Goal: Task Accomplishment & Management: Use online tool/utility

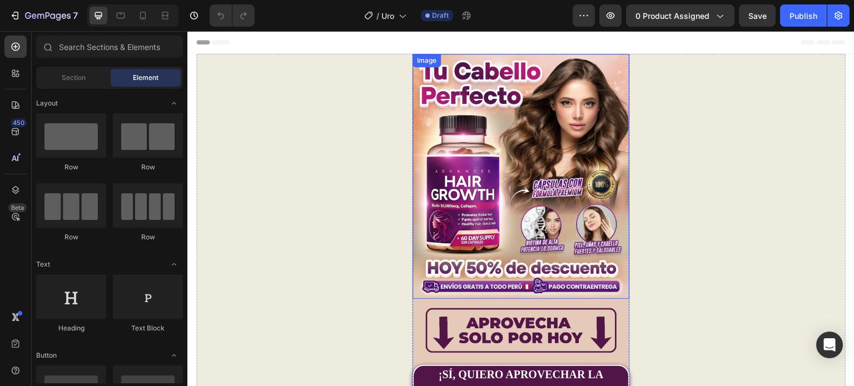
click at [568, 126] on img at bounding box center [521, 176] width 216 height 245
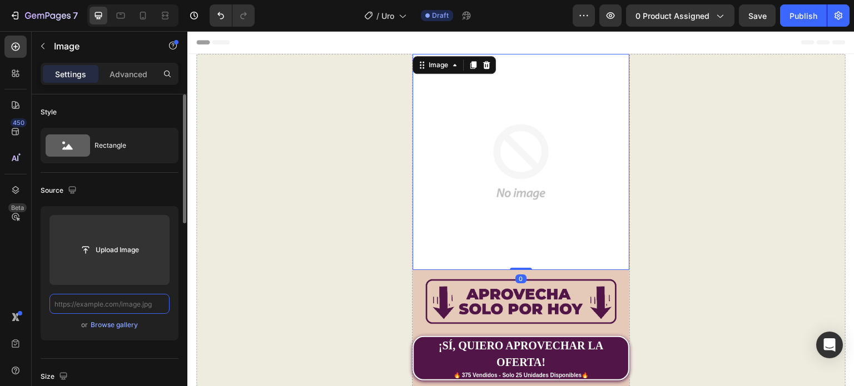
paste input "[URL][DOMAIN_NAME]"
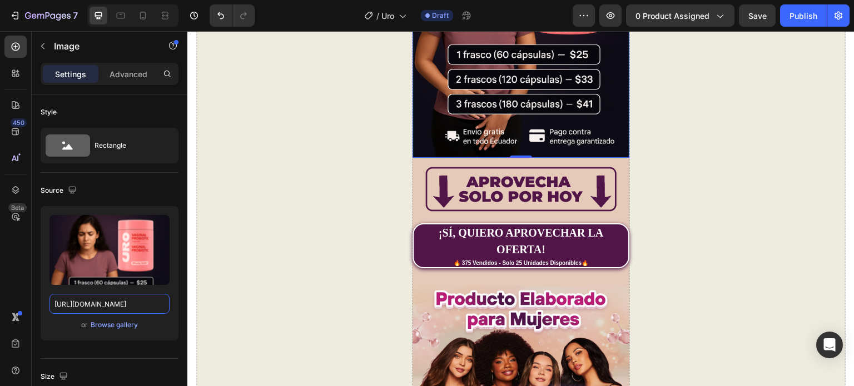
scroll to position [222, 0]
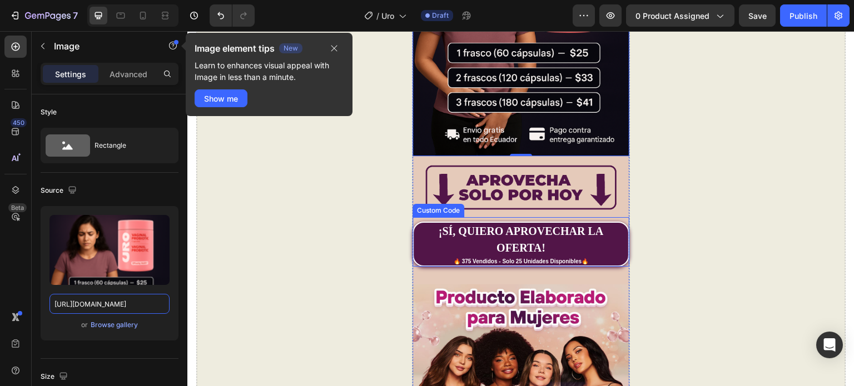
type input "[URL][DOMAIN_NAME]"
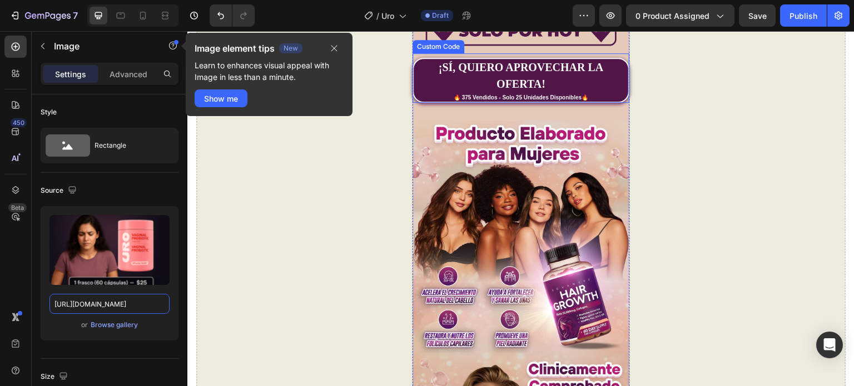
scroll to position [389, 0]
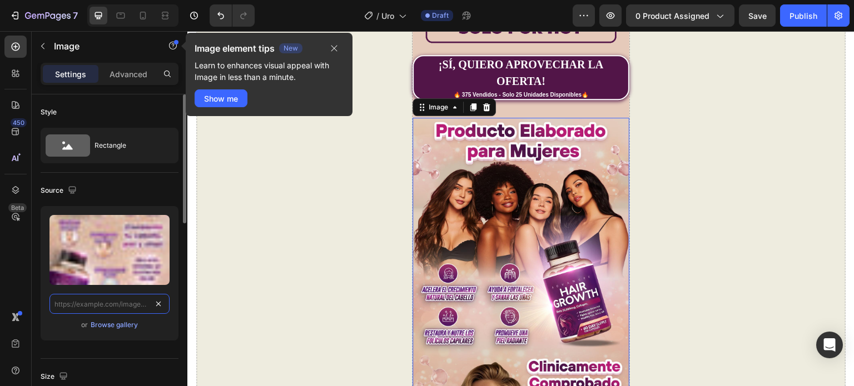
scroll to position [0, 0]
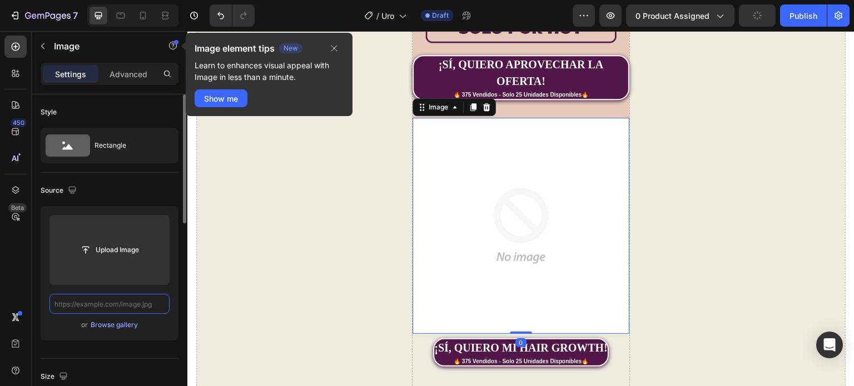
paste input "https://cdn.shopify.com/s/files/1/0672/4350/7873/files/URO_2.png?v=1758245517"
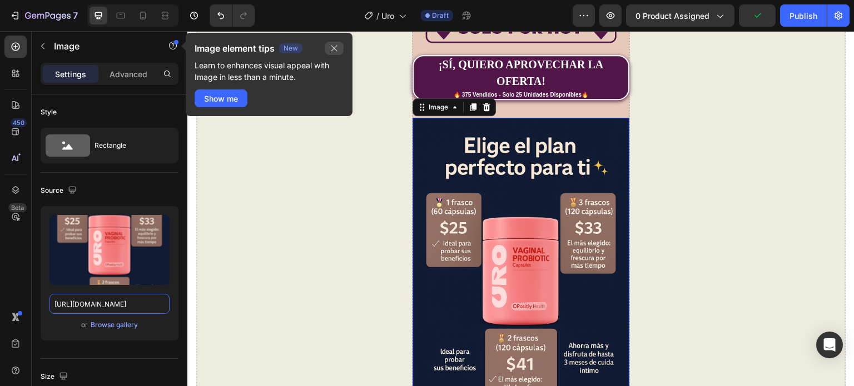
type input "https://cdn.shopify.com/s/files/1/0672/4350/7873/files/URO_2.png?v=1758245517"
click at [336, 48] on icon "button" at bounding box center [334, 48] width 9 height 9
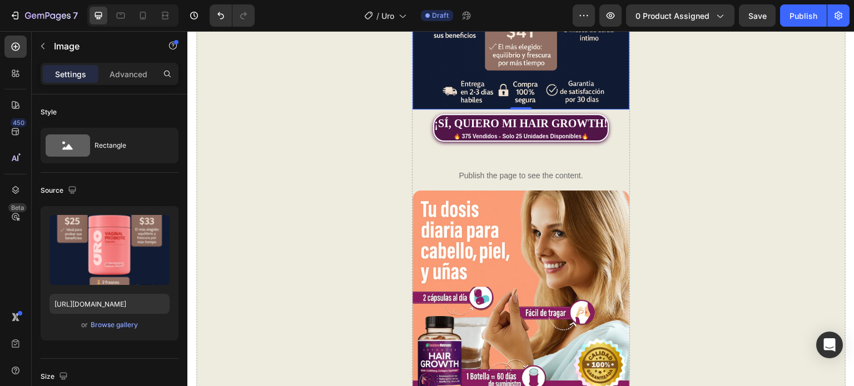
scroll to position [723, 0]
click at [576, 240] on img at bounding box center [521, 298] width 216 height 216
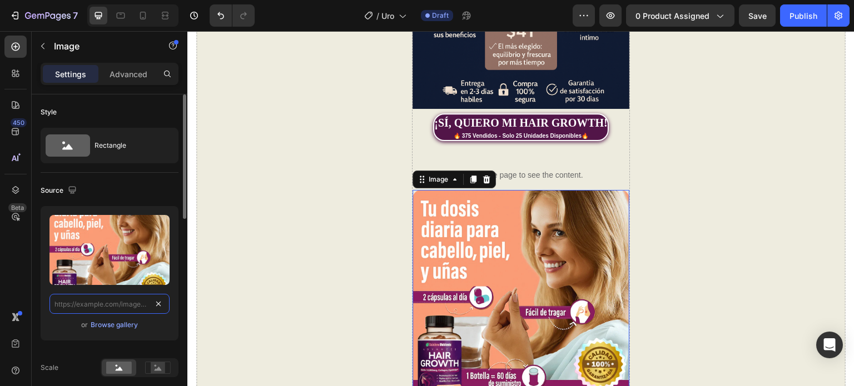
scroll to position [0, 0]
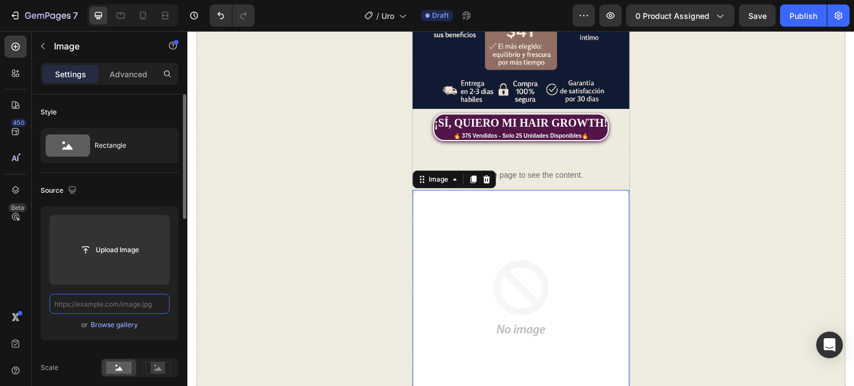
paste input "[URL][DOMAIN_NAME]"
type input "[URL][DOMAIN_NAME]"
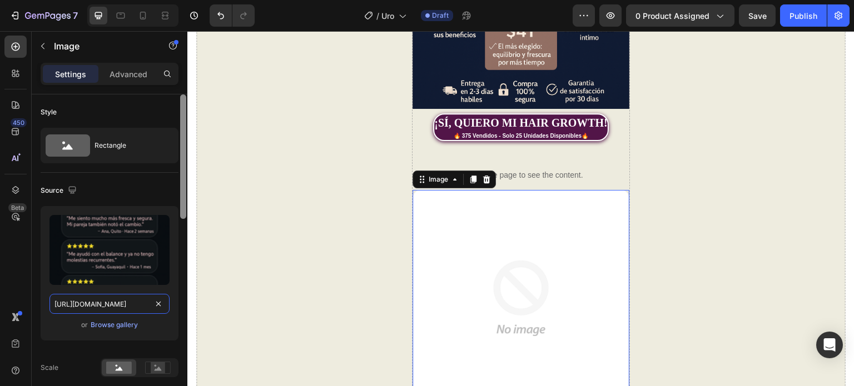
scroll to position [0, 166]
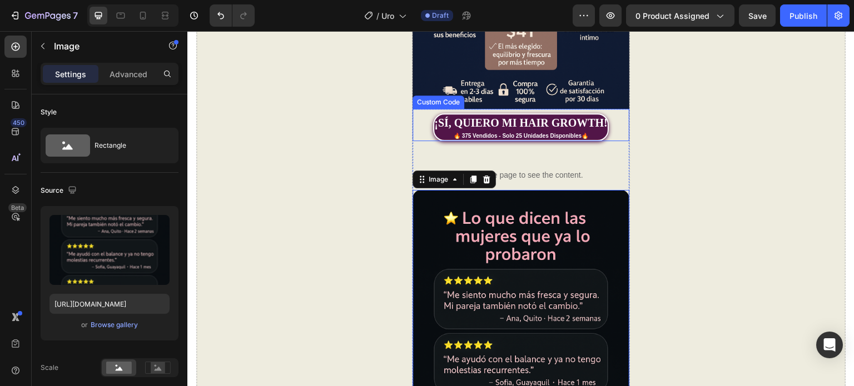
click at [540, 115] on div "¡SÍ, QUIERO MI HAIR GROWTH!" at bounding box center [520, 123] width 173 height 17
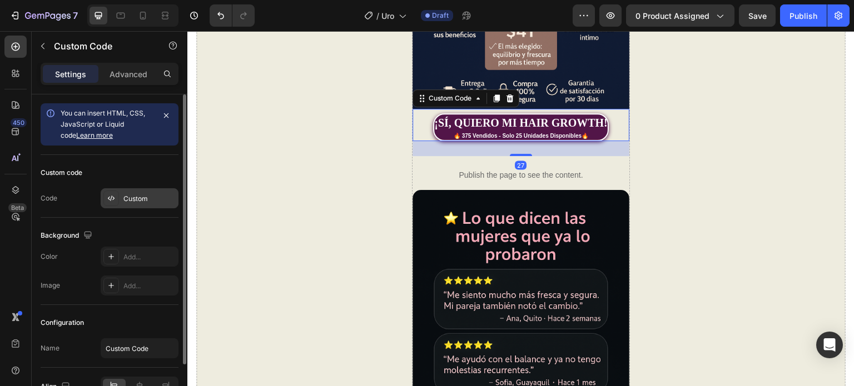
click at [135, 199] on div "Custom" at bounding box center [149, 199] width 52 height 10
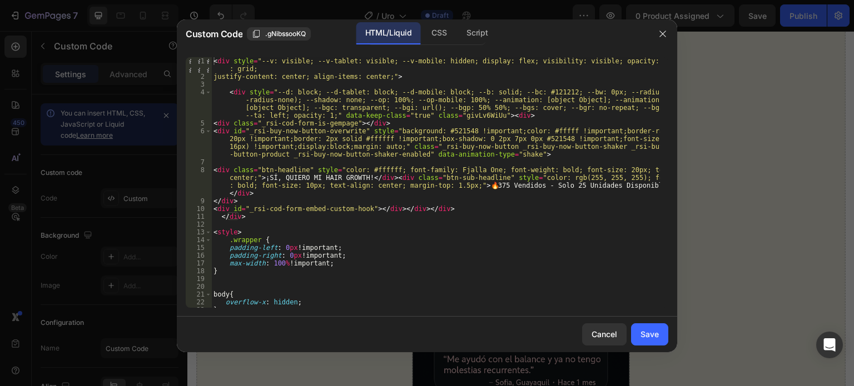
click at [338, 178] on div "< div style = "--v: visible; --v-tablet: visible; --v-mobile: hidden; display: …" at bounding box center [435, 194] width 449 height 274
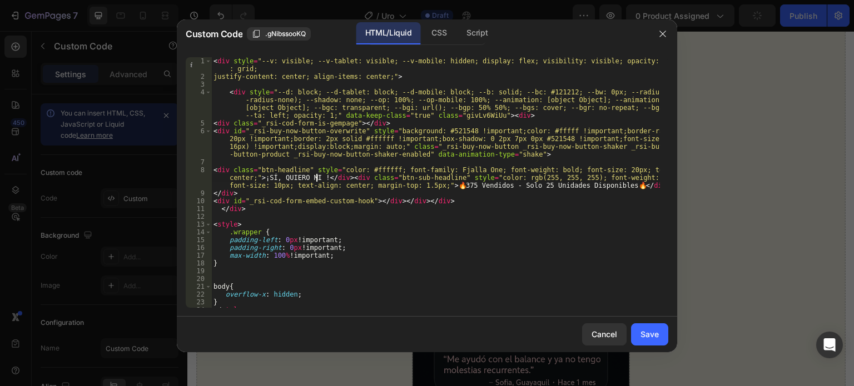
scroll to position [0, 45]
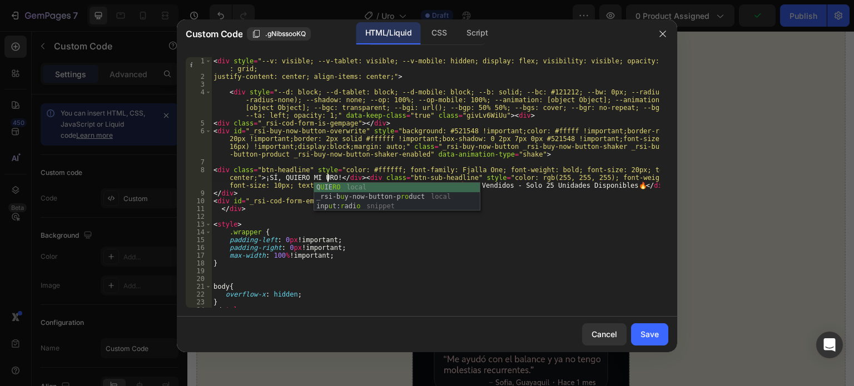
type textarea "<div class="btn-headline" style="color: #ffffff; font-family: Fjalla One; font-…"
click at [674, 212] on div "<div class="btn-headline" style="color: #ffffff; font-family: Fjalla One; font-…" at bounding box center [427, 182] width 500 height 269
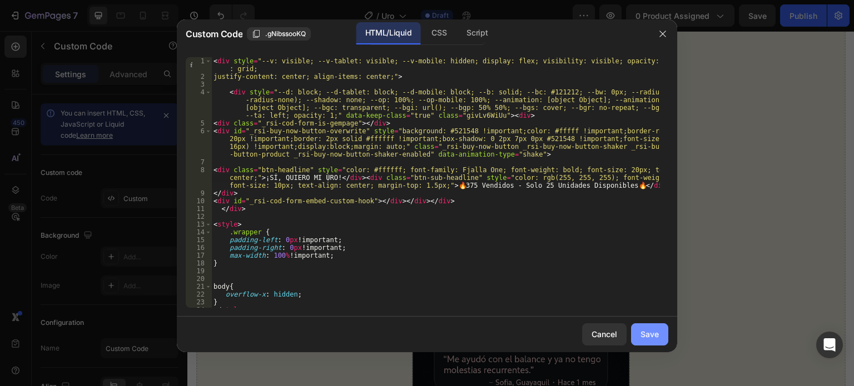
click at [654, 331] on div "Save" at bounding box center [650, 335] width 18 height 12
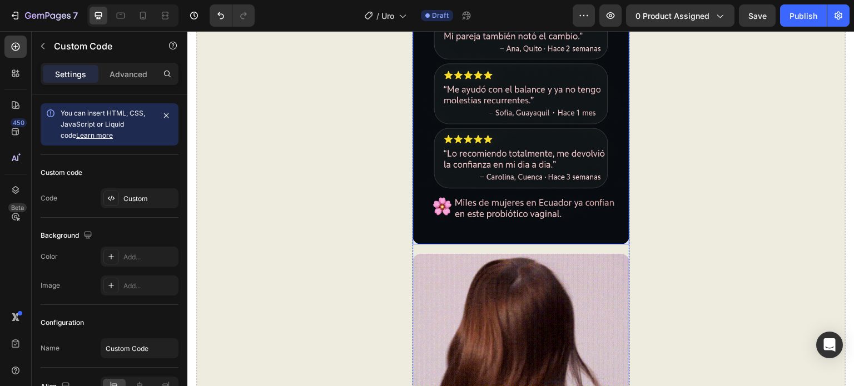
scroll to position [1001, 0]
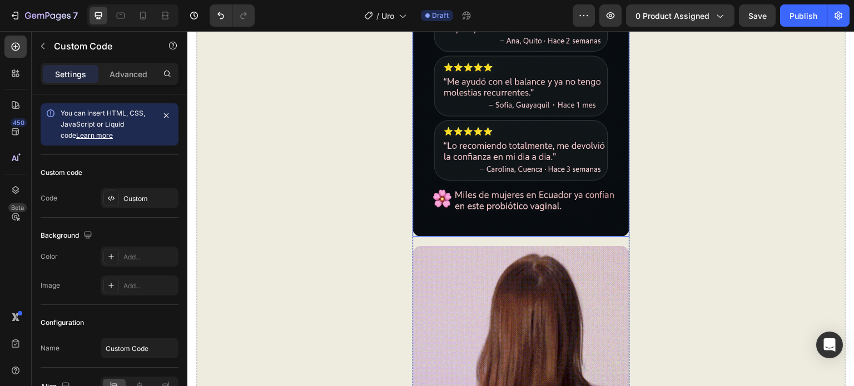
click at [560, 262] on img at bounding box center [521, 376] width 216 height 261
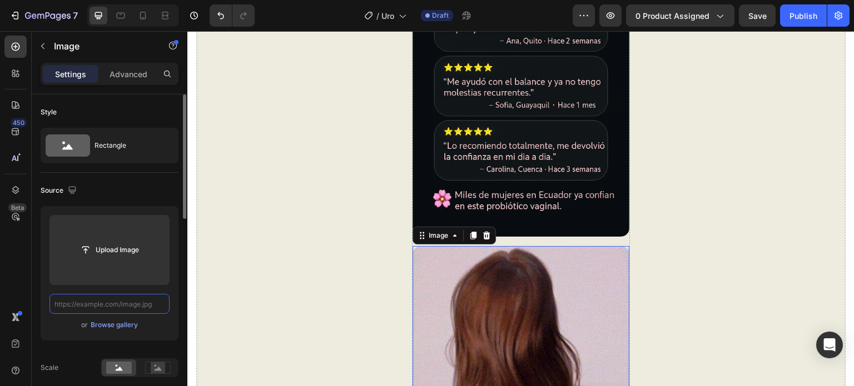
scroll to position [0, 0]
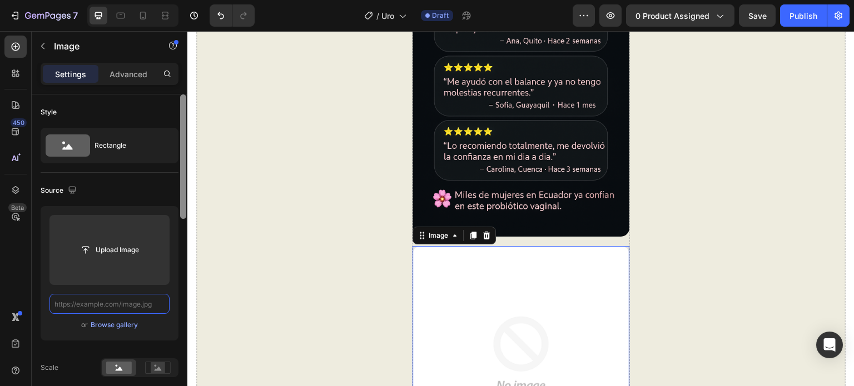
paste input "[URL][DOMAIN_NAME]"
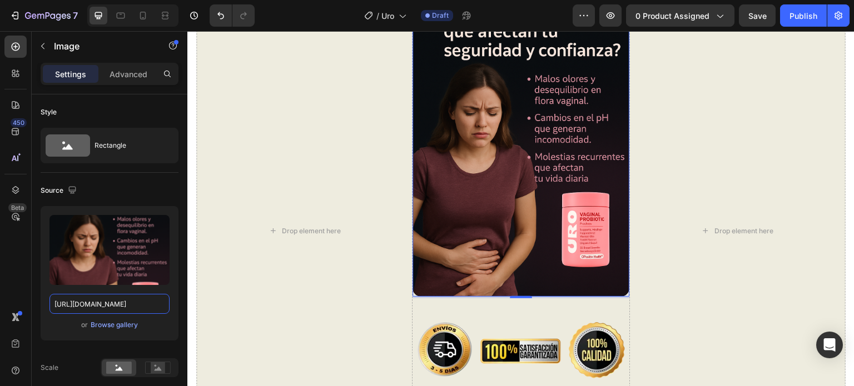
scroll to position [1279, 0]
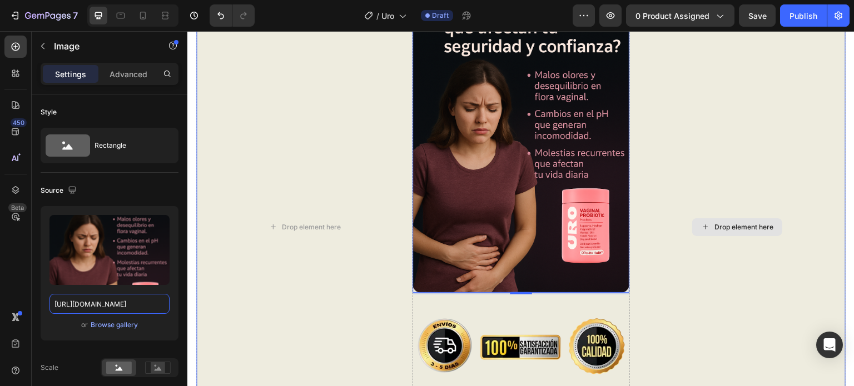
type input "[URL][DOMAIN_NAME]"
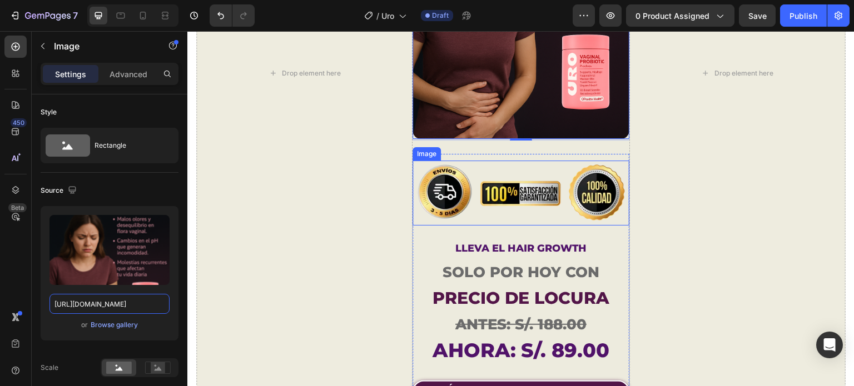
scroll to position [1446, 0]
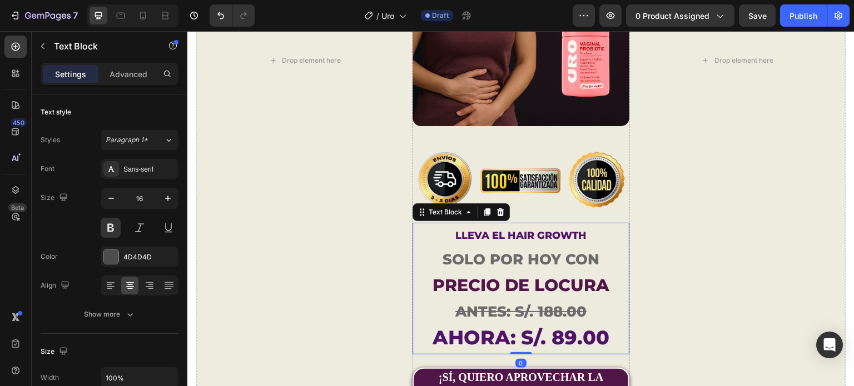
click at [550, 230] on strong "LLEVA EL HAIR GROWTH" at bounding box center [520, 236] width 131 height 12
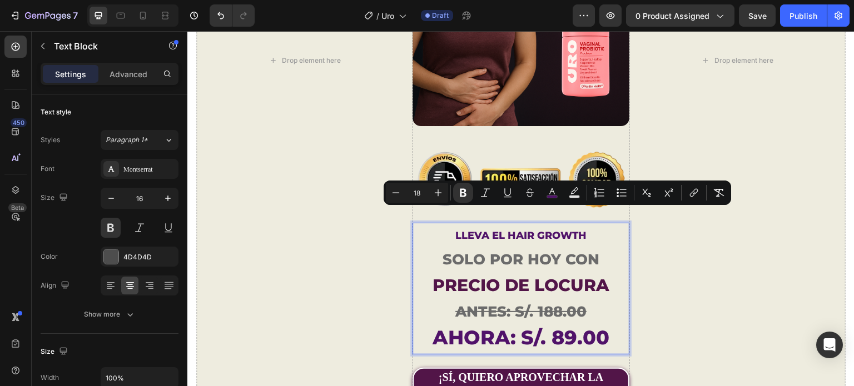
click at [586, 224] on p "LLEVA EL HAIR GROWTH SOLO POR HOY CON" at bounding box center [521, 248] width 214 height 49
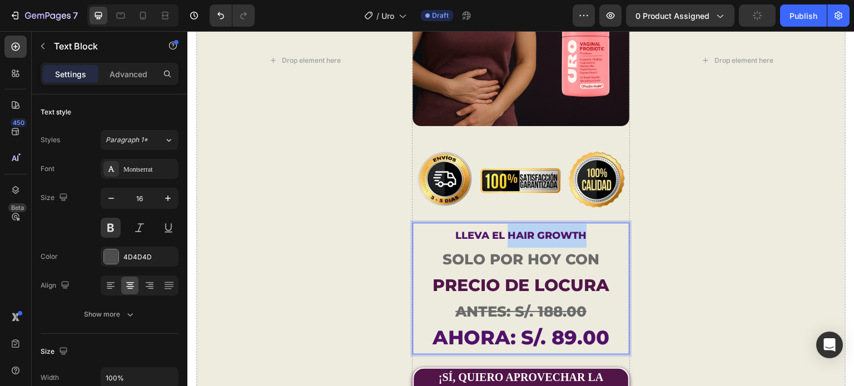
drag, startPoint x: 581, startPoint y: 217, endPoint x: 502, endPoint y: 218, distance: 79.0
click at [502, 230] on strong "LLEVA EL HAIR GROWTH" at bounding box center [520, 236] width 131 height 12
click at [528, 303] on strong "ANTES: S/. 188.00" at bounding box center [520, 312] width 131 height 18
click at [604, 326] on strong "AHORA: S/. 89.00" at bounding box center [520, 338] width 177 height 24
click at [567, 326] on strong "AHORA: S/. 89.00" at bounding box center [520, 338] width 177 height 24
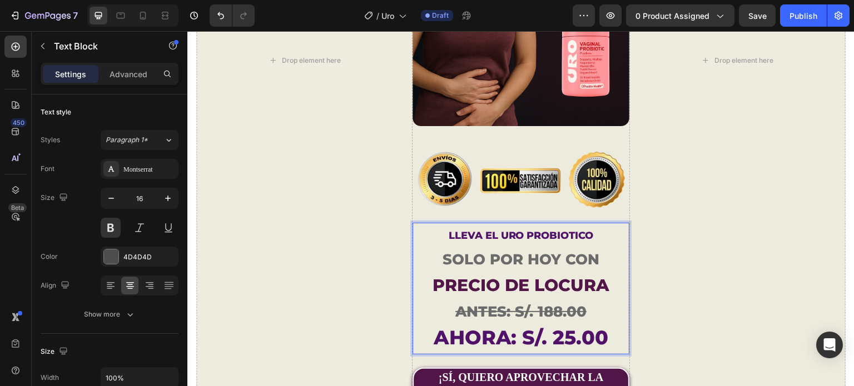
click at [535, 326] on strong "AHORA: S/. 25.00" at bounding box center [520, 338] width 175 height 24
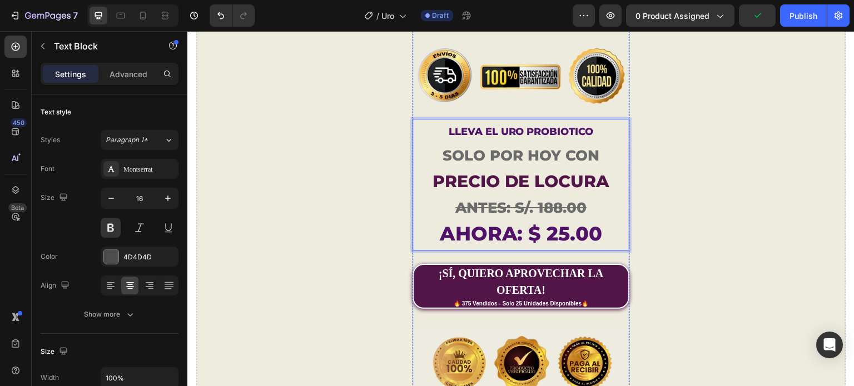
scroll to position [1557, 0]
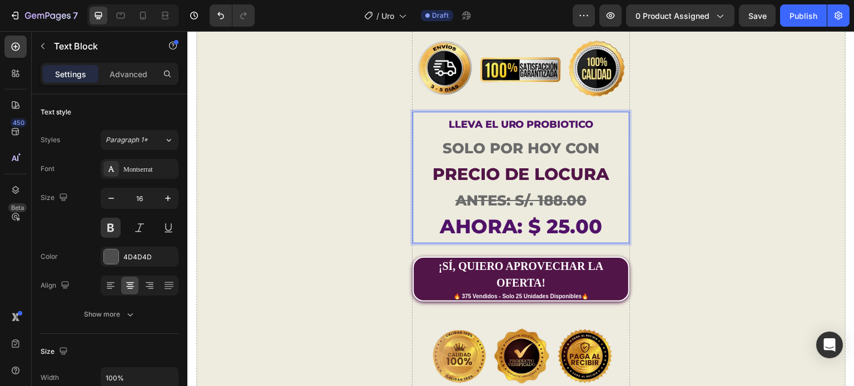
click at [577, 192] on strong "ANTES: S/. 188.00" at bounding box center [520, 201] width 131 height 18
click at [524, 192] on strong "ANTES: S/. 188.00" at bounding box center [520, 201] width 131 height 18
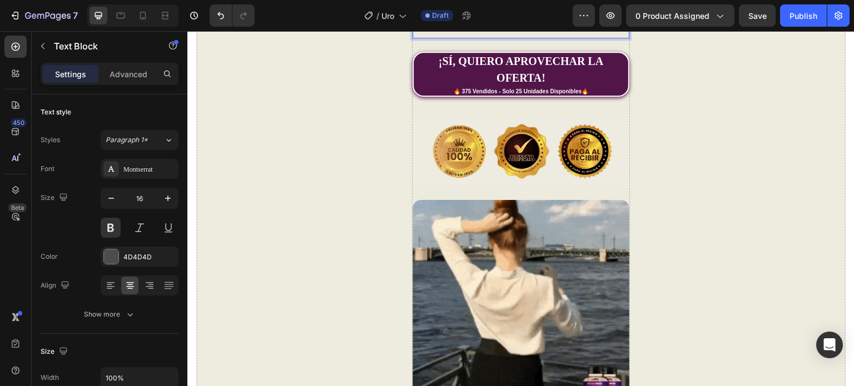
scroll to position [1779, 0]
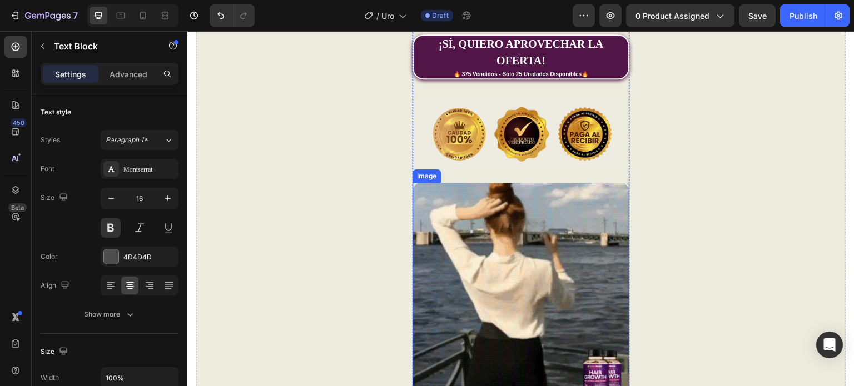
click at [573, 221] on img at bounding box center [521, 291] width 216 height 216
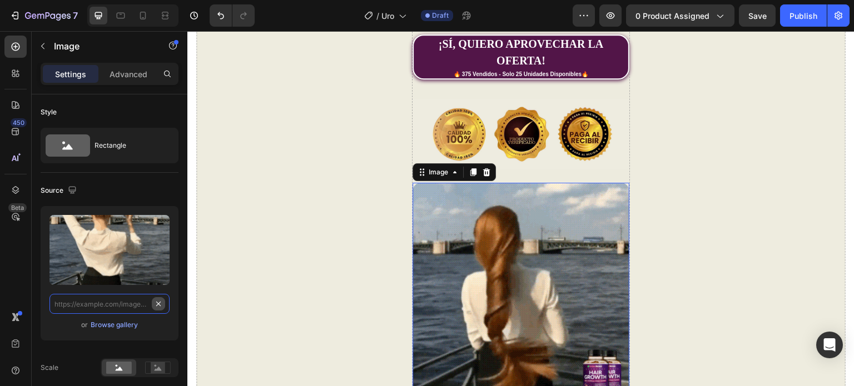
scroll to position [0, 0]
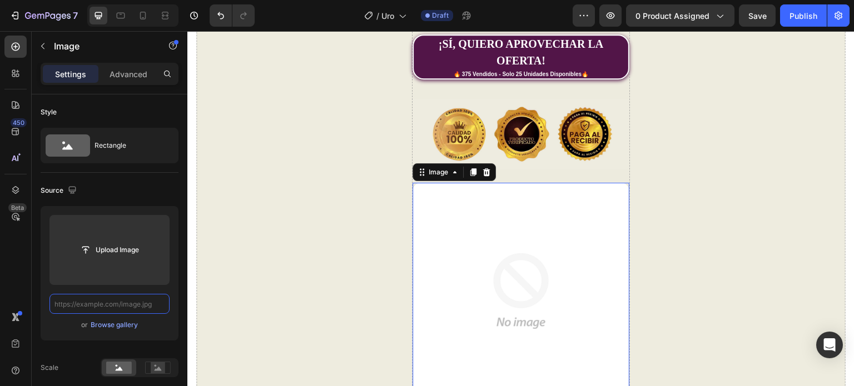
paste input "[URL][DOMAIN_NAME]"
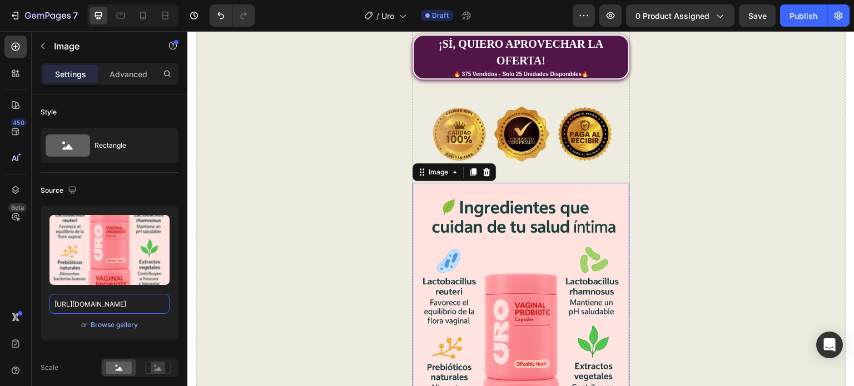
type input "[URL][DOMAIN_NAME]"
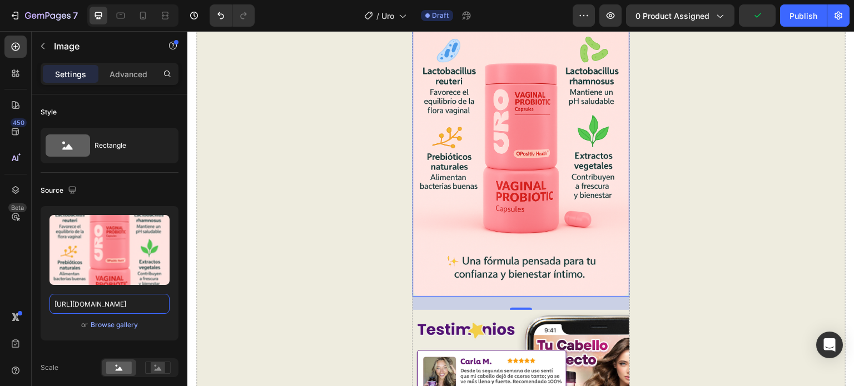
scroll to position [2113, 0]
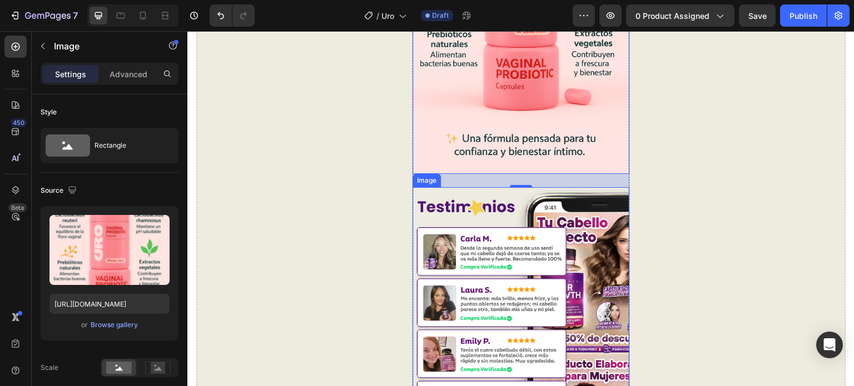
click at [559, 221] on img at bounding box center [521, 348] width 216 height 323
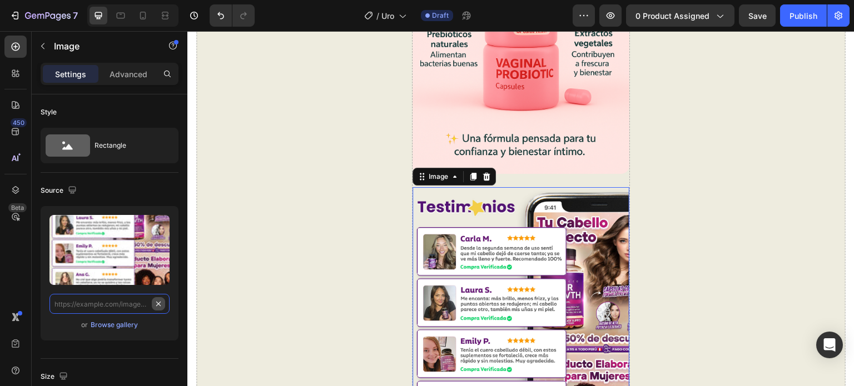
scroll to position [0, 0]
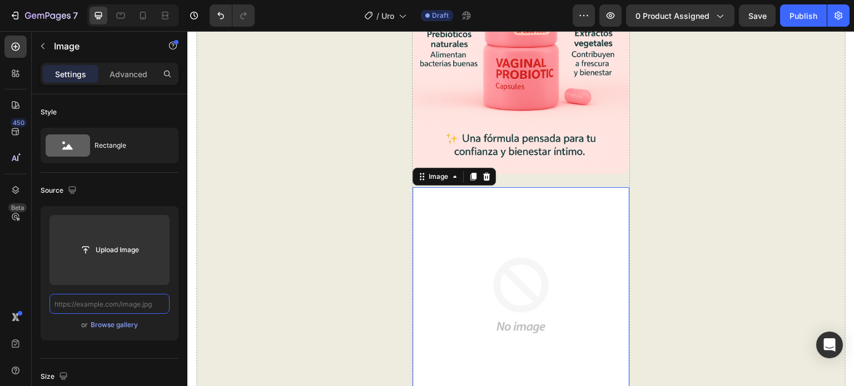
paste input "[URL][DOMAIN_NAME]"
type input "[URL][DOMAIN_NAME]"
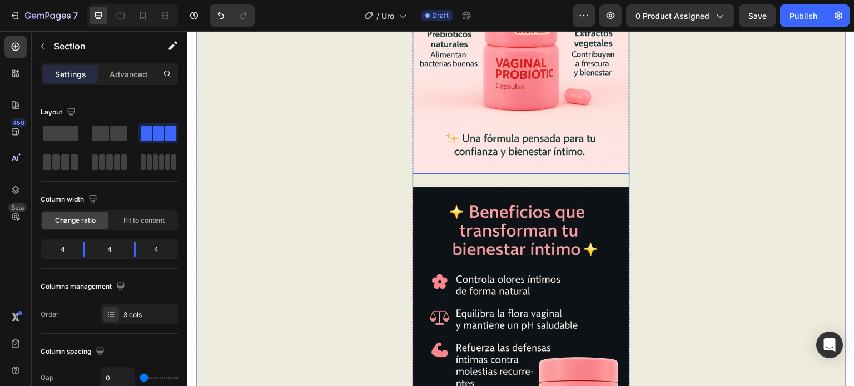
click at [559, 114] on img at bounding box center [521, 11] width 216 height 325
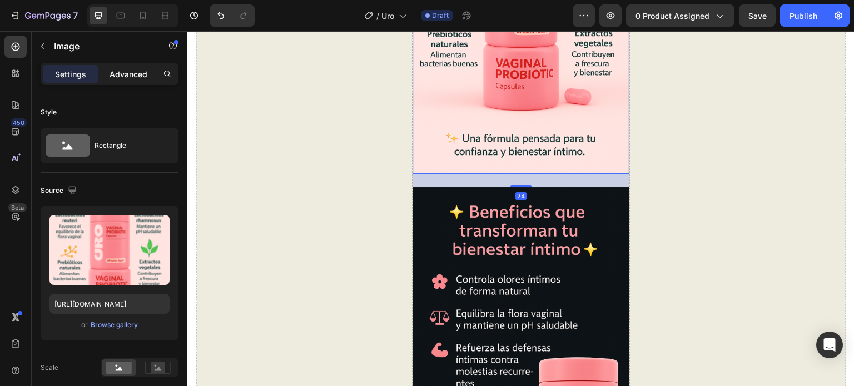
click at [126, 72] on p "Advanced" at bounding box center [129, 74] width 38 height 12
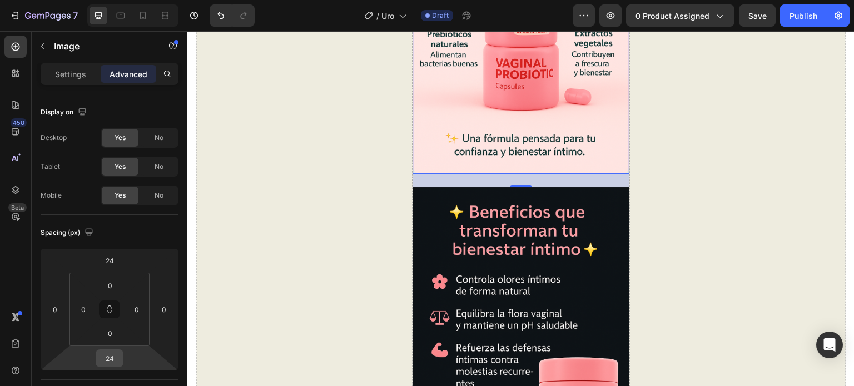
click at [113, 358] on input "24" at bounding box center [109, 358] width 22 height 17
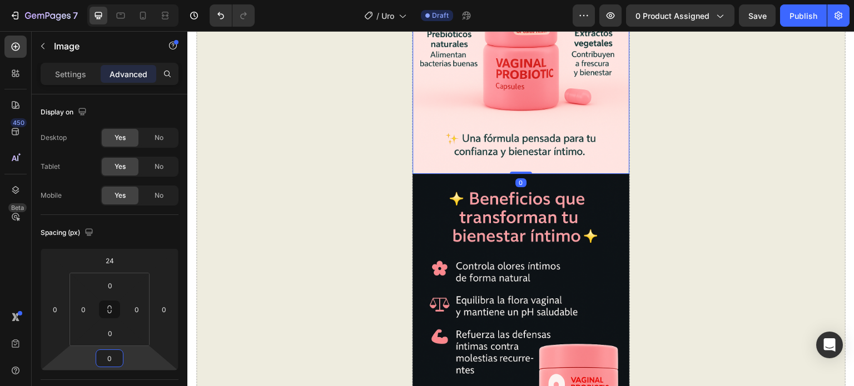
type input "0"
click at [186, 78] on div "Settings Advanced" at bounding box center [110, 79] width 156 height 32
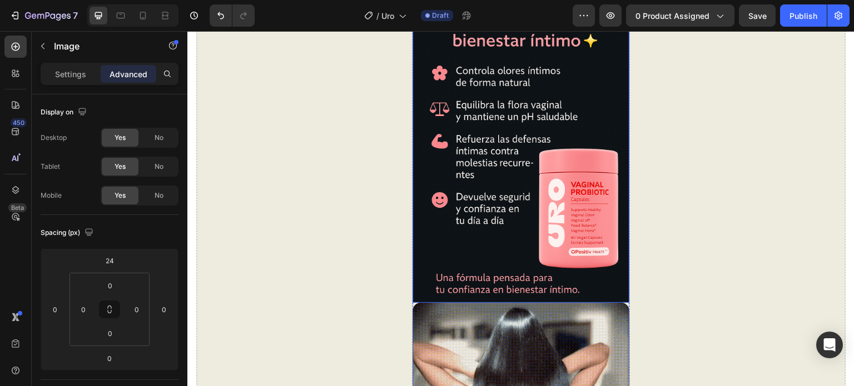
scroll to position [2335, 0]
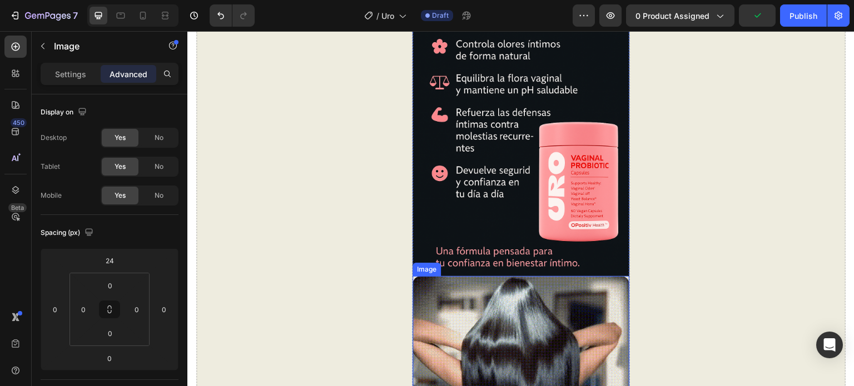
click at [573, 280] on img at bounding box center [521, 362] width 216 height 173
click at [73, 73] on p "Settings" at bounding box center [70, 74] width 31 height 12
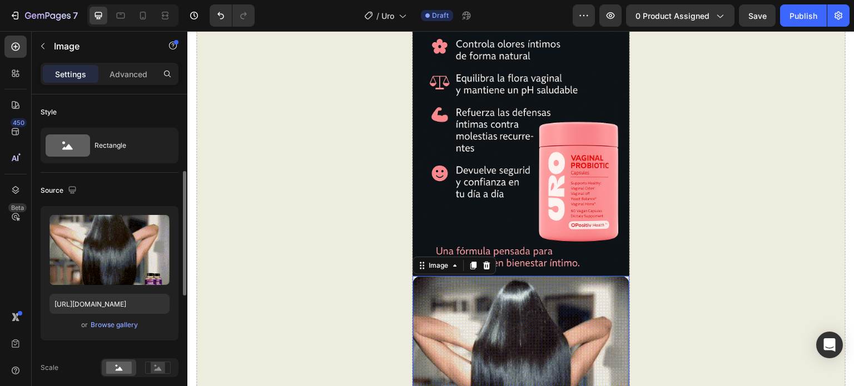
scroll to position [278, 0]
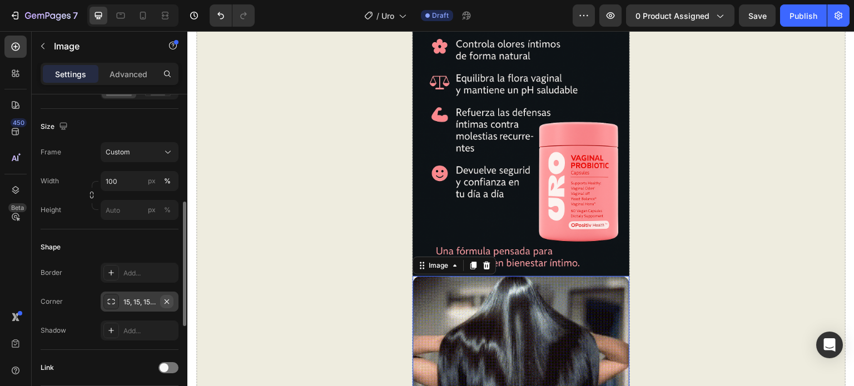
click at [167, 298] on icon "button" at bounding box center [166, 301] width 9 height 9
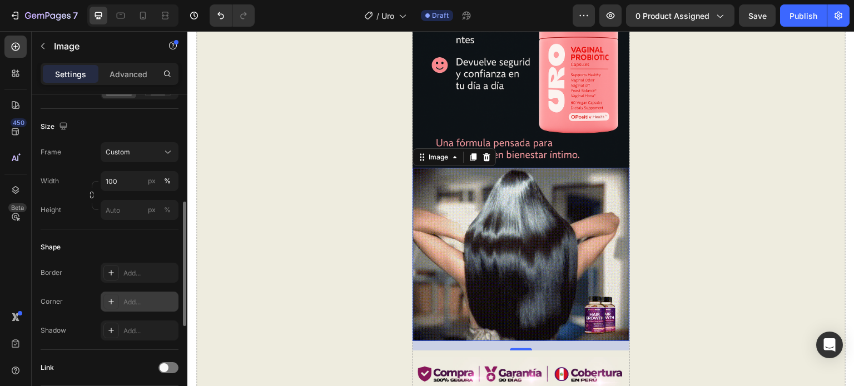
scroll to position [2447, 0]
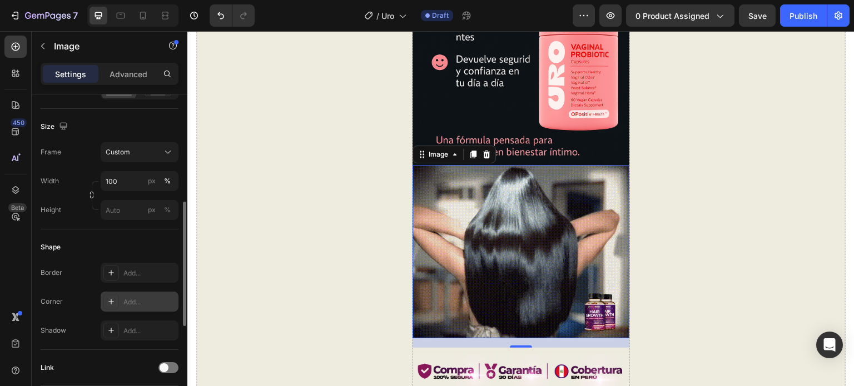
click at [550, 253] on img at bounding box center [521, 251] width 216 height 173
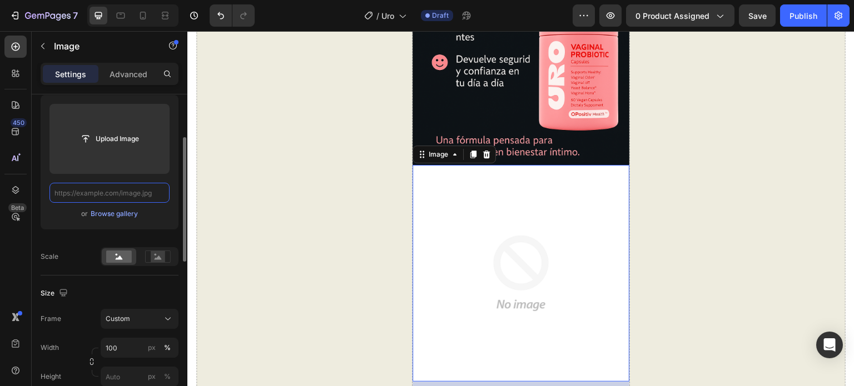
scroll to position [0, 0]
paste input "[URL][DOMAIN_NAME]"
type input "[URL][DOMAIN_NAME]"
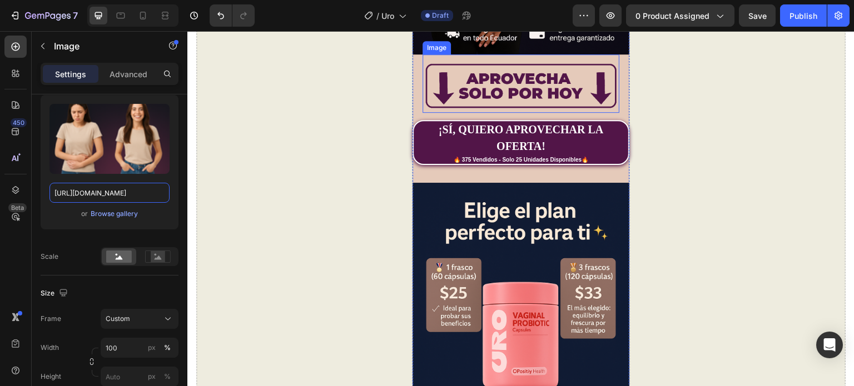
scroll to position [445, 0]
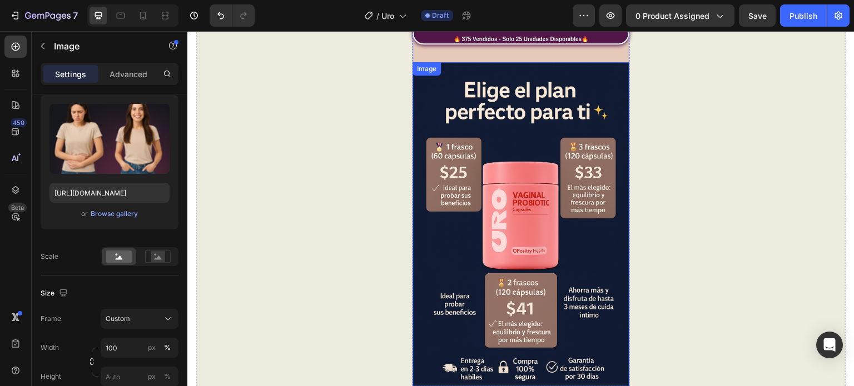
click at [606, 217] on img at bounding box center [521, 224] width 216 height 325
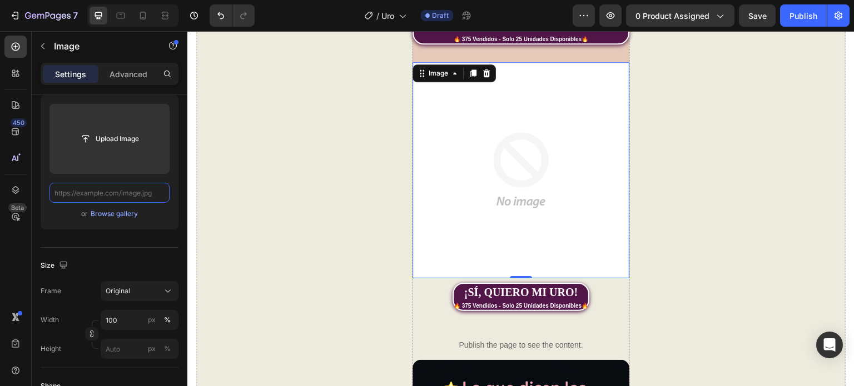
scroll to position [0, 0]
paste input "[URL][DOMAIN_NAME][DATE][DATE]"
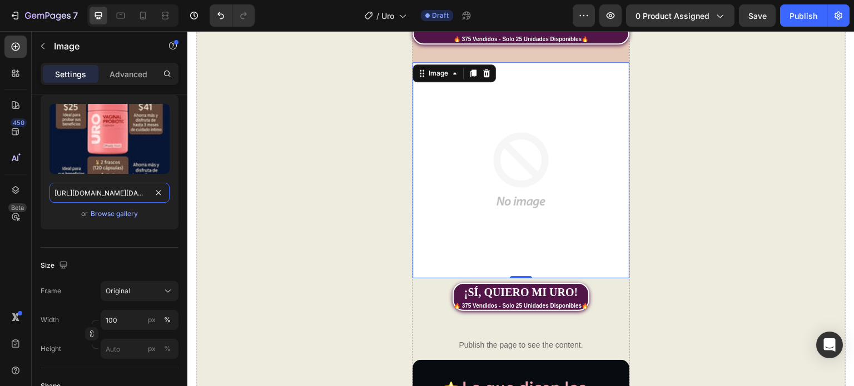
scroll to position [0, 280]
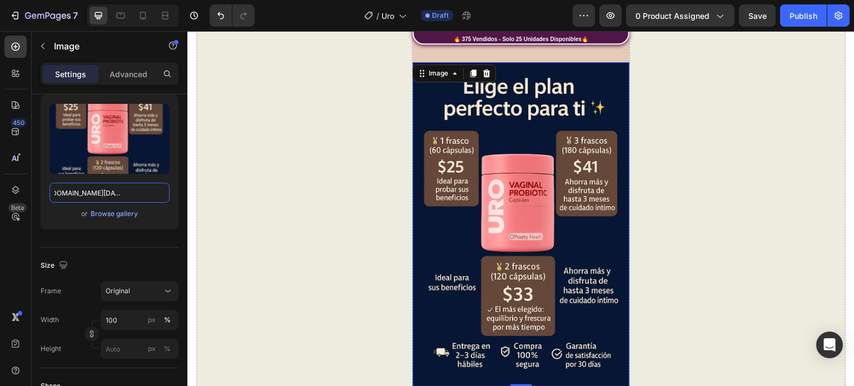
type input "[URL][DOMAIN_NAME][DATE][DATE]"
click at [177, 242] on div "Source Upload Image https://cdn.shopify.com/s/files/1/0672/4350/7873/files/What…" at bounding box center [110, 155] width 138 height 186
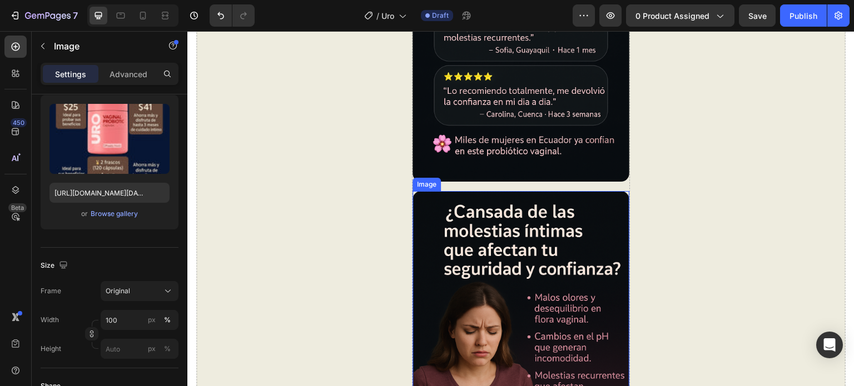
scroll to position [1056, 0]
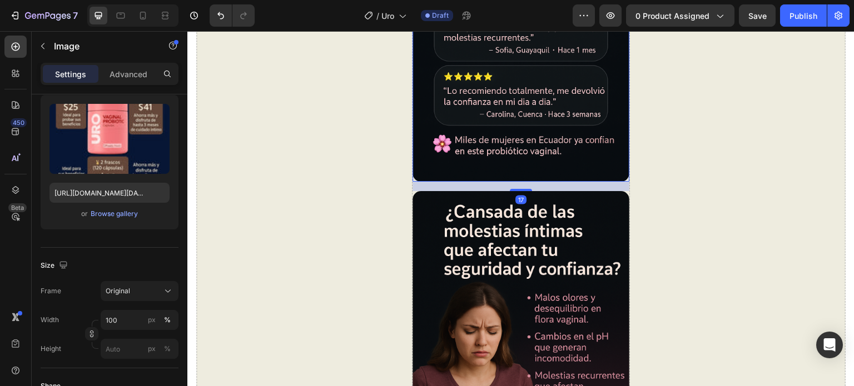
click at [571, 153] on img at bounding box center [521, 19] width 216 height 325
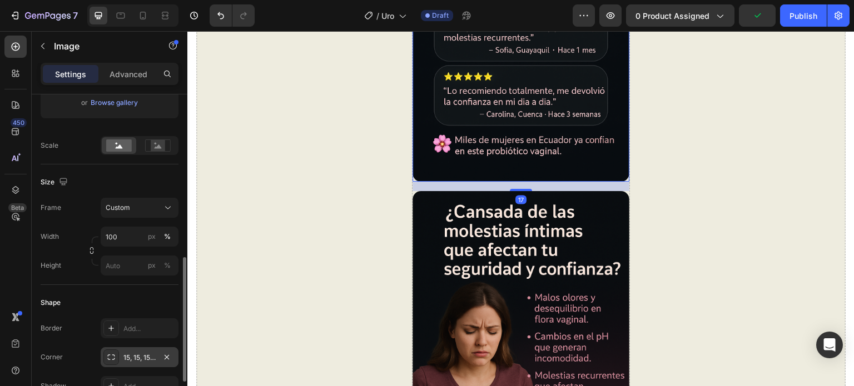
scroll to position [278, 0]
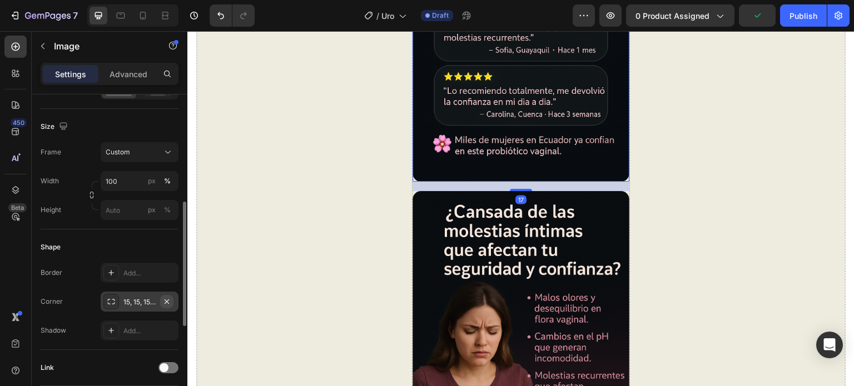
click at [167, 300] on icon "button" at bounding box center [166, 301] width 9 height 9
click at [127, 81] on div "Advanced" at bounding box center [129, 74] width 56 height 18
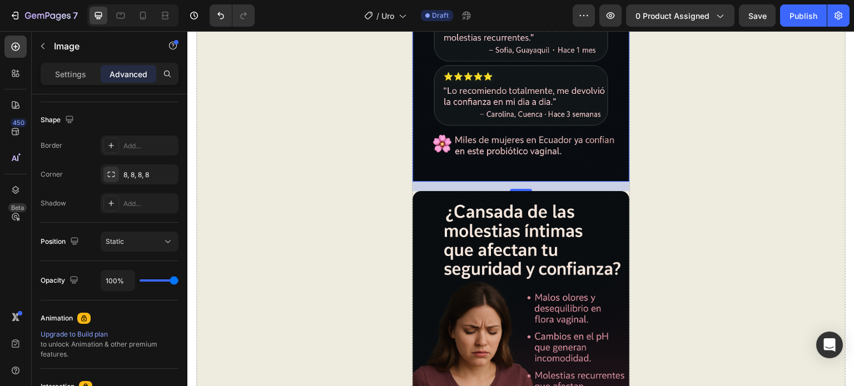
scroll to position [0, 0]
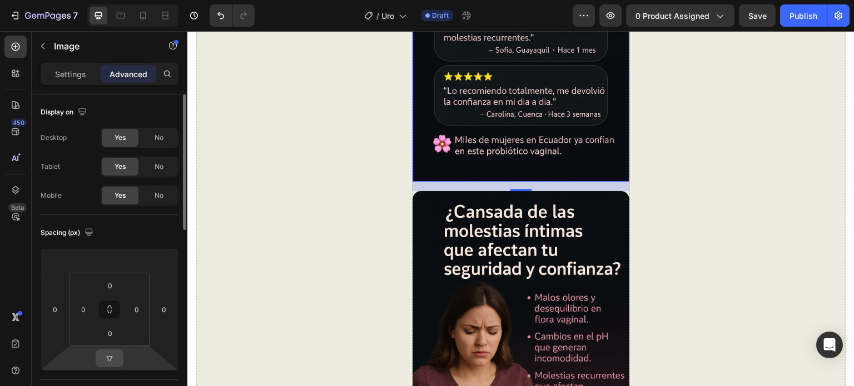
click at [110, 358] on input "17" at bounding box center [109, 358] width 22 height 17
type input "0"
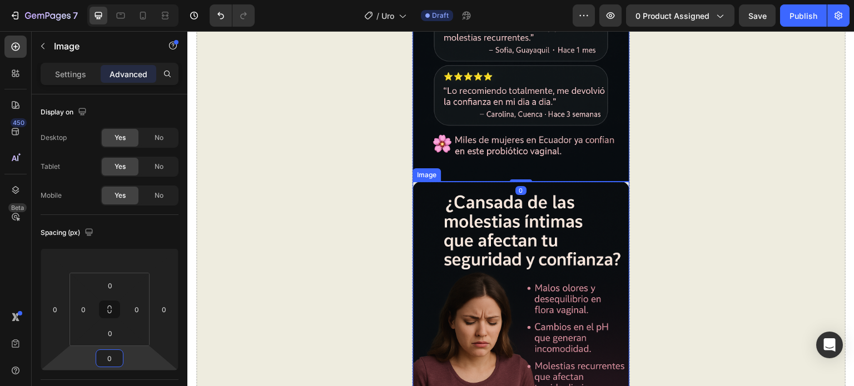
click at [533, 258] on img at bounding box center [521, 344] width 216 height 325
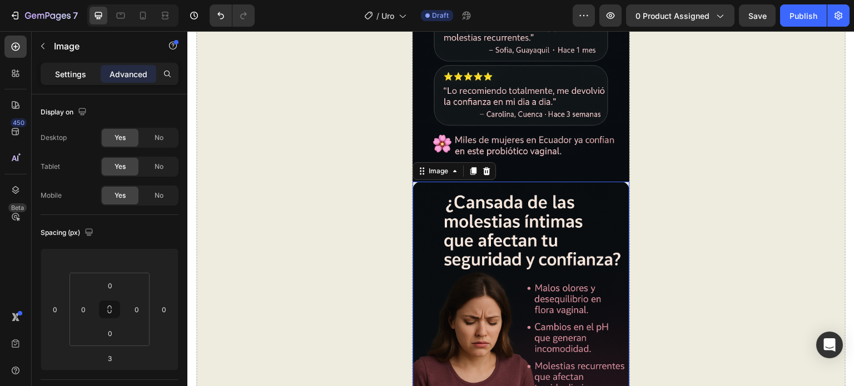
click at [76, 73] on p "Settings" at bounding box center [70, 74] width 31 height 12
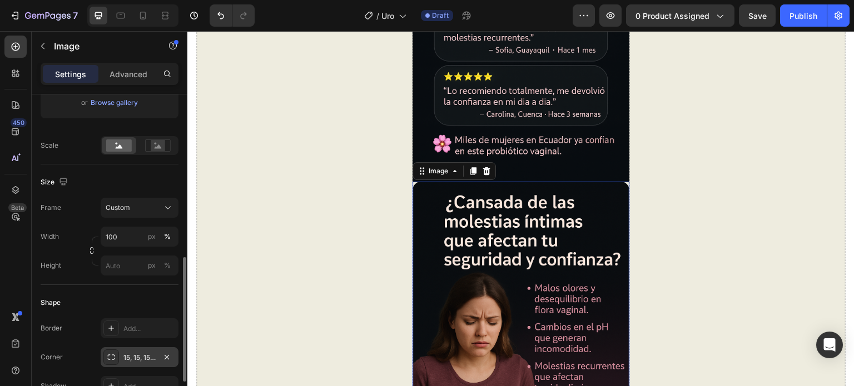
scroll to position [278, 0]
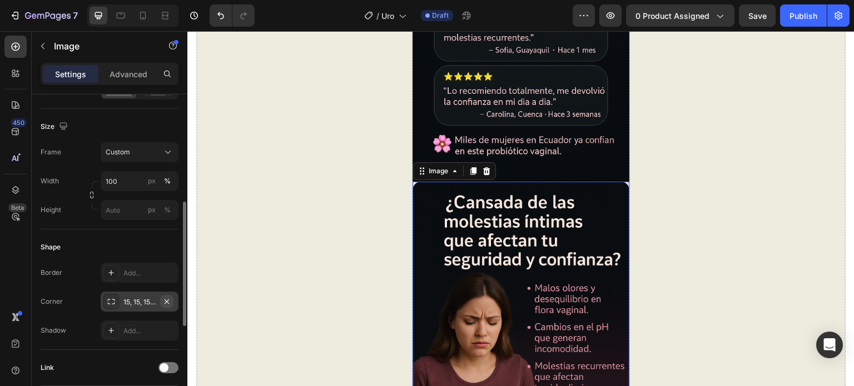
click at [166, 303] on icon "button" at bounding box center [166, 301] width 9 height 9
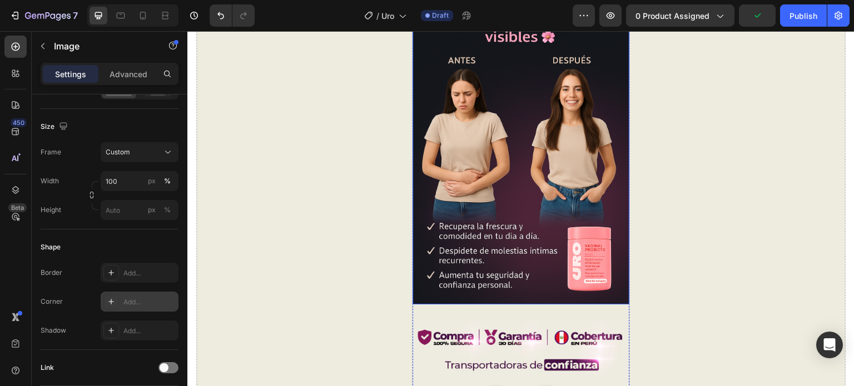
scroll to position [2558, 0]
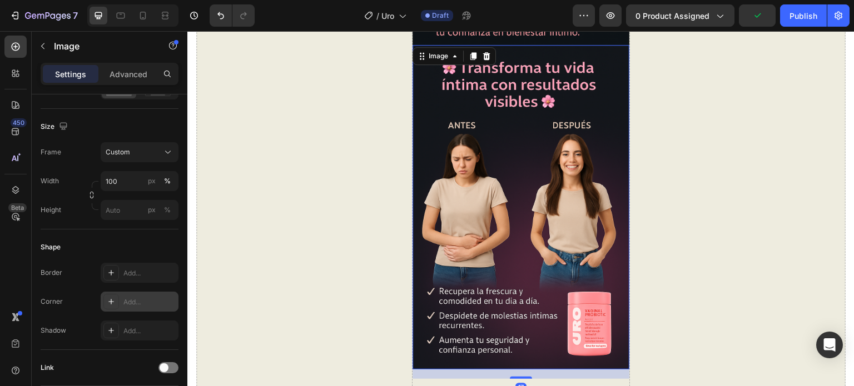
click at [563, 200] on img at bounding box center [521, 207] width 216 height 325
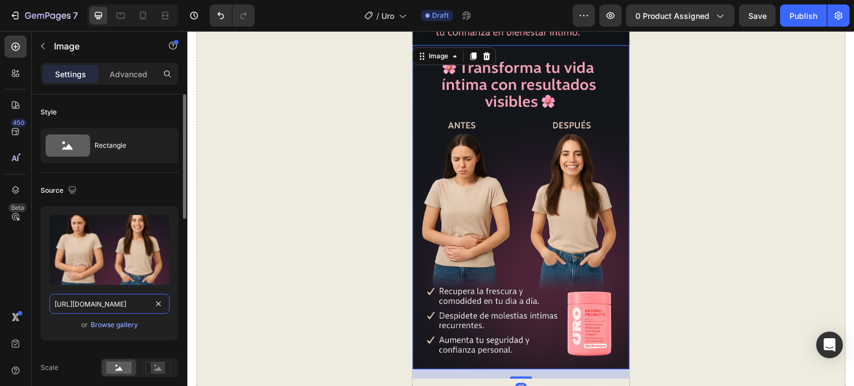
click at [107, 300] on input "[URL][DOMAIN_NAME]" at bounding box center [109, 304] width 120 height 20
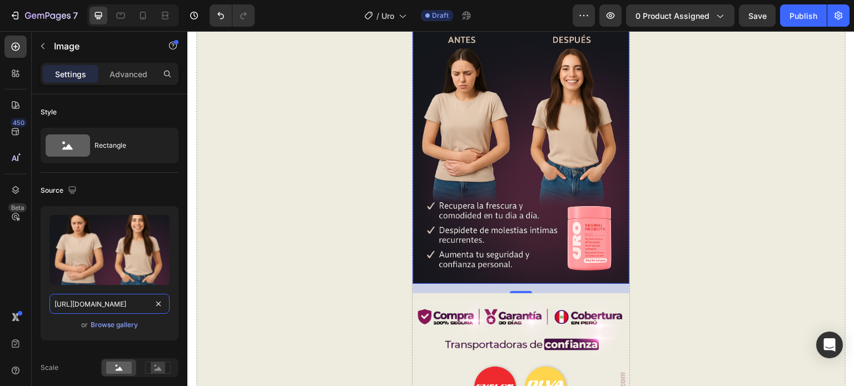
scroll to position [2780, 0]
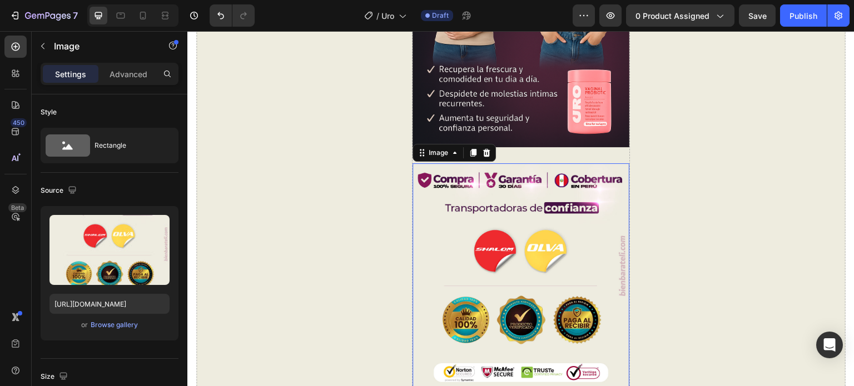
click at [588, 173] on img at bounding box center [521, 276] width 216 height 226
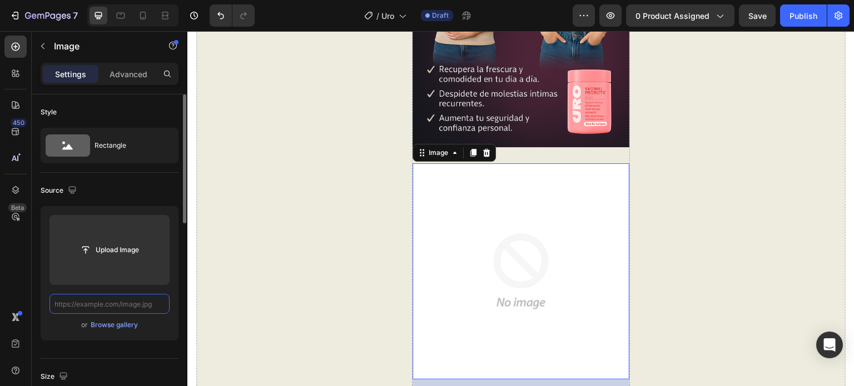
scroll to position [0, 0]
paste input "[URL][DOMAIN_NAME]"
type input "[URL][DOMAIN_NAME]"
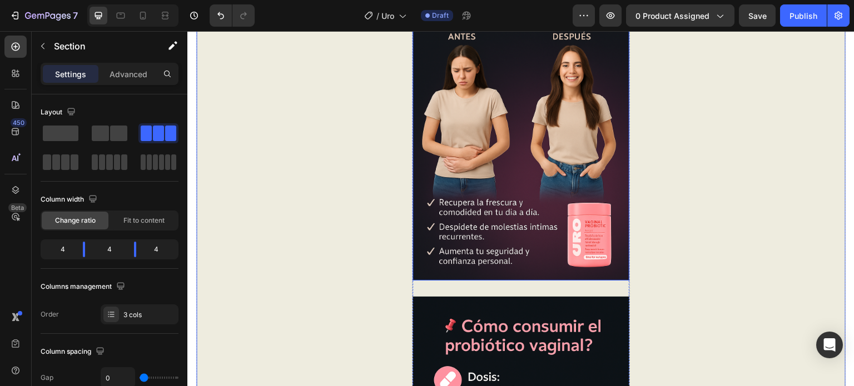
scroll to position [2669, 0]
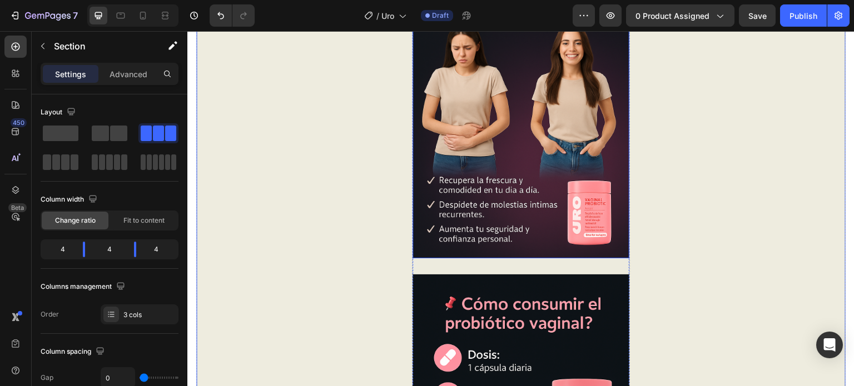
click at [526, 206] on img at bounding box center [521, 96] width 216 height 325
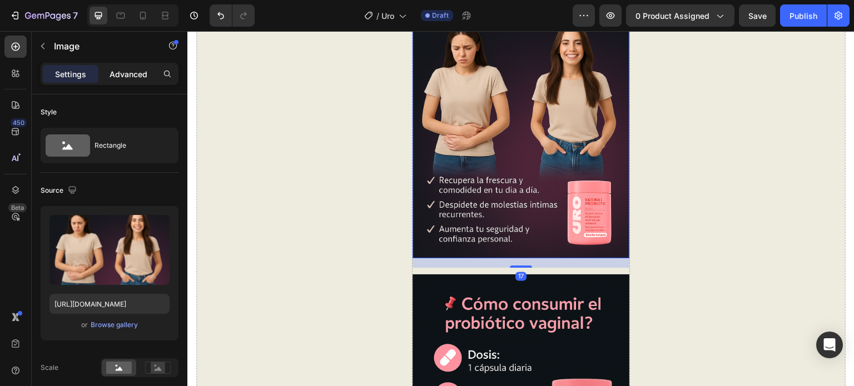
click at [127, 71] on p "Advanced" at bounding box center [129, 74] width 38 height 12
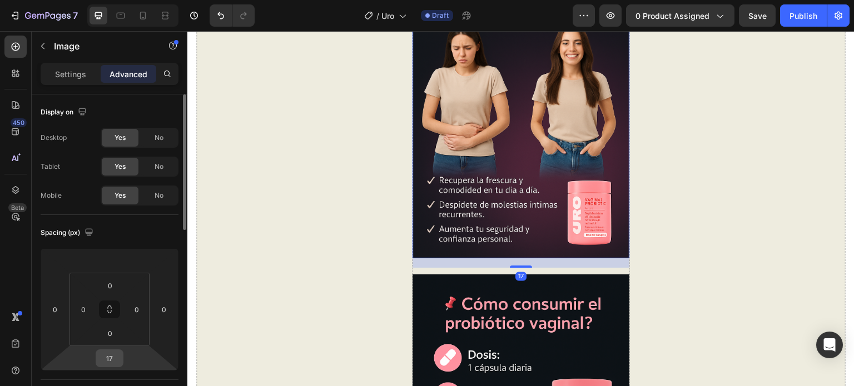
click at [106, 355] on input "17" at bounding box center [109, 358] width 22 height 17
type input "0"
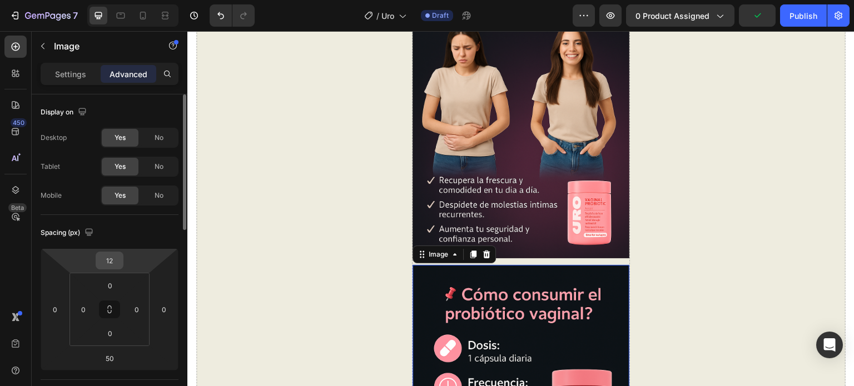
click at [110, 262] on input "12" at bounding box center [109, 260] width 22 height 17
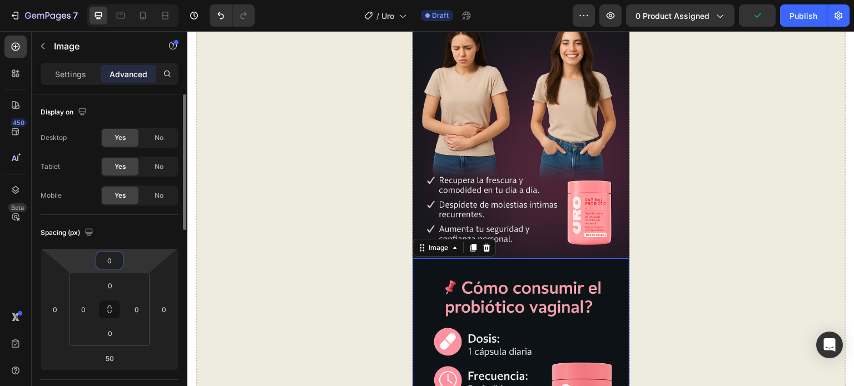
type input "0"
click at [142, 241] on div "Spacing (px)" at bounding box center [110, 233] width 138 height 18
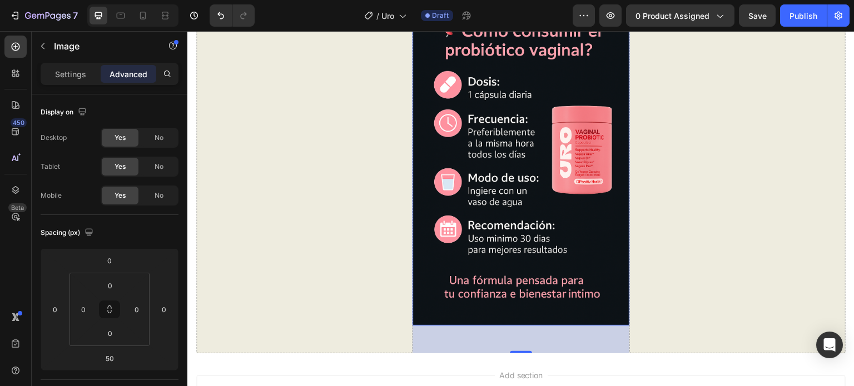
scroll to position [2947, 0]
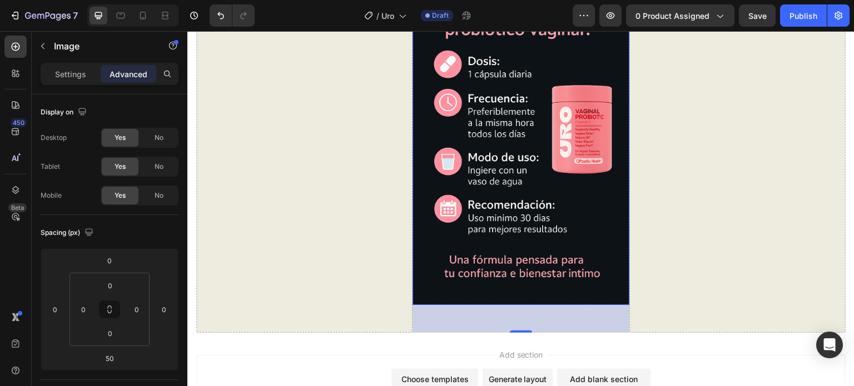
click at [495, 183] on img at bounding box center [521, 143] width 216 height 325
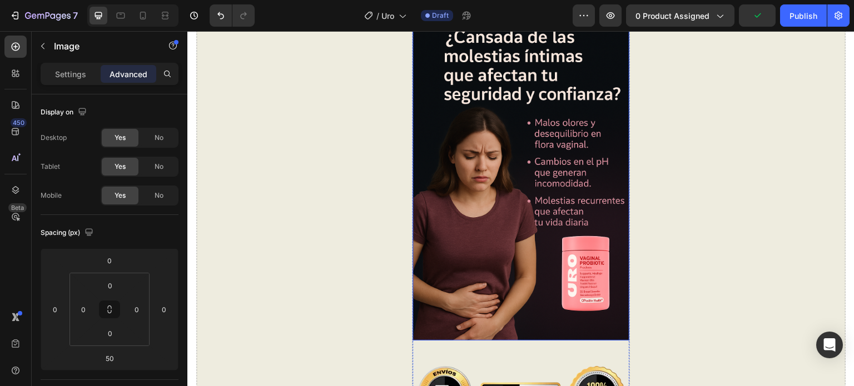
scroll to position [1335, 0]
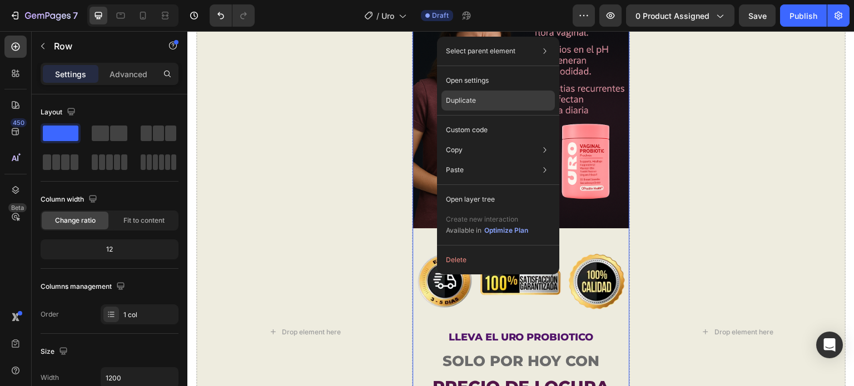
drag, startPoint x: 496, startPoint y: 103, endPoint x: 341, endPoint y: 97, distance: 154.7
click at [496, 103] on div "Duplicate" at bounding box center [498, 101] width 113 height 20
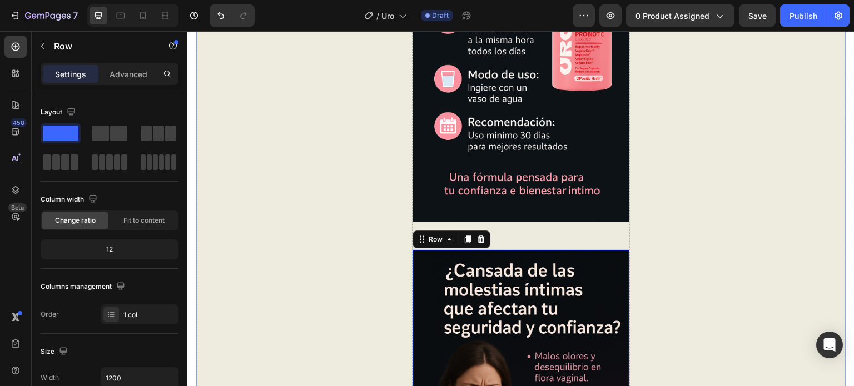
scroll to position [3007, 0]
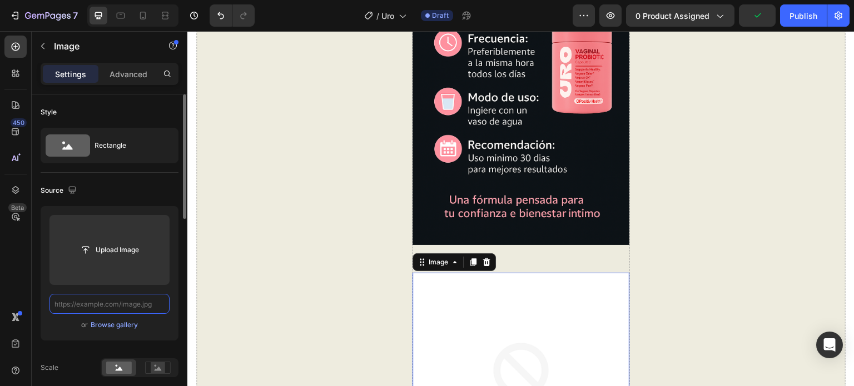
scroll to position [0, 0]
paste input "[URL][DOMAIN_NAME][DATE][DATE]"
type input "[URL][DOMAIN_NAME][DATE][DATE]"
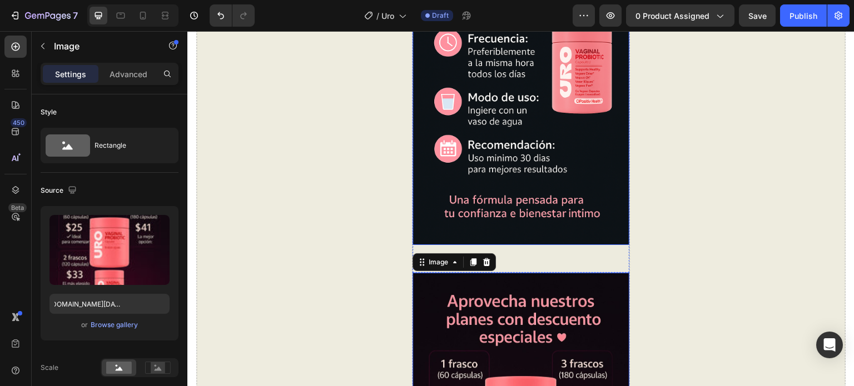
click at [487, 140] on img at bounding box center [521, 82] width 216 height 325
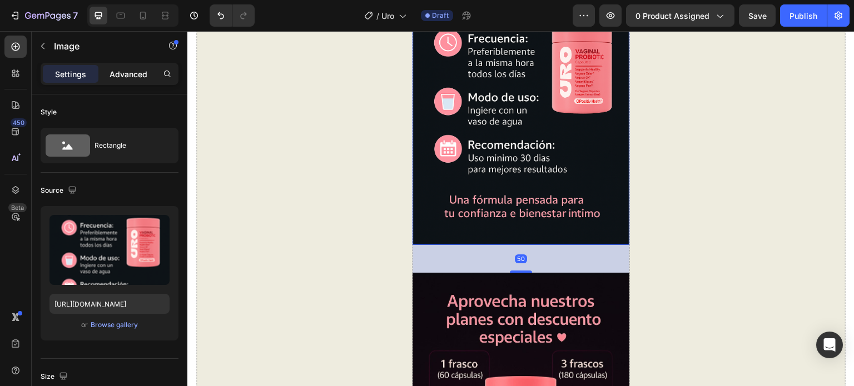
click at [125, 71] on p "Advanced" at bounding box center [129, 74] width 38 height 12
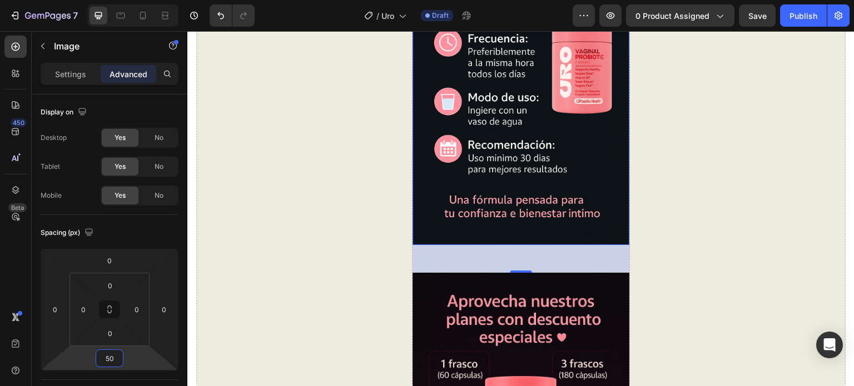
click at [112, 353] on input "50" at bounding box center [109, 358] width 22 height 17
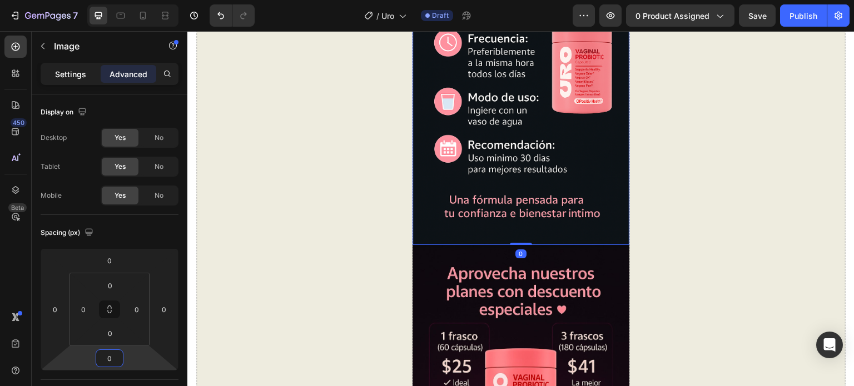
type input "0"
click at [65, 75] on p "Settings" at bounding box center [70, 74] width 31 height 12
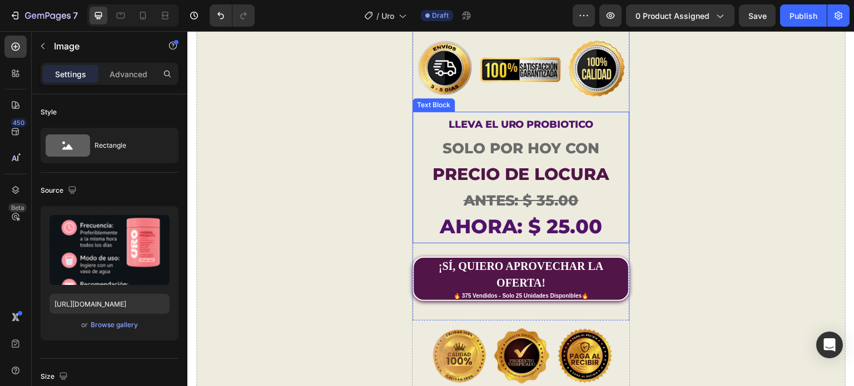
scroll to position [3674, 0]
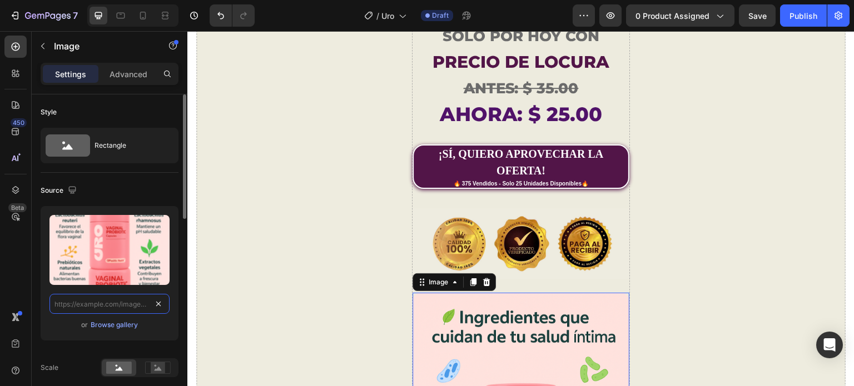
scroll to position [0, 0]
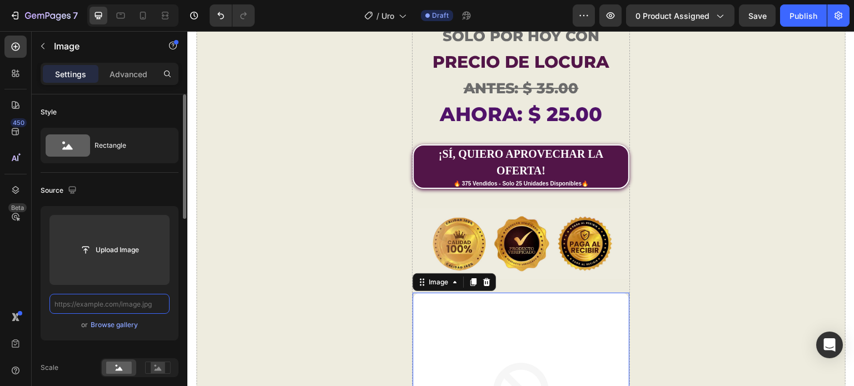
paste input "[URL][DOMAIN_NAME]"
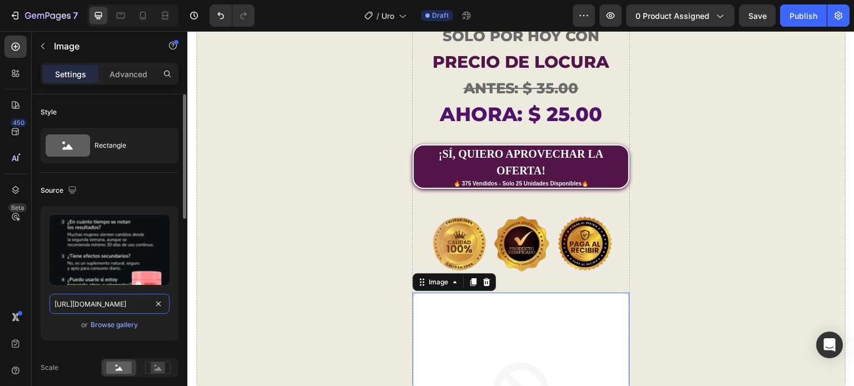
scroll to position [0, 168]
type input "[URL][DOMAIN_NAME]"
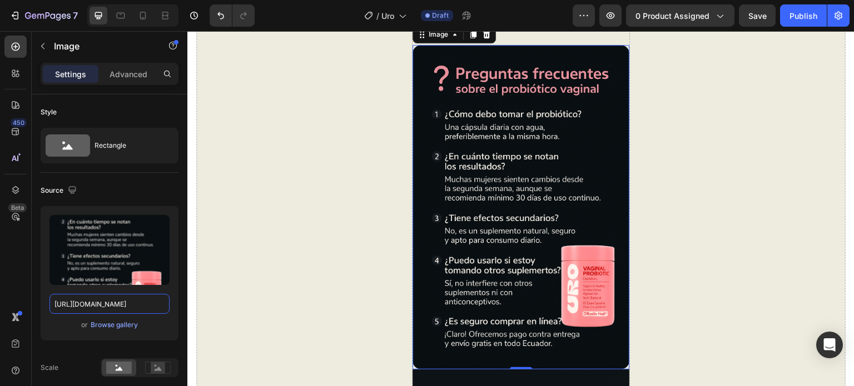
scroll to position [3841, 0]
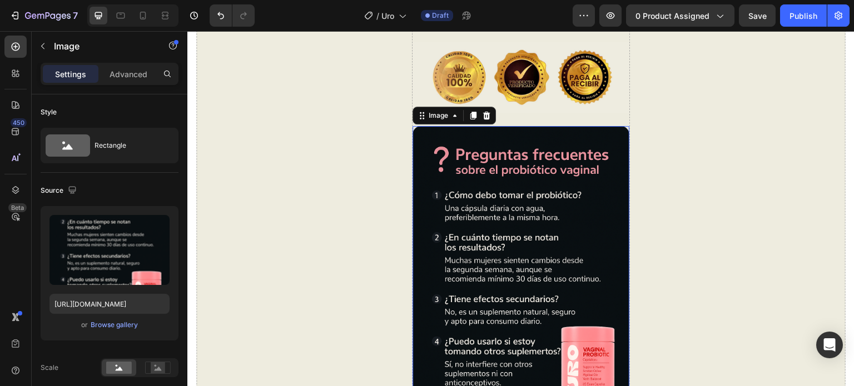
click at [524, 213] on img at bounding box center [521, 288] width 216 height 325
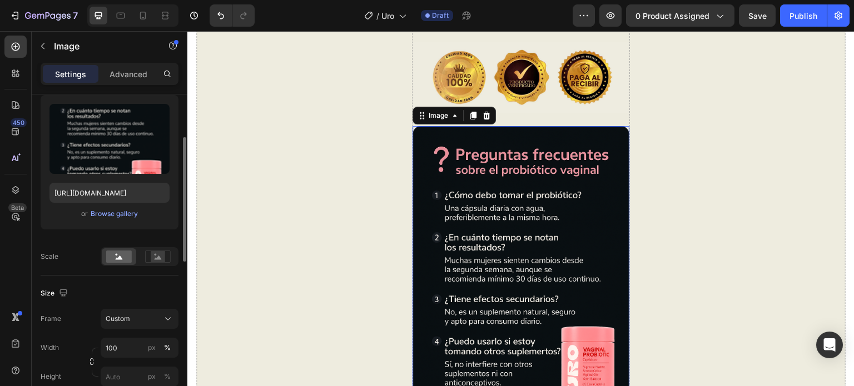
scroll to position [278, 0]
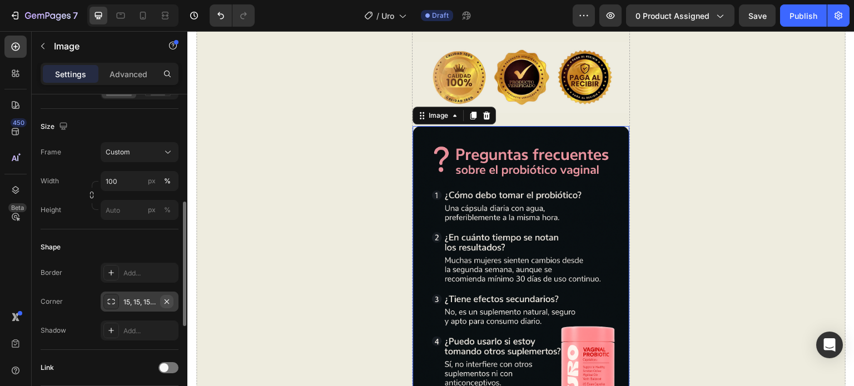
click at [167, 300] on icon "button" at bounding box center [167, 301] width 4 height 4
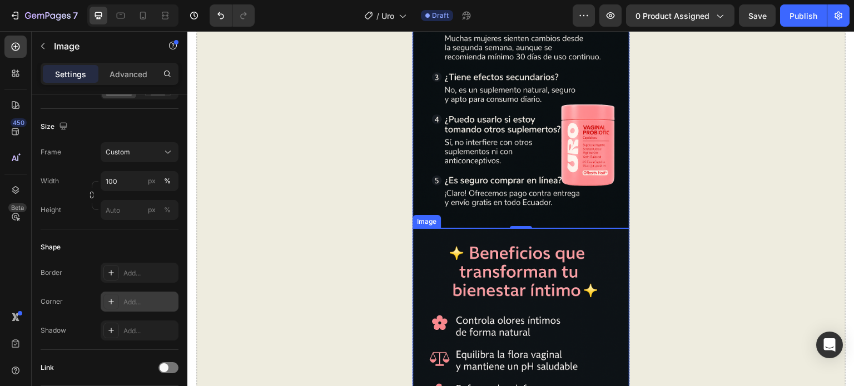
click at [557, 251] on img at bounding box center [521, 391] width 216 height 325
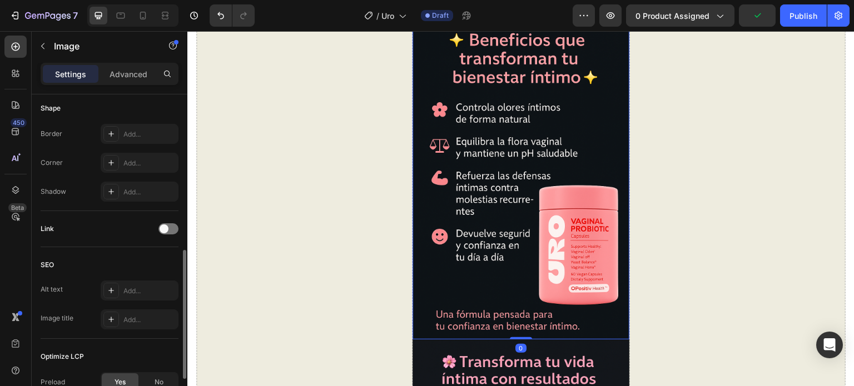
scroll to position [4286, 0]
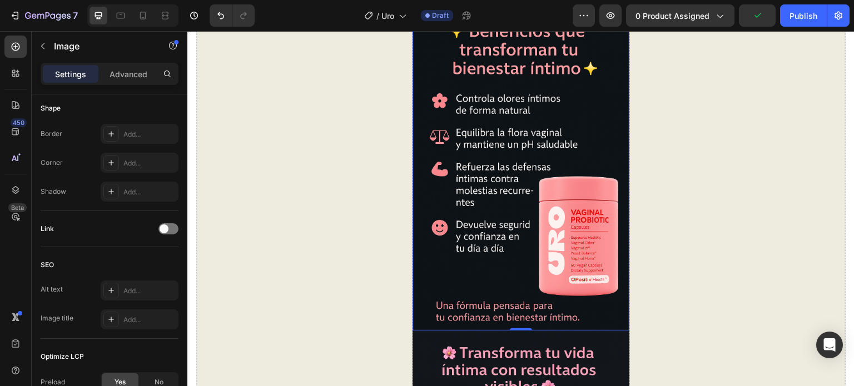
click at [558, 178] on img at bounding box center [521, 168] width 216 height 325
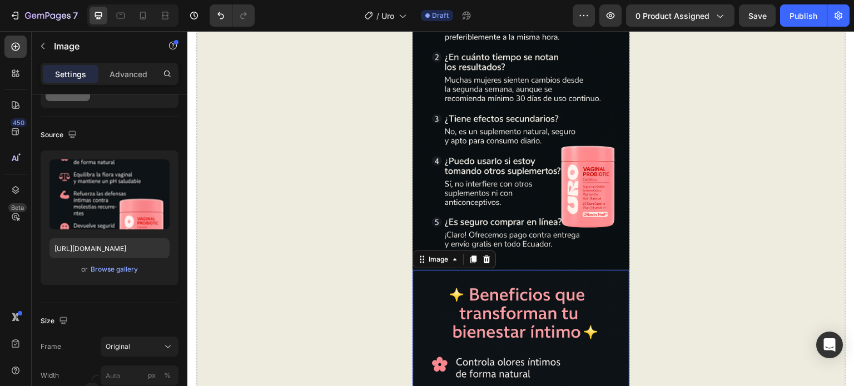
scroll to position [4064, 0]
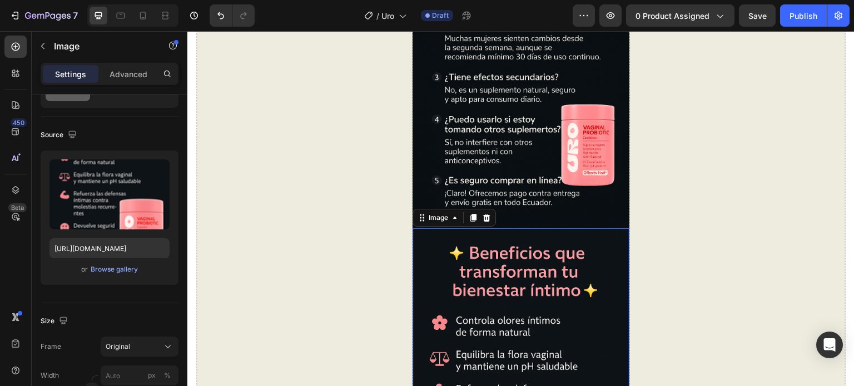
click at [558, 229] on img at bounding box center [521, 391] width 216 height 325
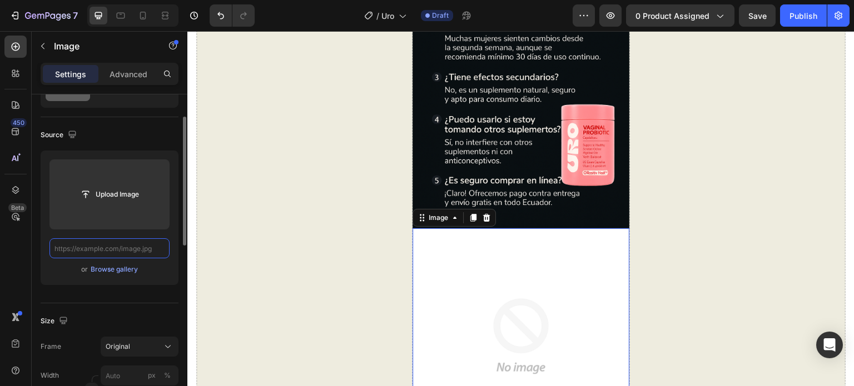
scroll to position [0, 0]
paste input "[URL][DOMAIN_NAME]"
type input "[URL][DOMAIN_NAME]"
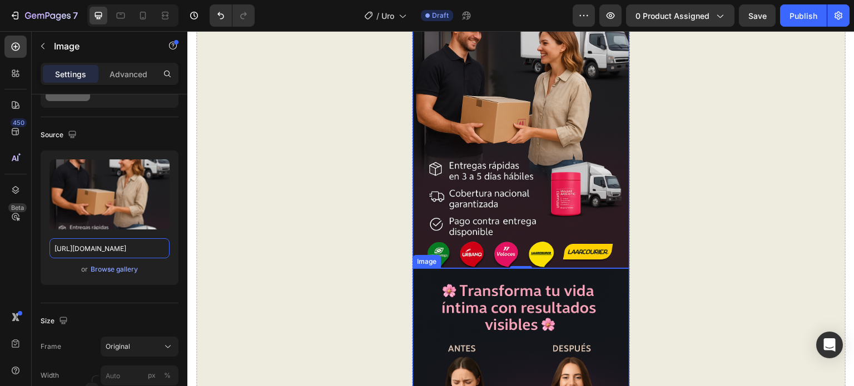
scroll to position [4397, 0]
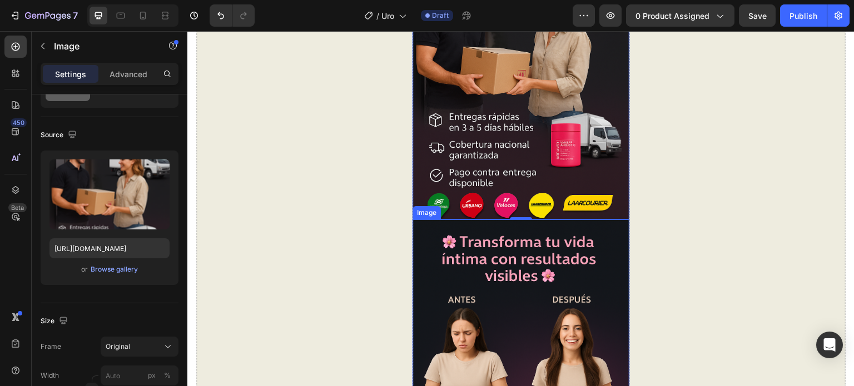
click at [581, 224] on img at bounding box center [521, 382] width 216 height 325
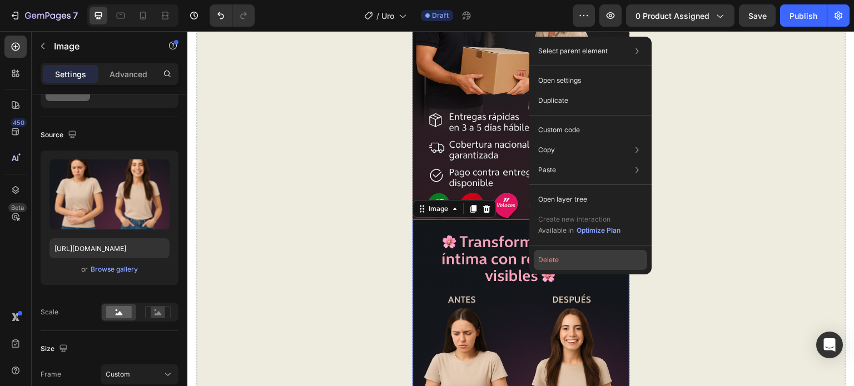
drag, startPoint x: 560, startPoint y: 258, endPoint x: 354, endPoint y: 214, distance: 211.0
click at [560, 258] on button "Delete" at bounding box center [590, 260] width 113 height 20
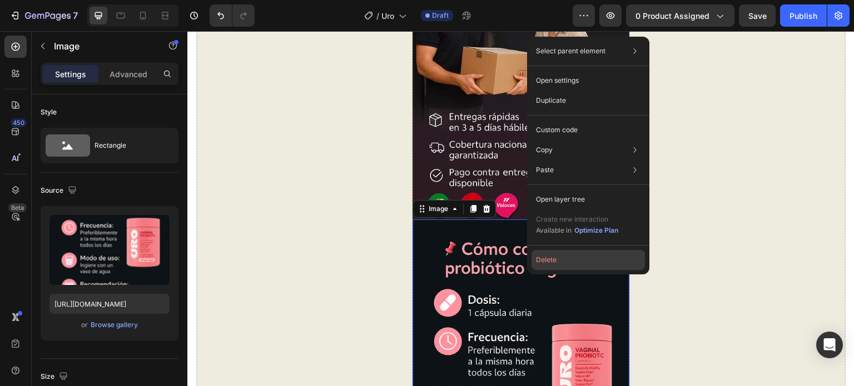
click at [573, 256] on button "Delete" at bounding box center [588, 260] width 113 height 20
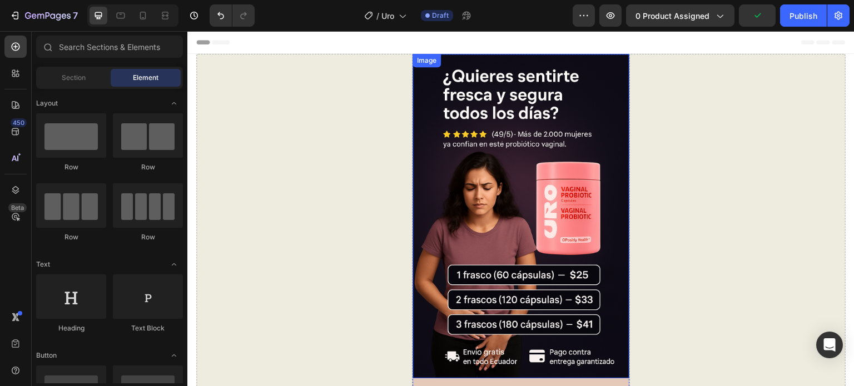
scroll to position [111, 0]
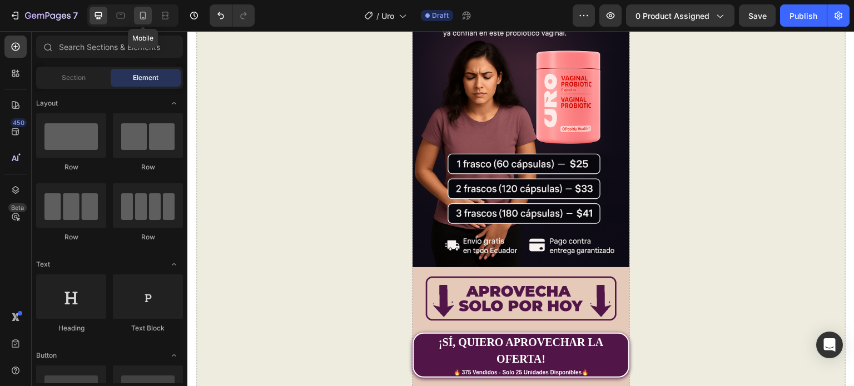
click at [140, 13] on icon at bounding box center [142, 15] width 11 height 11
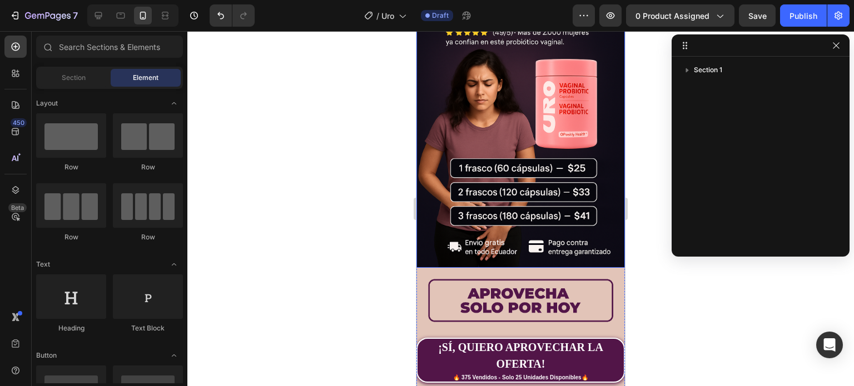
scroll to position [167, 0]
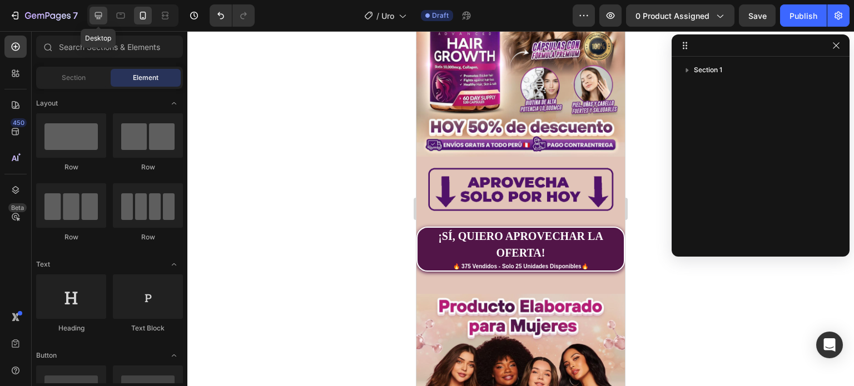
click at [105, 17] on div at bounding box center [99, 16] width 18 height 18
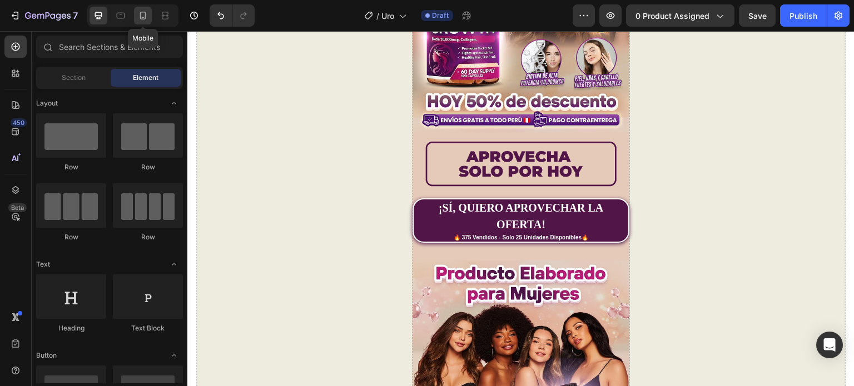
click at [145, 18] on icon at bounding box center [142, 15] width 11 height 11
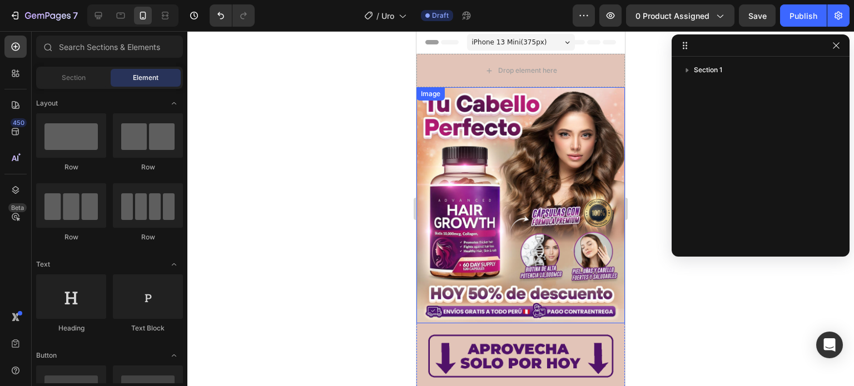
click at [543, 155] on img at bounding box center [520, 205] width 209 height 236
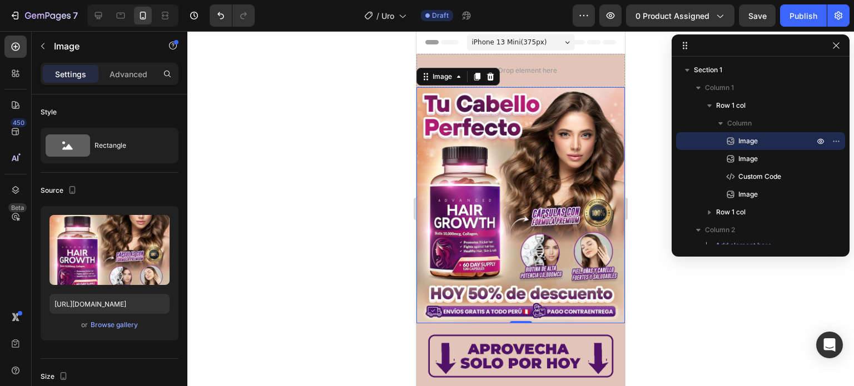
click at [477, 195] on img at bounding box center [520, 205] width 209 height 236
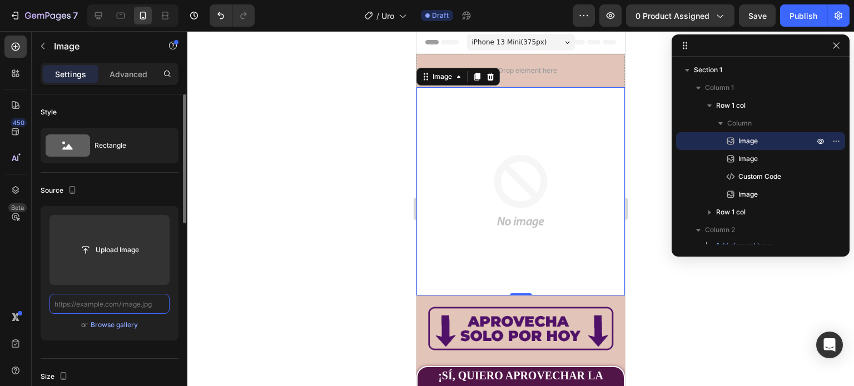
paste input "[URL][DOMAIN_NAME]"
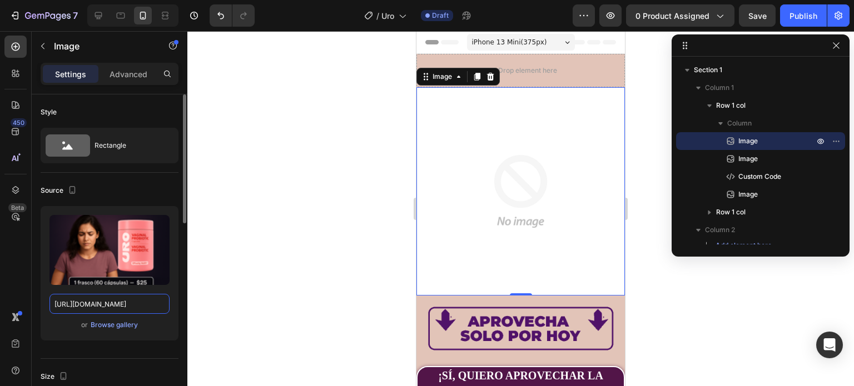
type input "[URL][DOMAIN_NAME]"
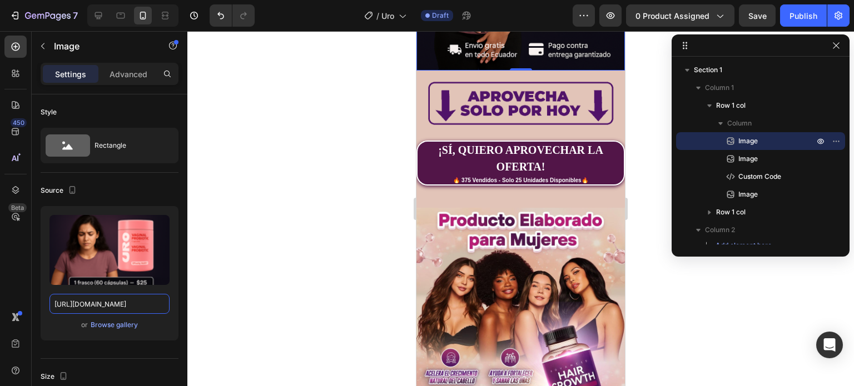
scroll to position [334, 0]
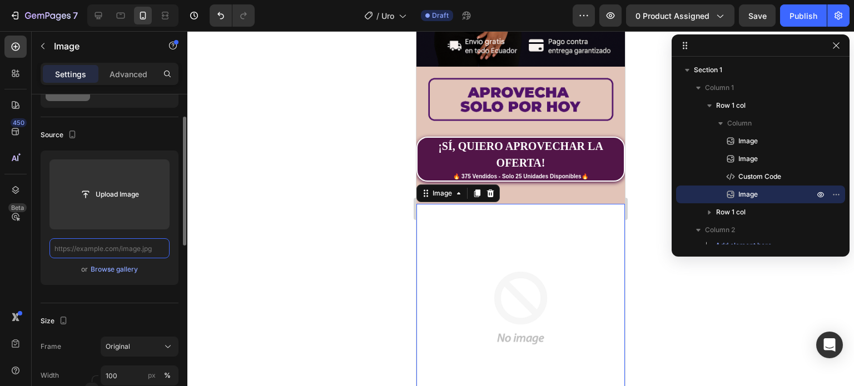
scroll to position [0, 0]
paste input "[URL][DOMAIN_NAME][DATE][DATE]"
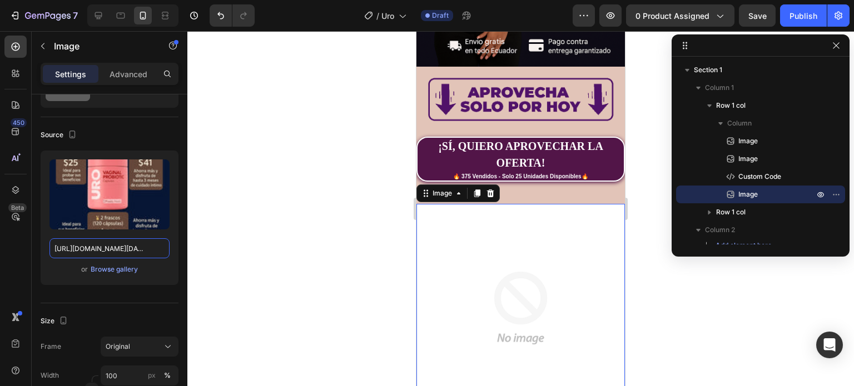
scroll to position [0, 280]
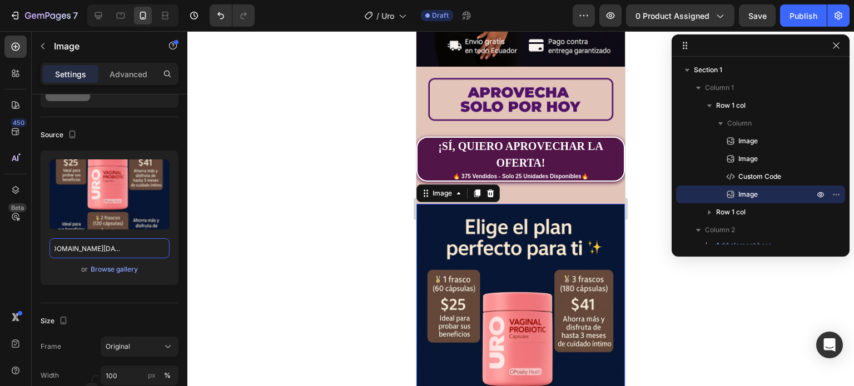
type input "[URL][DOMAIN_NAME][DATE][DATE]"
click at [571, 254] on img at bounding box center [520, 360] width 209 height 313
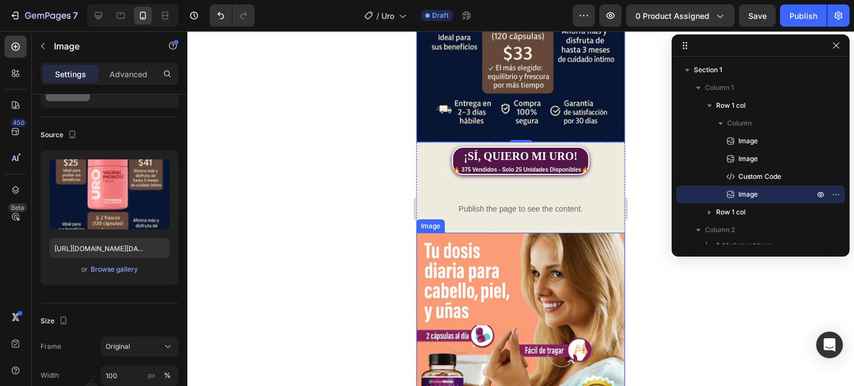
scroll to position [723, 0]
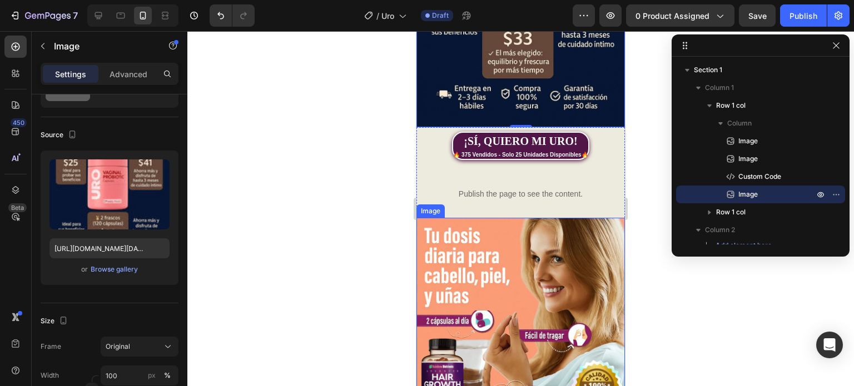
click at [525, 260] on img at bounding box center [520, 322] width 209 height 209
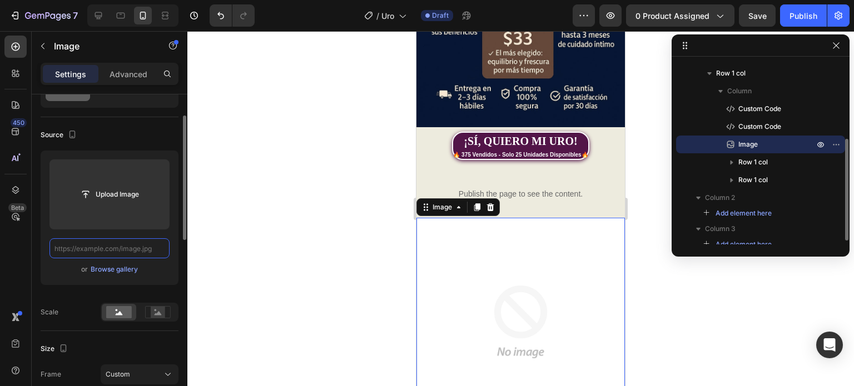
scroll to position [0, 0]
paste input "[URL][DOMAIN_NAME]"
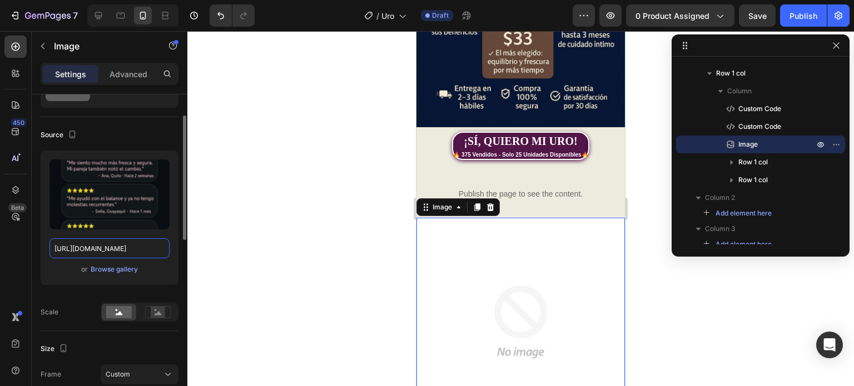
scroll to position [0, 166]
type input "[URL][DOMAIN_NAME]"
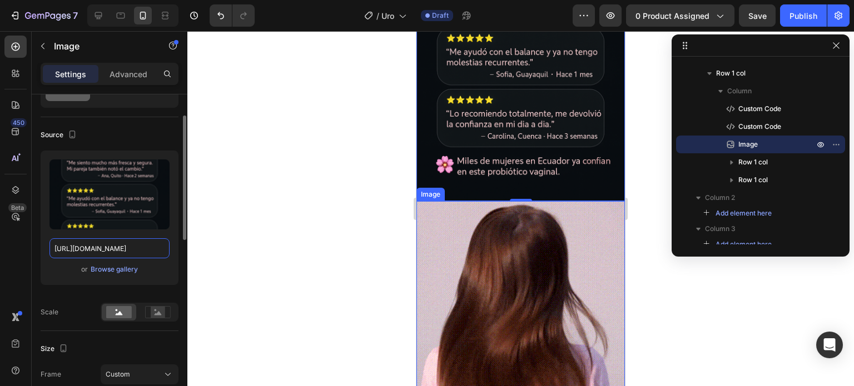
scroll to position [1112, 0]
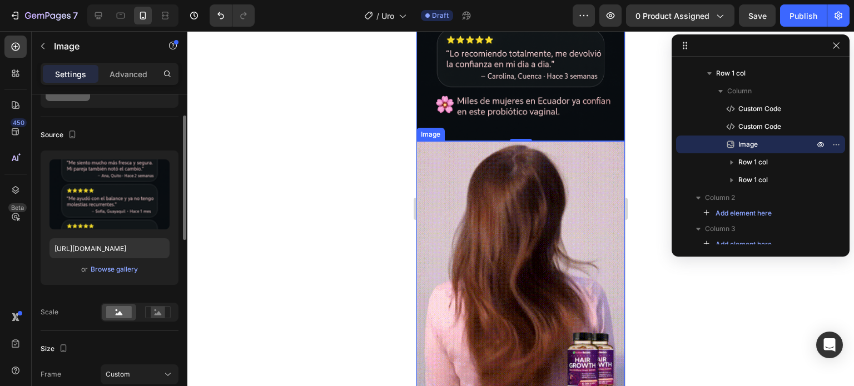
click at [528, 222] on img at bounding box center [520, 266] width 209 height 251
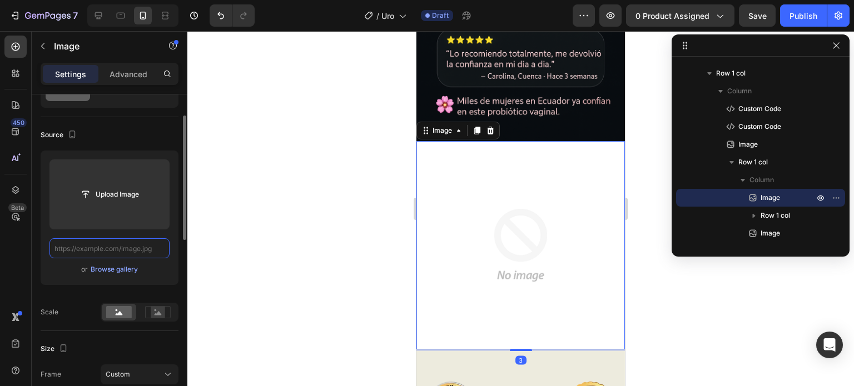
scroll to position [0, 0]
paste input "[URL][DOMAIN_NAME]"
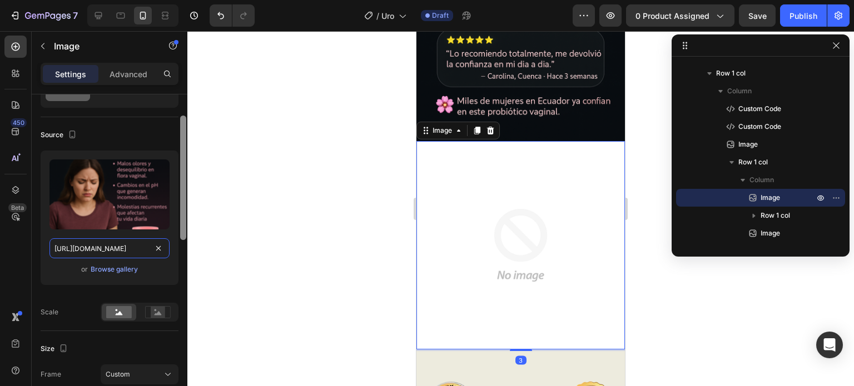
scroll to position [0, 166]
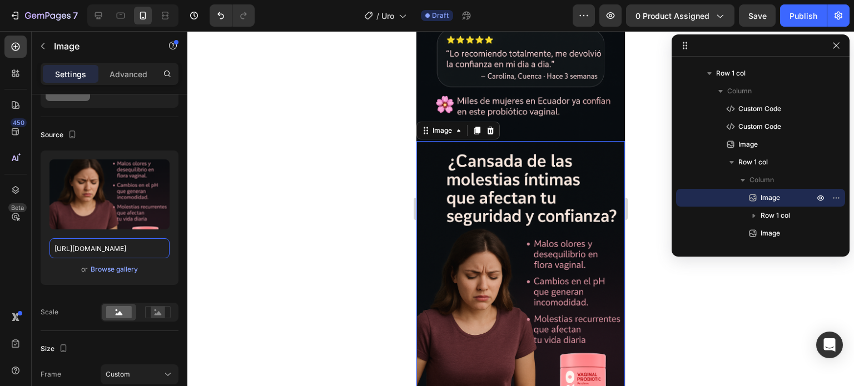
type input "[URL][DOMAIN_NAME]"
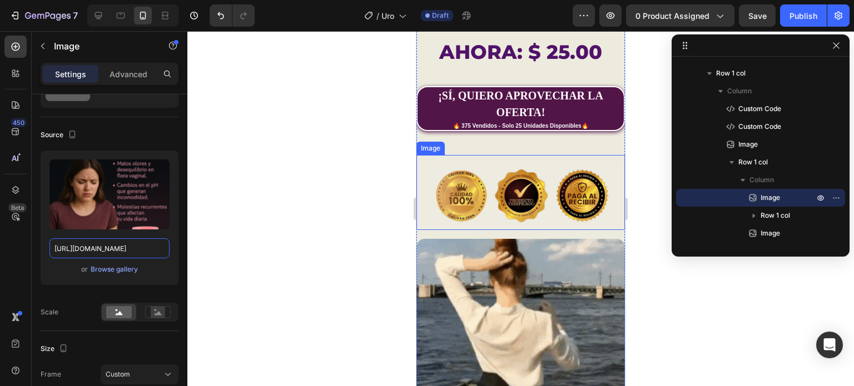
scroll to position [1779, 0]
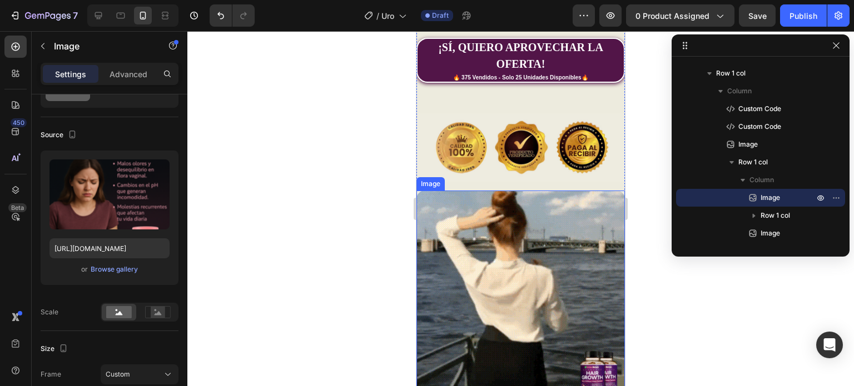
click at [541, 239] on img at bounding box center [520, 295] width 209 height 209
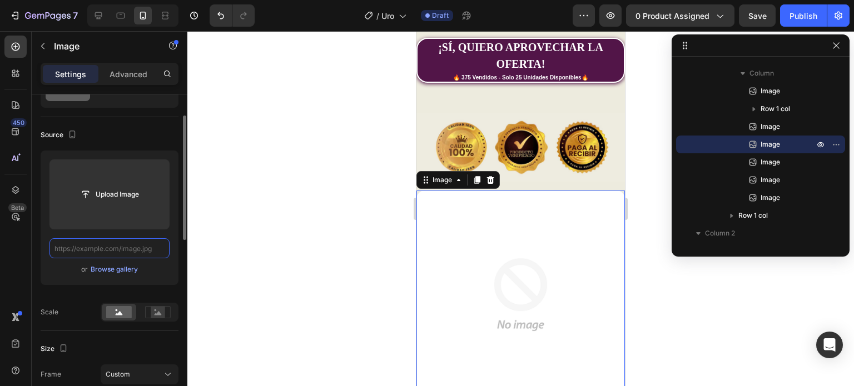
scroll to position [0, 0]
paste input "[URL][DOMAIN_NAME]"
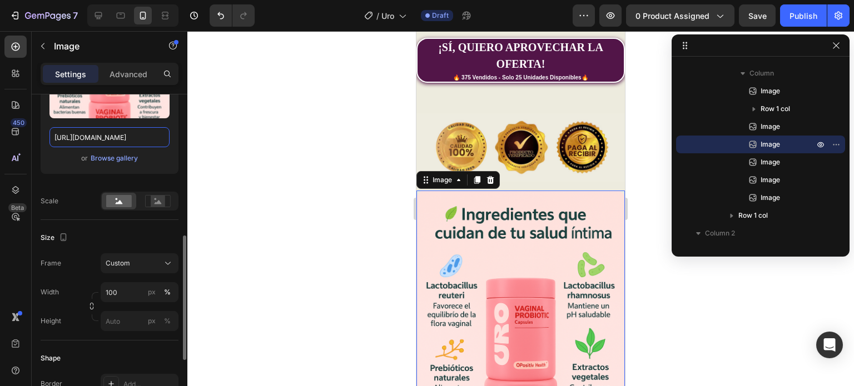
scroll to position [222, 0]
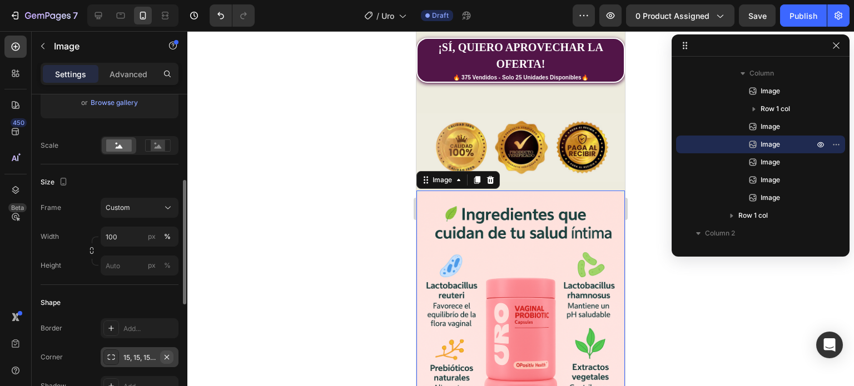
type input "[URL][DOMAIN_NAME]"
click at [169, 356] on icon "button" at bounding box center [166, 357] width 9 height 9
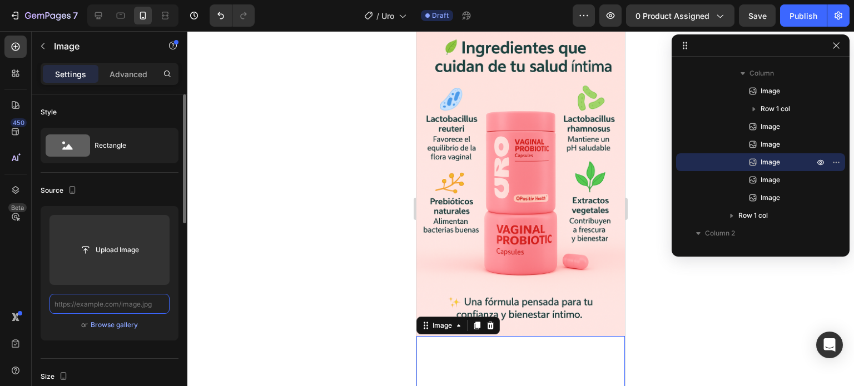
paste input "[URL][DOMAIN_NAME]"
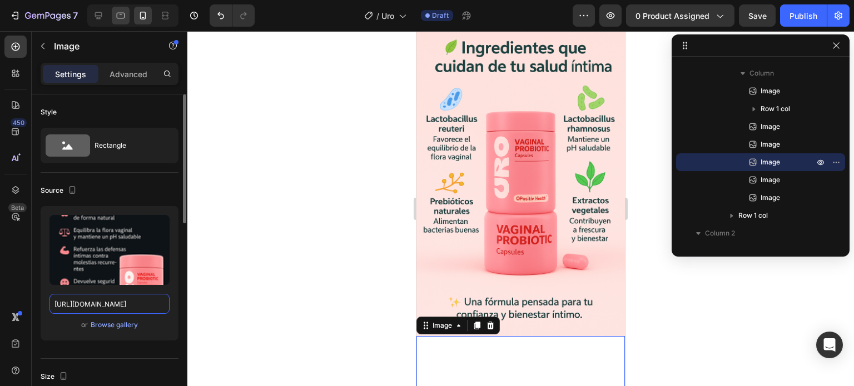
type input "[URL][DOMAIN_NAME]"
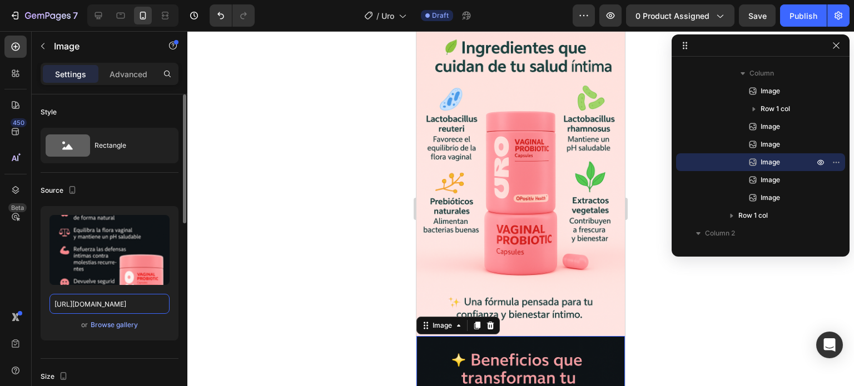
scroll to position [0, 0]
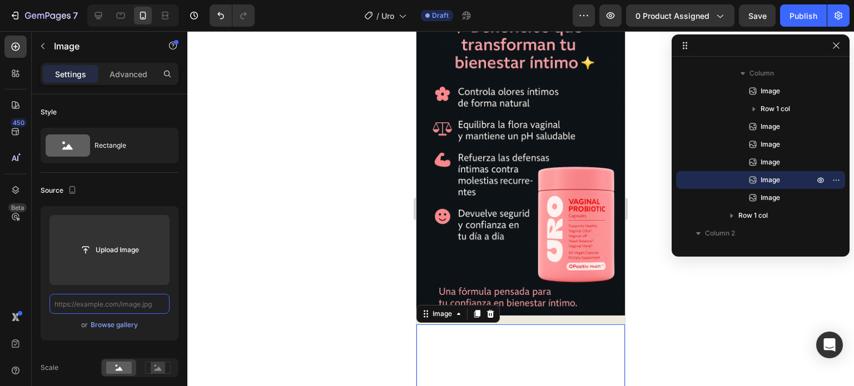
paste input "[URL][DOMAIN_NAME]"
type input "[URL][DOMAIN_NAME]"
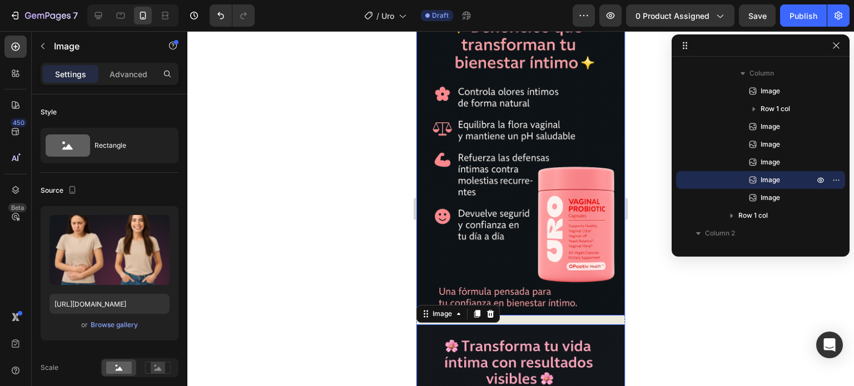
click at [530, 171] on img at bounding box center [520, 159] width 209 height 313
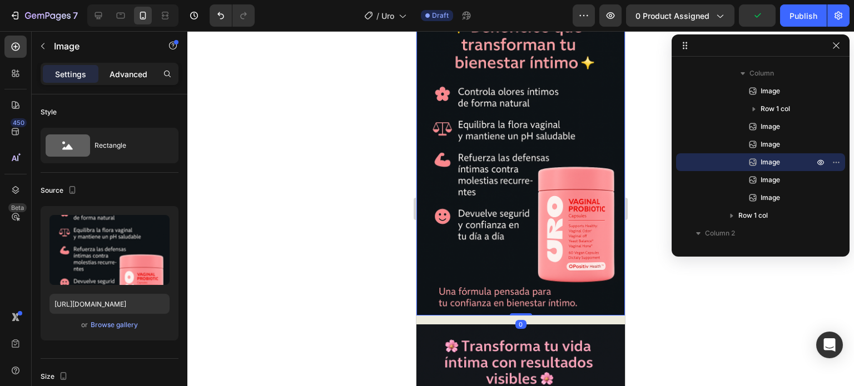
click at [133, 73] on p "Advanced" at bounding box center [129, 74] width 38 height 12
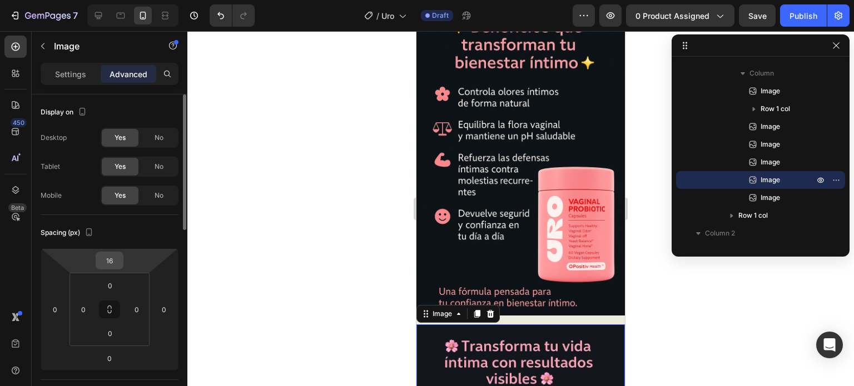
click at [109, 264] on input "16" at bounding box center [109, 260] width 22 height 17
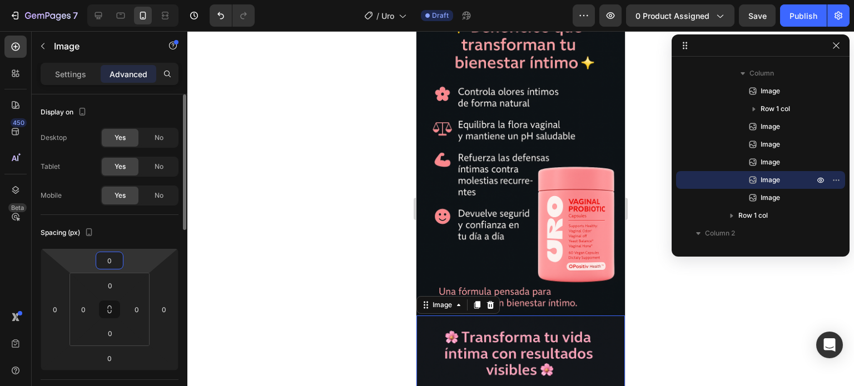
type input "0"
click at [126, 242] on div "Spacing (px) 0 0 0 0 0 0 0 0" at bounding box center [110, 297] width 138 height 165
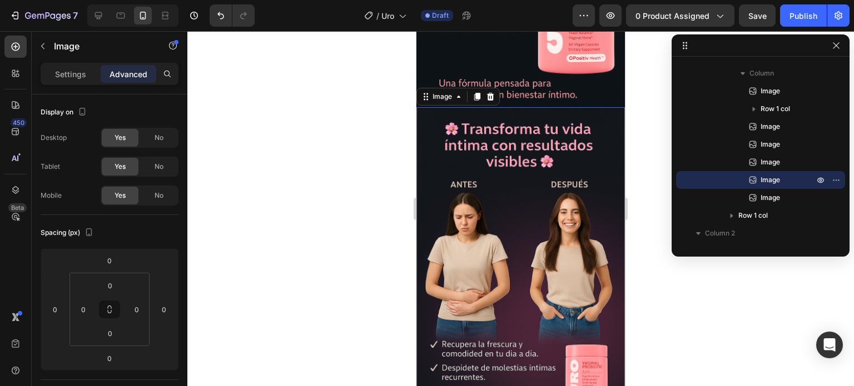
scroll to position [2502, 0]
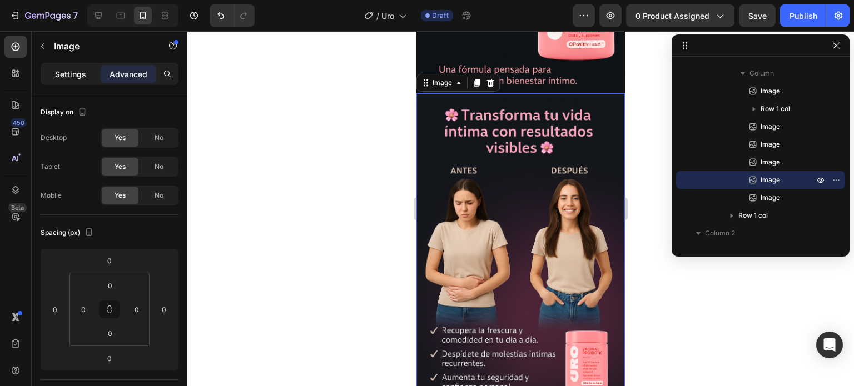
click at [76, 75] on p "Settings" at bounding box center [70, 74] width 31 height 12
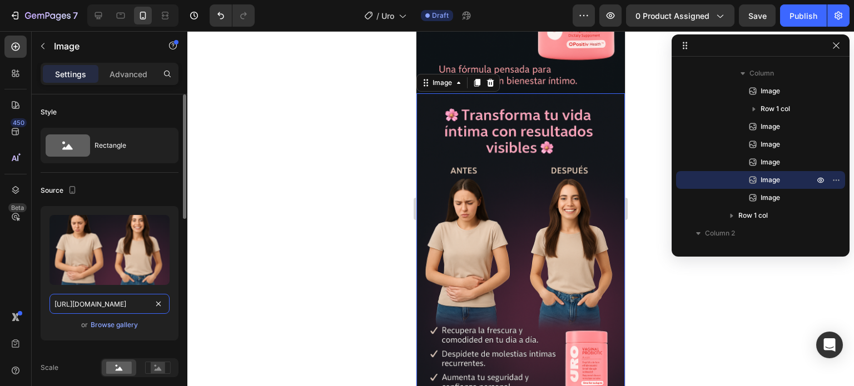
click at [105, 297] on input "[URL][DOMAIN_NAME]" at bounding box center [109, 304] width 120 height 20
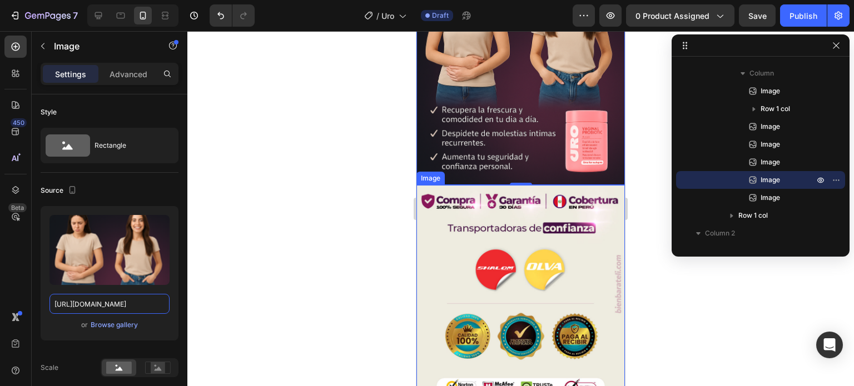
scroll to position [2725, 0]
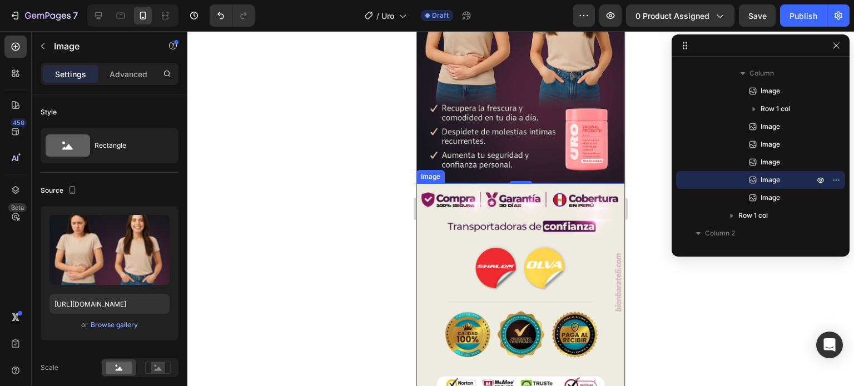
click at [539, 186] on img at bounding box center [520, 292] width 209 height 219
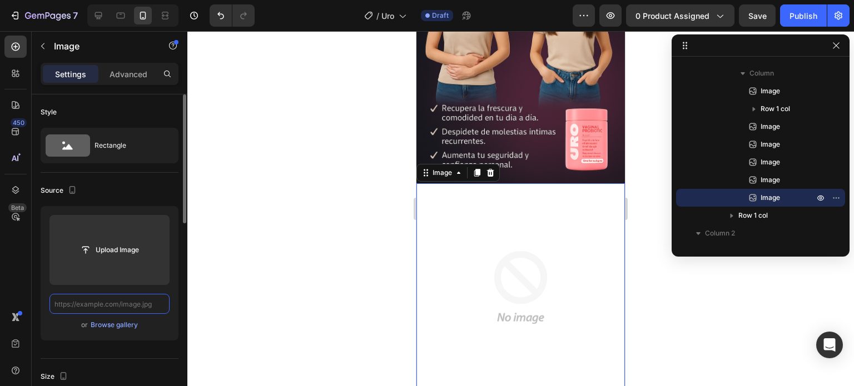
scroll to position [0, 0]
paste input "[URL][DOMAIN_NAME]"
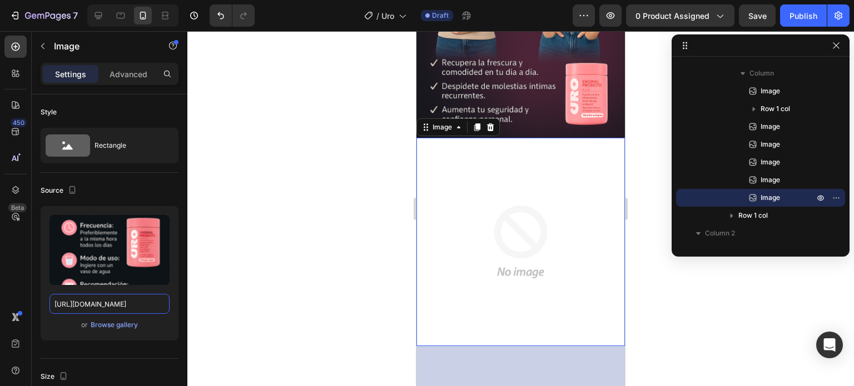
scroll to position [2891, 0]
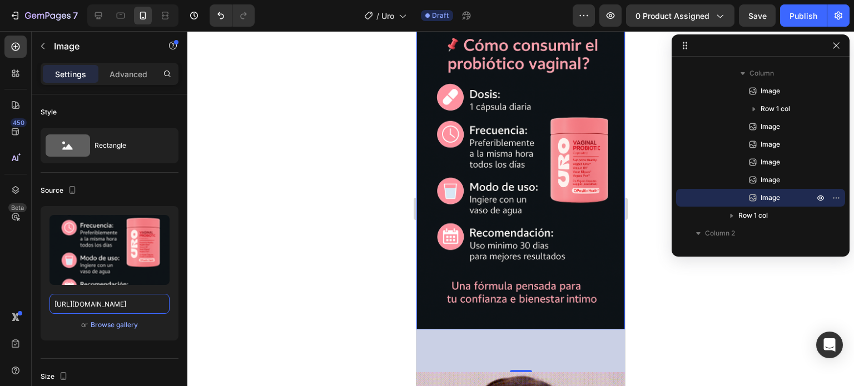
type input "[URL][DOMAIN_NAME]"
click at [528, 176] on img at bounding box center [520, 173] width 209 height 313
click at [126, 81] on div "Advanced" at bounding box center [129, 74] width 56 height 18
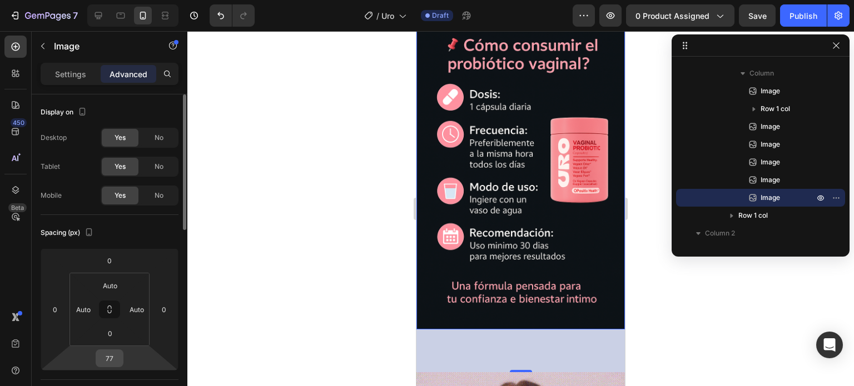
click at [112, 356] on input "77" at bounding box center [109, 358] width 22 height 17
type input "0"
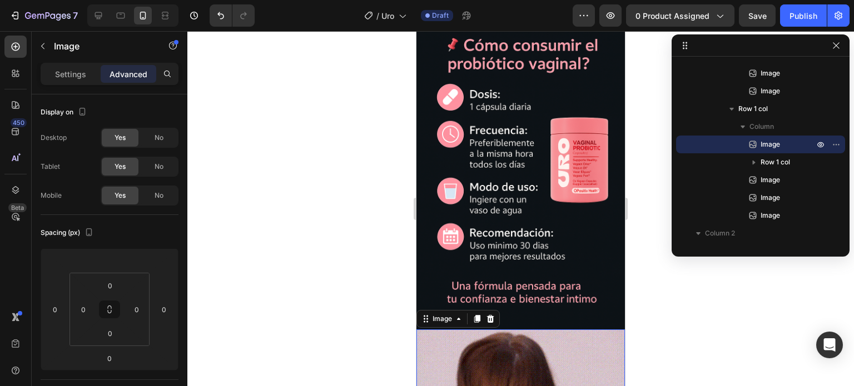
click at [91, 77] on div "Settings" at bounding box center [71, 74] width 56 height 18
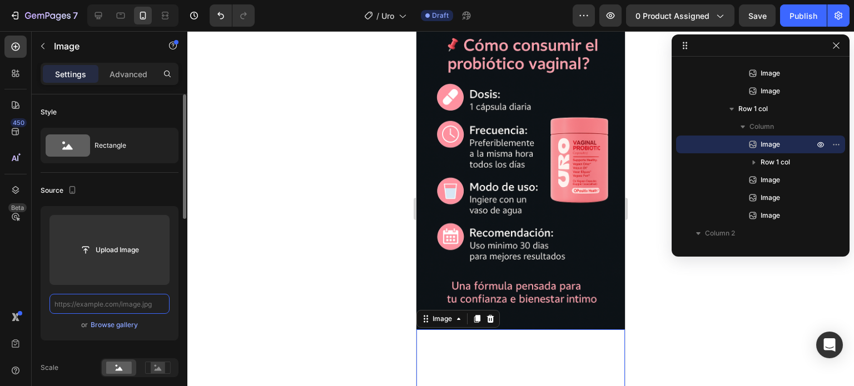
scroll to position [0, 0]
paste input "[URL][DOMAIN_NAME][DATE][DATE]"
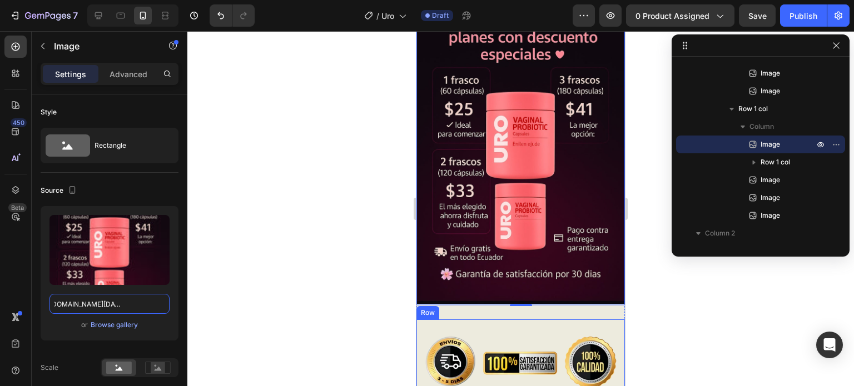
scroll to position [3225, 0]
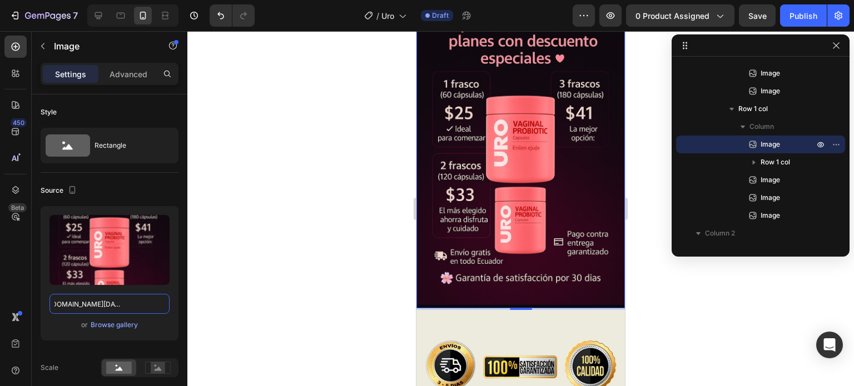
type input "[URL][DOMAIN_NAME][DATE][DATE]"
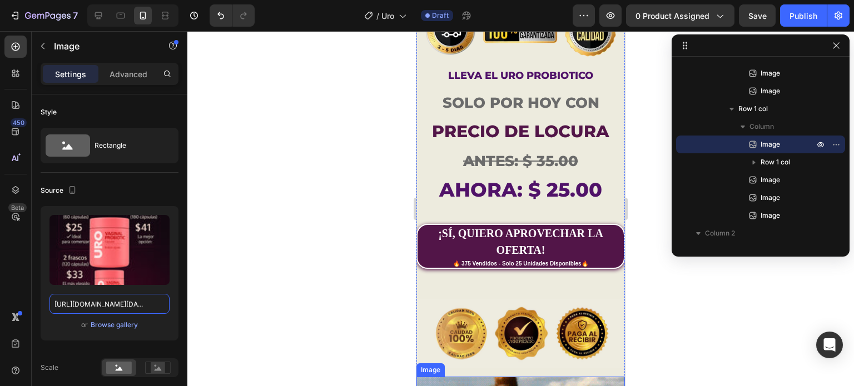
scroll to position [3614, 0]
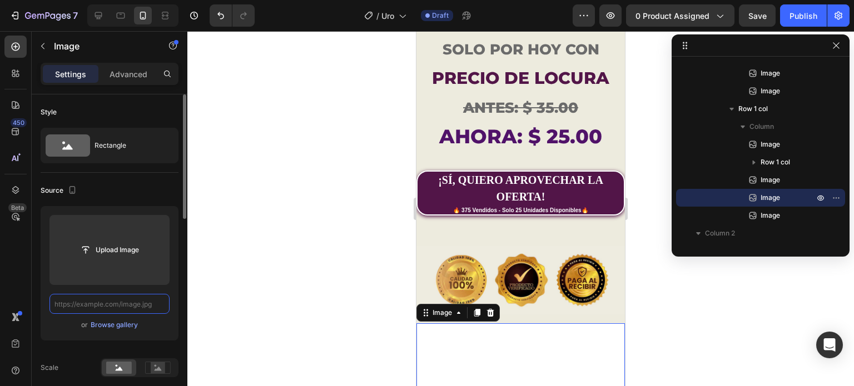
scroll to position [0, 0]
paste input "[URL][DOMAIN_NAME]"
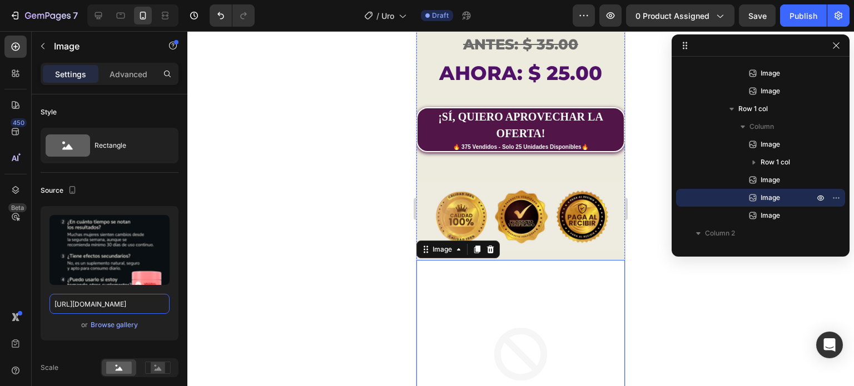
scroll to position [3948, 0]
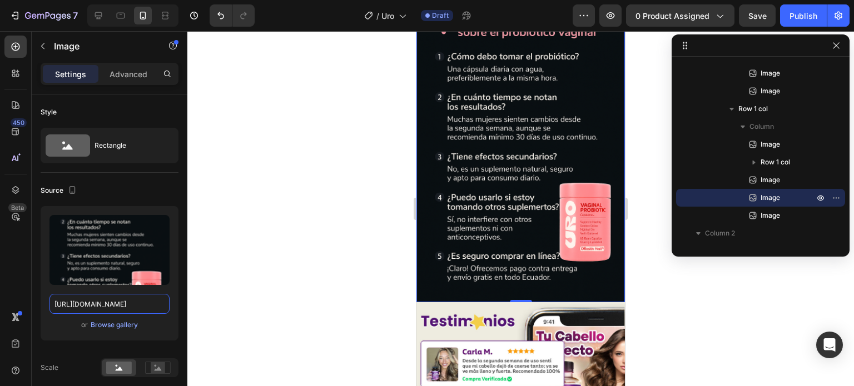
type input "[URL][DOMAIN_NAME]"
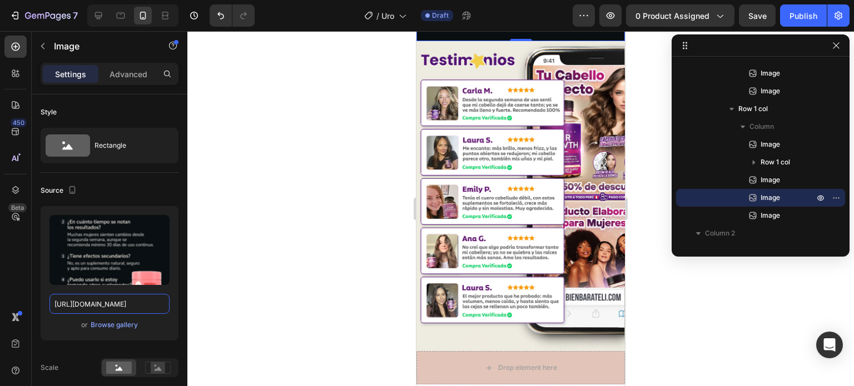
scroll to position [4211, 0]
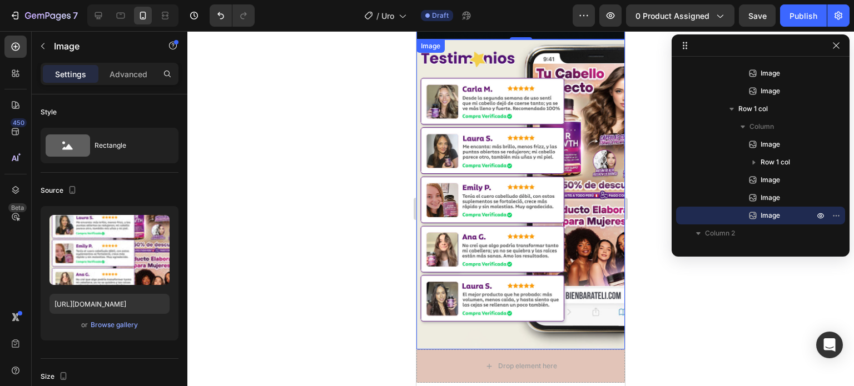
click at [538, 144] on img at bounding box center [520, 194] width 209 height 310
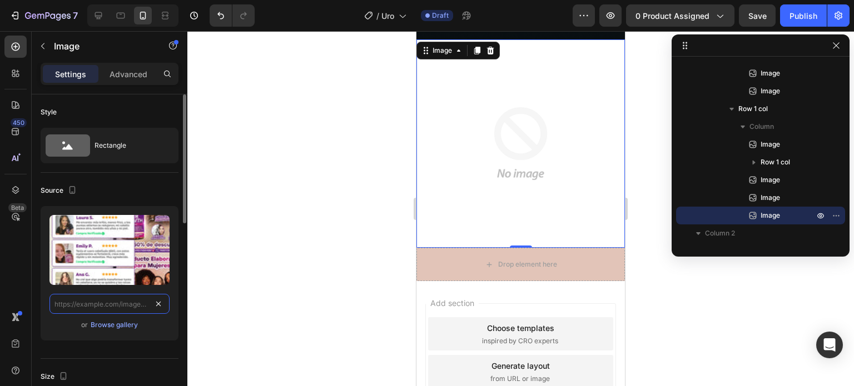
drag, startPoint x: 158, startPoint y: 304, endPoint x: 131, endPoint y: 302, distance: 27.3
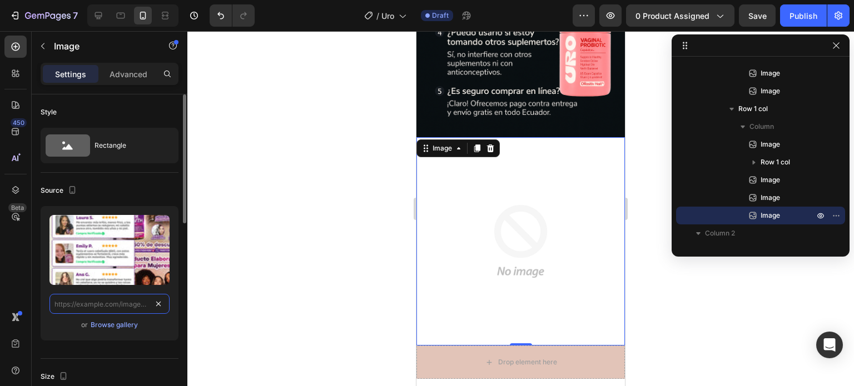
scroll to position [0, 0]
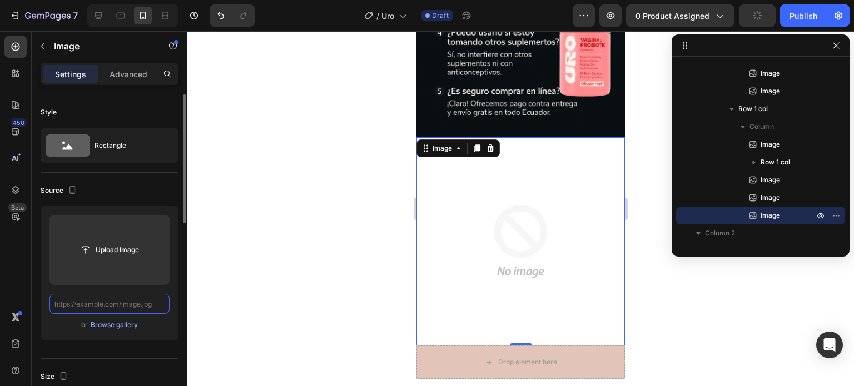
click at [130, 302] on input "text" at bounding box center [109, 304] width 120 height 20
paste input "[URL][DOMAIN_NAME]"
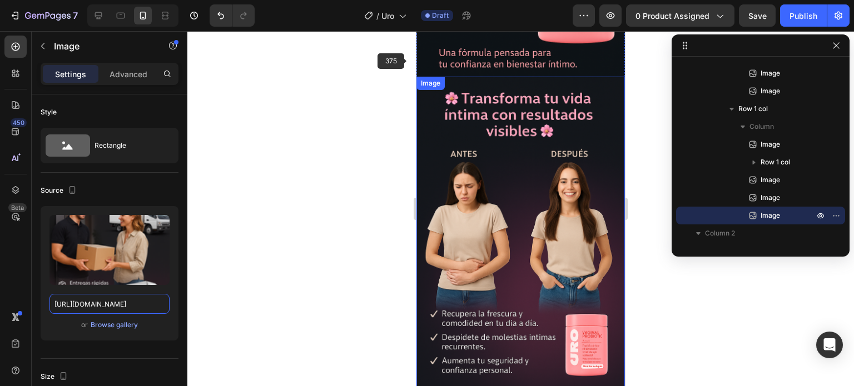
scroll to position [2487, 0]
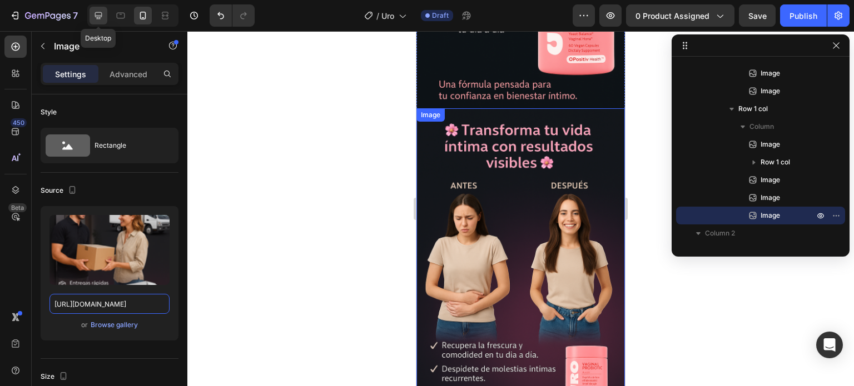
type input "[URL][DOMAIN_NAME]"
click at [102, 10] on icon at bounding box center [98, 15] width 11 height 11
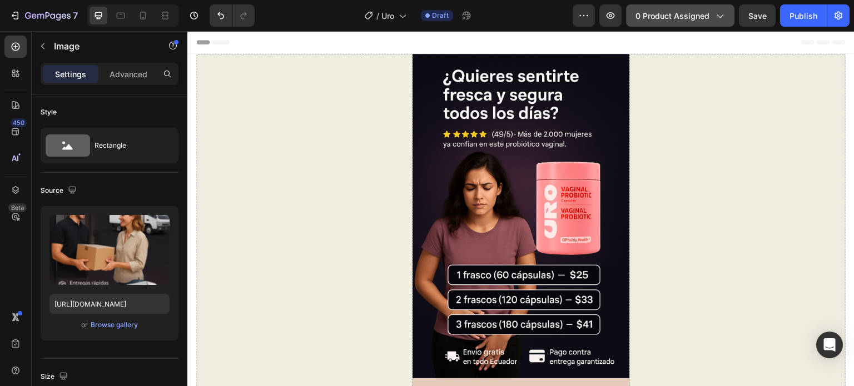
click at [691, 10] on span "0 product assigned" at bounding box center [673, 16] width 74 height 12
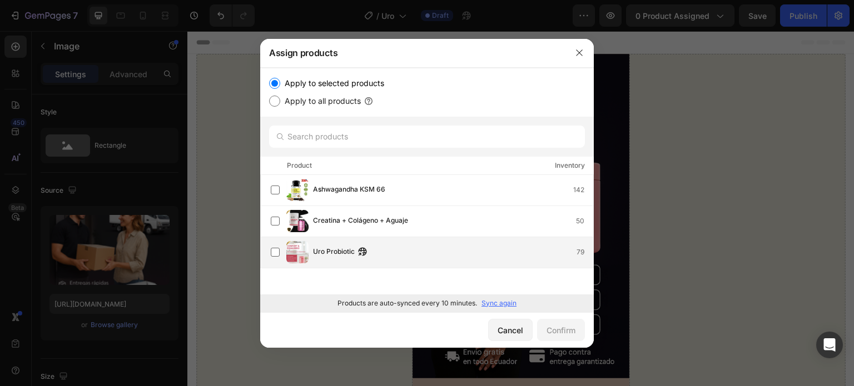
click at [483, 259] on div "Uro Probiotic 79" at bounding box center [432, 252] width 323 height 22
click at [554, 334] on div "Confirm" at bounding box center [561, 331] width 29 height 12
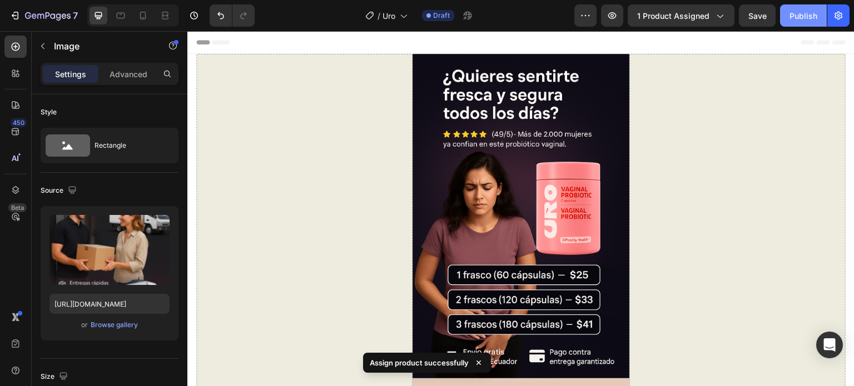
click at [814, 18] on div "Publish" at bounding box center [804, 16] width 28 height 12
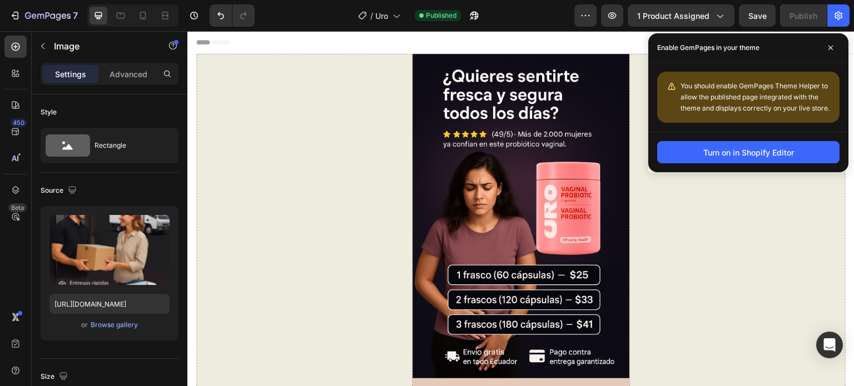
click at [762, 102] on div "You should enable GemPages Theme Helper to allow the published page integrated …" at bounding box center [756, 97] width 150 height 33
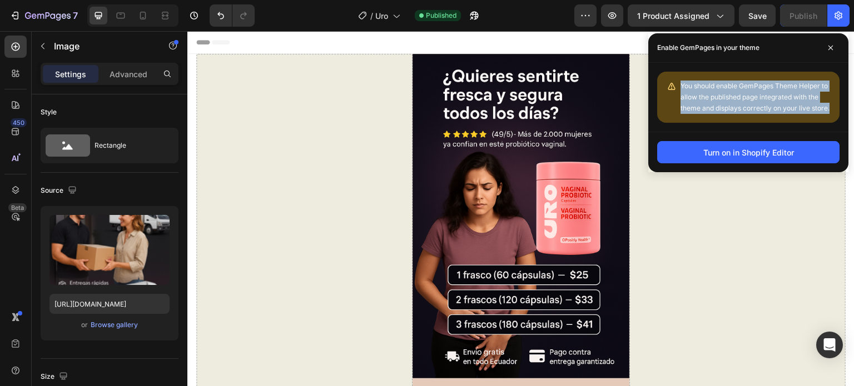
click at [763, 102] on div "You should enable GemPages Theme Helper to allow the published page integrated …" at bounding box center [756, 97] width 150 height 33
copy div "You should enable GemPages Theme Helper to allow the published page integrated …"
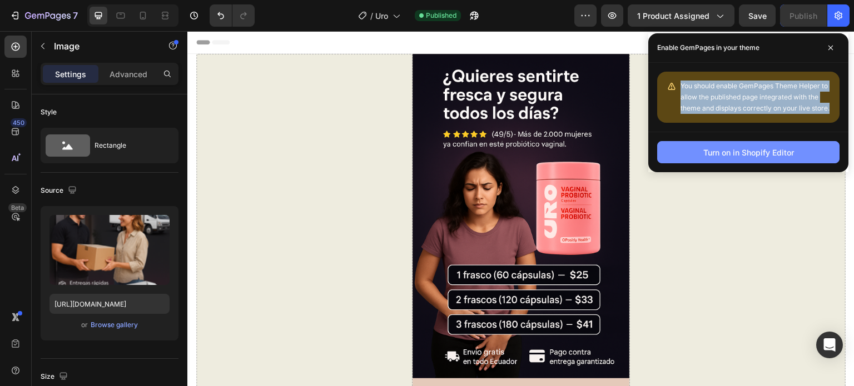
click at [793, 148] on div "Turn on in Shopify Editor" at bounding box center [748, 153] width 91 height 12
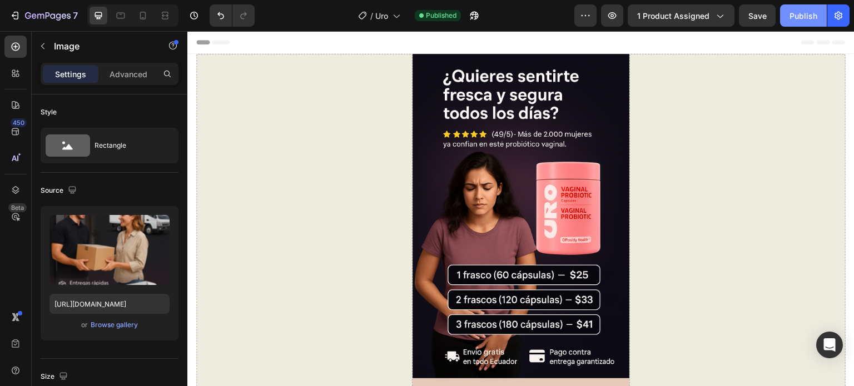
click at [811, 25] on button "Publish" at bounding box center [803, 15] width 47 height 22
click at [664, 14] on span "1 product assigned" at bounding box center [673, 16] width 72 height 12
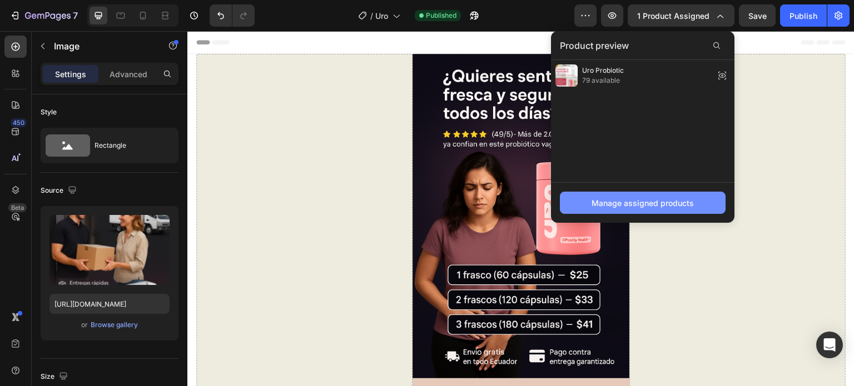
click at [648, 199] on div "Manage assigned products" at bounding box center [643, 203] width 102 height 12
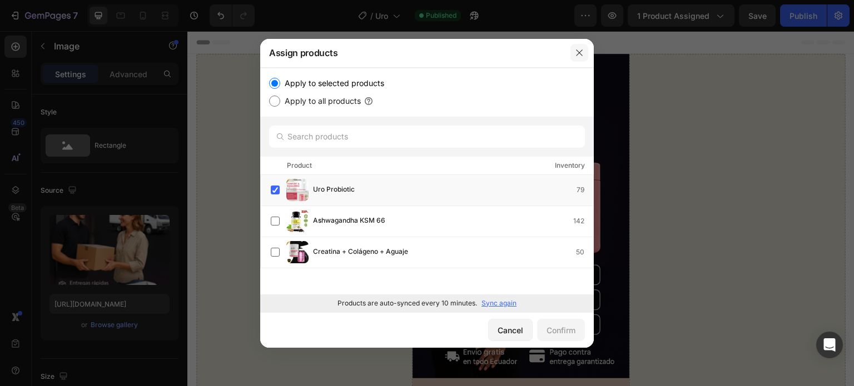
click at [587, 51] on button "button" at bounding box center [580, 53] width 18 height 18
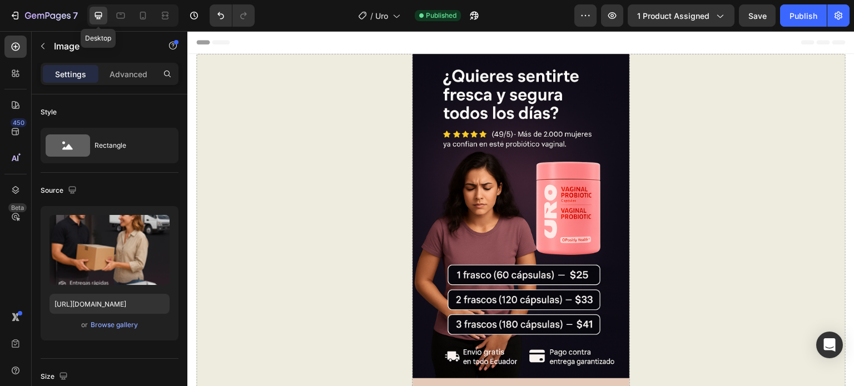
click at [98, 17] on icon at bounding box center [98, 15] width 11 height 11
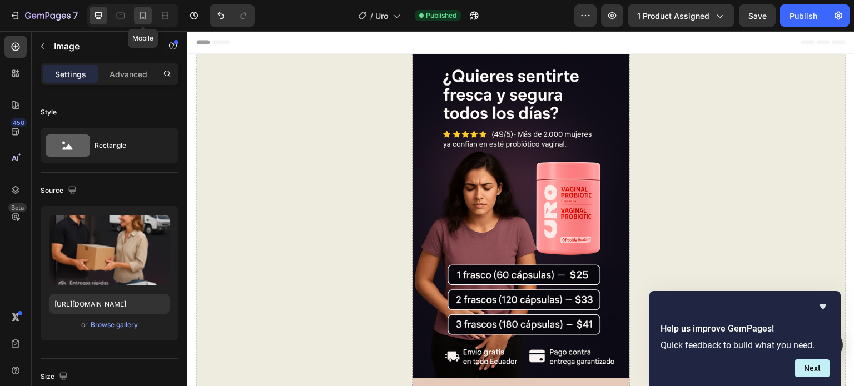
click at [140, 19] on icon at bounding box center [142, 15] width 11 height 11
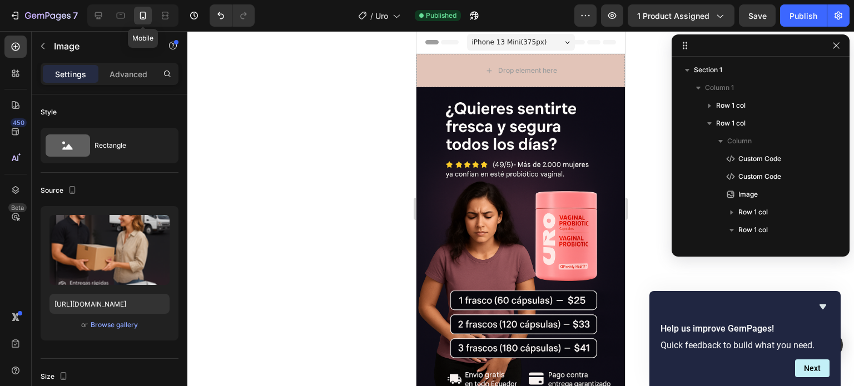
scroll to position [163, 0]
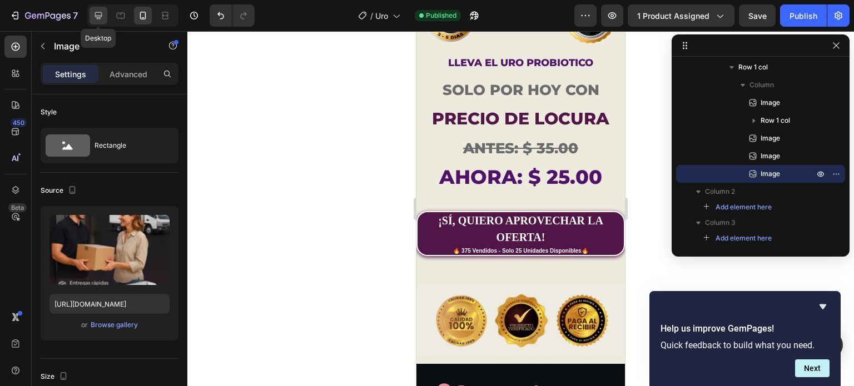
click at [96, 17] on icon at bounding box center [98, 15] width 7 height 7
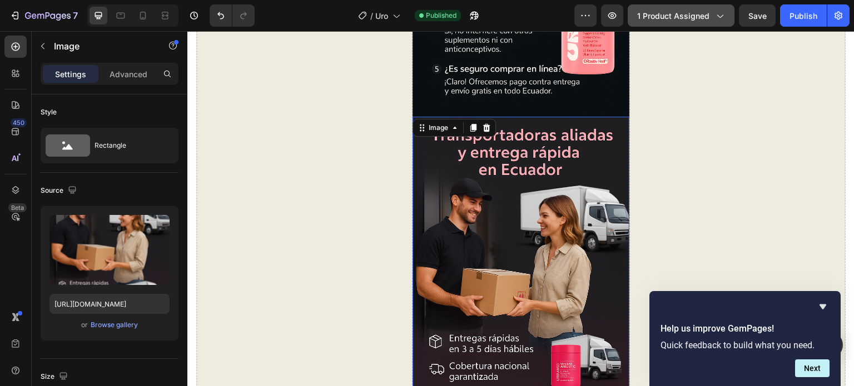
scroll to position [4177, 0]
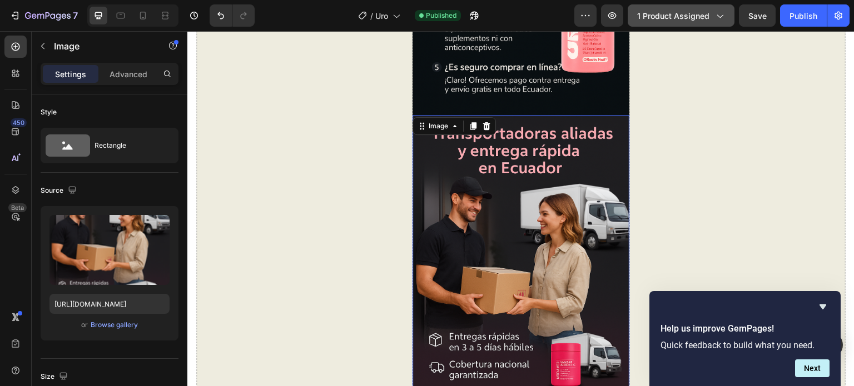
click at [669, 18] on span "1 product assigned" at bounding box center [673, 16] width 72 height 12
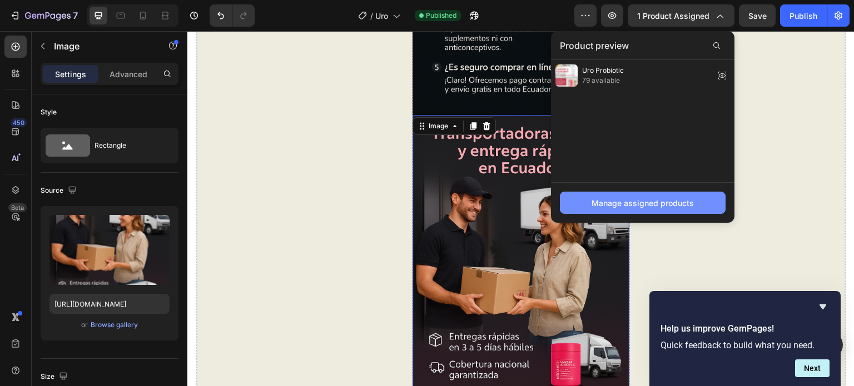
click at [631, 201] on div "Manage assigned products" at bounding box center [643, 203] width 102 height 12
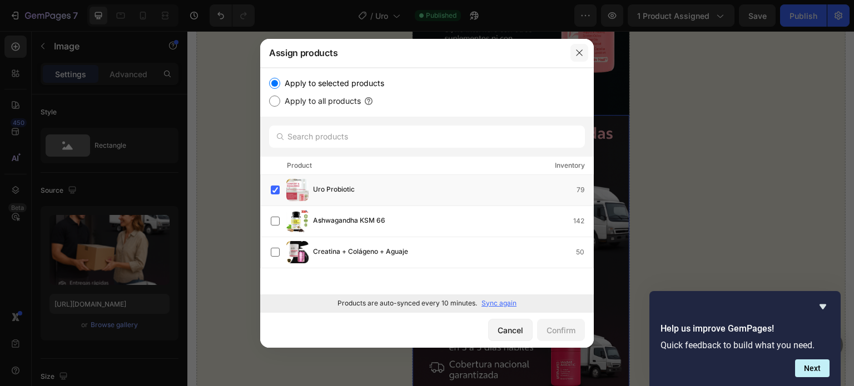
click at [582, 51] on icon "button" at bounding box center [579, 52] width 9 height 9
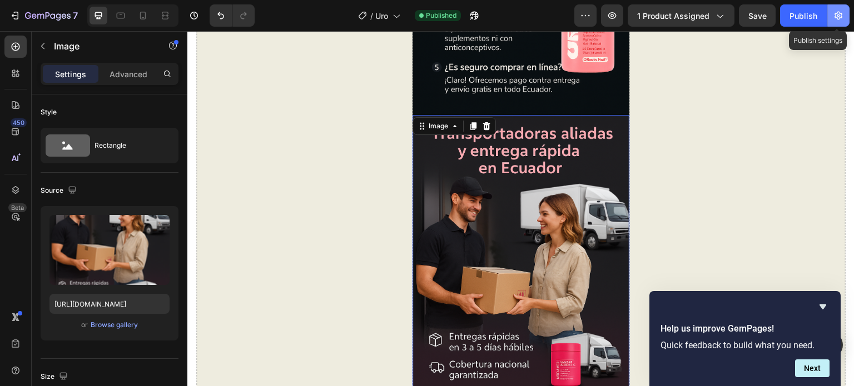
click at [839, 17] on icon "button" at bounding box center [839, 16] width 8 height 8
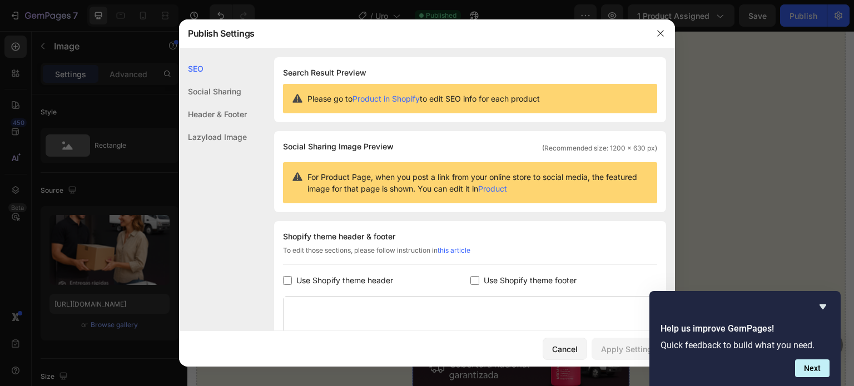
scroll to position [168, 0]
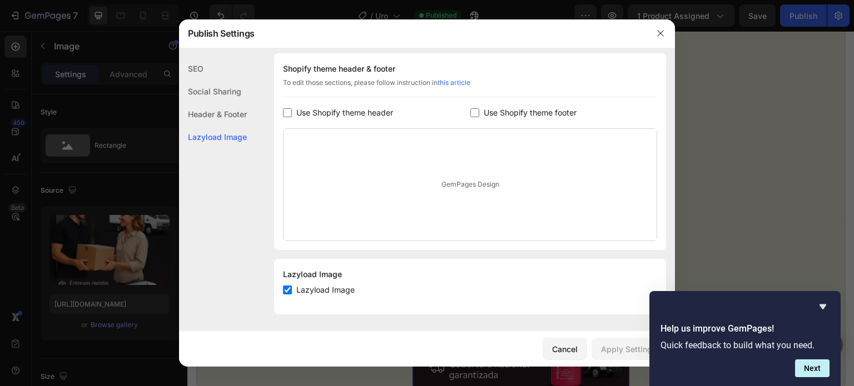
click at [319, 111] on span "Use Shopify theme header" at bounding box center [344, 112] width 97 height 13
checkbox input "true"
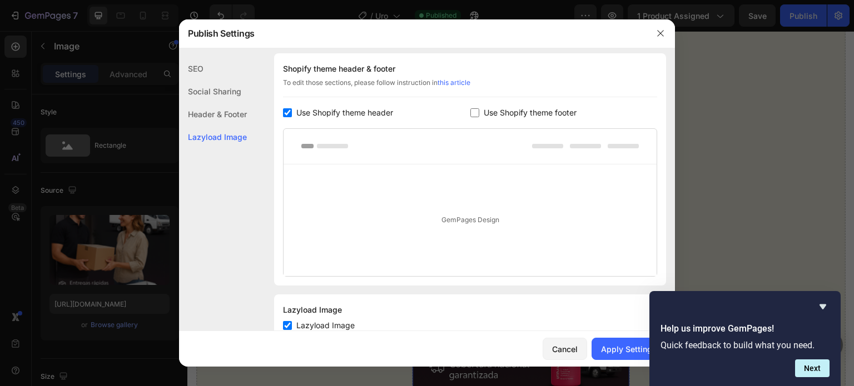
click at [493, 113] on span "Use Shopify theme footer" at bounding box center [530, 112] width 93 height 13
checkbox input "true"
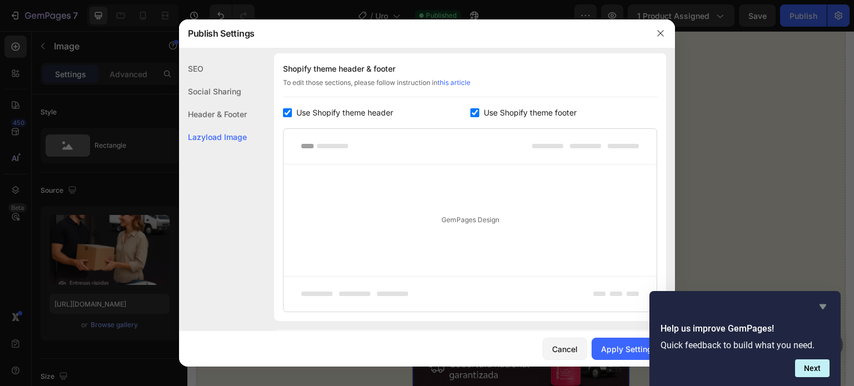
click at [823, 306] on icon "Hide survey" at bounding box center [823, 307] width 7 height 5
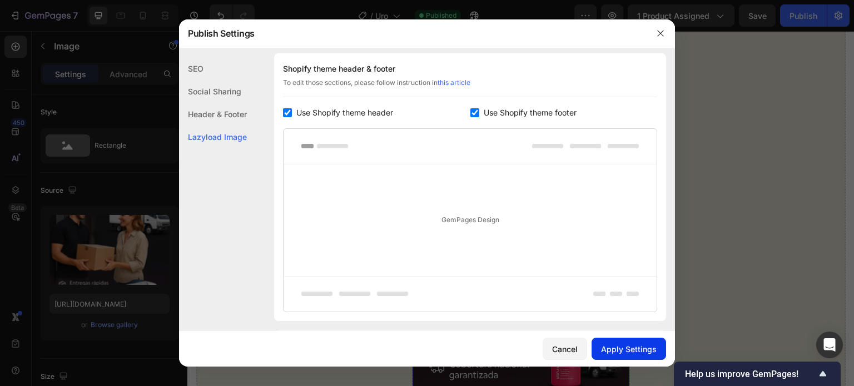
click at [637, 347] on div "Apply Settings" at bounding box center [629, 350] width 56 height 12
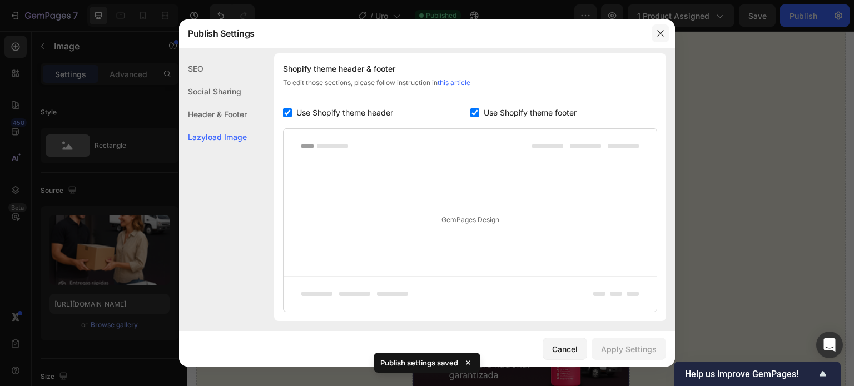
click at [662, 30] on icon "button" at bounding box center [660, 33] width 9 height 9
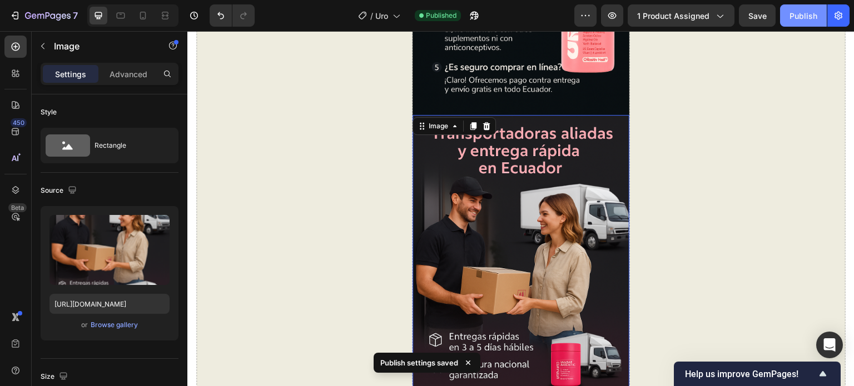
click at [812, 19] on div "Publish" at bounding box center [804, 16] width 28 height 12
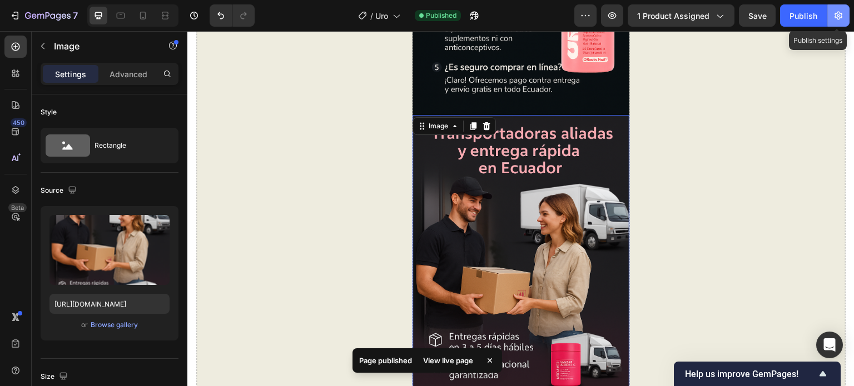
click at [841, 15] on icon "button" at bounding box center [839, 16] width 8 height 8
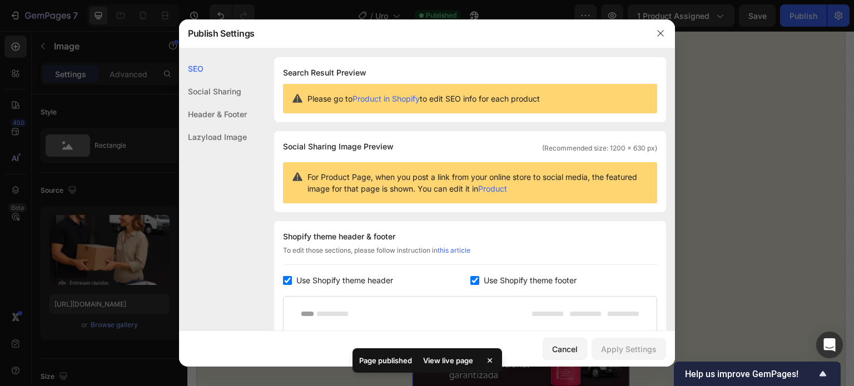
click at [310, 281] on span "Use Shopify theme header" at bounding box center [344, 280] width 97 height 13
checkbox input "false"
click at [514, 281] on span "Use Shopify theme footer" at bounding box center [530, 280] width 93 height 13
checkbox input "false"
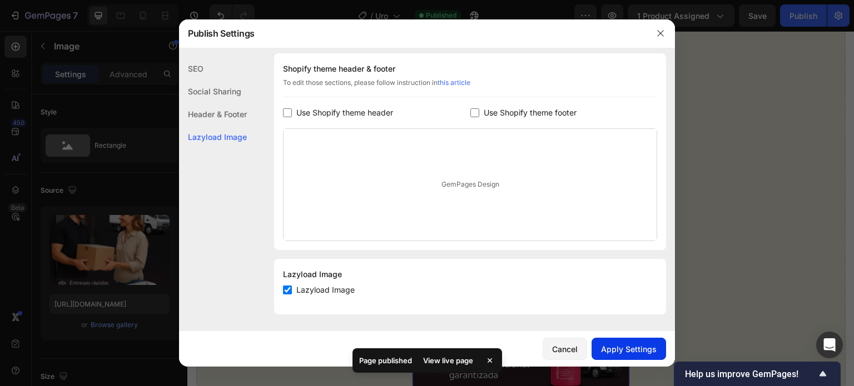
click at [629, 350] on div "Apply Settings" at bounding box center [629, 350] width 56 height 12
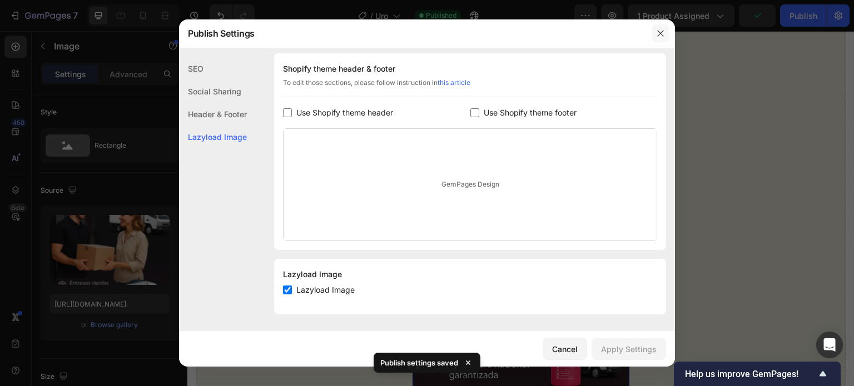
click at [662, 36] on icon "button" at bounding box center [660, 33] width 9 height 9
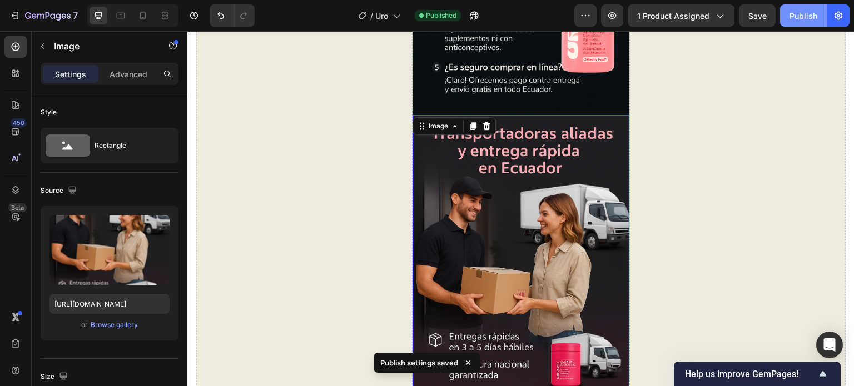
click at [803, 16] on div "Publish" at bounding box center [804, 16] width 28 height 12
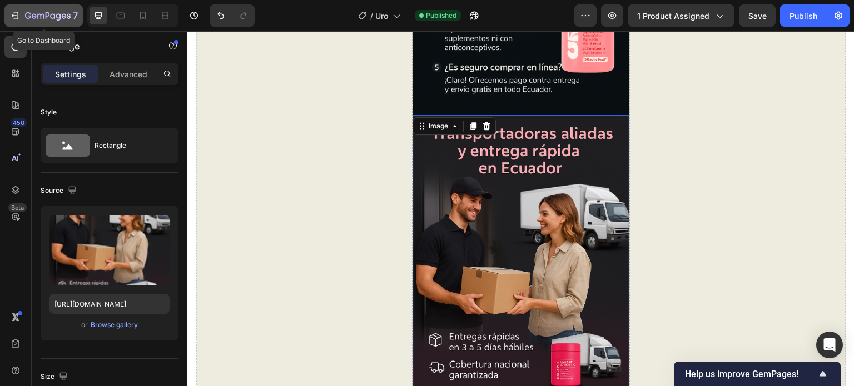
click at [16, 16] on icon "button" at bounding box center [14, 15] width 5 height 3
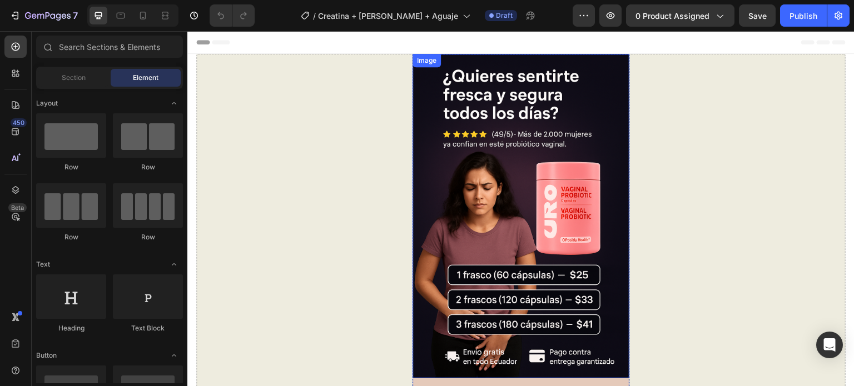
click at [554, 128] on img at bounding box center [521, 216] width 216 height 325
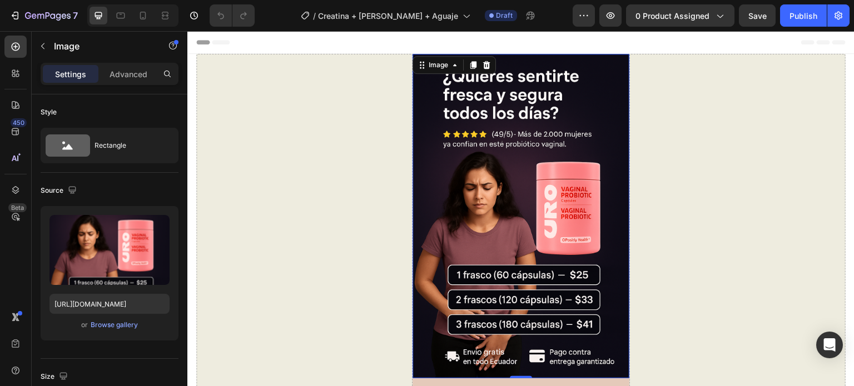
scroll to position [222, 0]
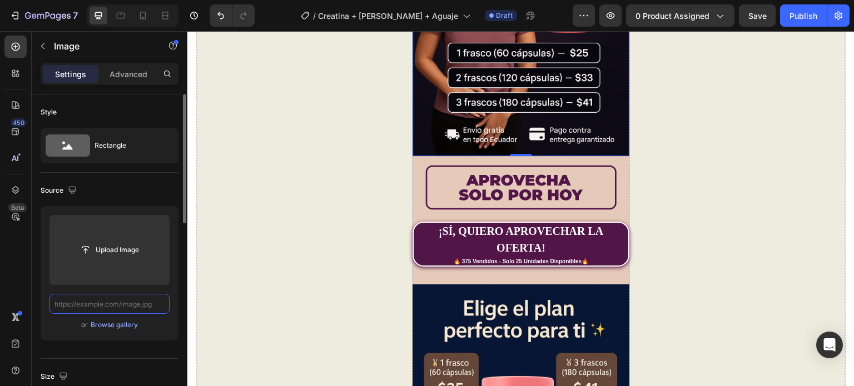
scroll to position [0, 0]
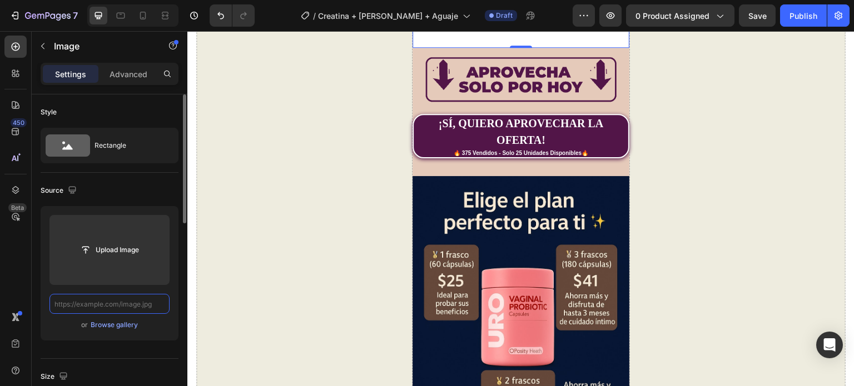
paste input "[URL][DOMAIN_NAME]"
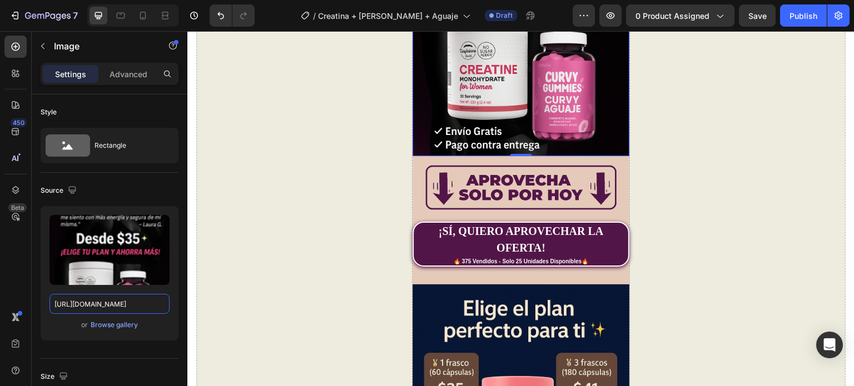
type input "[URL][DOMAIN_NAME]"
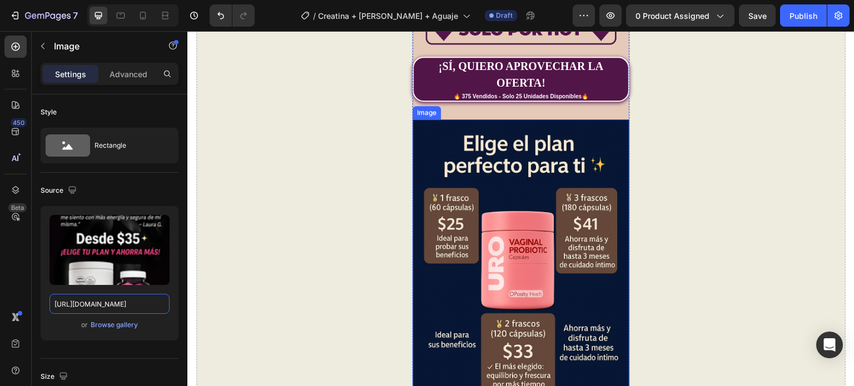
scroll to position [389, 0]
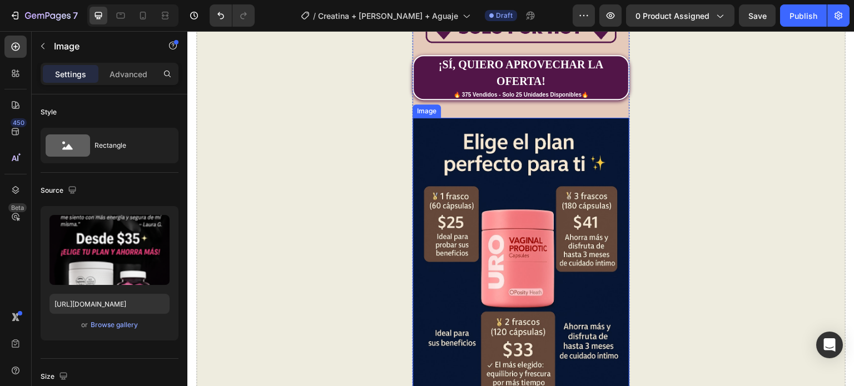
click at [549, 225] on img at bounding box center [521, 280] width 216 height 325
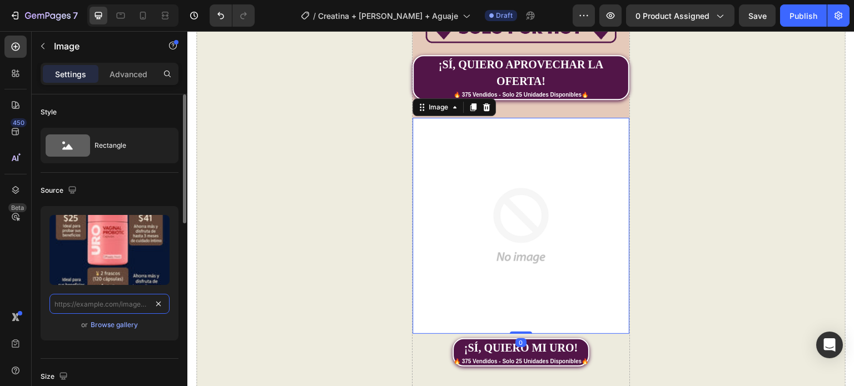
scroll to position [0, 0]
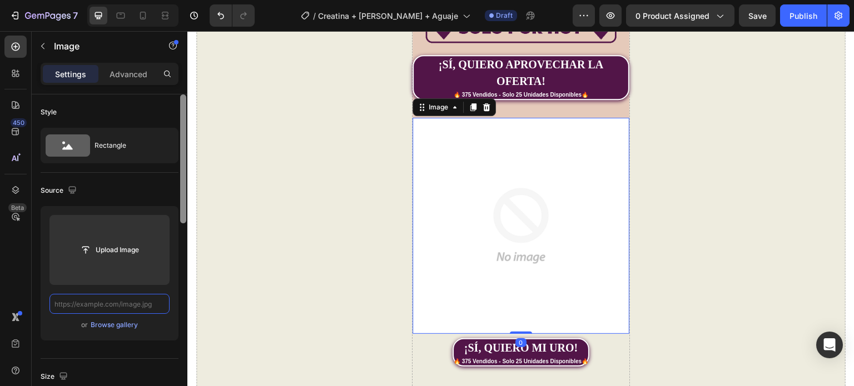
paste input "[URL][DOMAIN_NAME]"
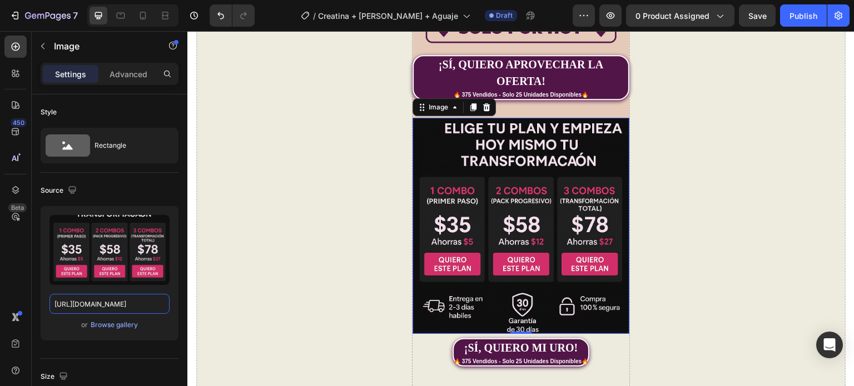
type input "[URL][DOMAIN_NAME]"
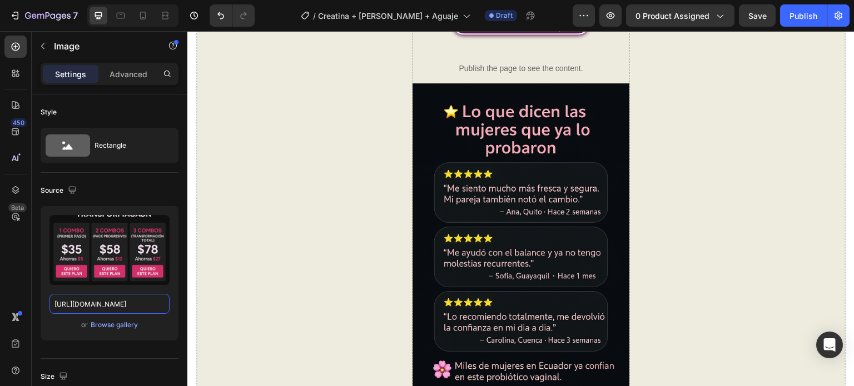
scroll to position [723, 0]
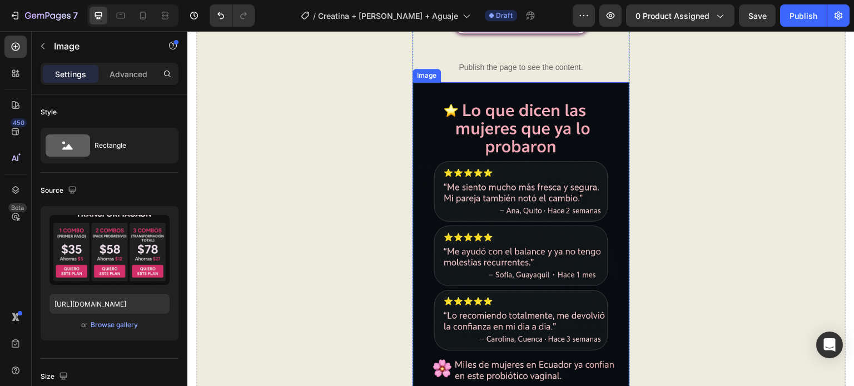
click at [517, 187] on img at bounding box center [521, 244] width 216 height 325
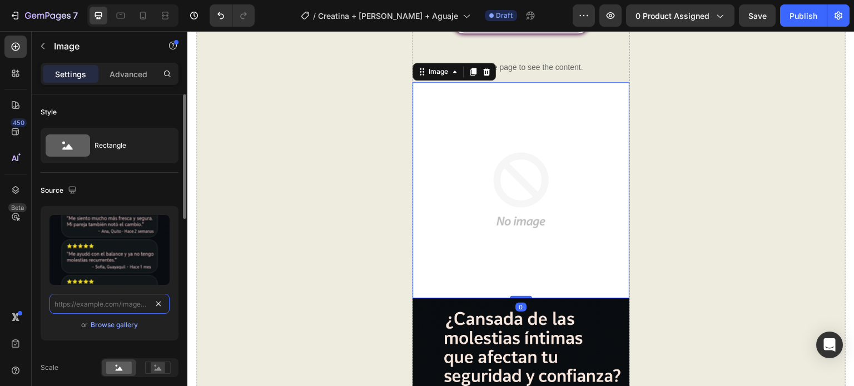
drag, startPoint x: 160, startPoint y: 313, endPoint x: 158, endPoint y: 297, distance: 15.1
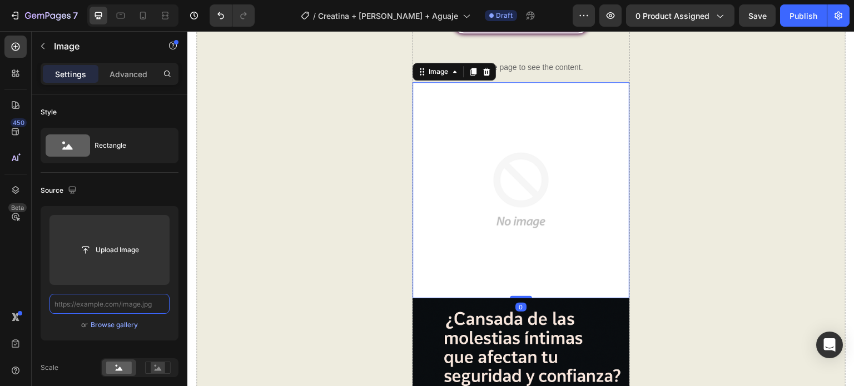
paste input "[URL][DOMAIN_NAME]"
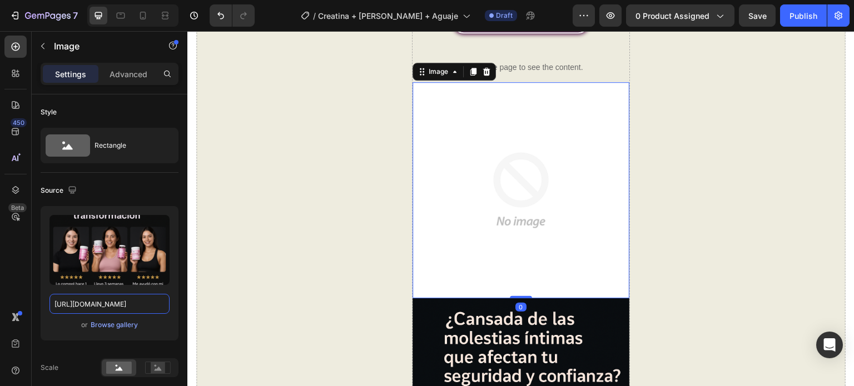
scroll to position [0, 154]
type input "[URL][DOMAIN_NAME]"
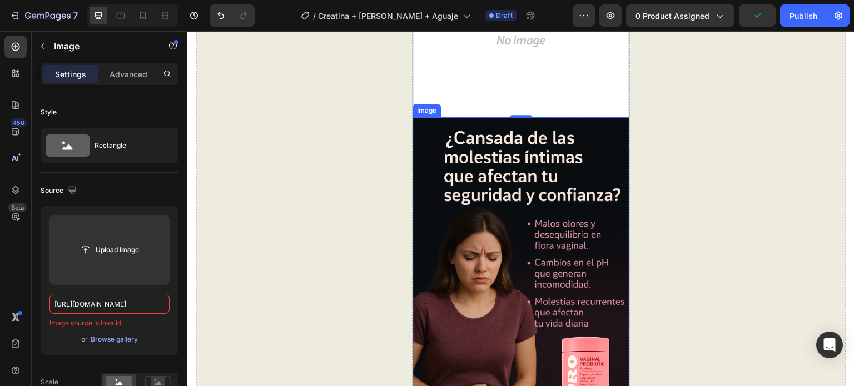
scroll to position [945, 0]
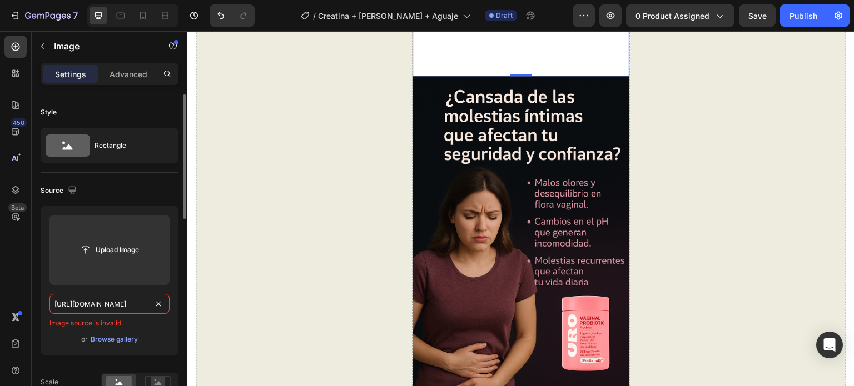
click at [121, 302] on input "[URL][DOMAIN_NAME]" at bounding box center [109, 304] width 120 height 20
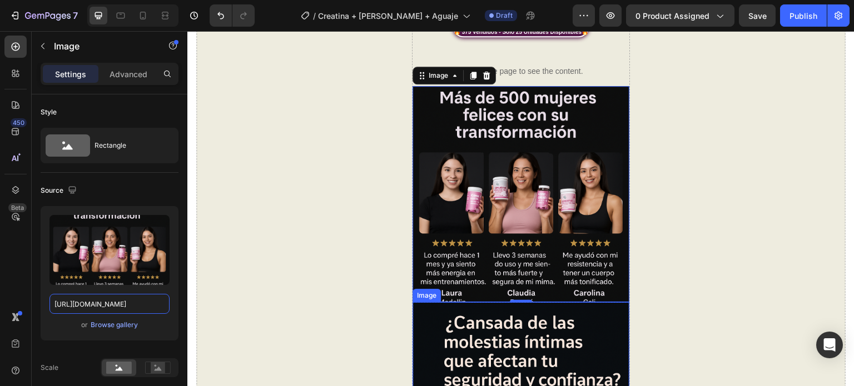
scroll to position [834, 0]
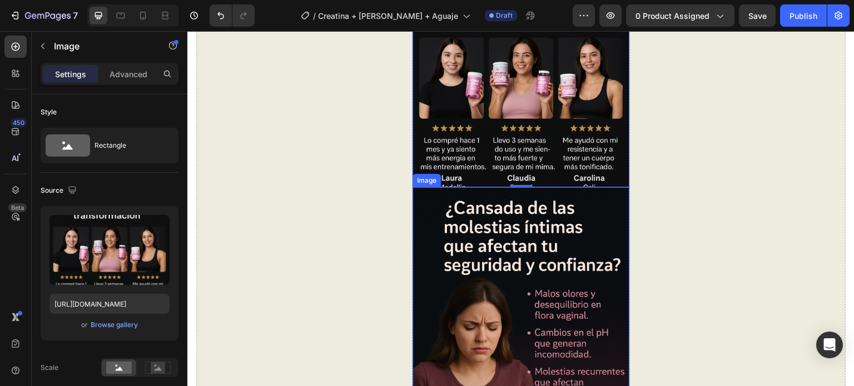
click at [536, 246] on img at bounding box center [521, 349] width 216 height 325
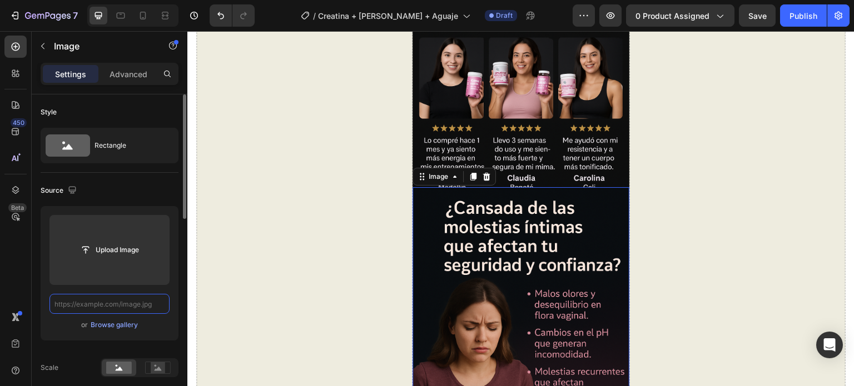
scroll to position [0, 0]
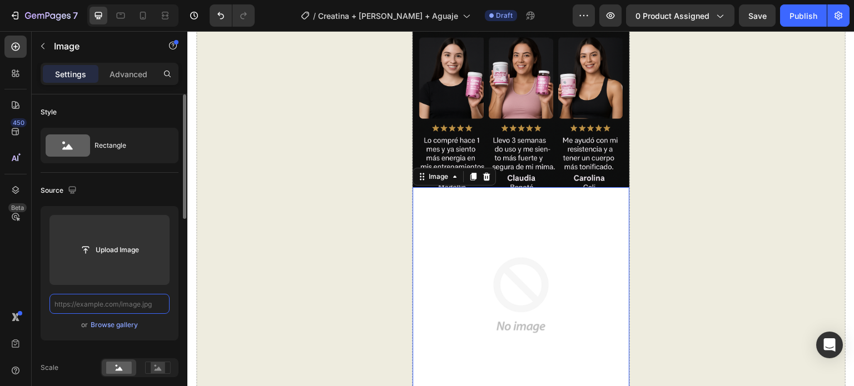
paste input "[URL][DOMAIN_NAME]"
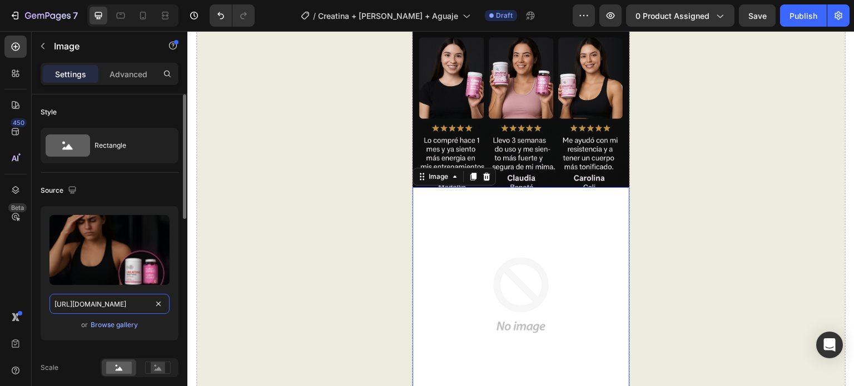
scroll to position [0, 155]
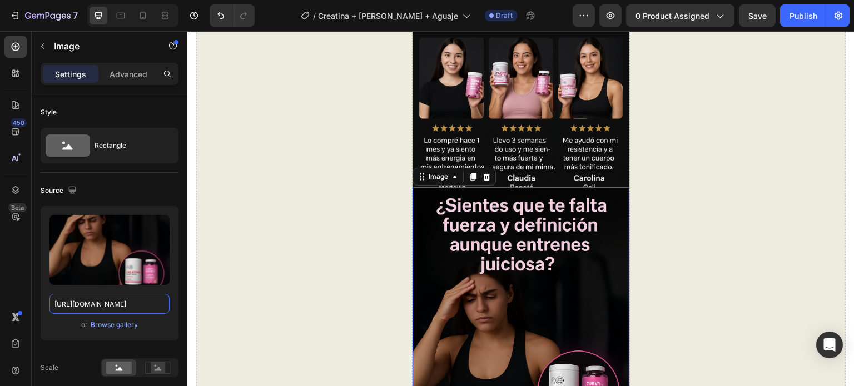
type input "[URL][DOMAIN_NAME]"
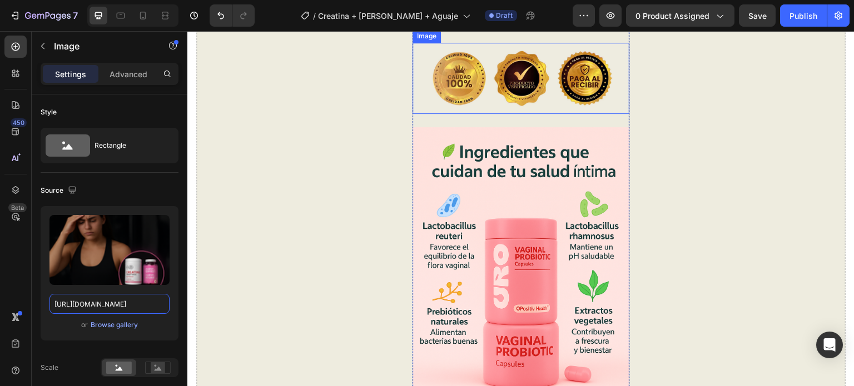
scroll to position [1613, 0]
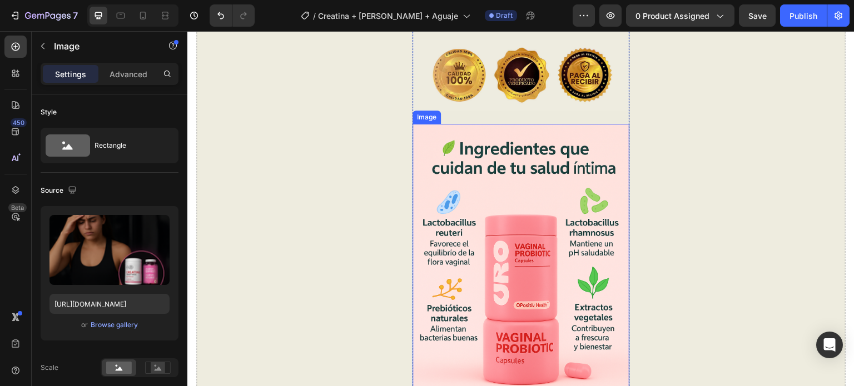
click at [524, 214] on img at bounding box center [521, 286] width 216 height 325
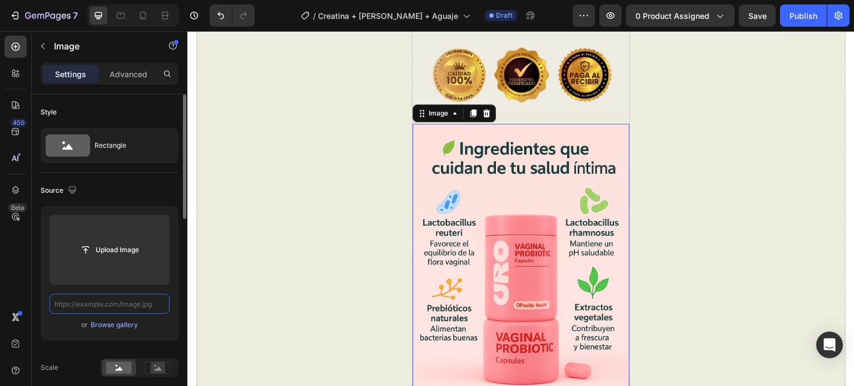
scroll to position [0, 0]
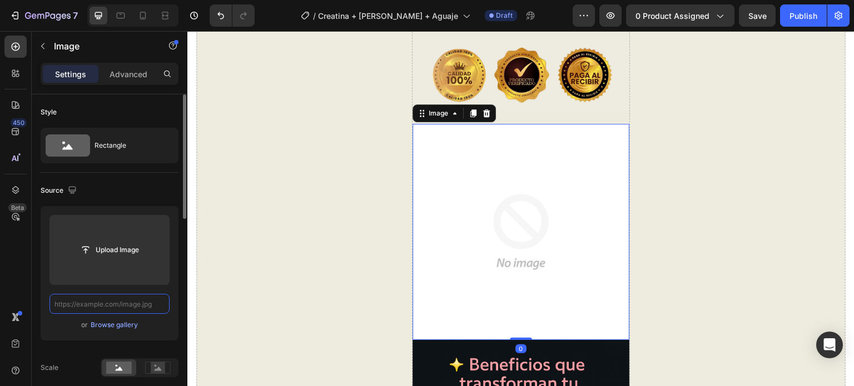
paste input "[URL][DOMAIN_NAME]"
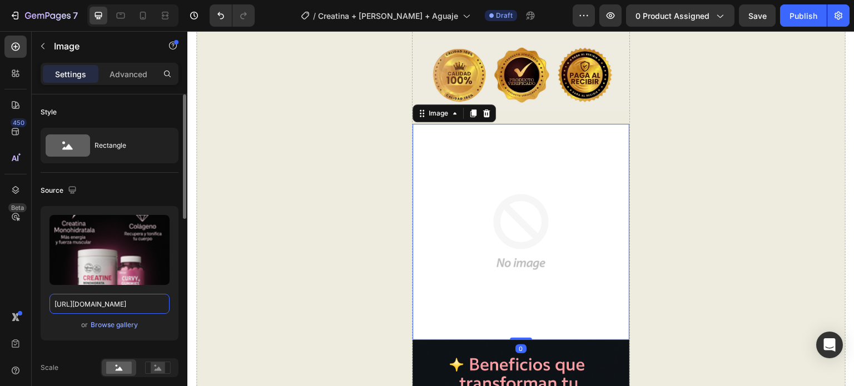
type input "[URL][DOMAIN_NAME]"
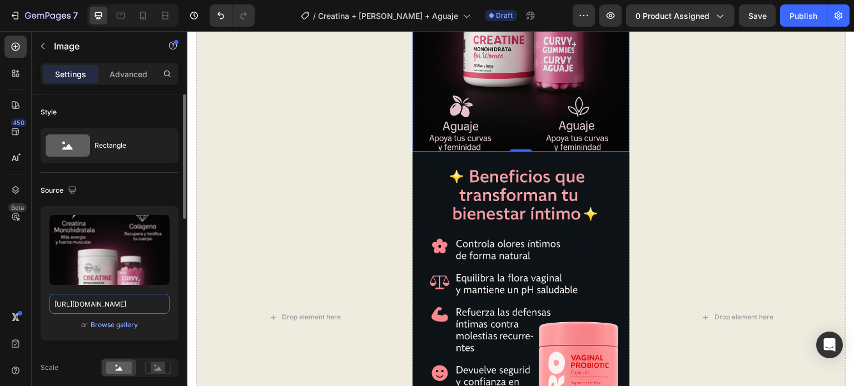
scroll to position [1946, 0]
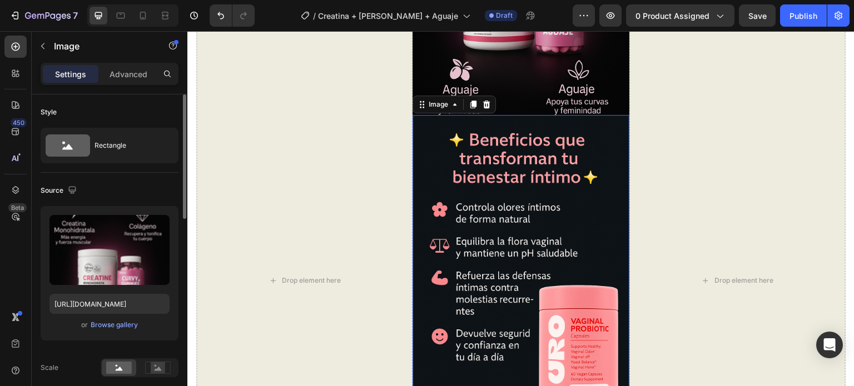
click at [516, 197] on img at bounding box center [521, 277] width 216 height 325
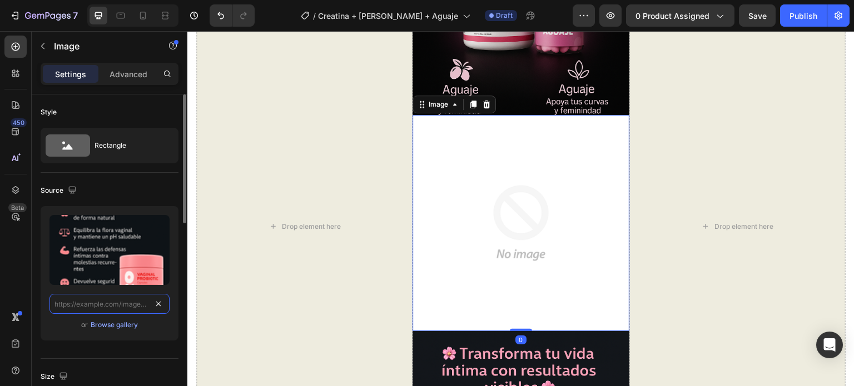
scroll to position [0, 0]
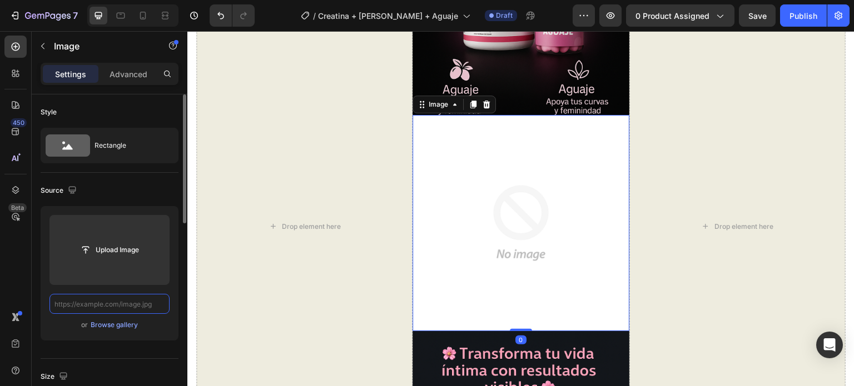
paste input "[URL][DOMAIN_NAME]"
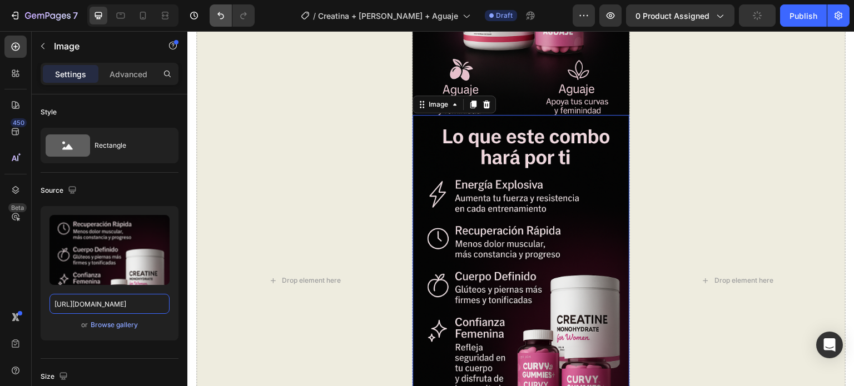
type input "[URL][DOMAIN_NAME]"
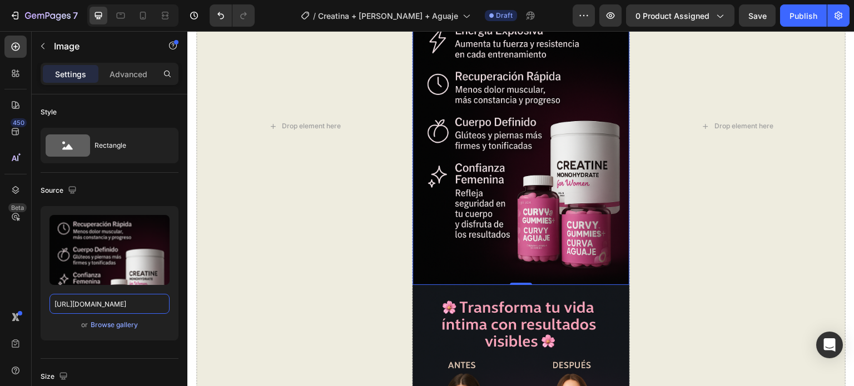
scroll to position [2280, 0]
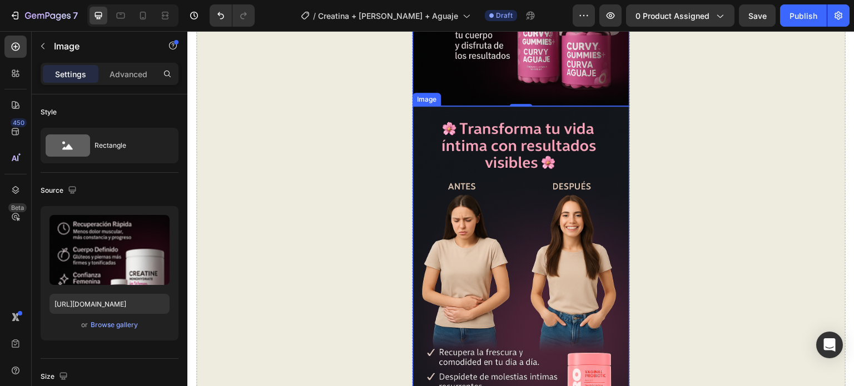
click at [519, 220] on img at bounding box center [521, 268] width 216 height 325
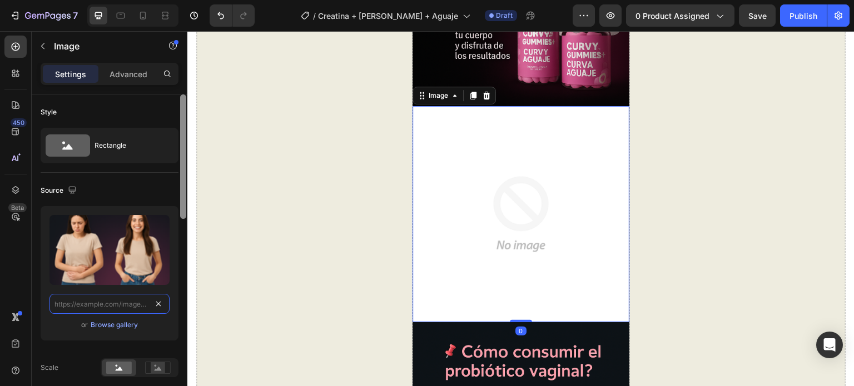
scroll to position [0, 0]
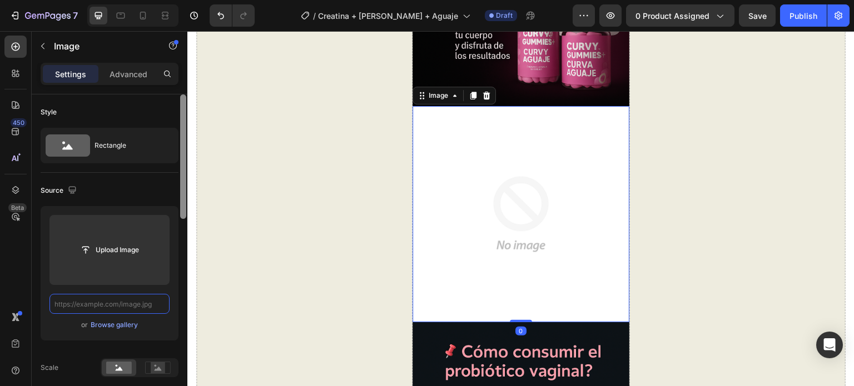
paste input "[URL][DOMAIN_NAME]"
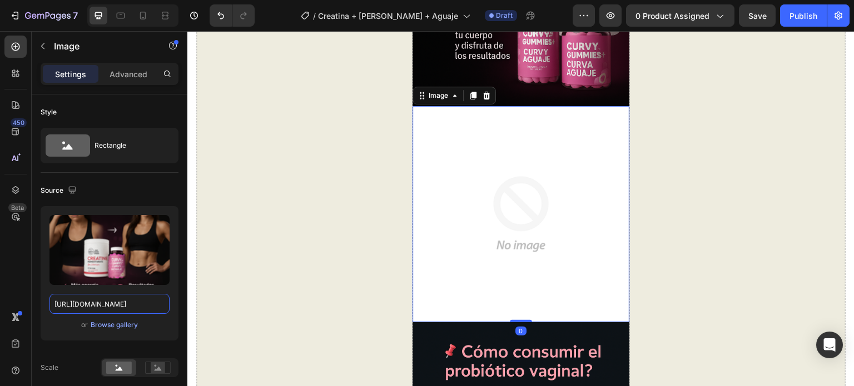
type input "[URL][DOMAIN_NAME]"
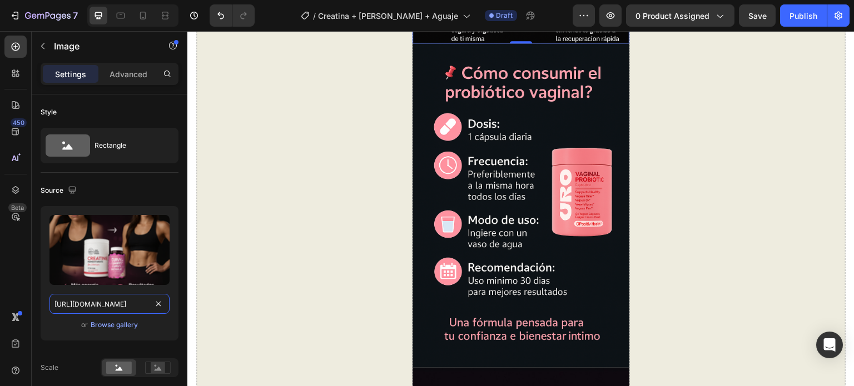
scroll to position [2669, 0]
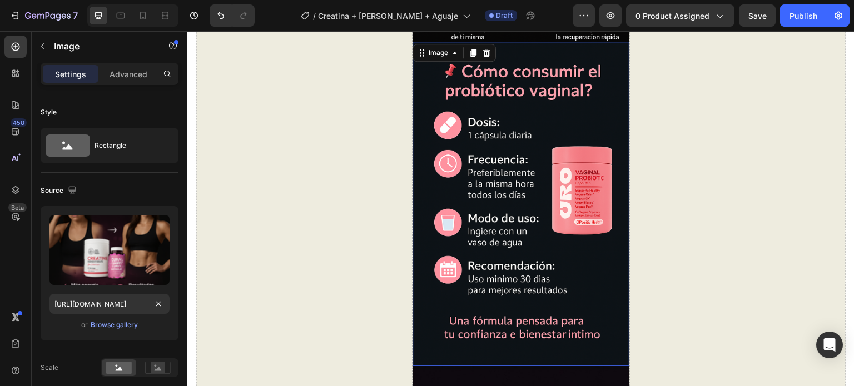
click at [542, 194] on img at bounding box center [521, 204] width 216 height 325
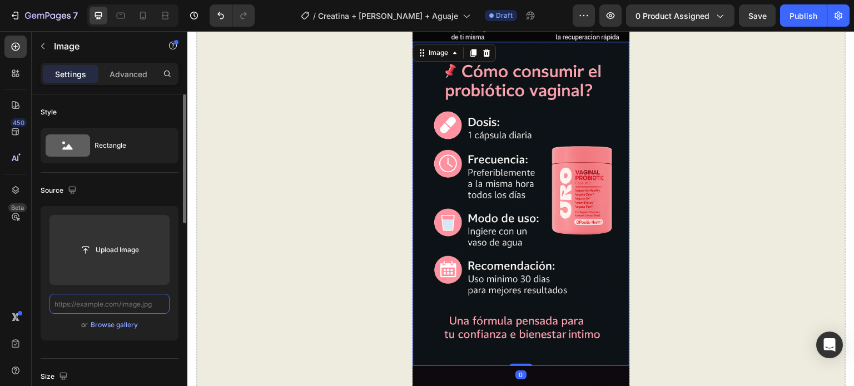
scroll to position [0, 0]
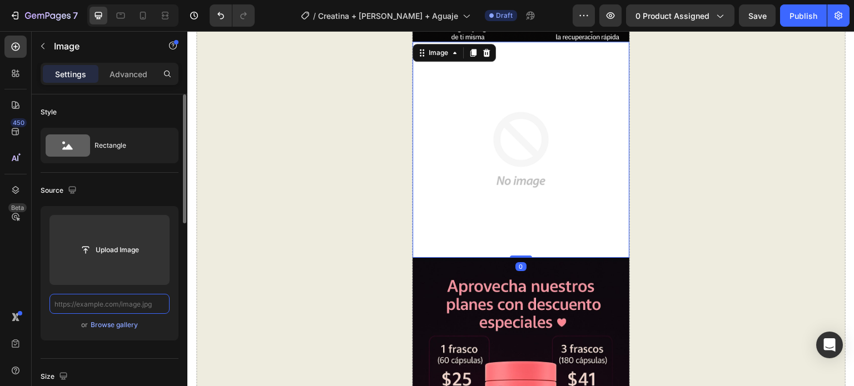
paste input "[URL][DOMAIN_NAME]"
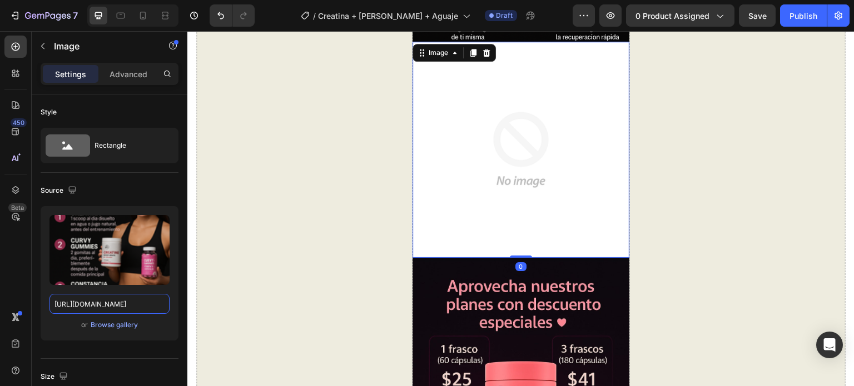
type input "[URL][DOMAIN_NAME]"
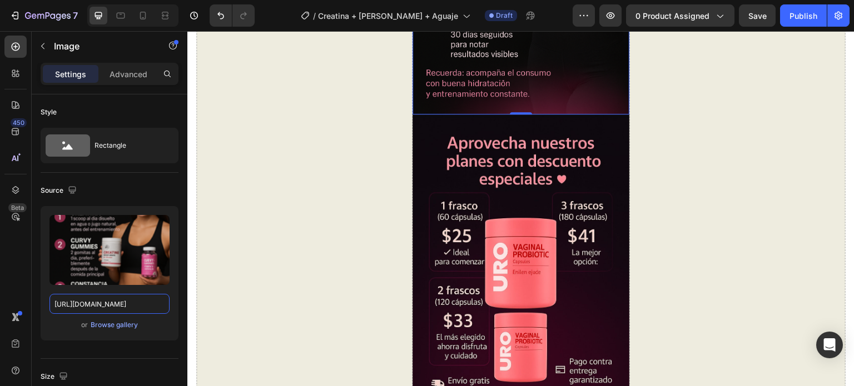
scroll to position [2947, 0]
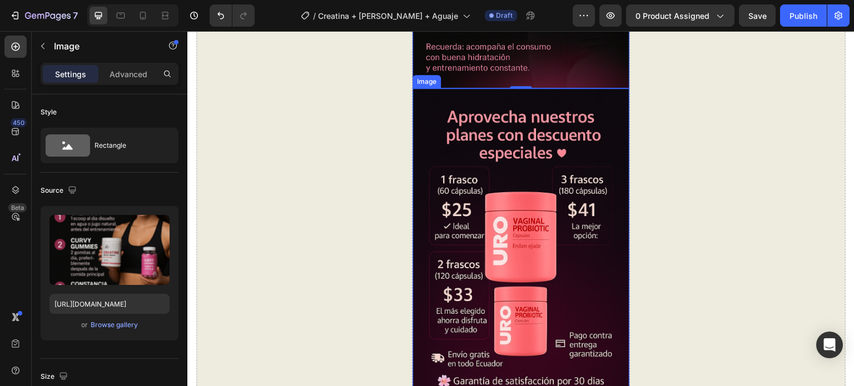
click at [560, 247] on img at bounding box center [521, 250] width 216 height 325
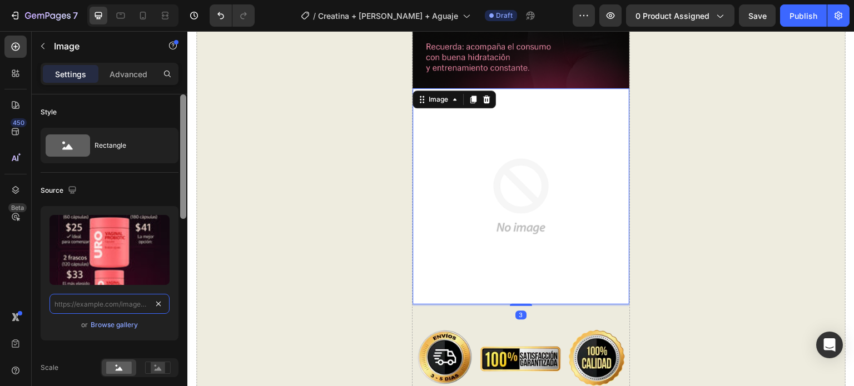
scroll to position [0, 0]
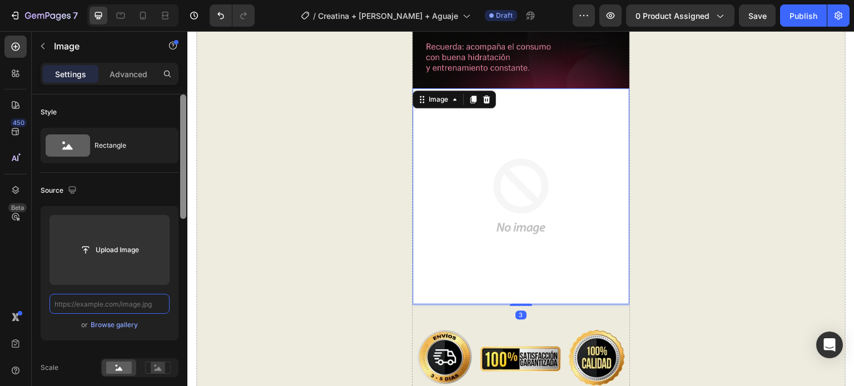
paste input "[URL][DOMAIN_NAME]"
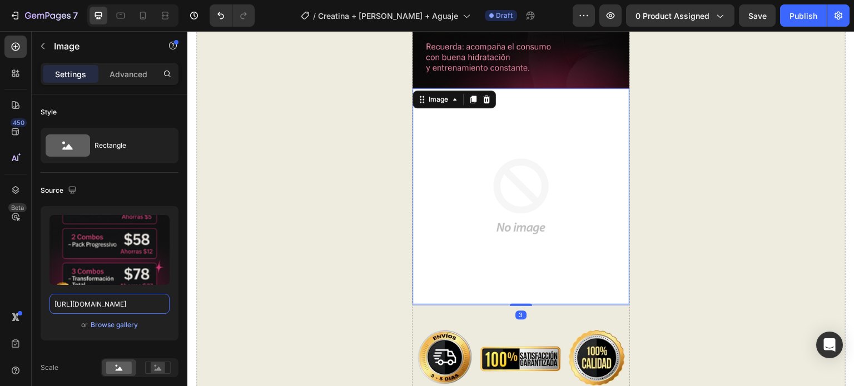
type input "[URL][DOMAIN_NAME]"
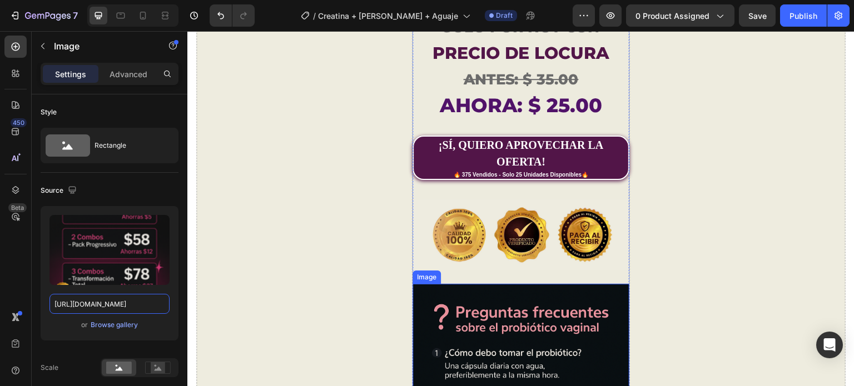
scroll to position [3726, 0]
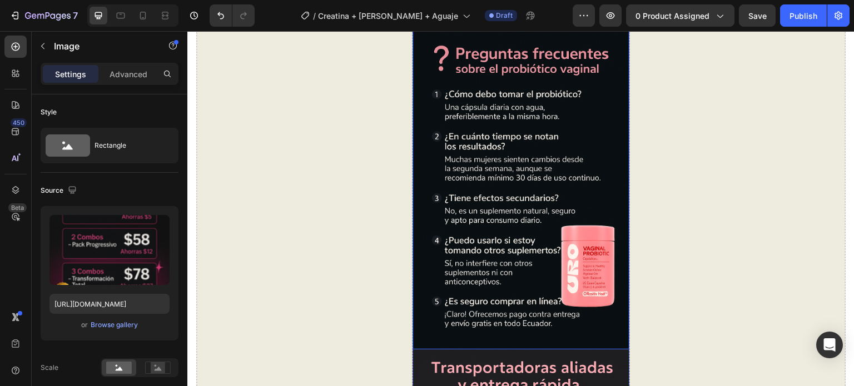
click at [542, 226] on img at bounding box center [521, 187] width 216 height 325
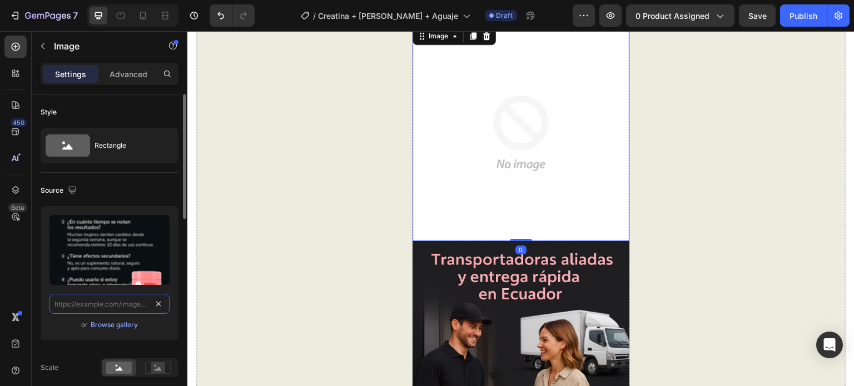
scroll to position [0, 0]
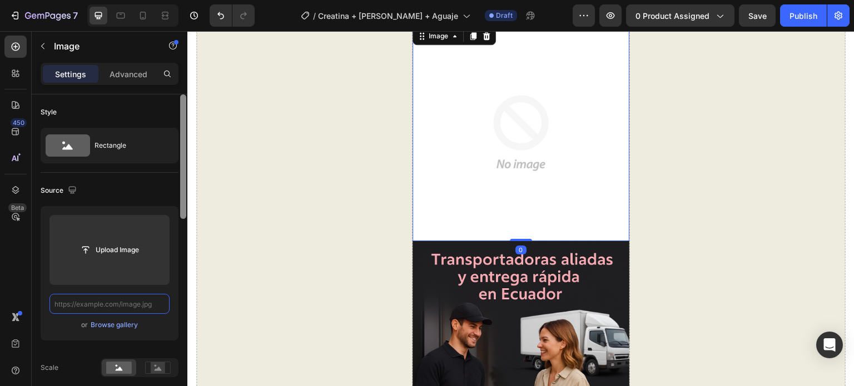
paste input "[URL][DOMAIN_NAME]"
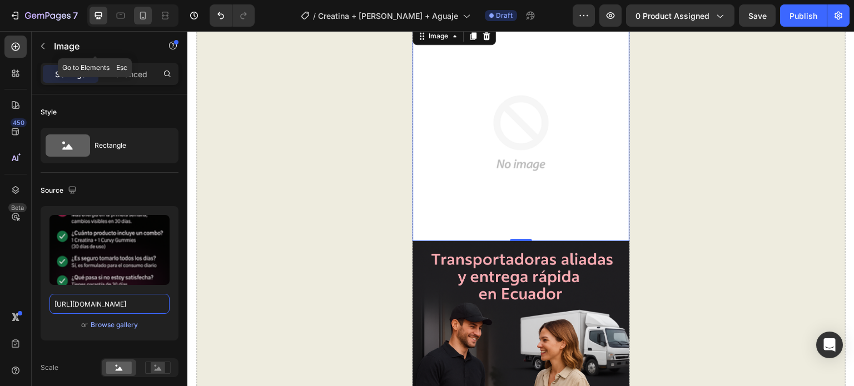
type input "[URL][DOMAIN_NAME]"
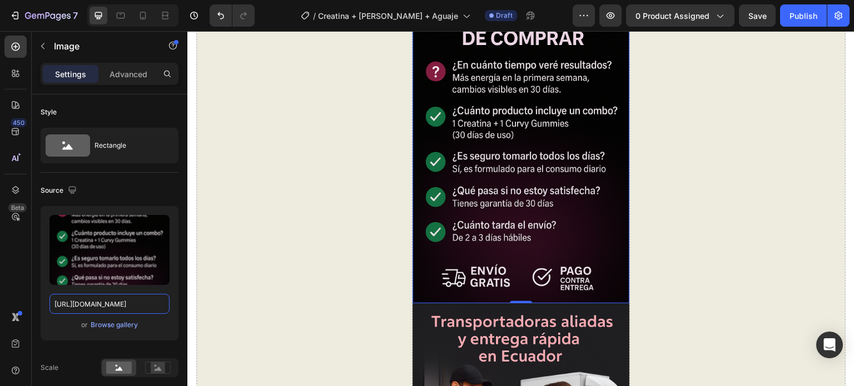
scroll to position [4004, 0]
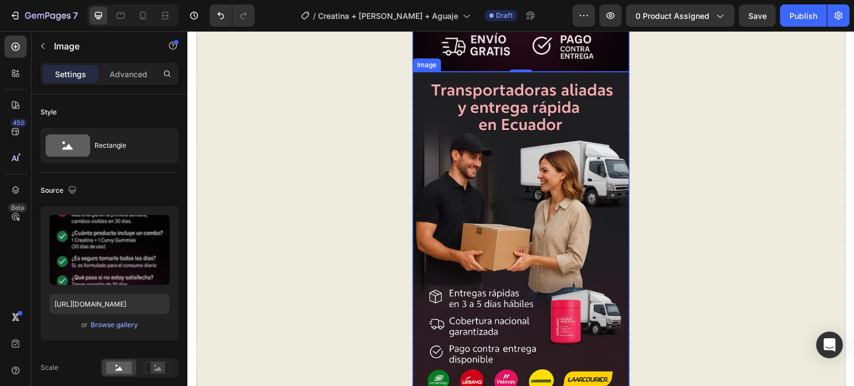
click at [525, 219] on img at bounding box center [521, 234] width 216 height 325
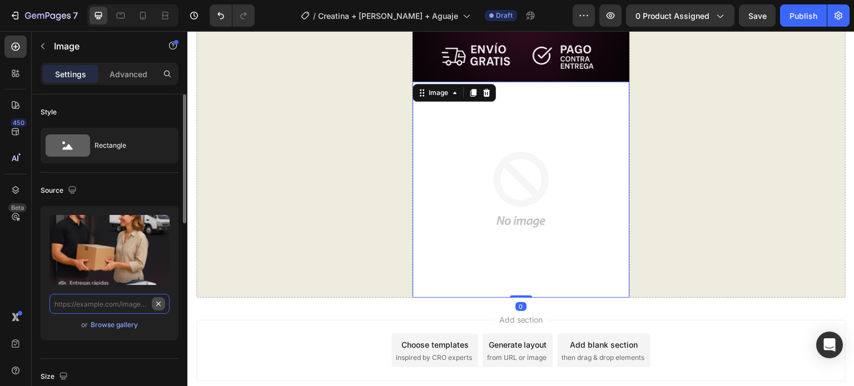
scroll to position [0, 0]
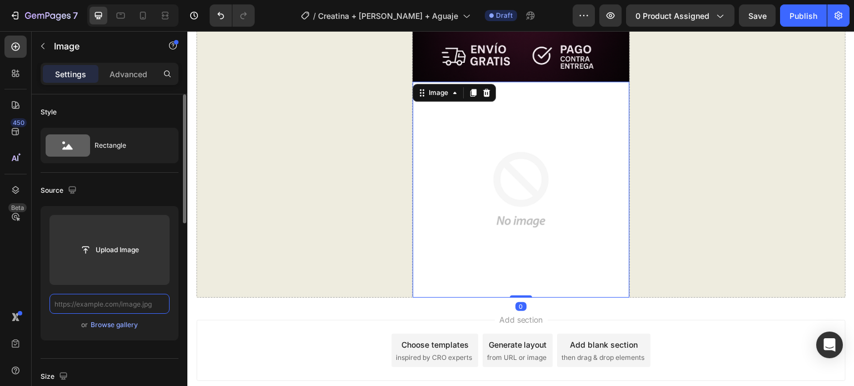
paste input "[URL][DOMAIN_NAME]"
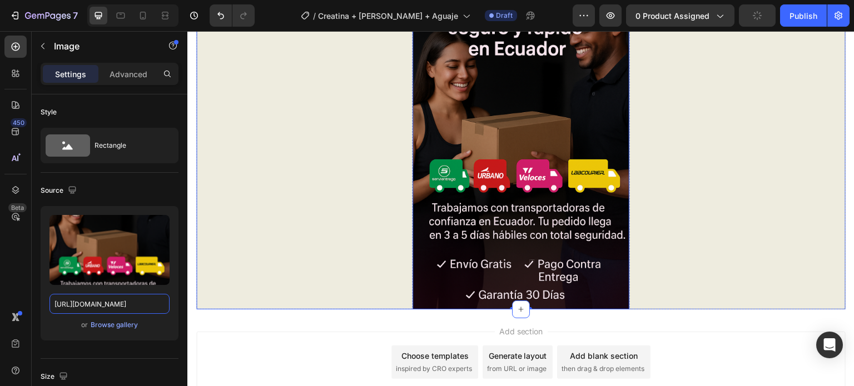
scroll to position [4100, 0]
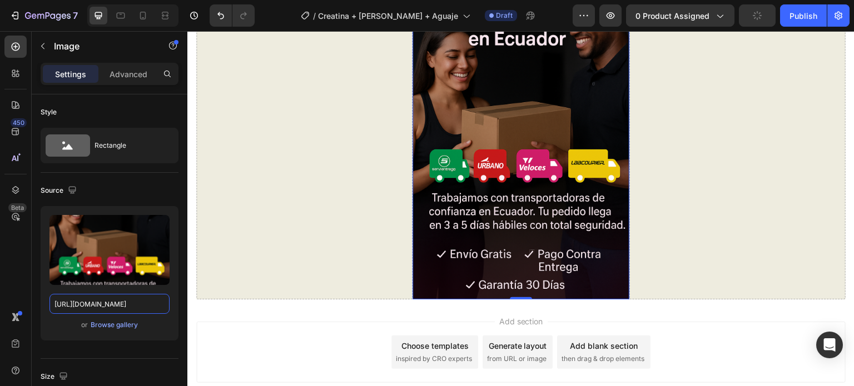
type input "[URL][DOMAIN_NAME]"
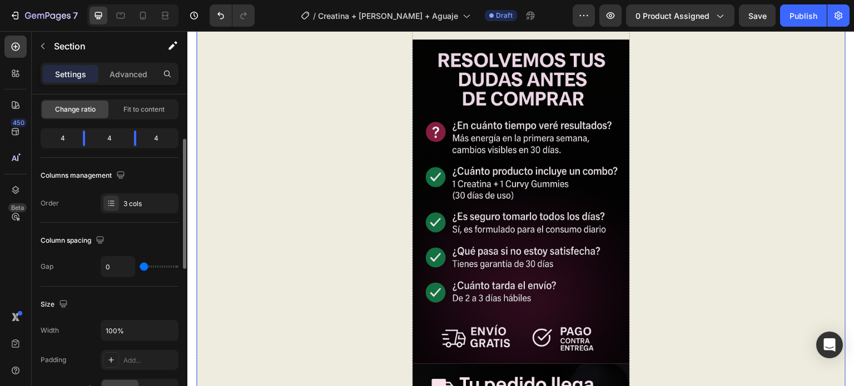
scroll to position [334, 0]
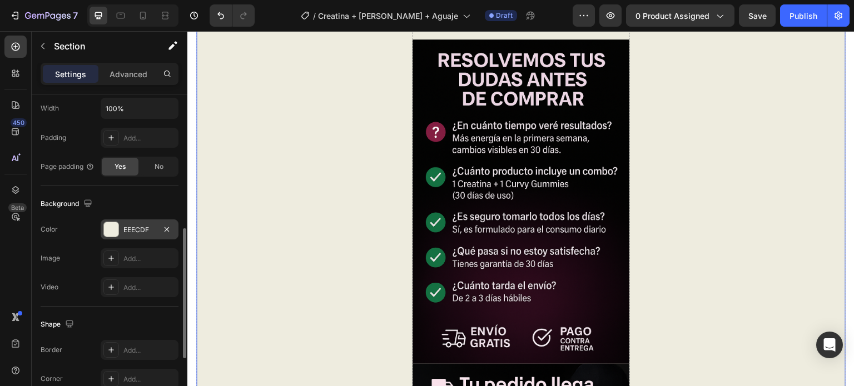
click at [128, 226] on div "EEECDF" at bounding box center [139, 230] width 32 height 10
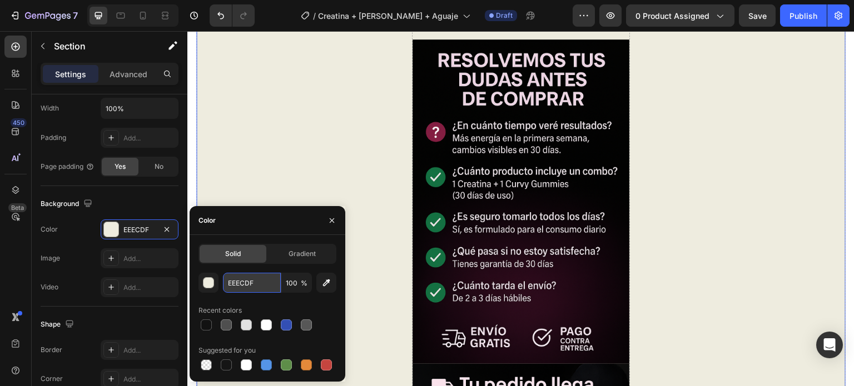
click at [249, 282] on input "EEECDF" at bounding box center [252, 283] width 58 height 20
paste input "#0A0A0A"
type input "#0A0A0A"
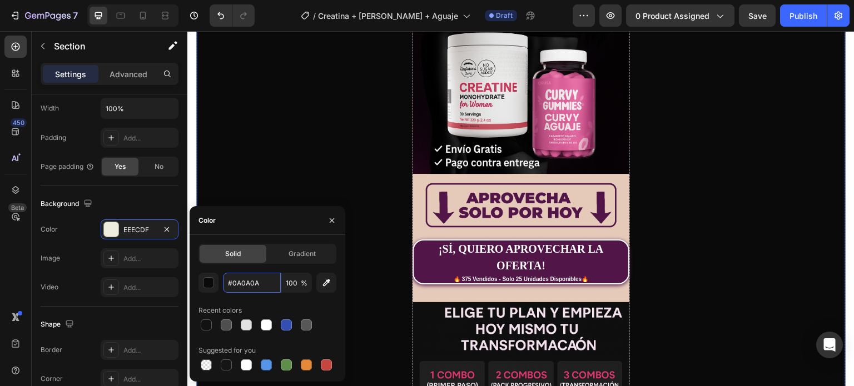
scroll to position [222, 0]
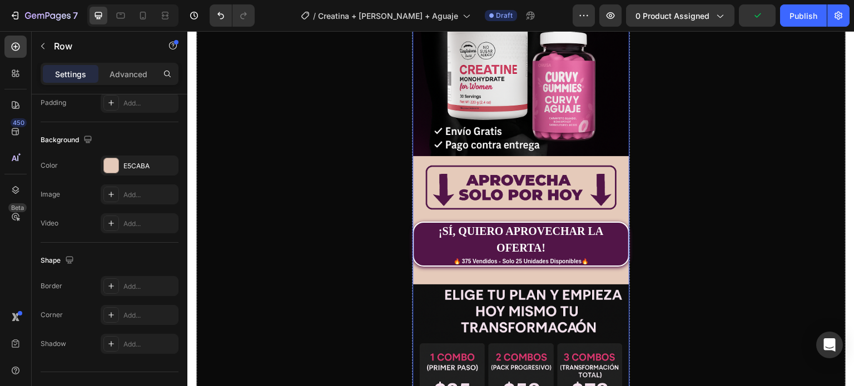
click at [413, 160] on div "Image Image ¡SÍ, QUIERO APROVECHAR LA OFERTA! 🔥 375 Vendidos - Solo 25 Unidades…" at bounding box center [521, 166] width 216 height 669
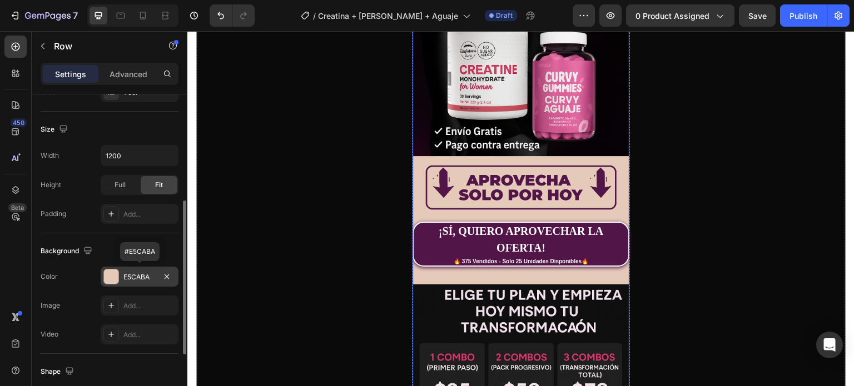
click at [127, 276] on div "E5CABA" at bounding box center [139, 277] width 32 height 10
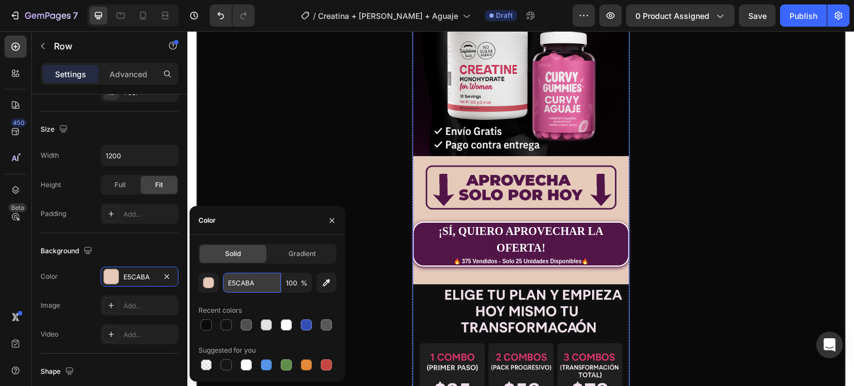
click at [254, 284] on input "E5CABA" at bounding box center [252, 283] width 58 height 20
paste input "1A1A1"
type input "1A1A1A"
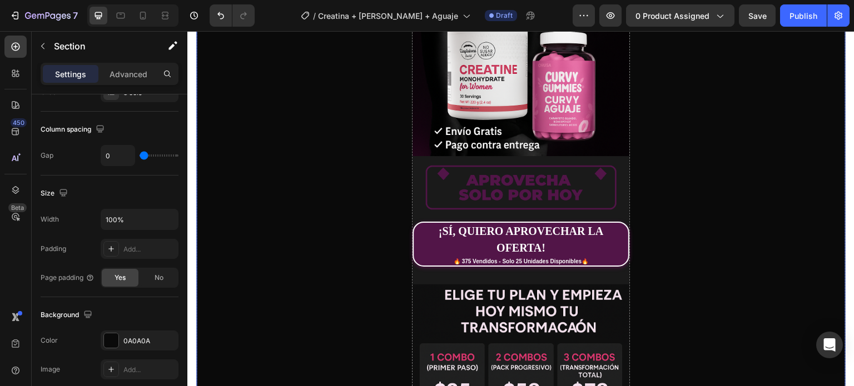
scroll to position [0, 0]
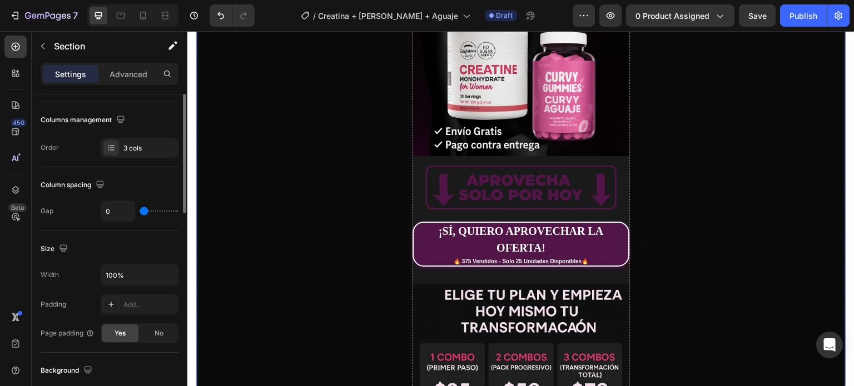
scroll to position [278, 0]
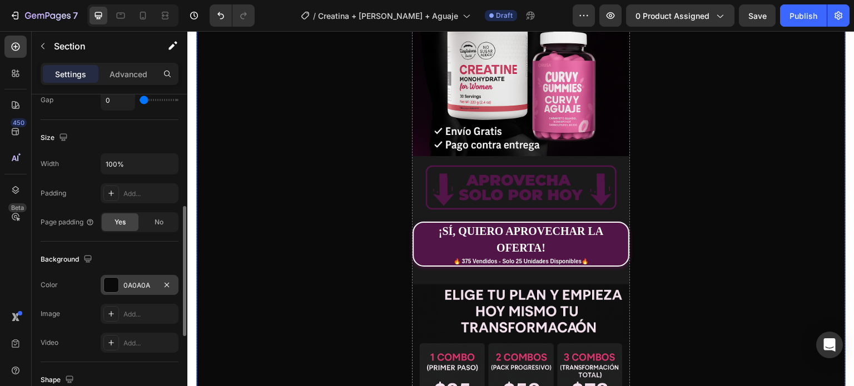
click at [132, 289] on div "0A0A0A" at bounding box center [139, 286] width 32 height 10
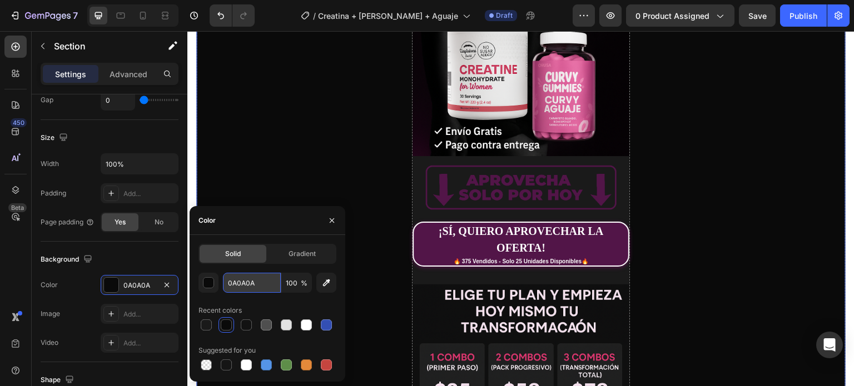
click at [241, 289] on input "0A0A0A" at bounding box center [252, 283] width 58 height 20
paste input "1A1A1"
type input "1A1A1A"
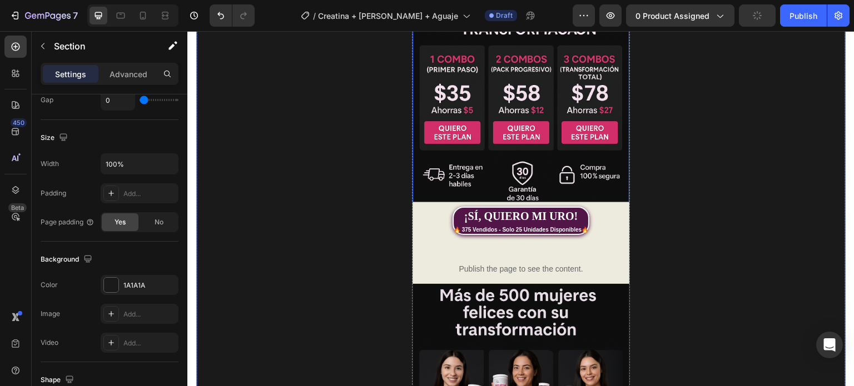
scroll to position [556, 0]
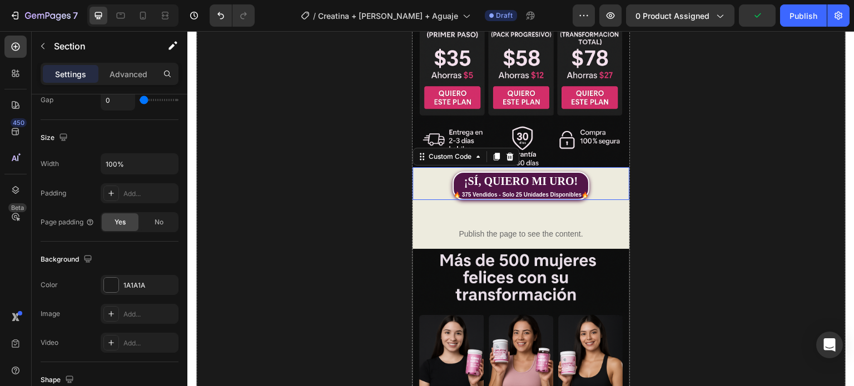
click at [613, 172] on div "¡SÍ, QUIERO MI URO! 🔥 375 Vendidos - Solo 25 Unidades Disponibles🔥" at bounding box center [521, 186] width 216 height 28
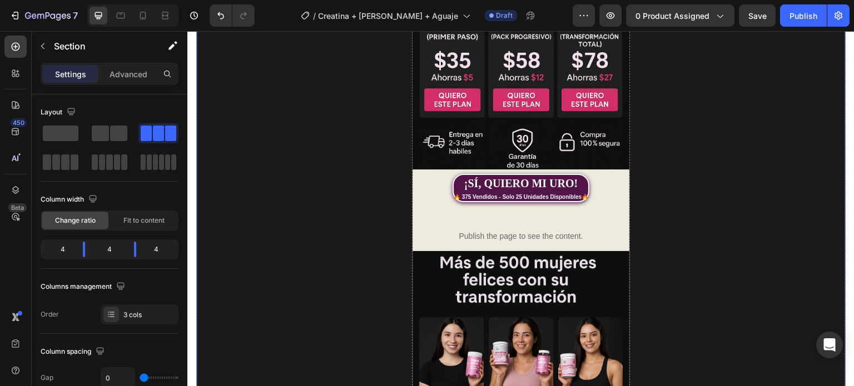
scroll to position [556, 0]
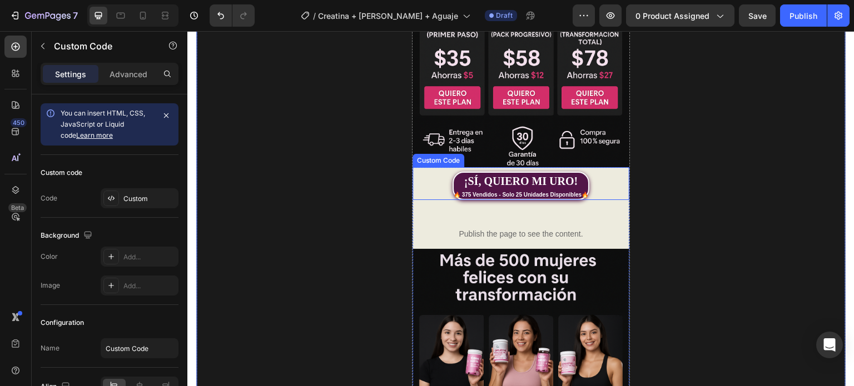
click at [418, 156] on div "Custom Code" at bounding box center [439, 160] width 52 height 13
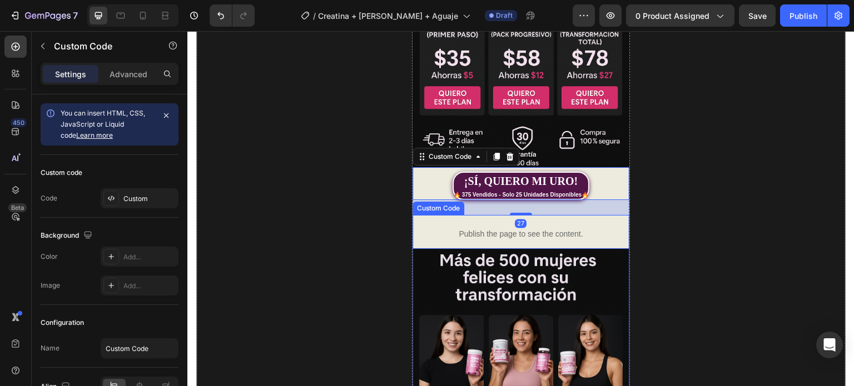
click at [413, 236] on div "Publish the page to see the content." at bounding box center [521, 234] width 216 height 29
click at [413, 172] on div "¡SÍ, QUIERO MI URO! 🔥 375 Vendidos - Solo 25 Unidades Disponibles🔥" at bounding box center [521, 186] width 216 height 28
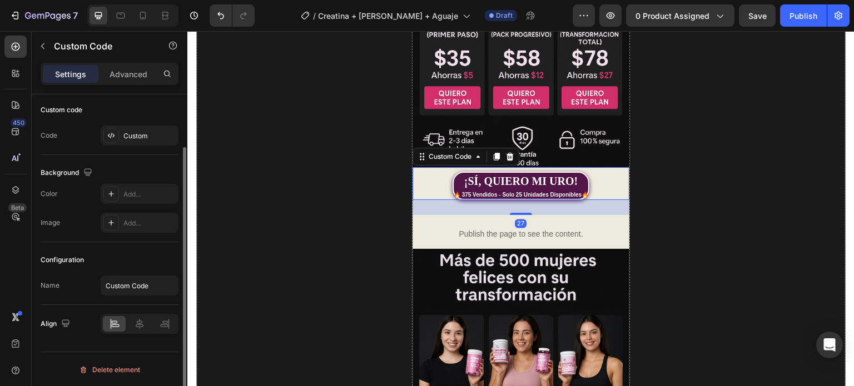
scroll to position [0, 0]
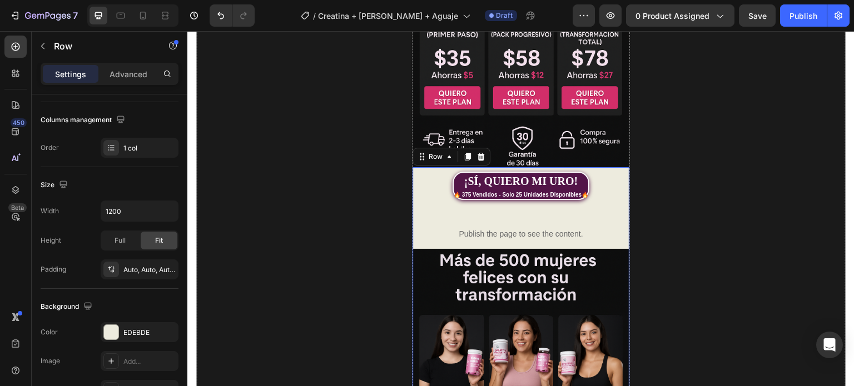
scroll to position [334, 0]
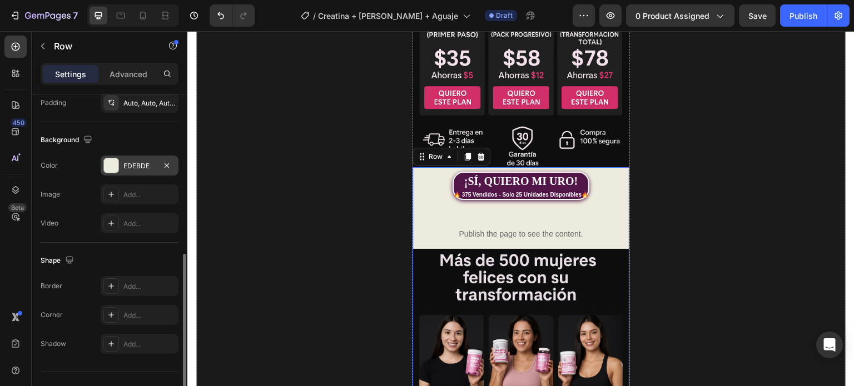
click at [124, 163] on div "EDEBDE" at bounding box center [139, 166] width 32 height 10
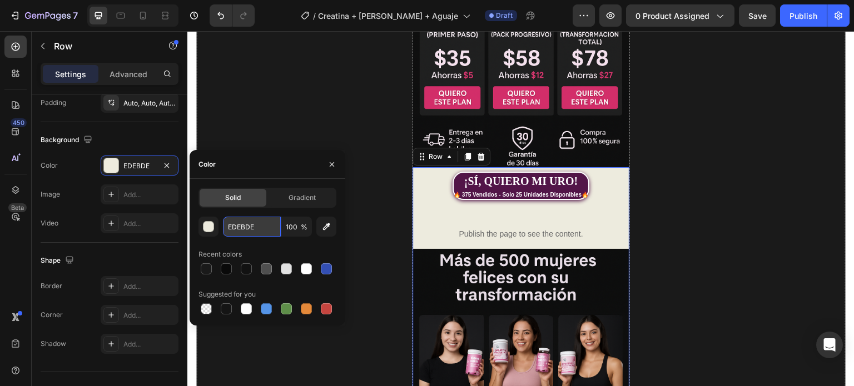
click at [238, 224] on input "EDEBDE" at bounding box center [252, 227] width 58 height 20
paste input "1A1A1A"
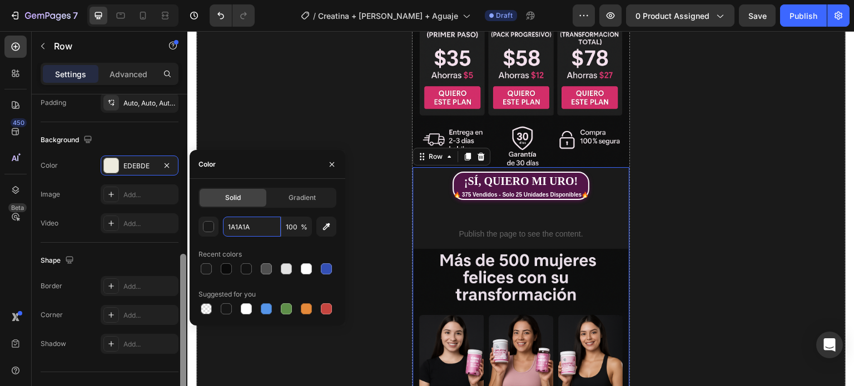
type input "1A1A1A"
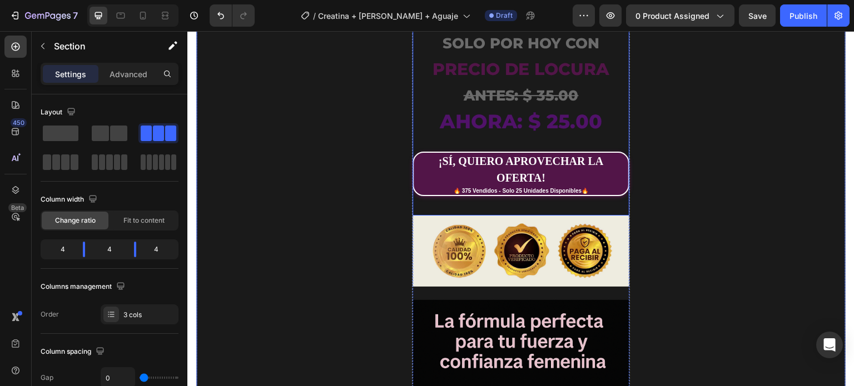
scroll to position [1501, 0]
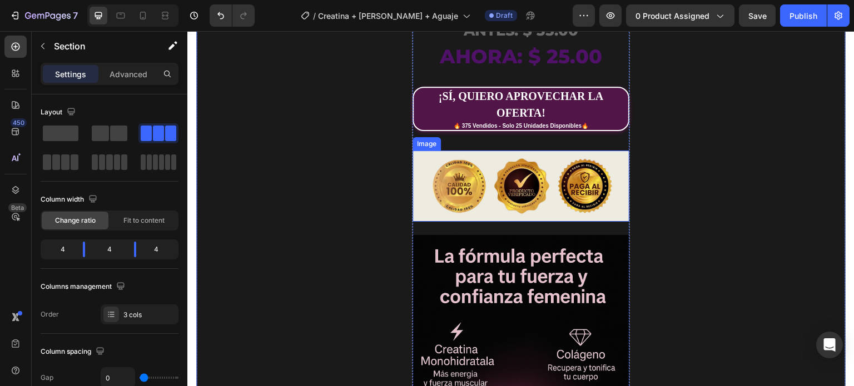
click at [418, 137] on div "Image" at bounding box center [427, 143] width 28 height 13
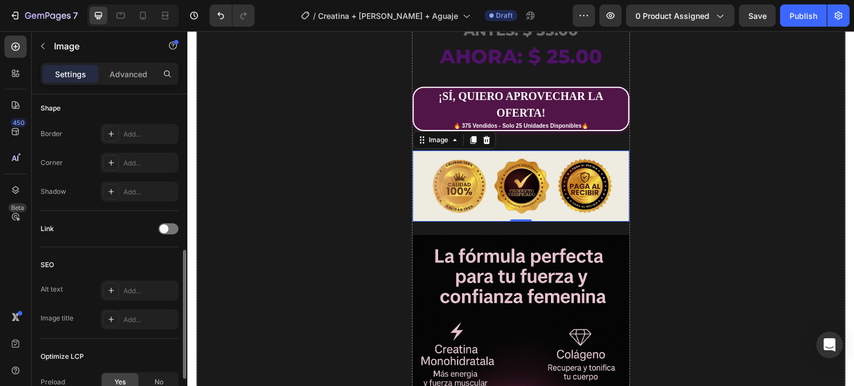
scroll to position [486, 0]
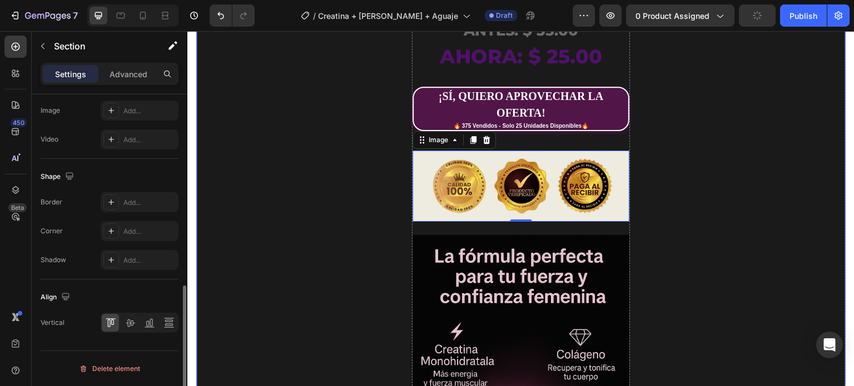
scroll to position [0, 0]
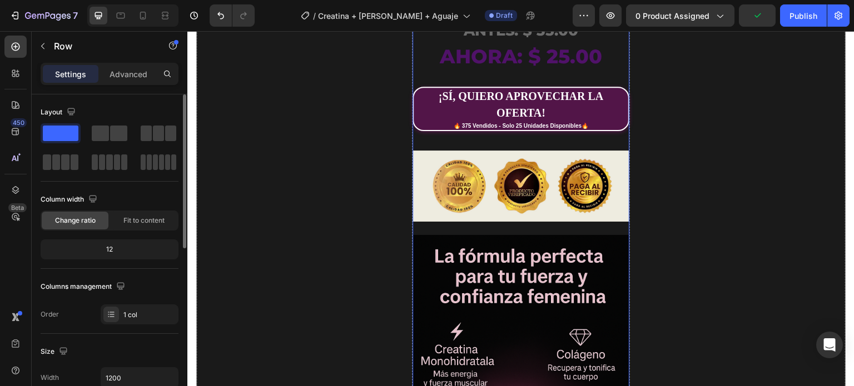
scroll to position [222, 0]
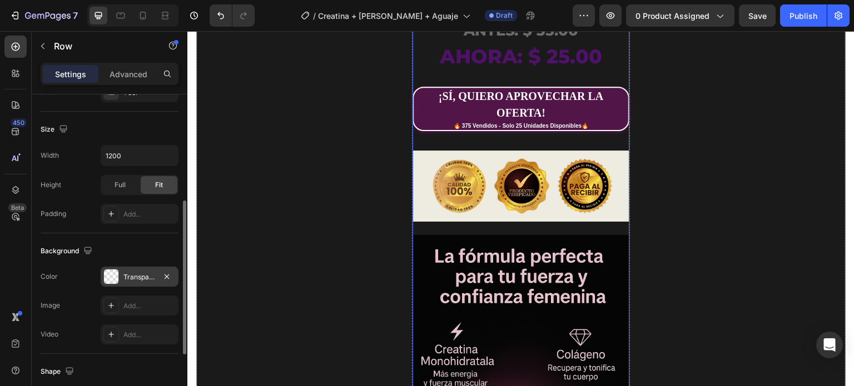
drag, startPoint x: 138, startPoint y: 279, endPoint x: 144, endPoint y: 282, distance: 7.0
click at [138, 279] on div "Transparent" at bounding box center [139, 277] width 32 height 10
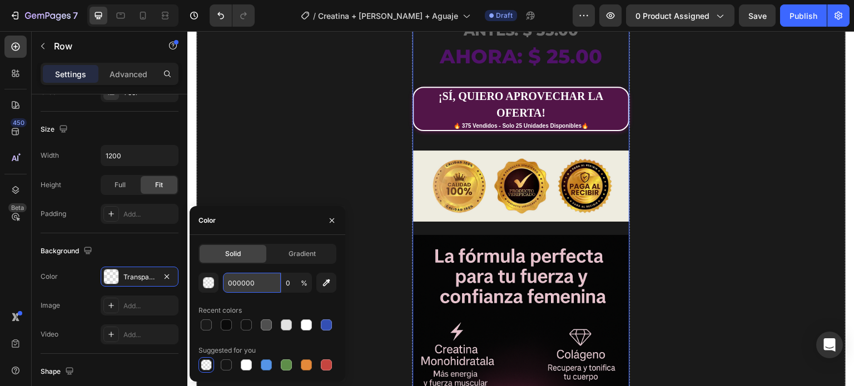
click at [246, 284] on input "000000" at bounding box center [252, 283] width 58 height 20
paste input "1A1A1A"
type input "1A1A1A"
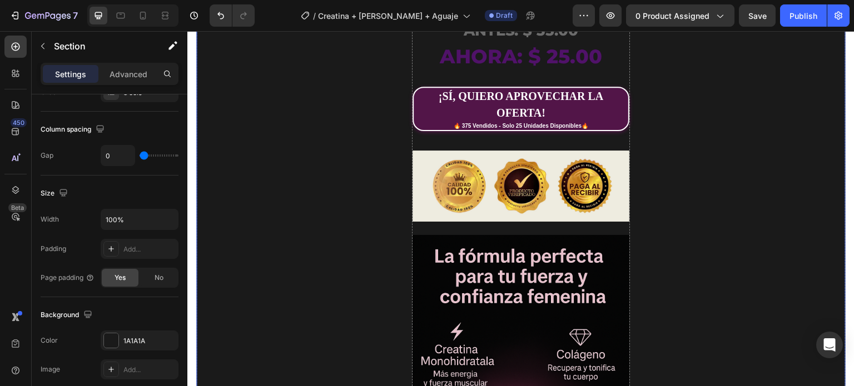
scroll to position [0, 0]
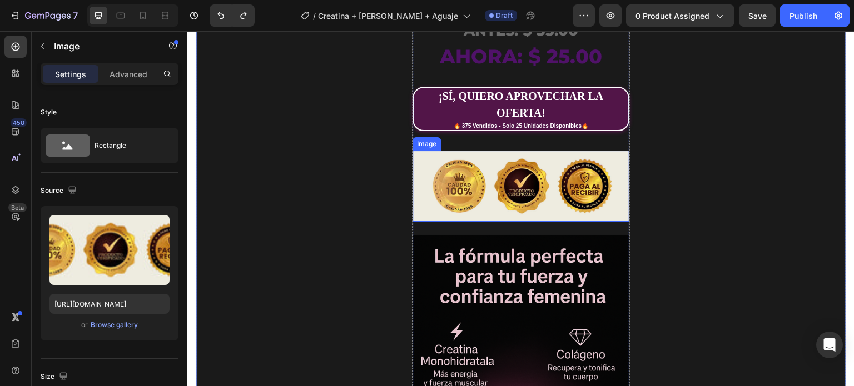
click at [475, 163] on img at bounding box center [521, 186] width 216 height 71
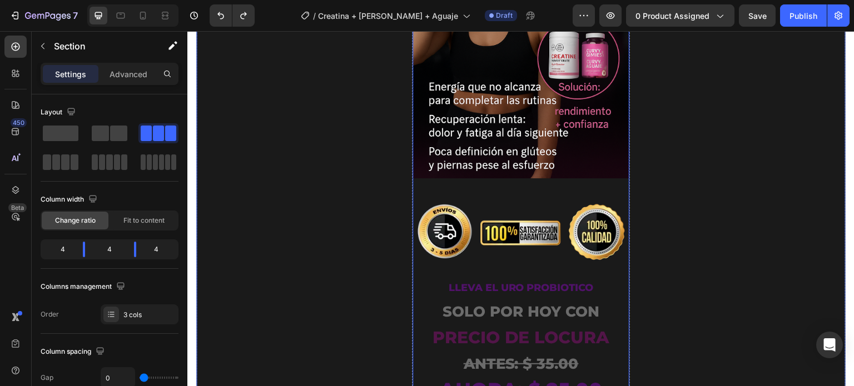
scroll to position [1446, 0]
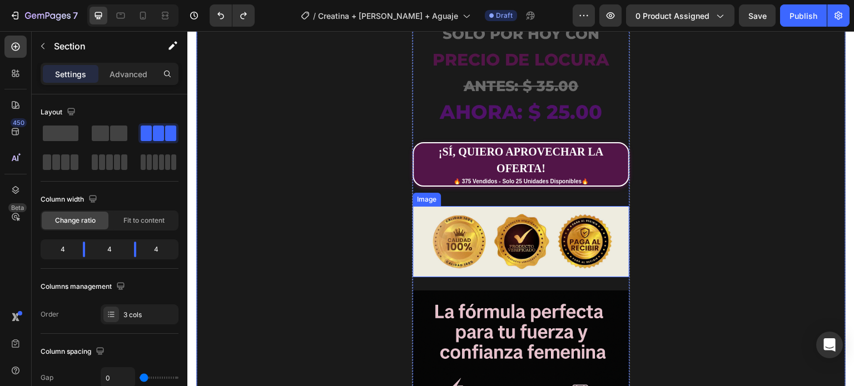
click at [542, 215] on img at bounding box center [521, 241] width 216 height 71
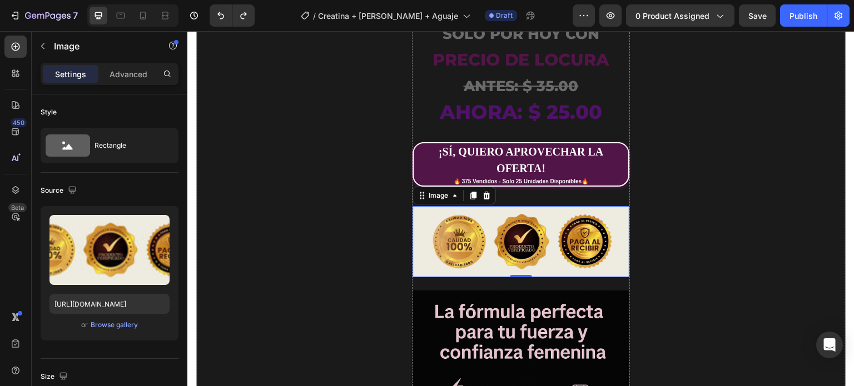
click at [533, 208] on img at bounding box center [521, 241] width 216 height 71
click at [101, 303] on input "[URL][DOMAIN_NAME]" at bounding box center [109, 304] width 120 height 20
paste input "ec0.webp?v=1758953494"
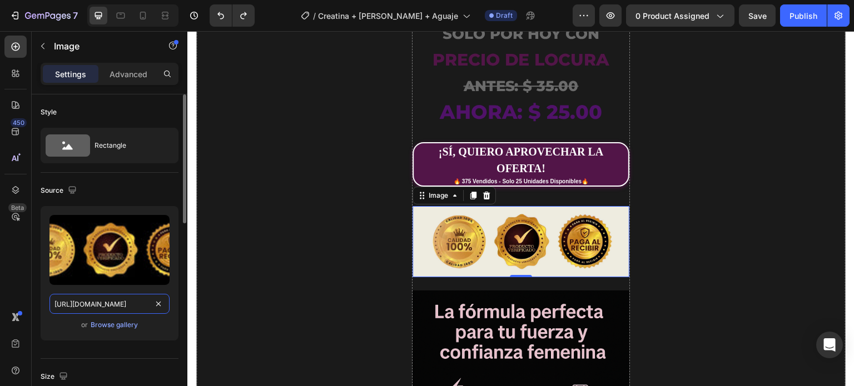
scroll to position [0, 165]
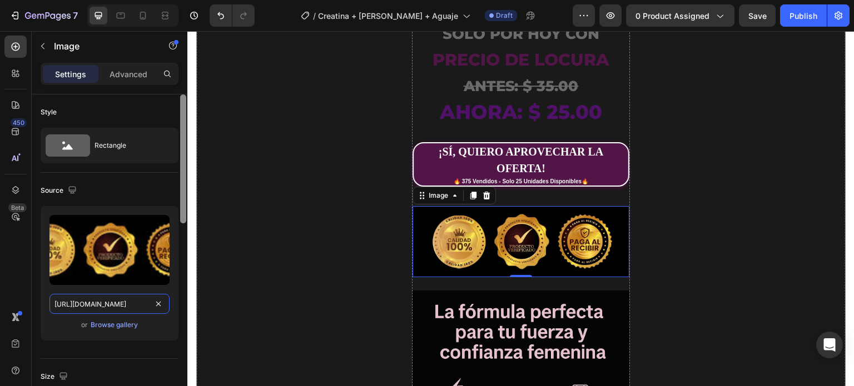
type input "[URL][DOMAIN_NAME]"
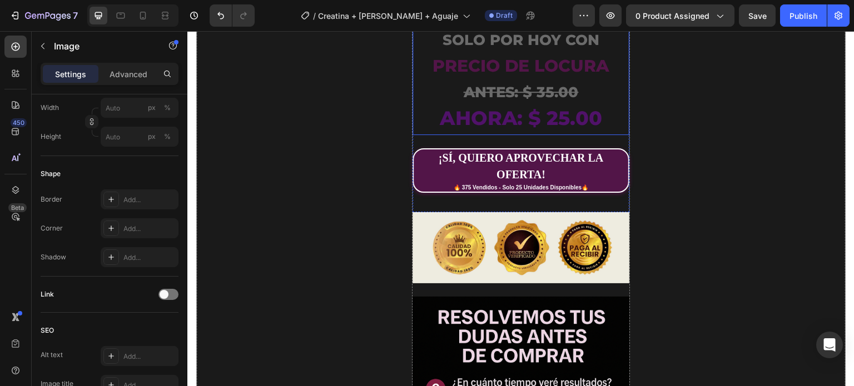
scroll to position [3503, 0]
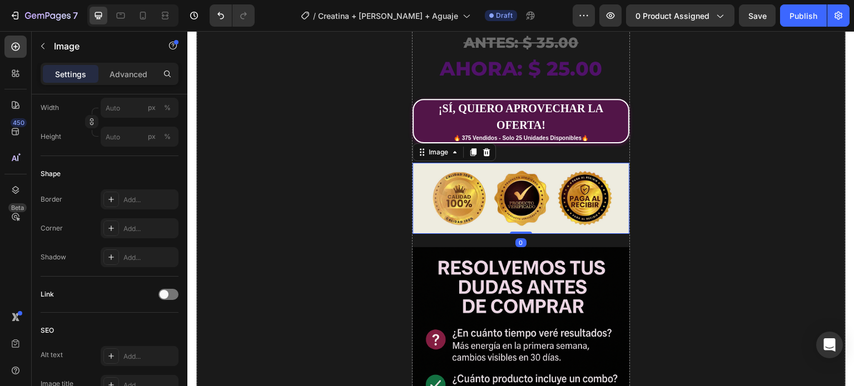
click at [520, 179] on img at bounding box center [521, 198] width 216 height 71
click at [576, 167] on img at bounding box center [521, 198] width 216 height 71
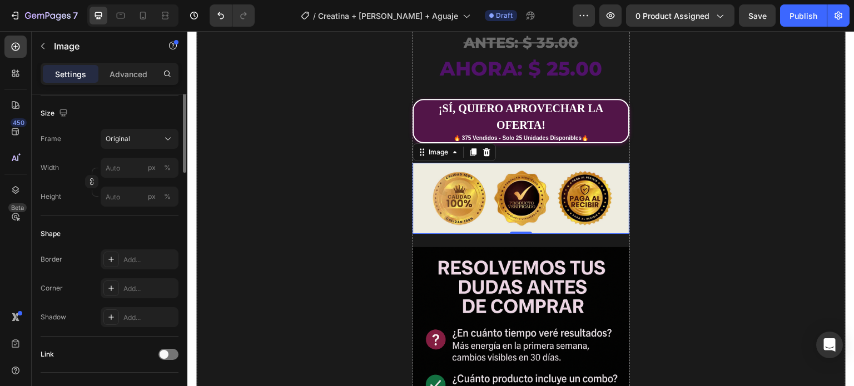
scroll to position [152, 0]
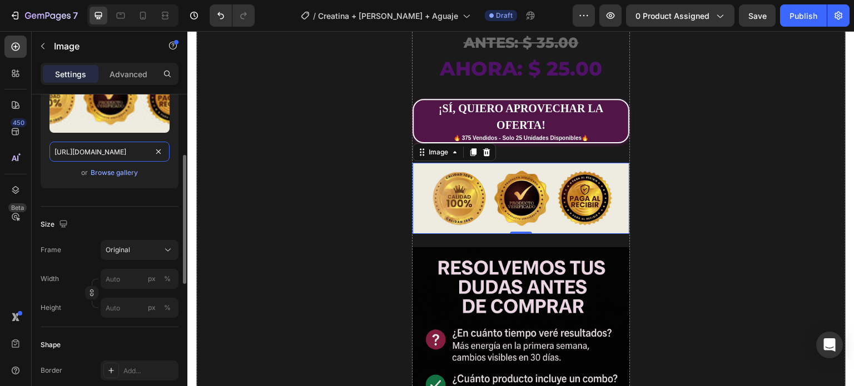
click at [117, 155] on input "[URL][DOMAIN_NAME]" at bounding box center [109, 152] width 120 height 20
paste input "ec0.webp?v=1758953494"
type input "[URL][DOMAIN_NAME]"
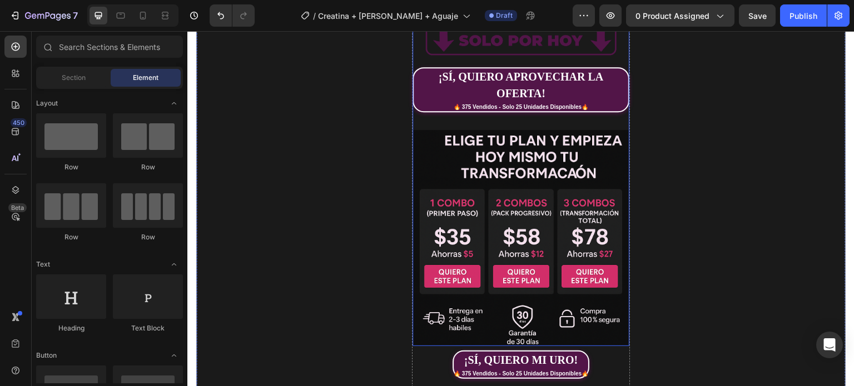
scroll to position [314, 0]
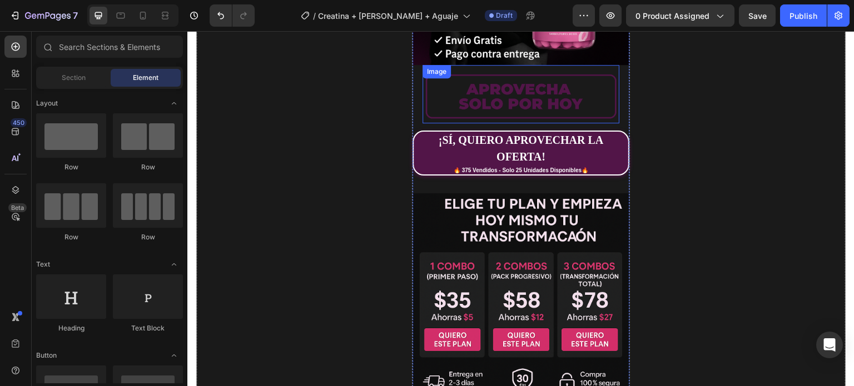
click at [552, 95] on img at bounding box center [521, 97] width 196 height 54
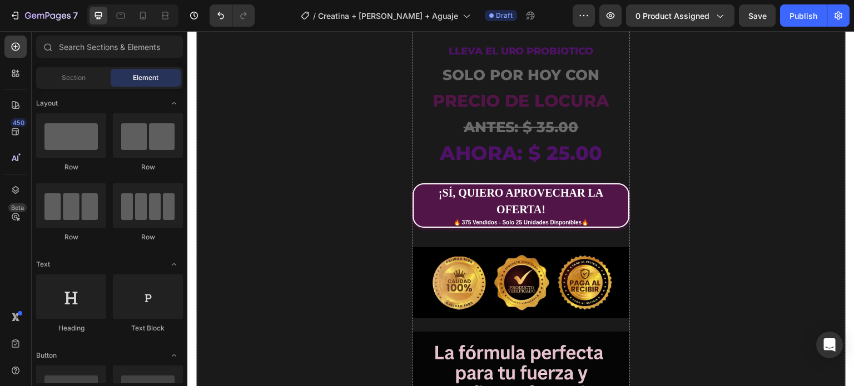
scroll to position [1274, 0]
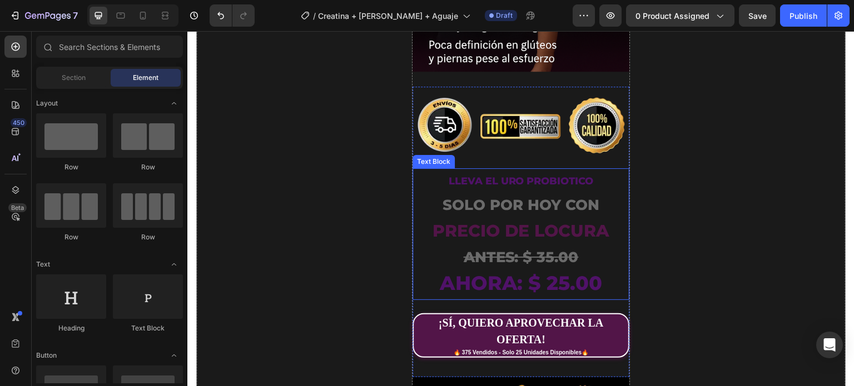
click at [544, 175] on strong "LLEVA EL URO PROBIOTICO" at bounding box center [520, 181] width 145 height 12
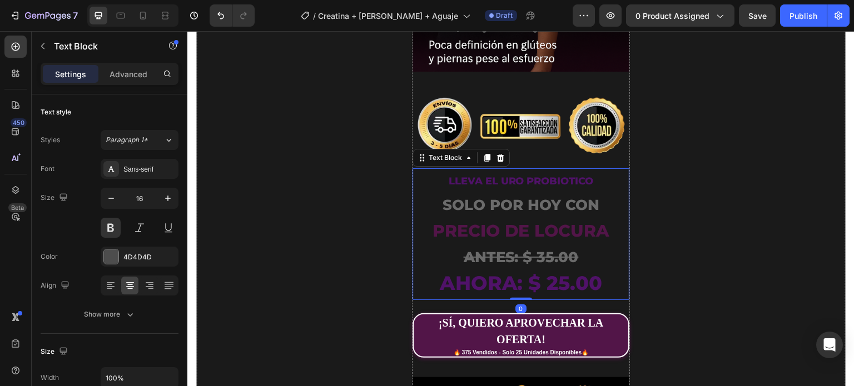
click at [544, 175] on strong "LLEVA EL URO PROBIOTICO" at bounding box center [520, 181] width 145 height 12
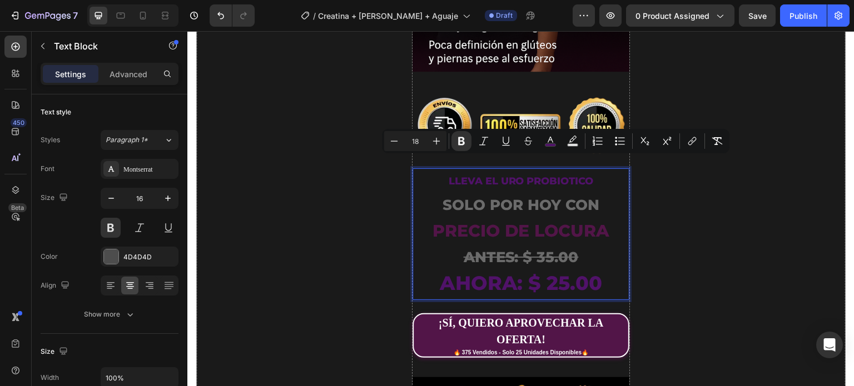
click at [497, 175] on strong "LLEVA EL URO PROBIOTICO" at bounding box center [520, 181] width 145 height 12
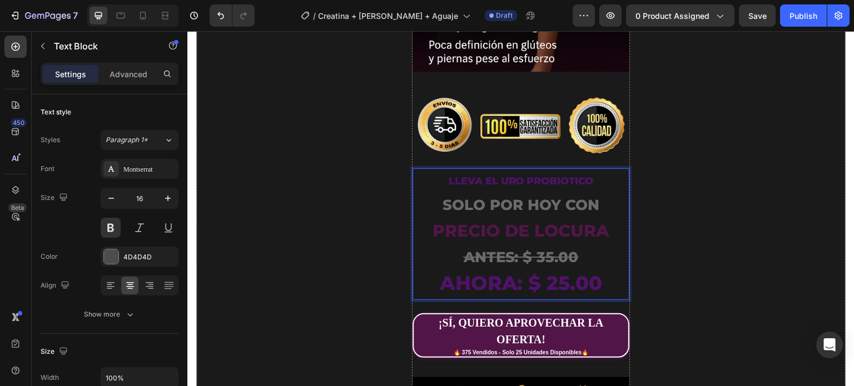
click at [528, 171] on p "LLEVA EL URO PROBIOTICO SOLO POR HOY CON" at bounding box center [521, 194] width 214 height 49
click at [497, 175] on strong "LLEVA EL URO PROBIOTICO" at bounding box center [520, 181] width 145 height 12
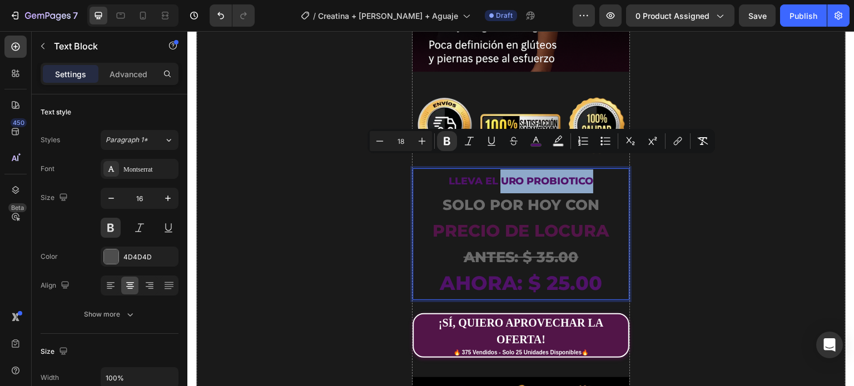
drag, startPoint x: 494, startPoint y: 165, endPoint x: 586, endPoint y: 167, distance: 91.8
click at [586, 175] on strong "LLEVA EL URO PROBIOTICO" at bounding box center [520, 181] width 145 height 12
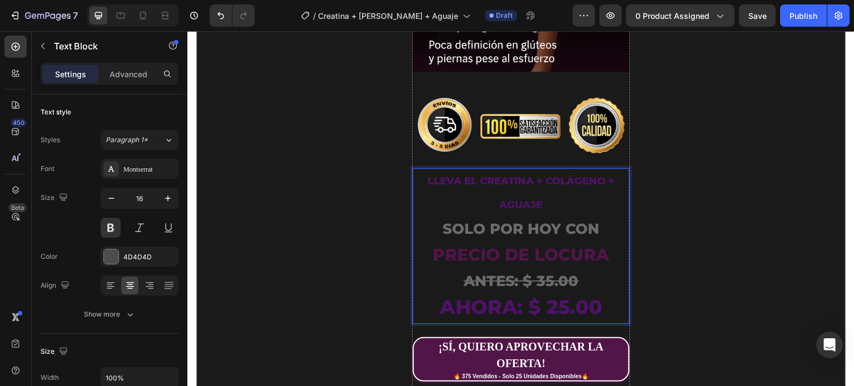
click at [471, 175] on strong "LLEVA EL Creatina + Colágeno + Aguaje" at bounding box center [521, 193] width 187 height 36
click at [546, 182] on p "LLEVA TU Creatina + Colágeno + Aguaje SOLO POR HOY CON" at bounding box center [521, 206] width 214 height 73
click at [539, 272] on strong "ANTES: $ 35.00" at bounding box center [520, 281] width 115 height 18
click at [554, 295] on strong "AHORA: $ 25.00" at bounding box center [520, 307] width 163 height 24
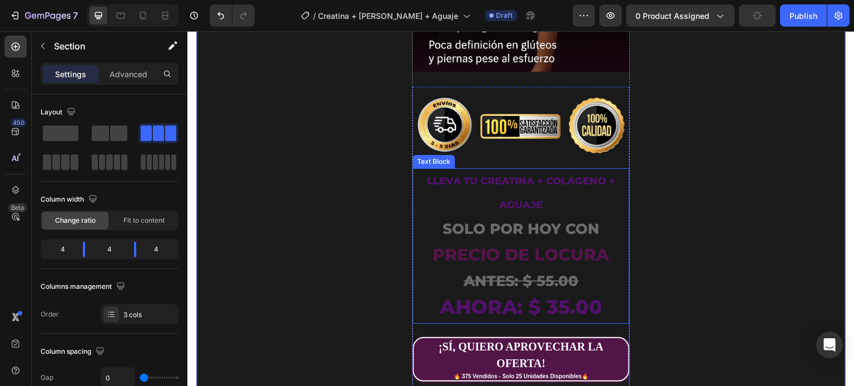
click at [513, 175] on strong "LLEVA TU Creatina + Colágeno + Aguaje" at bounding box center [521, 193] width 188 height 36
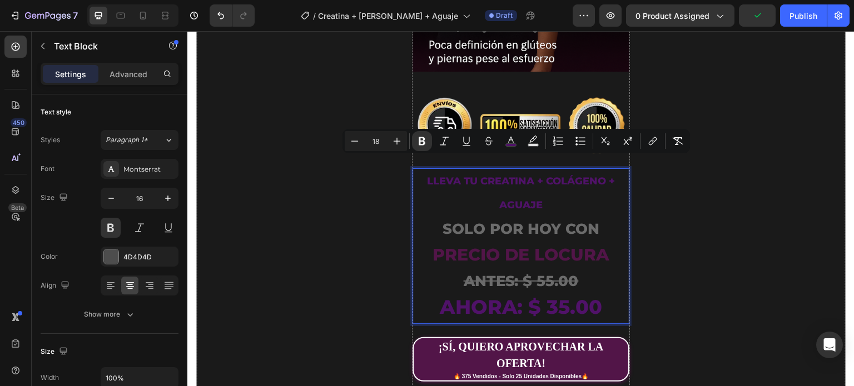
drag, startPoint x: 545, startPoint y: 188, endPoint x: 415, endPoint y: 165, distance: 131.6
click at [512, 141] on icon "Editor contextual toolbar" at bounding box center [510, 141] width 11 height 11
type input "501269"
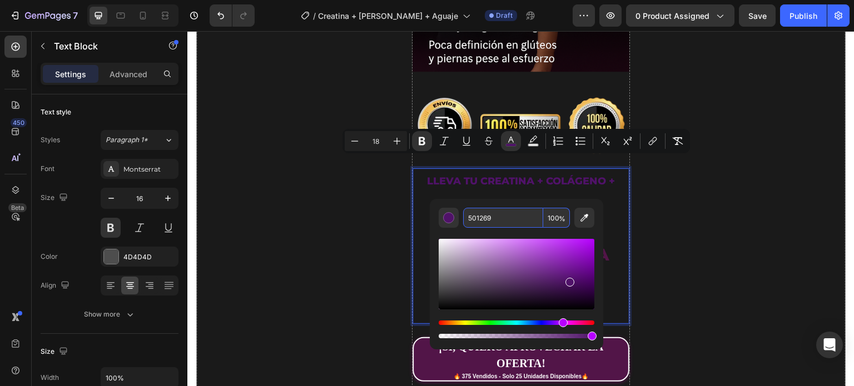
click at [491, 221] on input "501269" at bounding box center [503, 218] width 80 height 20
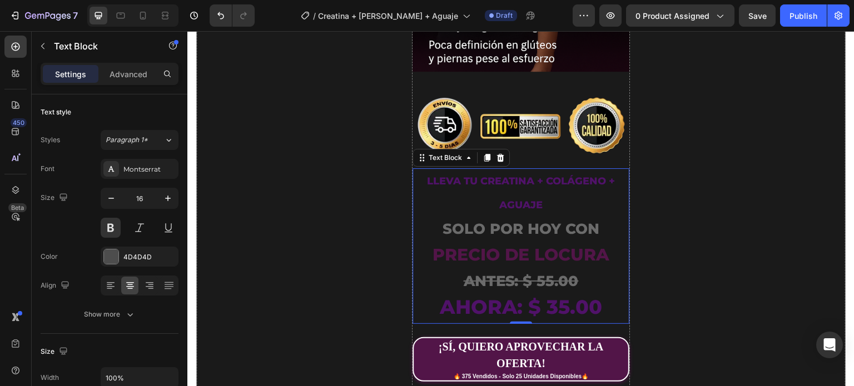
click at [507, 172] on p "LLEVA TU Creatina + Colágeno + Aguaje SOLO POR HOY CON" at bounding box center [521, 206] width 214 height 73
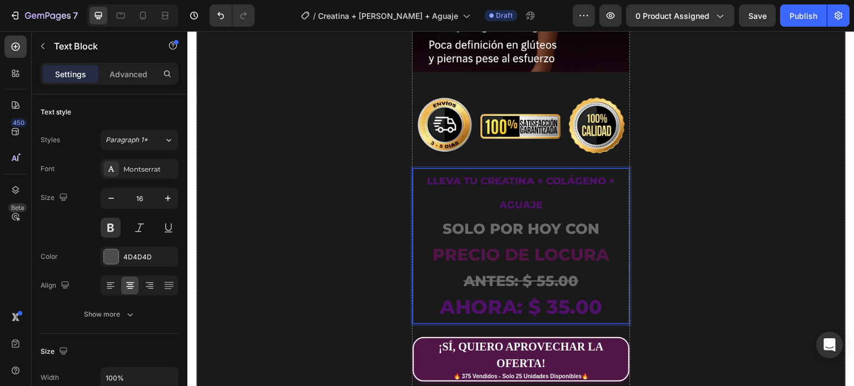
drag, startPoint x: 482, startPoint y: 182, endPoint x: 420, endPoint y: 171, distance: 62.3
click at [420, 171] on p "LLEVA TU Creatina + Colágeno + Aguaje SOLO POR HOY CON" at bounding box center [521, 206] width 214 height 73
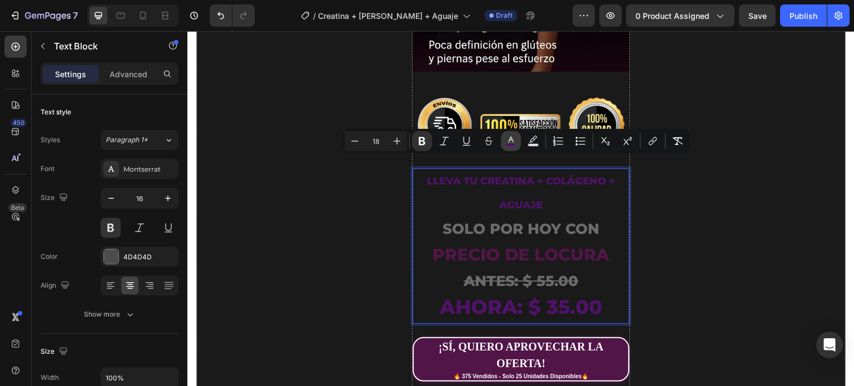
click at [517, 142] on button "color" at bounding box center [511, 141] width 20 height 20
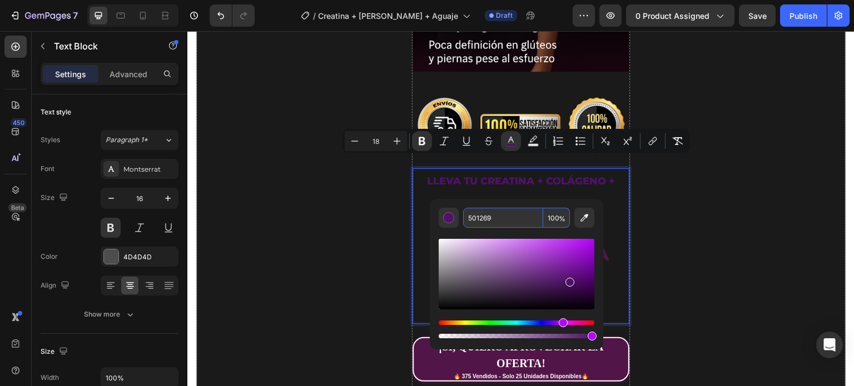
click at [485, 217] on input "501269" at bounding box center [503, 218] width 80 height 20
paste input "E91E63"
type input "E91E63"
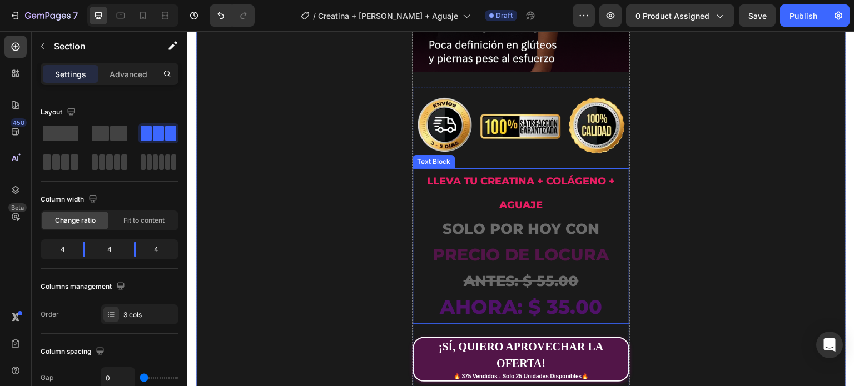
click at [494, 296] on strong "AHORA: $ 35.00" at bounding box center [520, 307] width 163 height 24
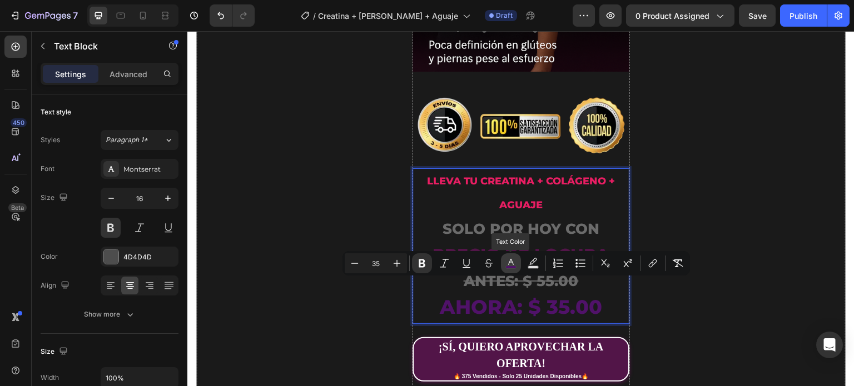
click at [508, 267] on rect "Editor contextual toolbar" at bounding box center [511, 267] width 11 height 3
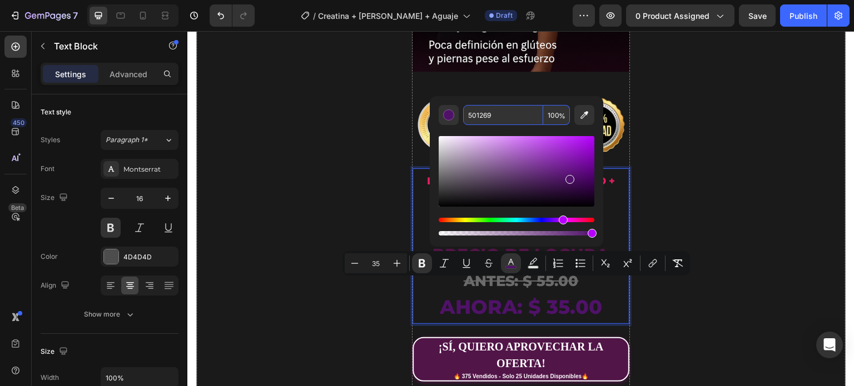
click at [492, 112] on input "501269" at bounding box center [503, 115] width 80 height 20
paste input "E91E63"
type input "E91E63"
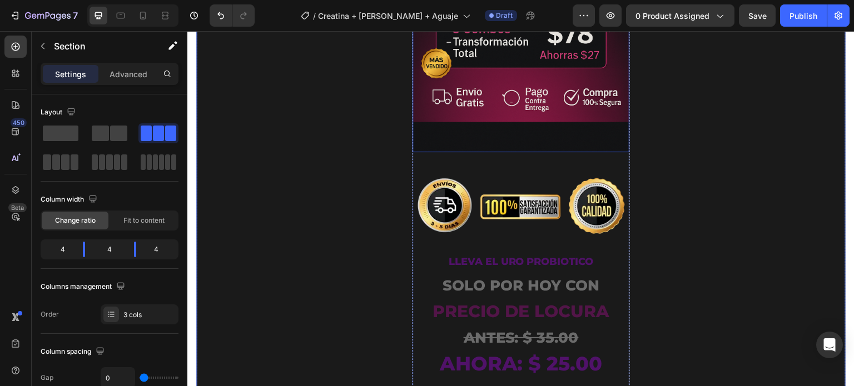
scroll to position [3281, 0]
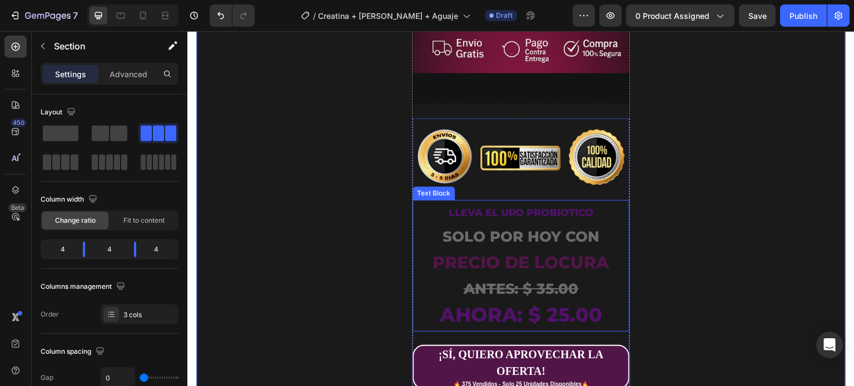
click at [540, 207] on strong "LLEVA EL URO PROBIOTICO" at bounding box center [520, 213] width 145 height 12
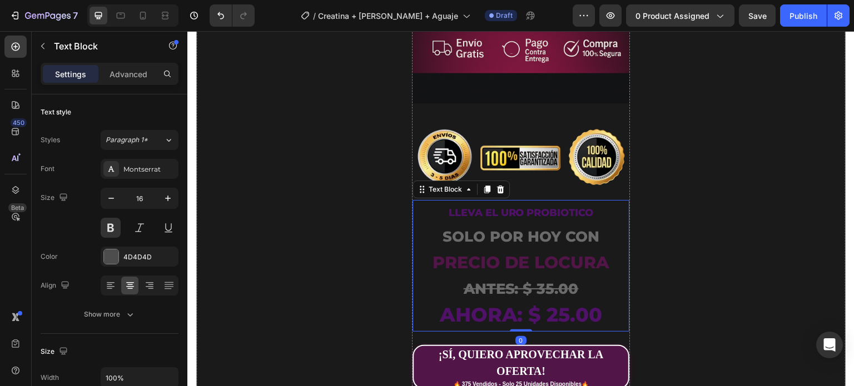
click at [540, 207] on strong "LLEVA EL URO PROBIOTICO" at bounding box center [520, 213] width 145 height 12
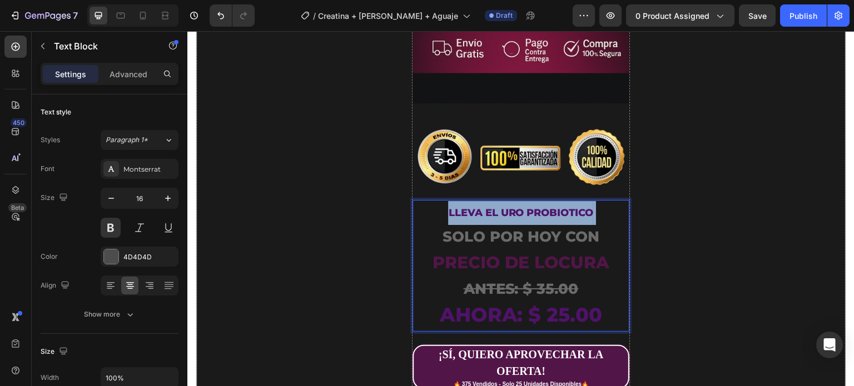
click at [540, 207] on strong "LLEVA EL URO PROBIOTICO" at bounding box center [520, 213] width 145 height 12
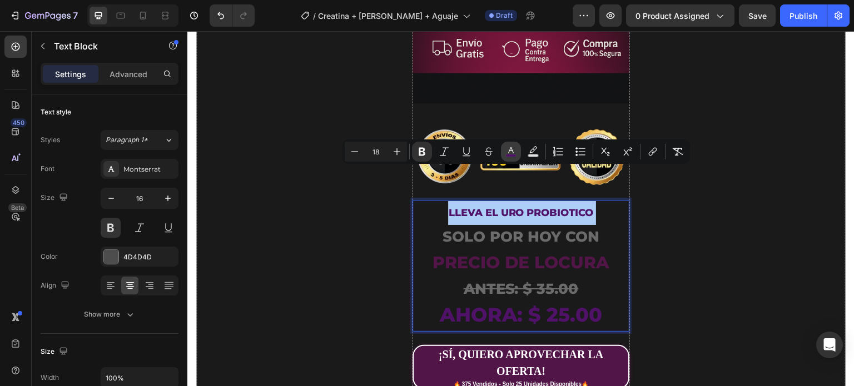
click at [515, 152] on icon "Editor contextual toolbar" at bounding box center [510, 151] width 11 height 11
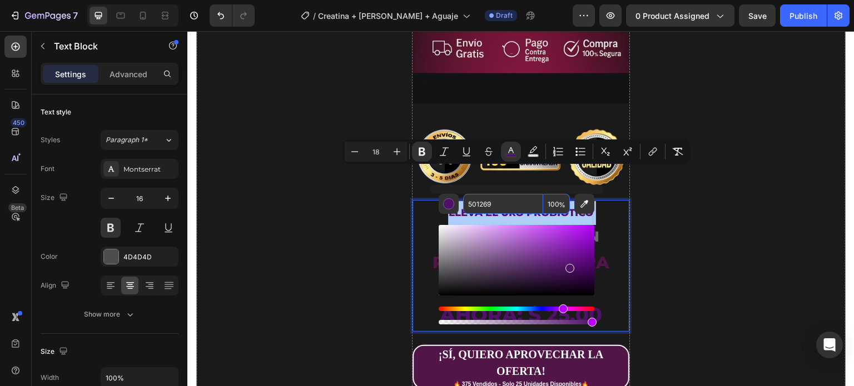
click at [493, 199] on input "501269" at bounding box center [503, 204] width 80 height 20
paste input "E91E63"
type input "E91E63"
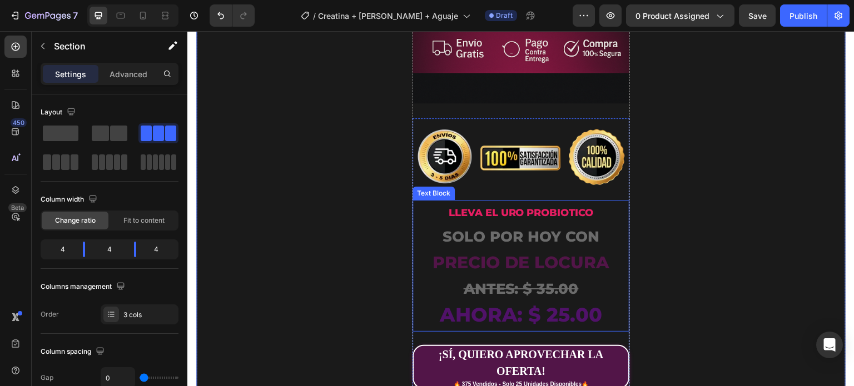
click at [533, 303] on strong "AHORA: $ 25.00" at bounding box center [520, 315] width 163 height 24
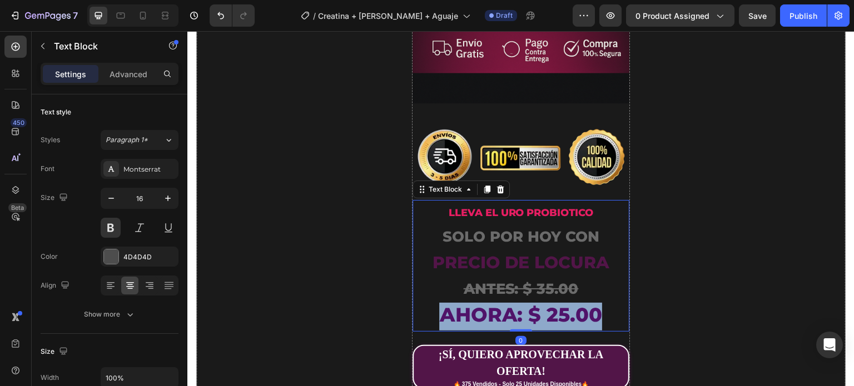
click at [533, 303] on strong "AHORA: $ 25.00" at bounding box center [520, 315] width 163 height 24
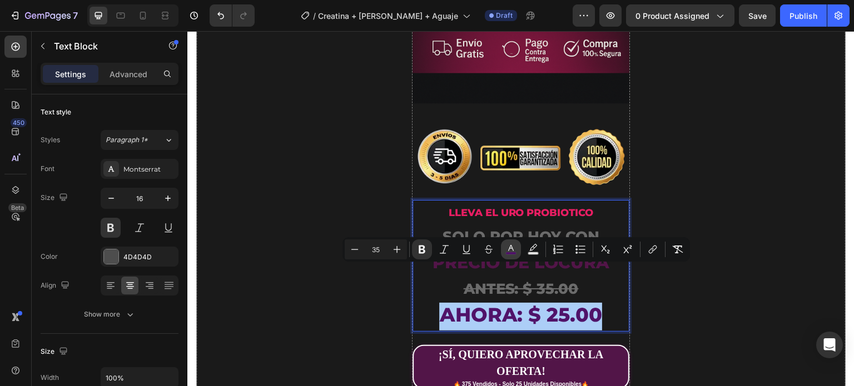
click at [512, 254] on rect "Editor contextual toolbar" at bounding box center [511, 253] width 11 height 3
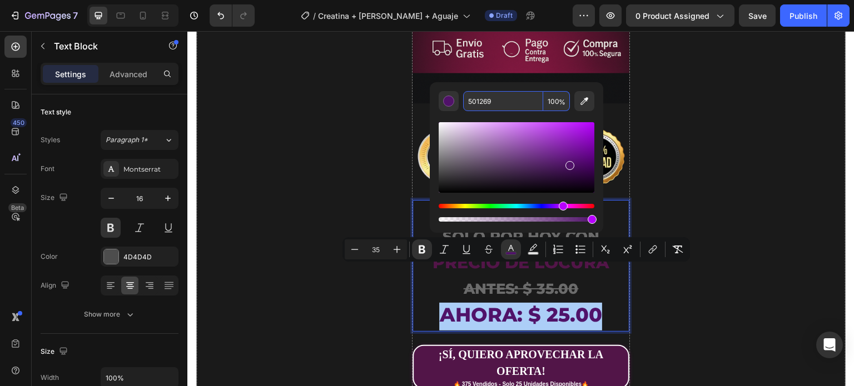
click at [507, 103] on input "501269" at bounding box center [503, 101] width 80 height 20
paste input "E91E63"
type input "E91E63"
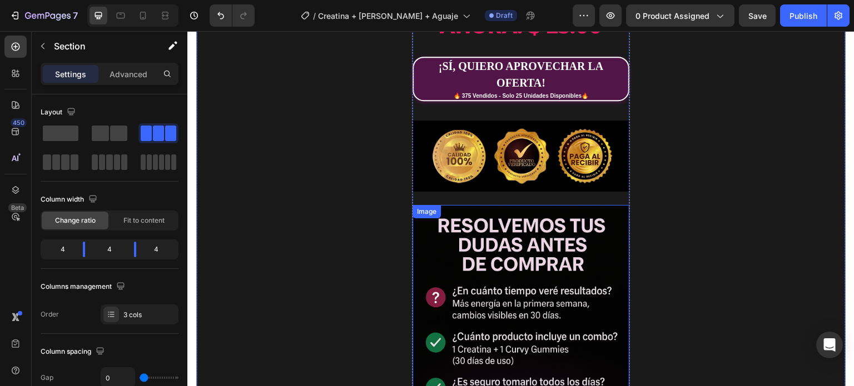
scroll to position [3458, 0]
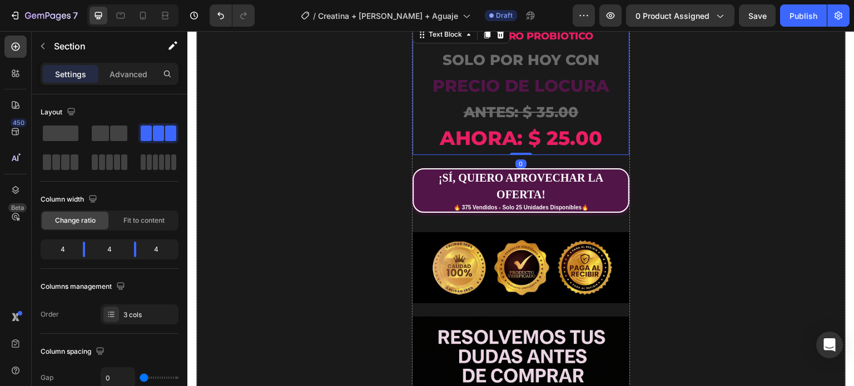
click at [557, 126] on strong "AHORA: $ 25.00" at bounding box center [520, 138] width 163 height 24
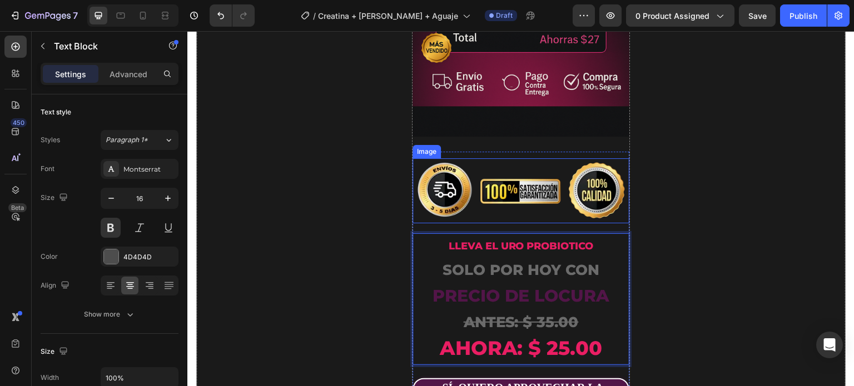
scroll to position [3247, 0]
click at [557, 337] on strong "AHORA: $ 25.00" at bounding box center [520, 349] width 163 height 24
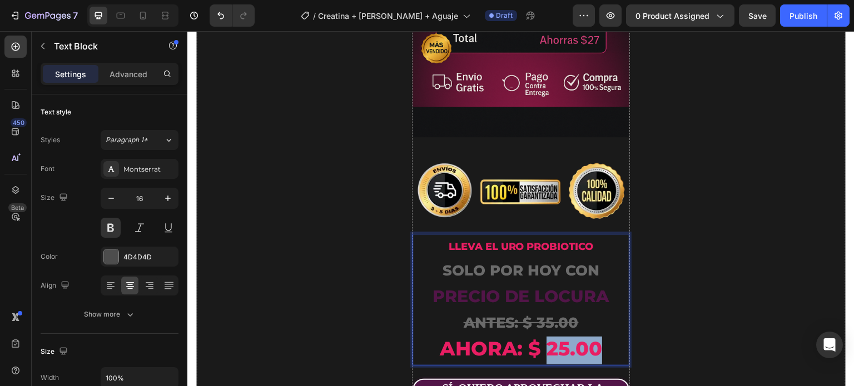
click at [557, 337] on strong "AHORA: $ 25.00" at bounding box center [520, 349] width 163 height 24
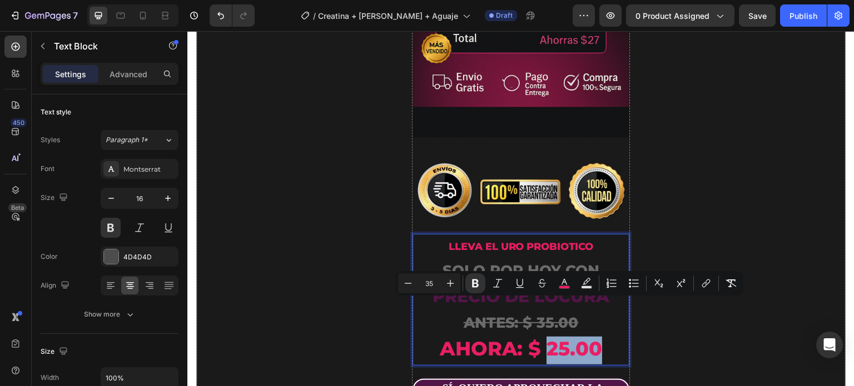
click at [557, 337] on strong "AHORA: $ 25.00" at bounding box center [520, 349] width 163 height 24
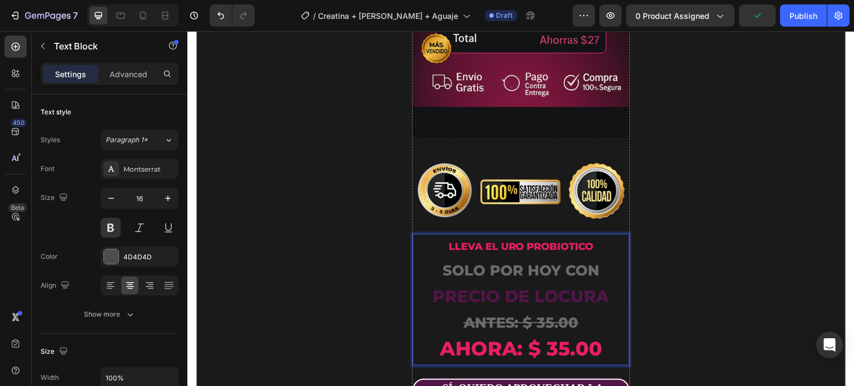
click at [527, 314] on strong "ANTES: $ 35.00" at bounding box center [520, 323] width 115 height 18
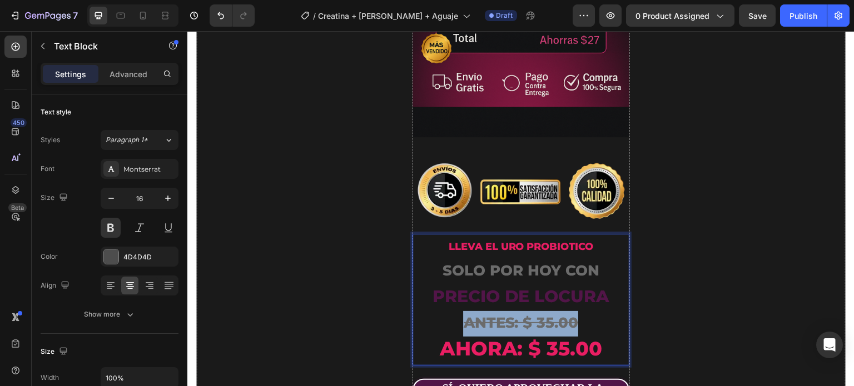
click at [527, 314] on strong "ANTES: $ 35.00" at bounding box center [520, 323] width 115 height 18
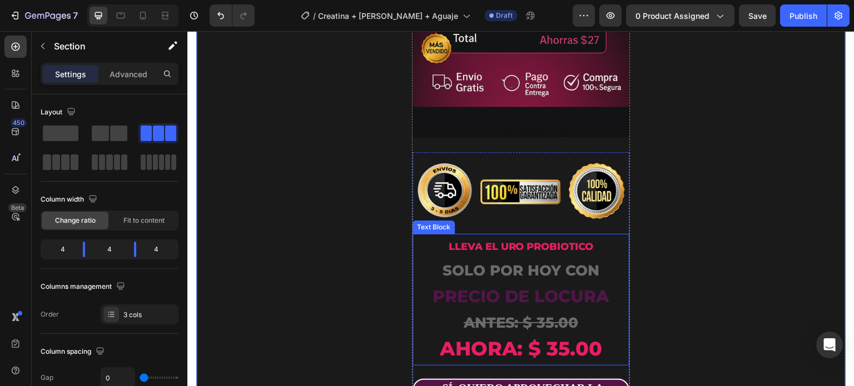
click at [572, 286] on strong "precio de locura" at bounding box center [520, 296] width 177 height 21
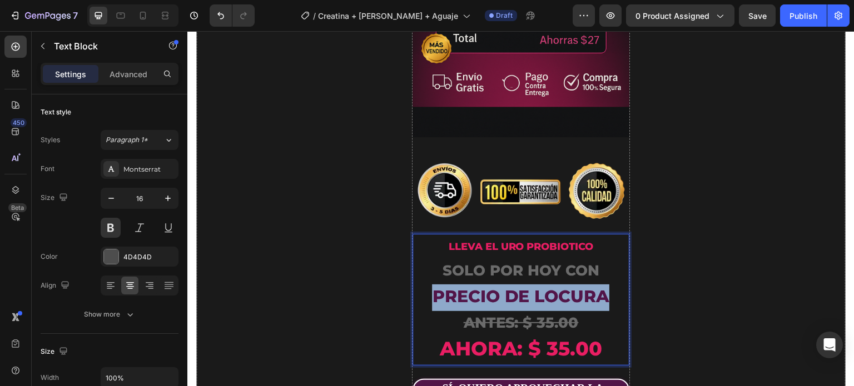
click at [572, 286] on strong "precio de locura" at bounding box center [520, 296] width 177 height 21
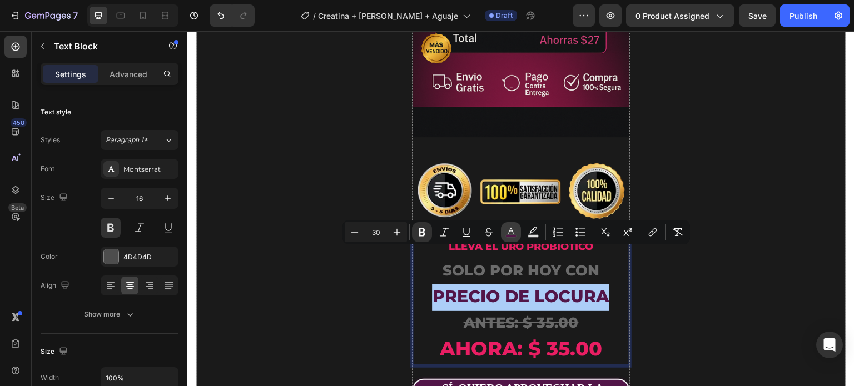
click at [509, 237] on rect "Editor contextual toolbar" at bounding box center [511, 236] width 11 height 3
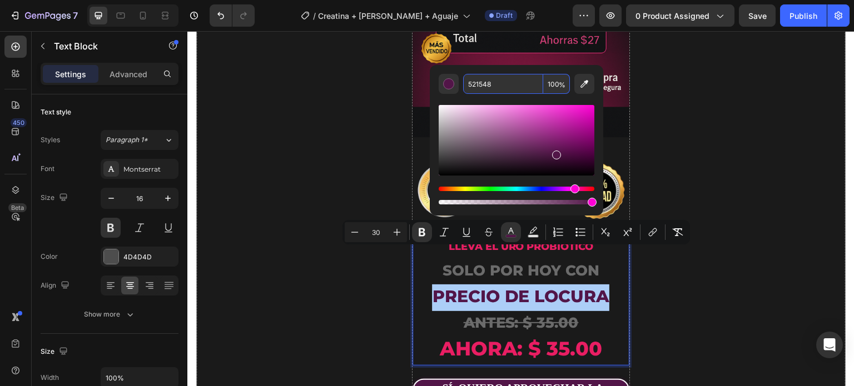
click at [493, 80] on input "521548" at bounding box center [503, 84] width 80 height 20
paste input "9C27B0"
type input "9C27B0"
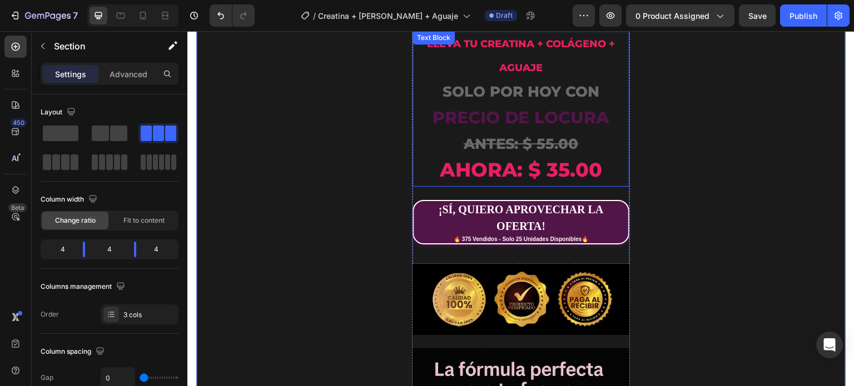
click at [535, 107] on strong "precio de locura" at bounding box center [520, 117] width 177 height 21
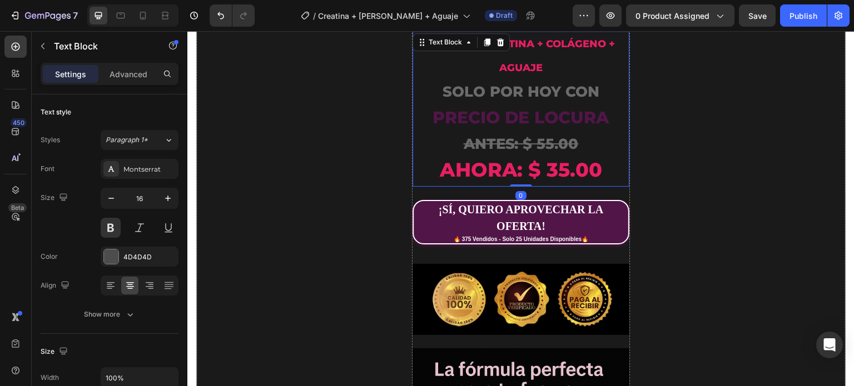
scroll to position [1401, 0]
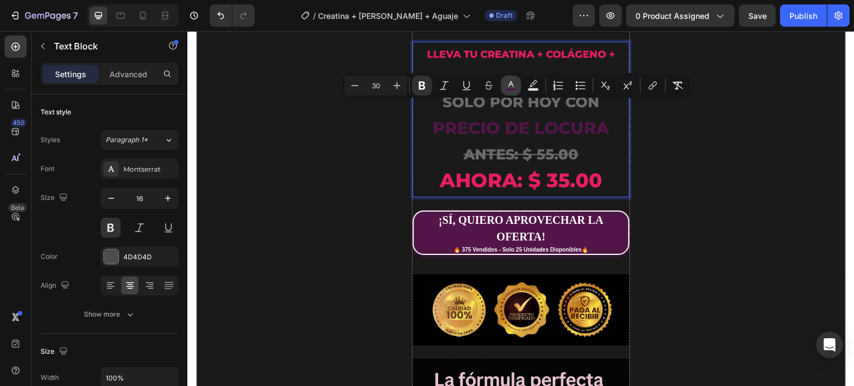
click at [509, 90] on rect "Editor contextual toolbar" at bounding box center [511, 89] width 11 height 3
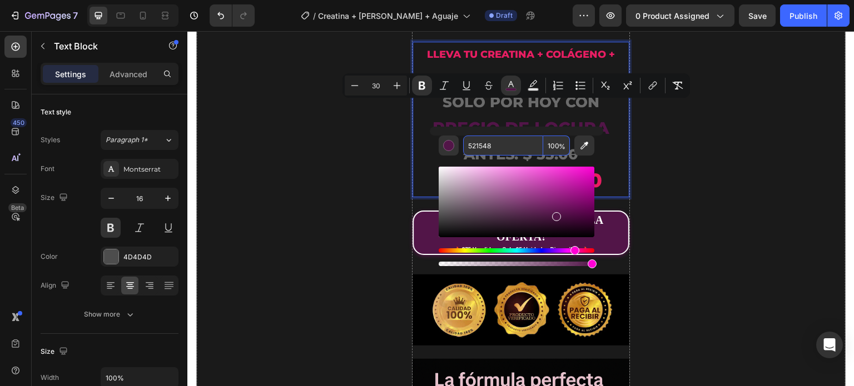
click at [501, 147] on input "521548" at bounding box center [503, 146] width 80 height 20
paste input "9C27B0"
type input "9C27B0"
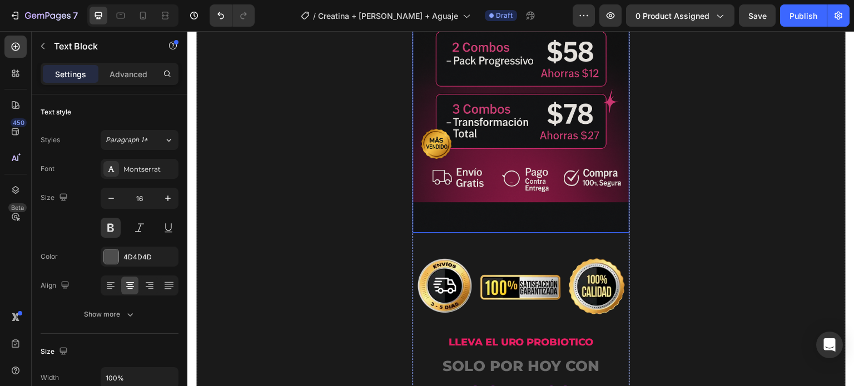
scroll to position [3292, 0]
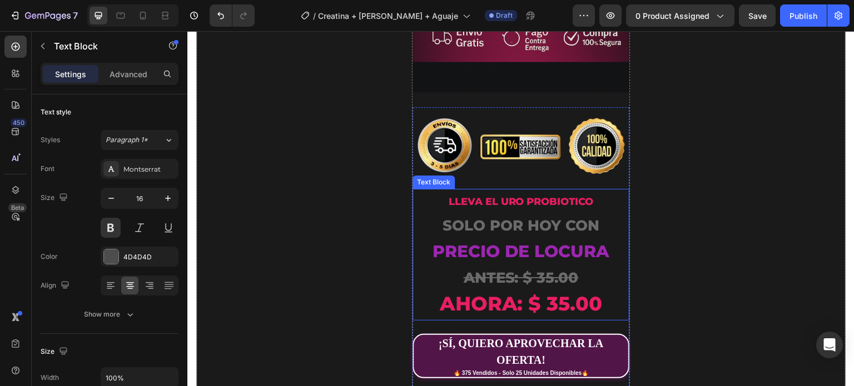
click at [531, 196] on strong "LLEVA EL URO PROBIOTICO" at bounding box center [520, 202] width 145 height 12
click at [594, 190] on p "LLEVA EL URO PROBIOTICO SOLO POR HOY CON" at bounding box center [521, 214] width 214 height 49
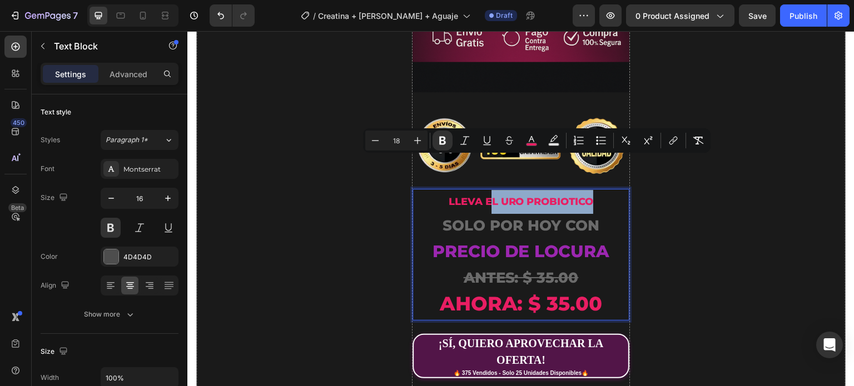
drag, startPoint x: 588, startPoint y: 161, endPoint x: 484, endPoint y: 166, distance: 104.6
click at [484, 196] on strong "LLEVA EL URO PROBIOTICO" at bounding box center [520, 202] width 145 height 12
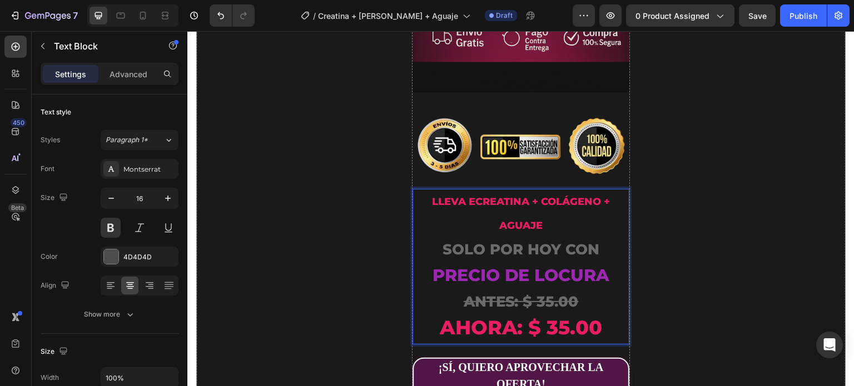
click at [472, 196] on strong "LLEVA ECreatina + Colágeno + Aguaje" at bounding box center [521, 214] width 178 height 36
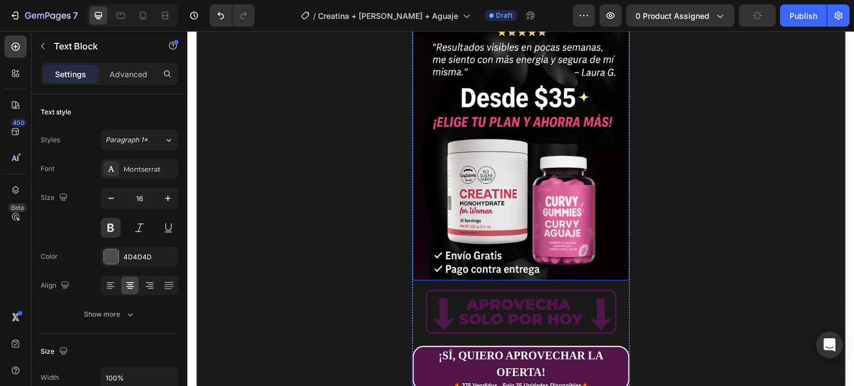
scroll to position [222, 0]
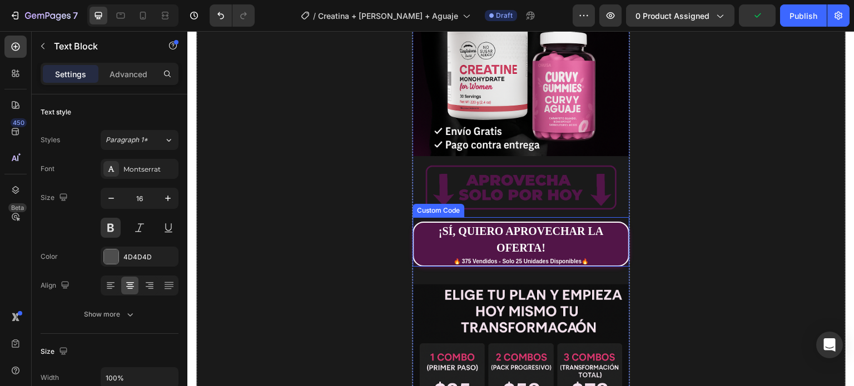
click at [423, 240] on div "¡SÍ, QUIERO APROVECHAR LA OFERTA!" at bounding box center [521, 239] width 214 height 33
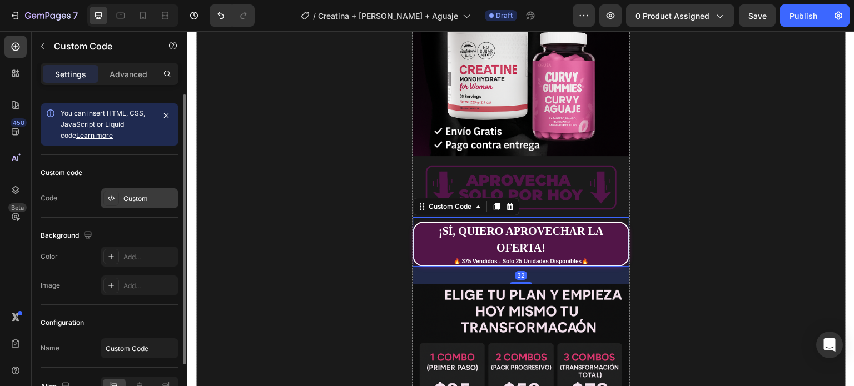
click at [127, 203] on div "Custom" at bounding box center [149, 199] width 52 height 10
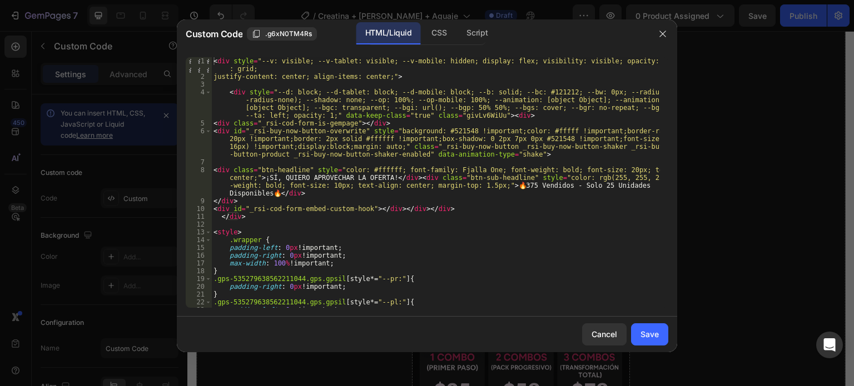
click at [444, 130] on div "< div style = "--v: visible; --v-tablet: visible; --v-mobile: hidden; display: …" at bounding box center [435, 194] width 449 height 274
paste textarea "E91E63"
type textarea "<div id="_rsi-buy-now-button-overwrite" style="background: #E91E63 !important;c…"
click at [643, 332] on div "Save" at bounding box center [650, 335] width 18 height 12
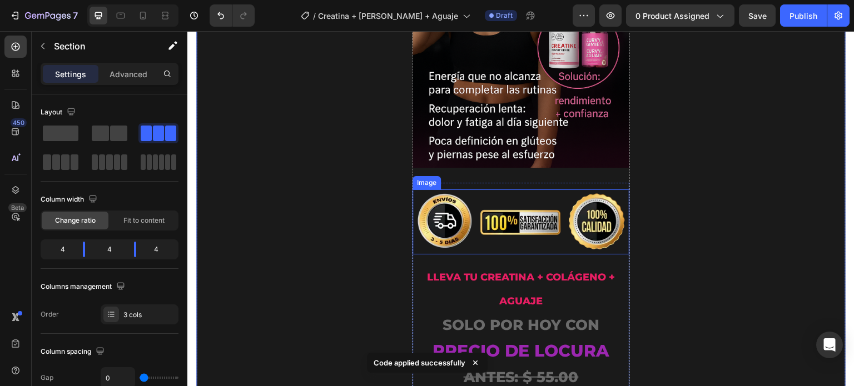
scroll to position [1335, 0]
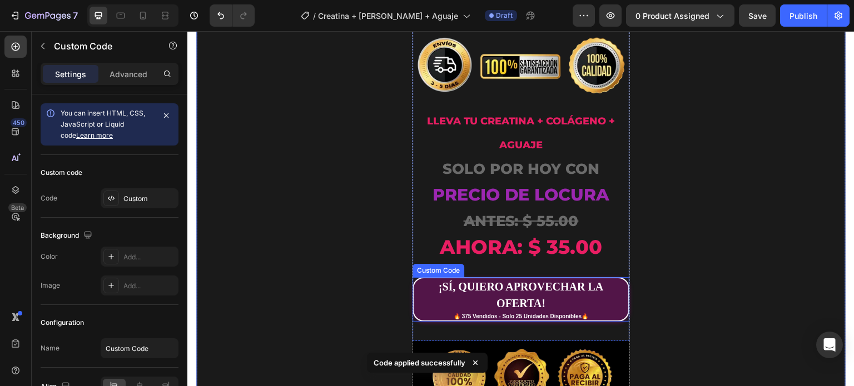
click at [600, 287] on div "¡SÍ, QUIERO APROVECHAR LA OFERTA!" at bounding box center [521, 295] width 214 height 33
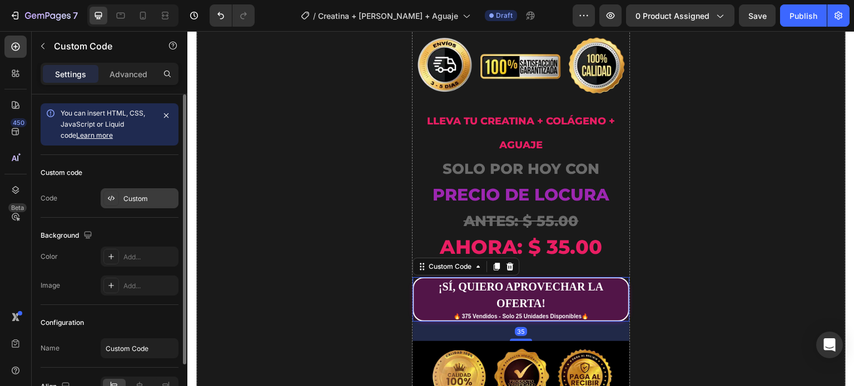
click at [133, 197] on div "Custom" at bounding box center [149, 199] width 52 height 10
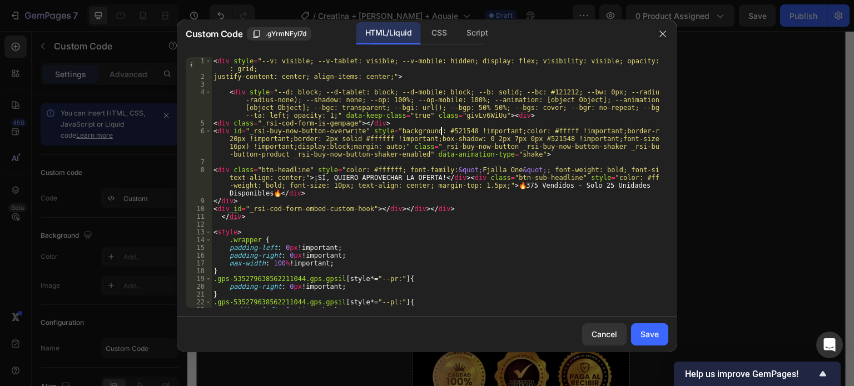
click at [439, 131] on div "< div style = "--v: visible; --v-tablet: visible; --v-mobile: hidden; display: …" at bounding box center [435, 194] width 449 height 274
paste textarea "E91E63"
type textarea "<div id="_rsi-buy-now-button-overwrite" style="background: #E91E63 !important;c…"
click at [645, 332] on div "Save" at bounding box center [650, 335] width 18 height 12
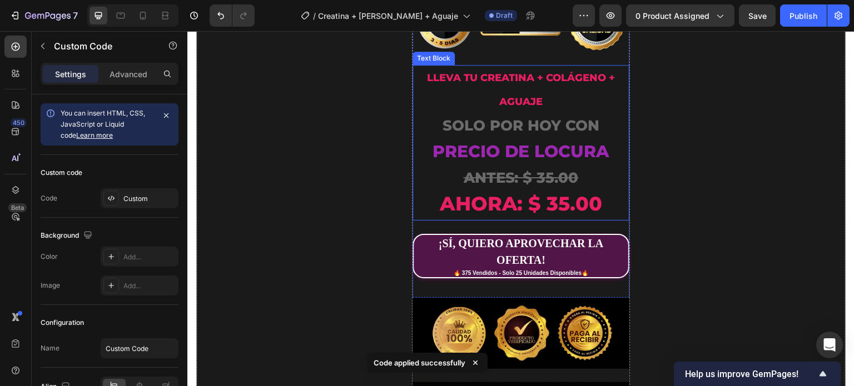
scroll to position [3448, 0]
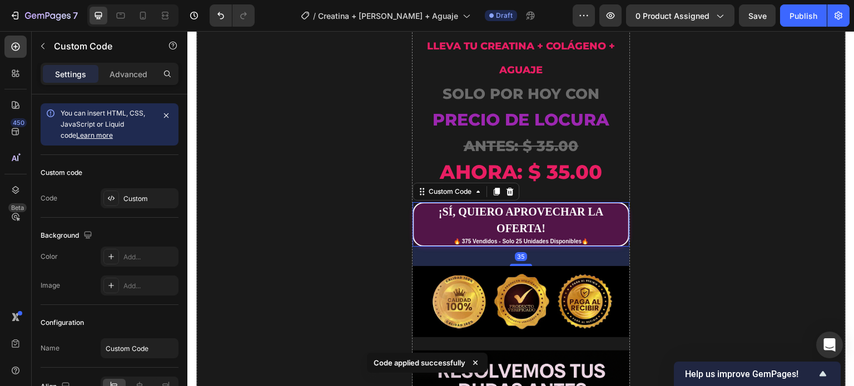
click at [568, 204] on div "¡SÍ, QUIERO APROVECHAR LA OFERTA!" at bounding box center [521, 220] width 214 height 33
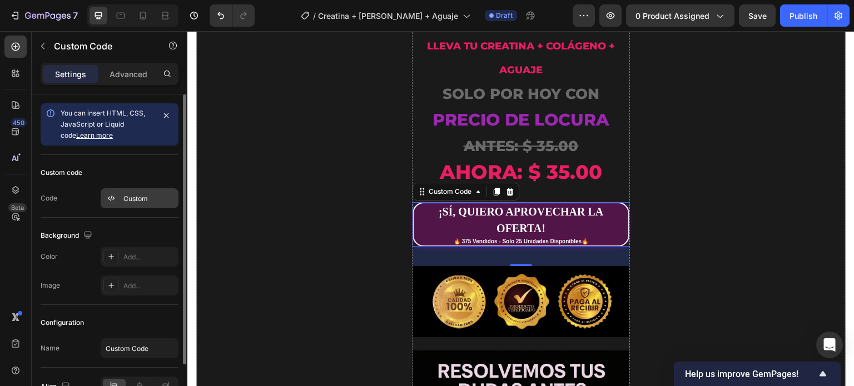
click at [133, 204] on div "Custom" at bounding box center [140, 199] width 78 height 20
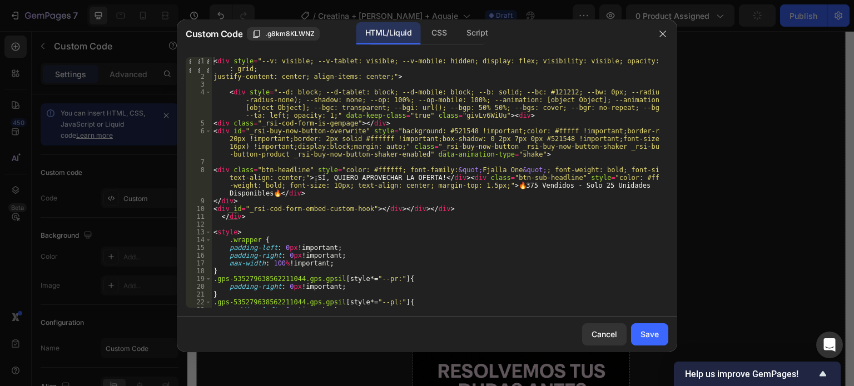
click at [442, 132] on div "< div style = "--v: visible; --v-tablet: visible; --v-mobile: hidden; display: …" at bounding box center [435, 194] width 449 height 274
paste textarea "E91E63"
type textarea "<div id="_rsi-buy-now-button-overwrite" style="background: #E91E63 !important;c…"
click at [645, 333] on div "Save" at bounding box center [650, 335] width 18 height 12
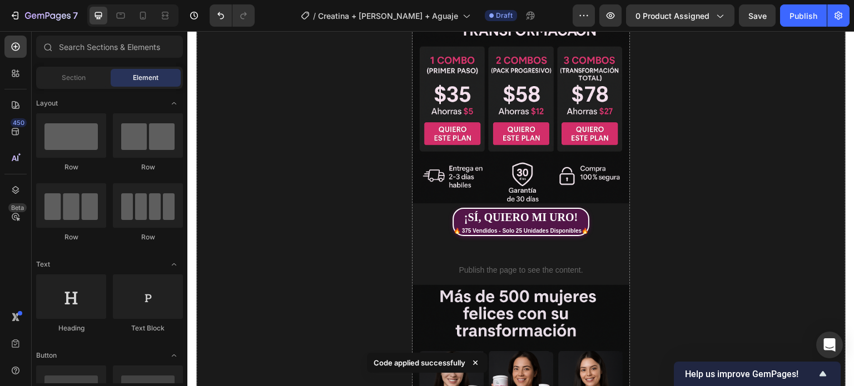
scroll to position [574, 0]
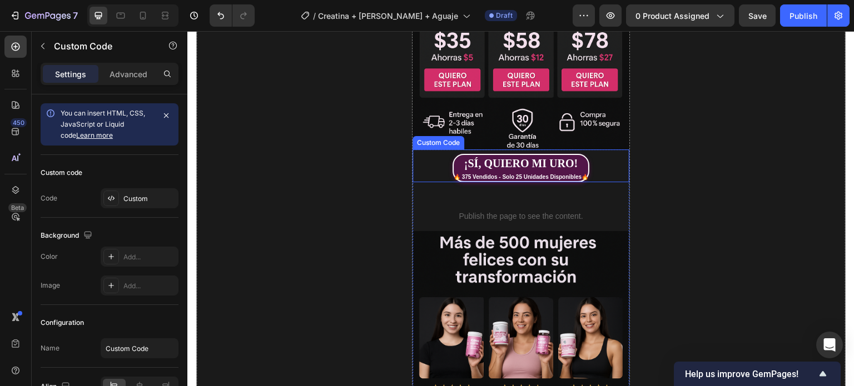
click at [581, 173] on div "🔥 375 Vendidos - Solo 25 Unidades Disponibles🔥" at bounding box center [521, 177] width 135 height 8
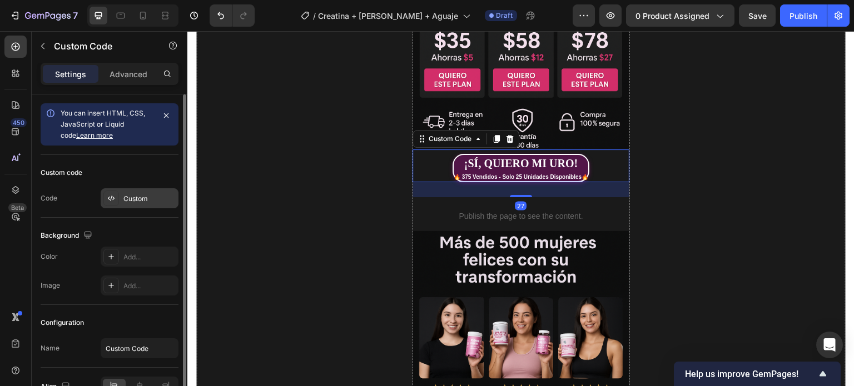
click at [133, 196] on div "Custom" at bounding box center [149, 199] width 52 height 10
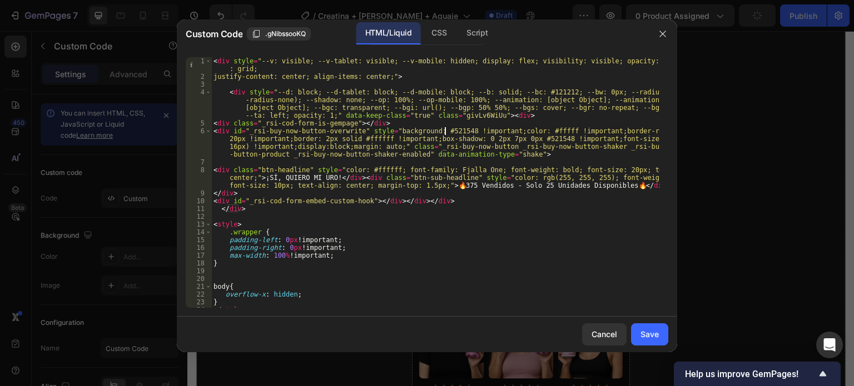
click at [444, 128] on div "< div style = "--v: visible; --v-tablet: visible; --v-mobile: hidden; display: …" at bounding box center [435, 194] width 449 height 274
paste textarea "E91E63"
type textarea "<div id="_rsi-buy-now-button-overwrite" style="background: #E91E63 !important;c…"
click at [657, 338] on div "Save" at bounding box center [650, 335] width 18 height 12
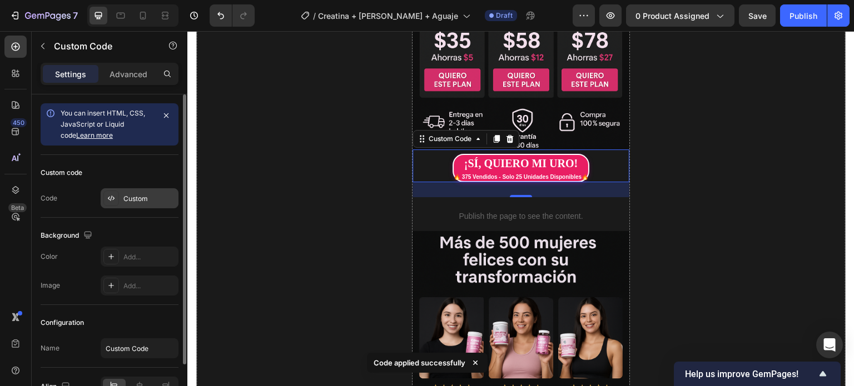
click at [136, 201] on div "Custom" at bounding box center [149, 199] width 52 height 10
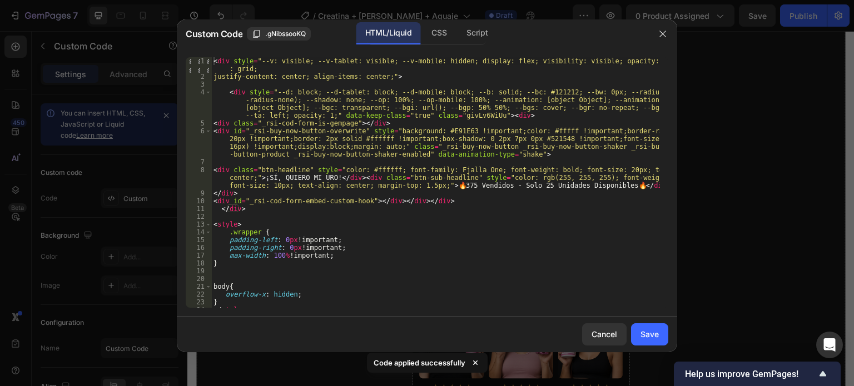
click at [320, 179] on div "< div style = "--v: visible; --v-tablet: visible; --v-mobile: hidden; display: …" at bounding box center [435, 194] width 449 height 274
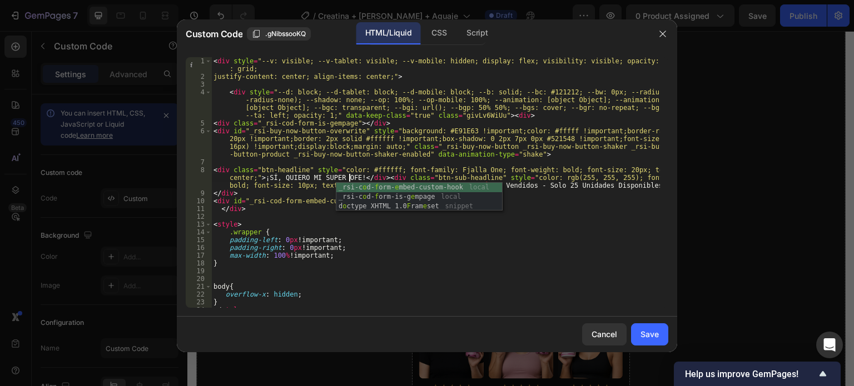
scroll to position [0, 48]
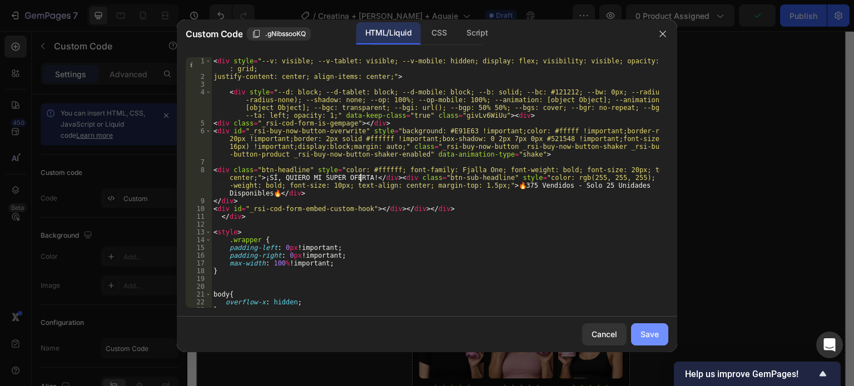
type textarea "<div class="btn-headline" style="color: #ffffff; font-family: Fjalla One; font-…"
click at [654, 338] on div "Save" at bounding box center [650, 335] width 18 height 12
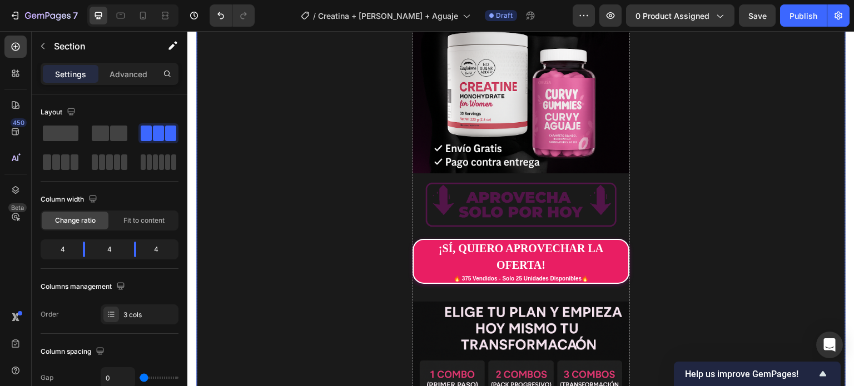
scroll to position [222, 0]
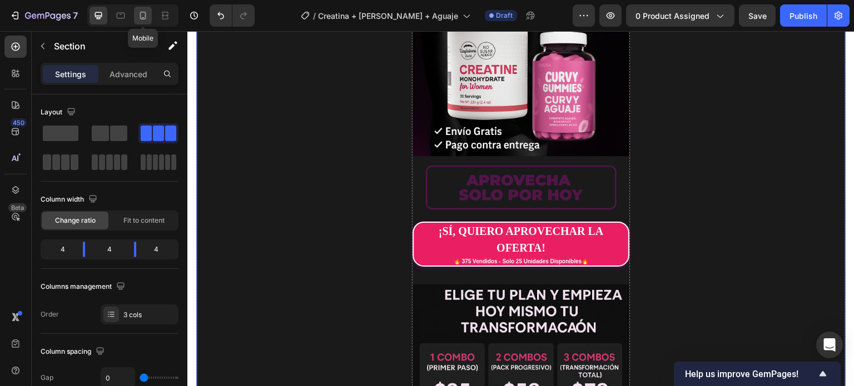
click at [136, 17] on div at bounding box center [143, 16] width 18 height 18
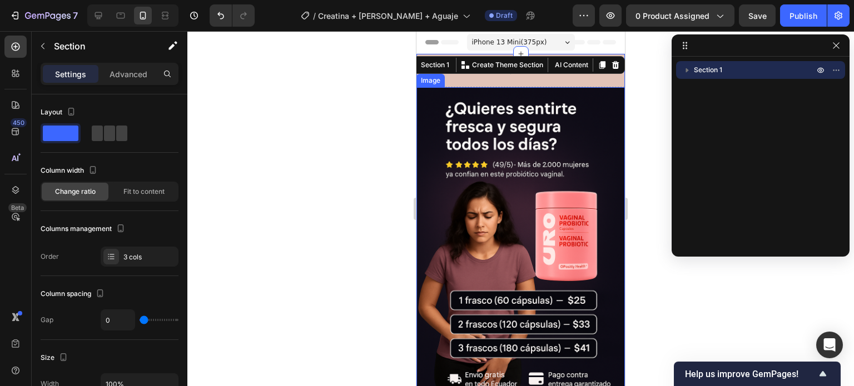
click at [552, 172] on img at bounding box center [520, 243] width 209 height 313
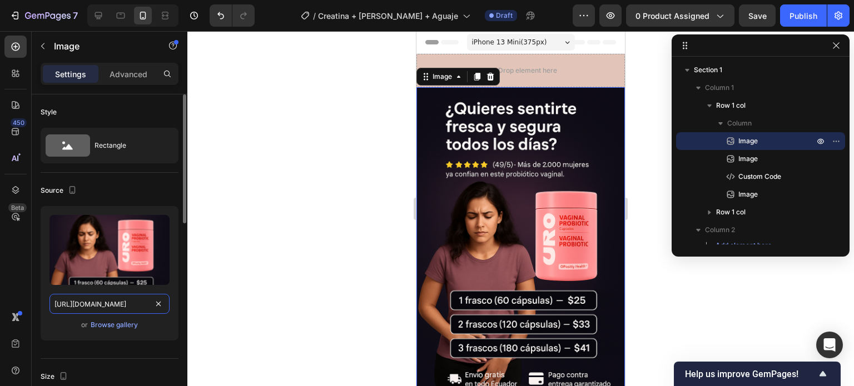
click at [127, 300] on input "[URL][DOMAIN_NAME]" at bounding box center [109, 304] width 120 height 20
paste input "C1.png?v=1758953130"
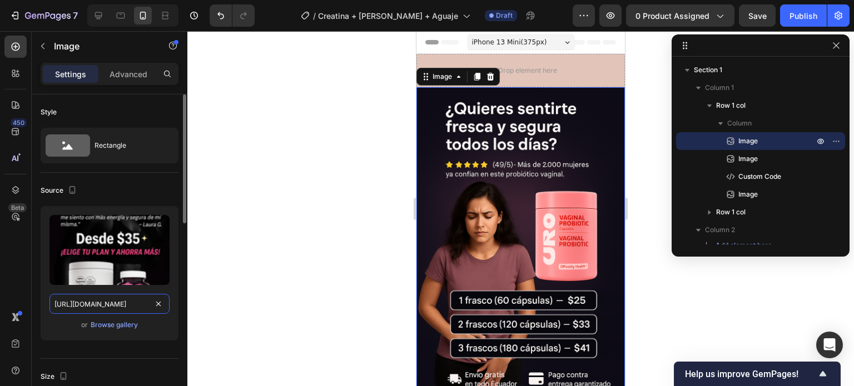
scroll to position [0, 153]
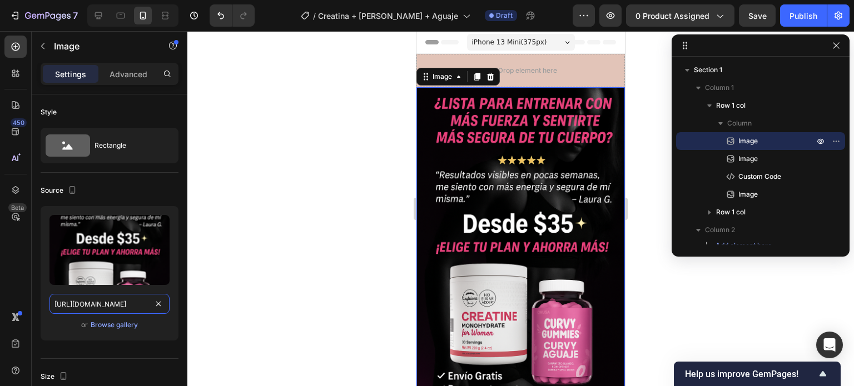
type input "[URL][DOMAIN_NAME]"
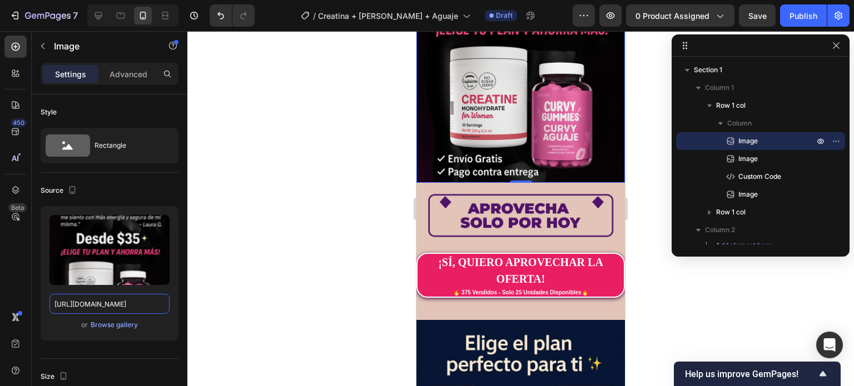
scroll to position [334, 0]
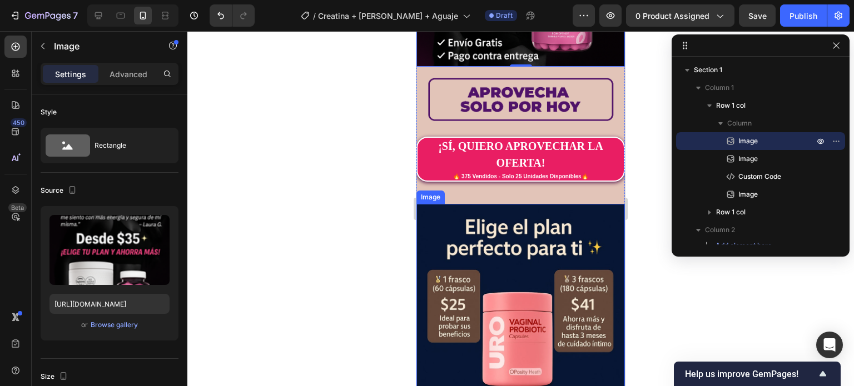
click at [523, 239] on img at bounding box center [520, 360] width 209 height 313
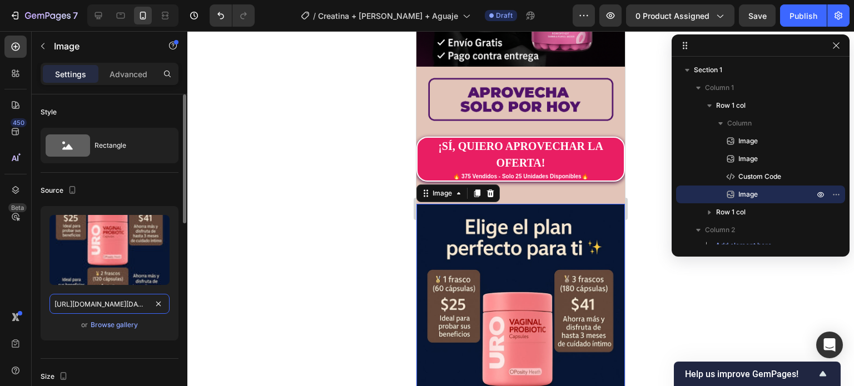
click at [119, 306] on input "[URL][DOMAIN_NAME][DATE][DATE]" at bounding box center [109, 304] width 120 height 20
paste input "C2.png?v=1758953127"
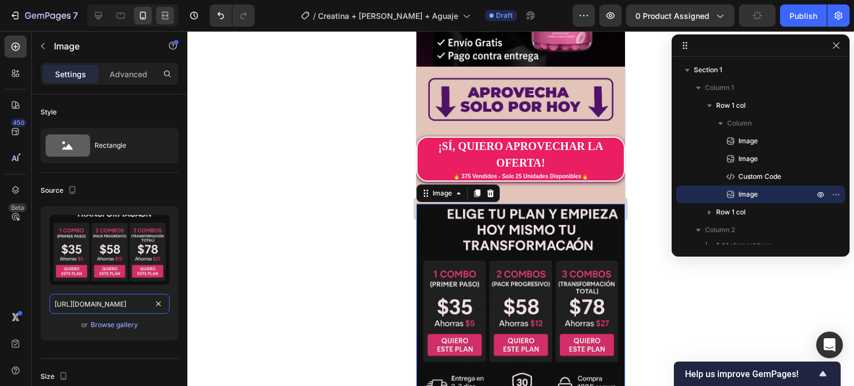
type input "[URL][DOMAIN_NAME]"
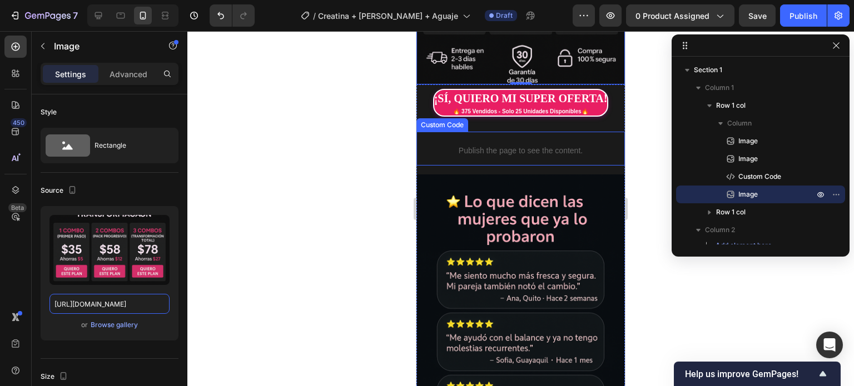
scroll to position [723, 0]
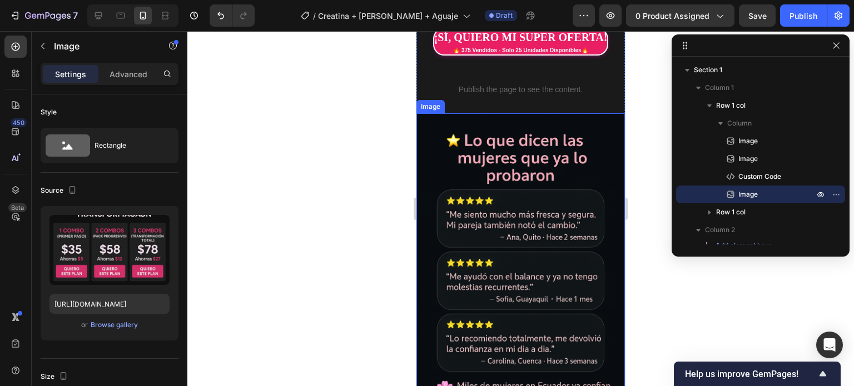
click at [554, 206] on img at bounding box center [520, 269] width 209 height 313
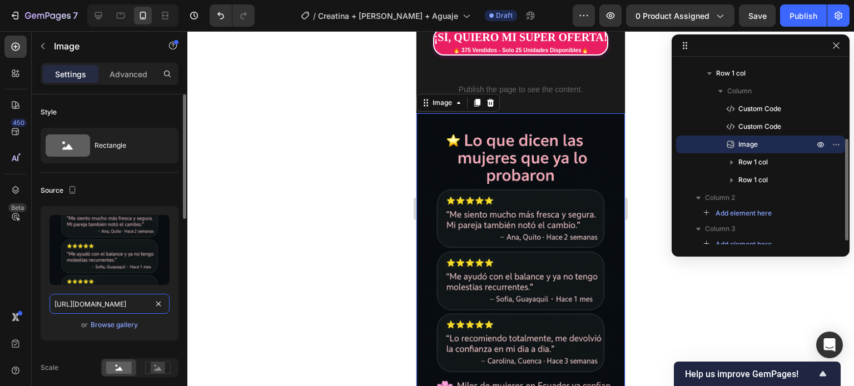
click at [131, 309] on input "[URL][DOMAIN_NAME]" at bounding box center [109, 304] width 120 height 20
paste input "C3.png?v=1758953127"
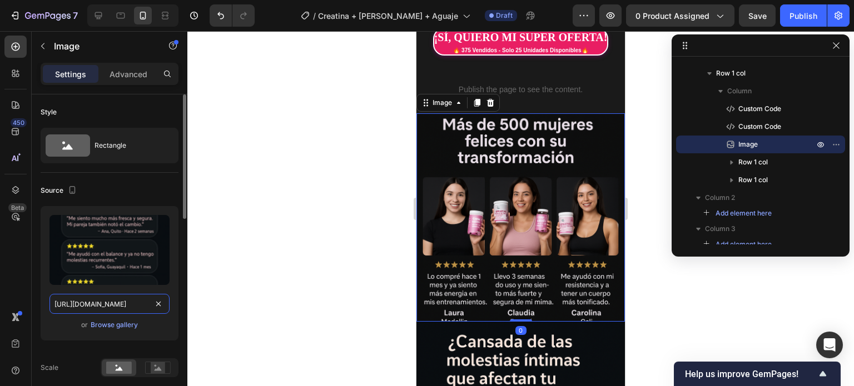
scroll to position [0, 154]
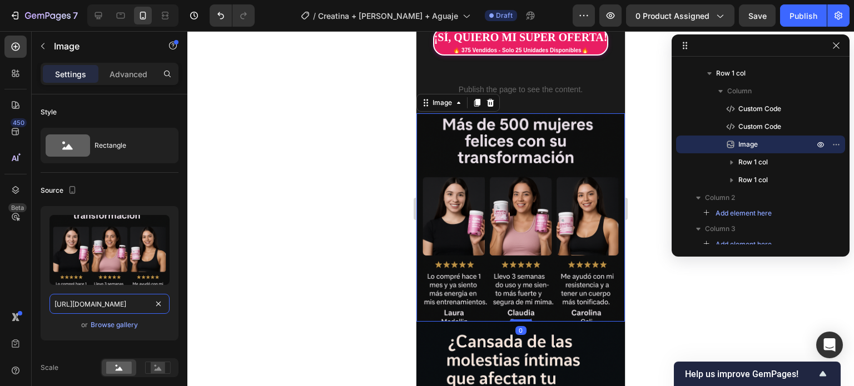
type input "[URL][DOMAIN_NAME]"
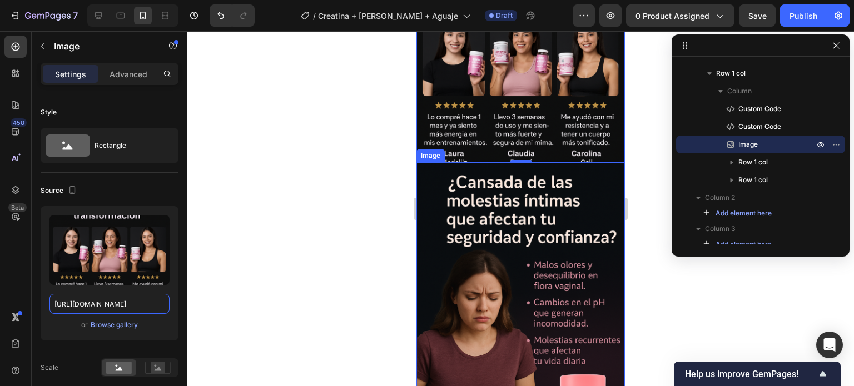
scroll to position [890, 0]
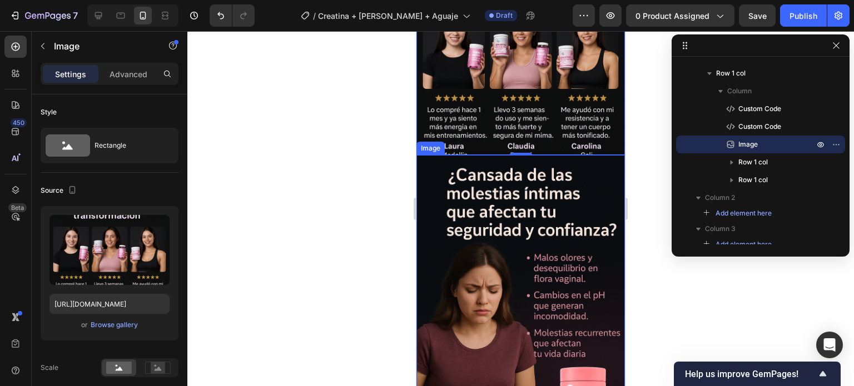
click at [539, 188] on img at bounding box center [520, 311] width 209 height 313
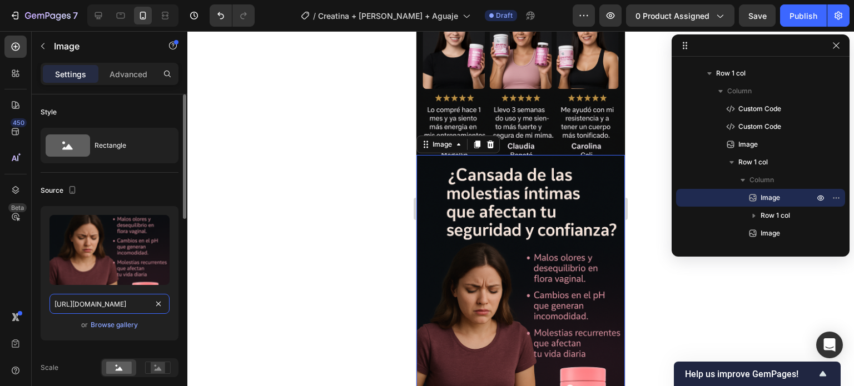
click at [100, 305] on input "[URL][DOMAIN_NAME]" at bounding box center [109, 304] width 120 height 20
paste input "C4.png?v=1758953129"
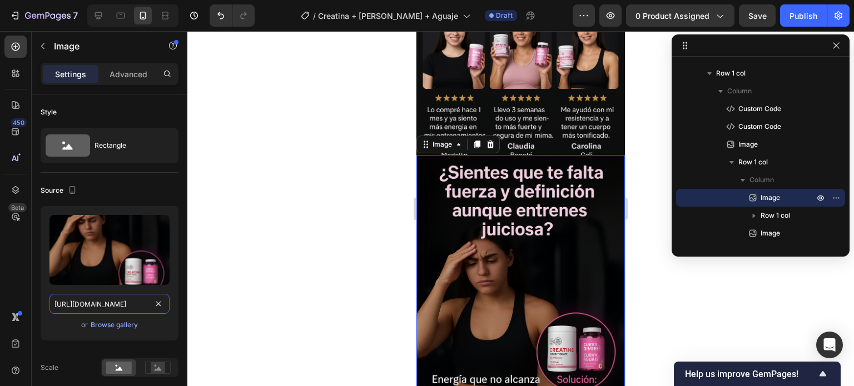
type input "[URL][DOMAIN_NAME]"
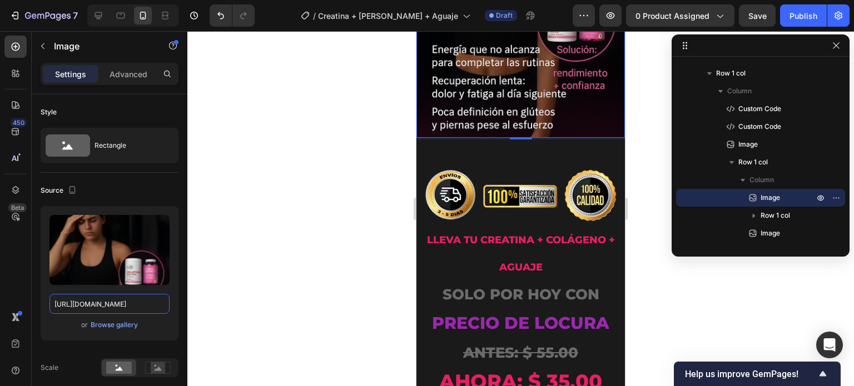
scroll to position [1223, 0]
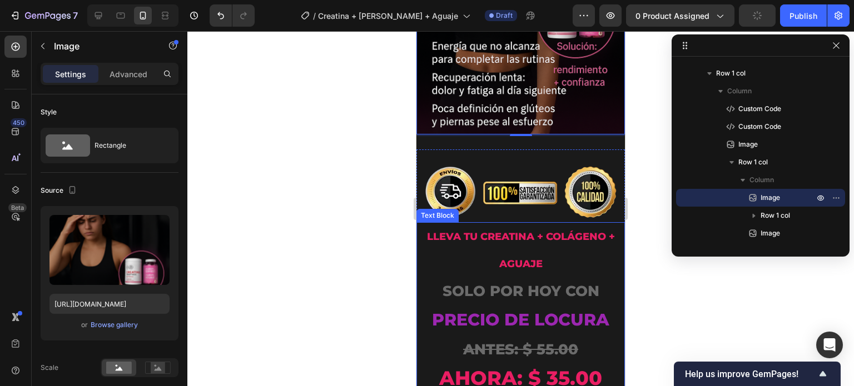
click at [531, 224] on p "LLEVA TU Creatina + Colágeno + Aguaje SOLO POR HOY CON" at bounding box center [520, 265] width 197 height 83
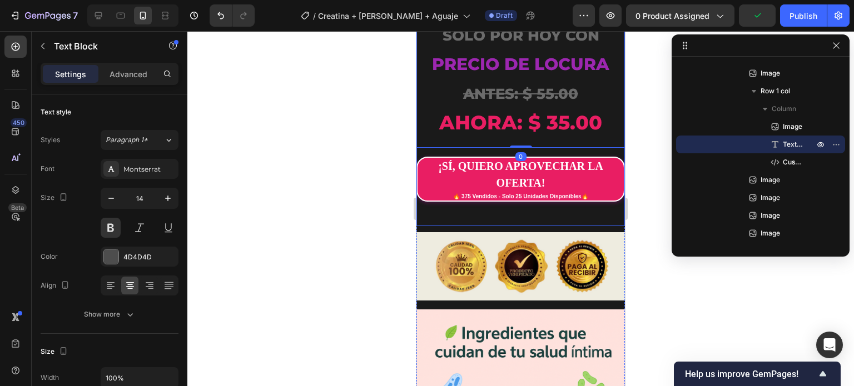
scroll to position [1501, 0]
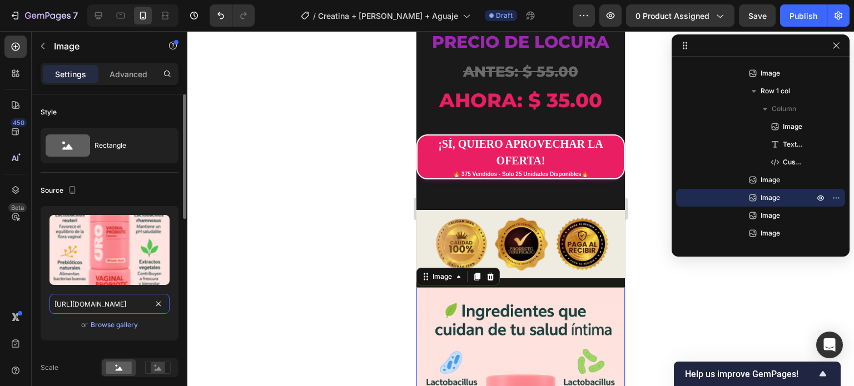
click at [117, 305] on input "[URL][DOMAIN_NAME]" at bounding box center [109, 304] width 120 height 20
paste input "C5.png?v=1758953129"
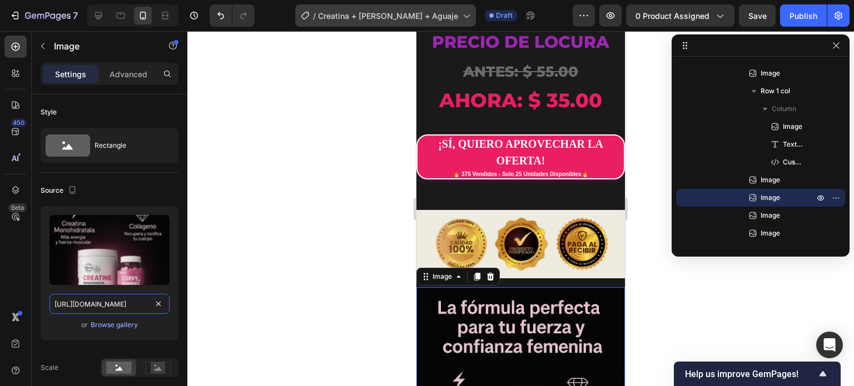
type input "[URL][DOMAIN_NAME]"
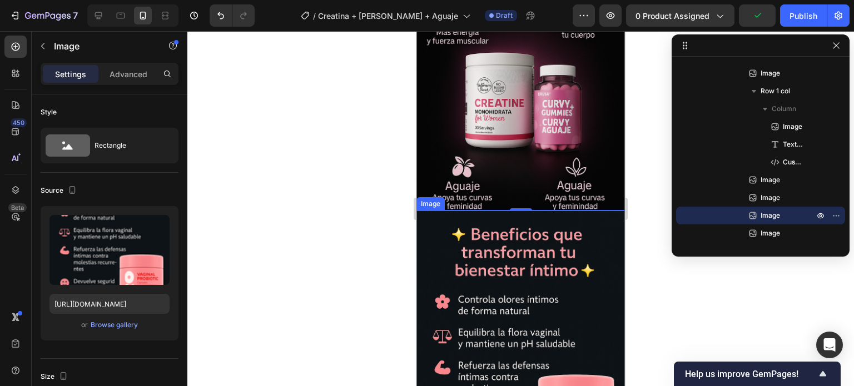
click at [534, 230] on img at bounding box center [520, 367] width 209 height 313
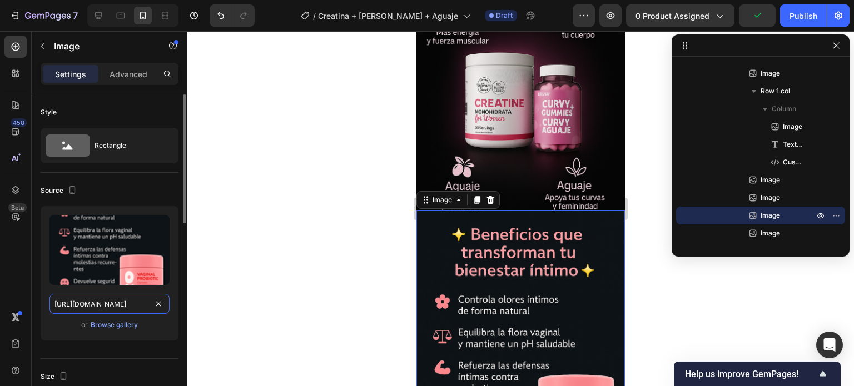
click at [109, 301] on input "[URL][DOMAIN_NAME]" at bounding box center [109, 304] width 120 height 20
paste input "C6.png?v=1758953129"
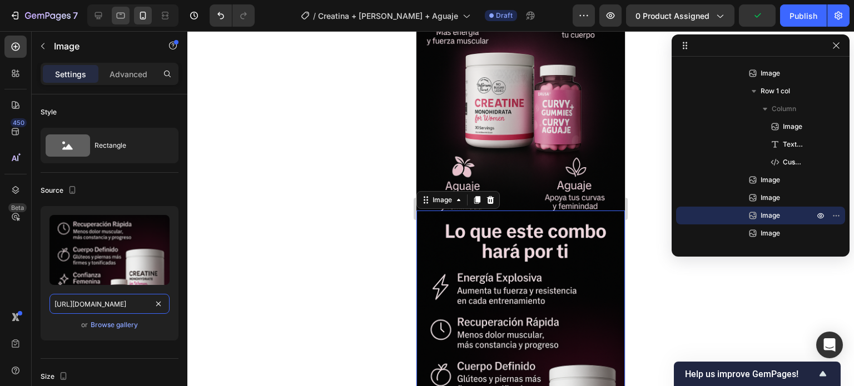
type input "[URL][DOMAIN_NAME]"
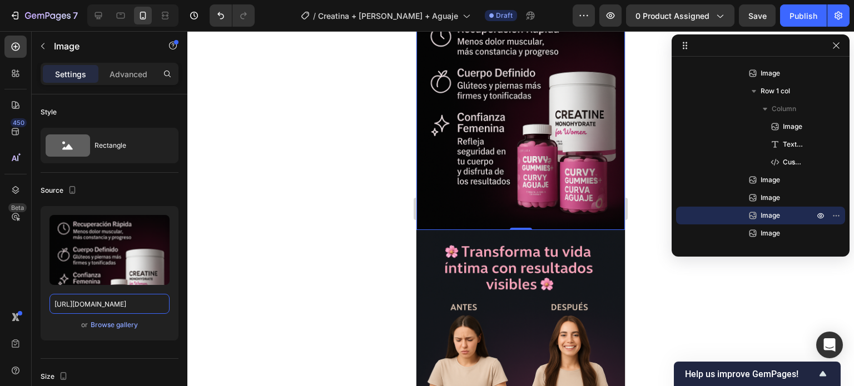
scroll to position [2280, 0]
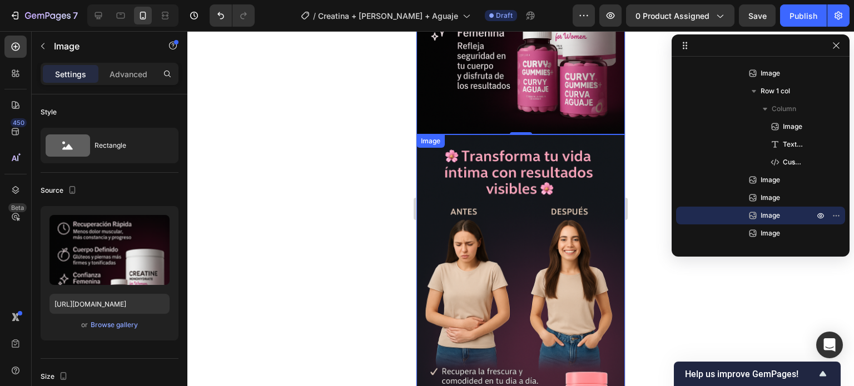
click at [517, 171] on img at bounding box center [520, 291] width 209 height 313
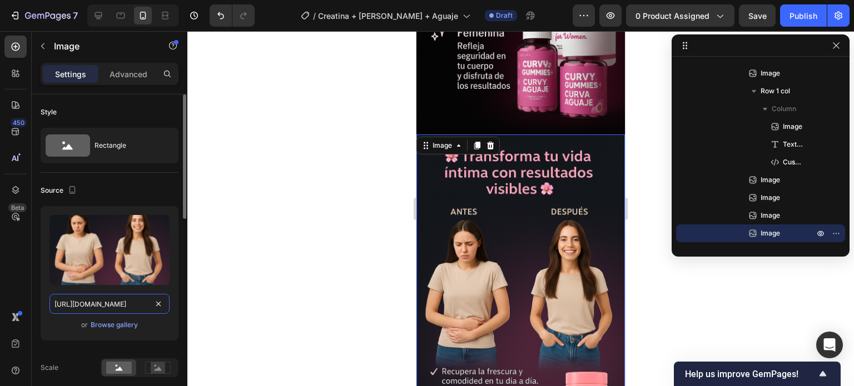
click at [129, 310] on input "[URL][DOMAIN_NAME]" at bounding box center [109, 304] width 120 height 20
paste input "C7.png?v=1758953129"
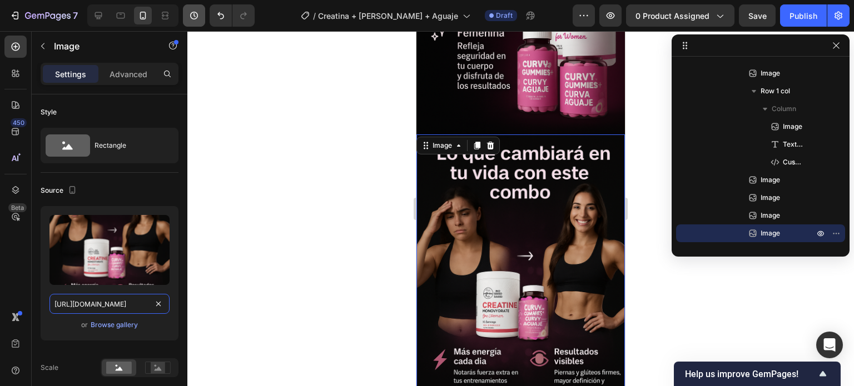
type input "[URL][DOMAIN_NAME]"
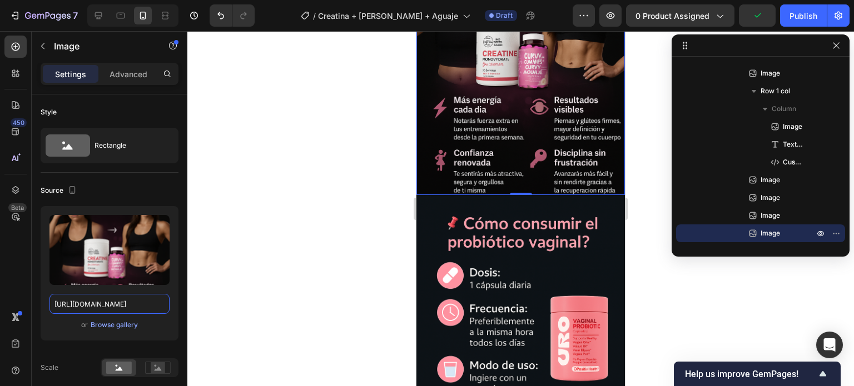
scroll to position [2558, 0]
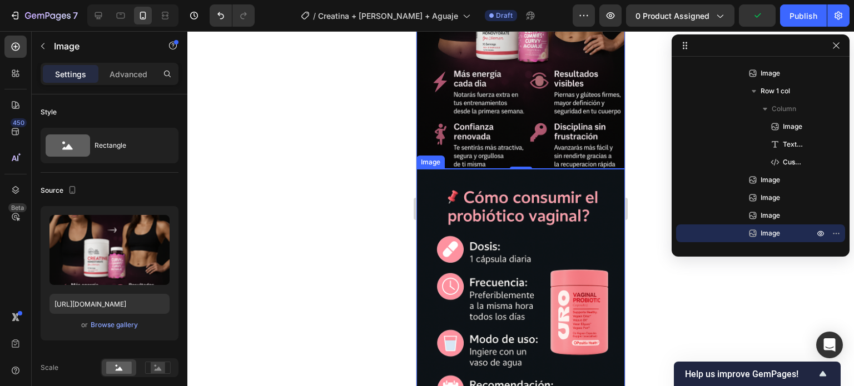
click at [520, 170] on img at bounding box center [520, 325] width 209 height 313
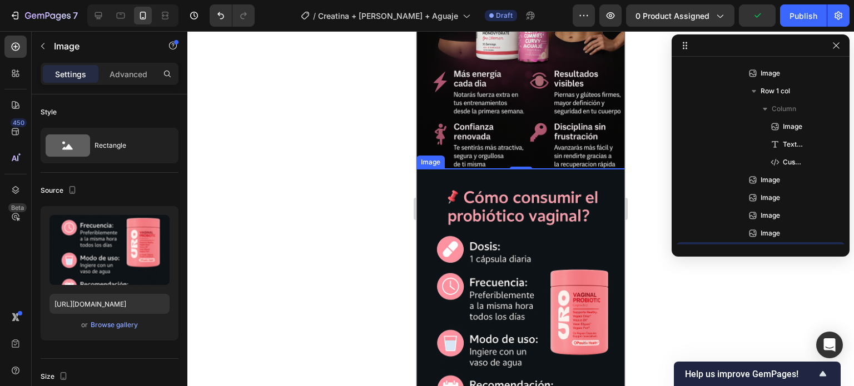
scroll to position [359, 0]
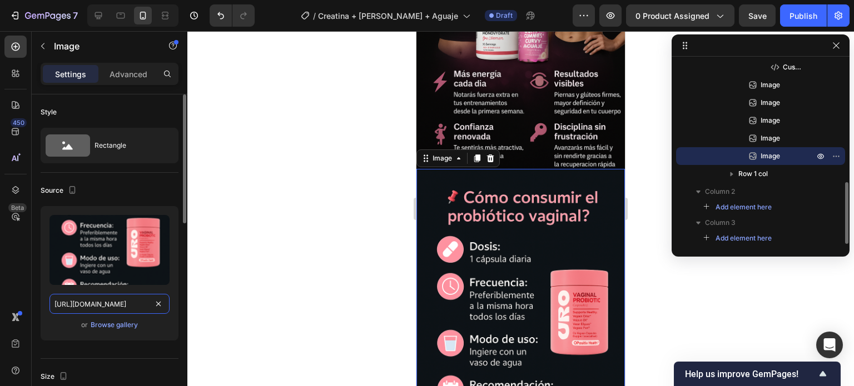
click at [115, 311] on input "[URL][DOMAIN_NAME]" at bounding box center [109, 304] width 120 height 20
paste input "C8.png?v=1758953129"
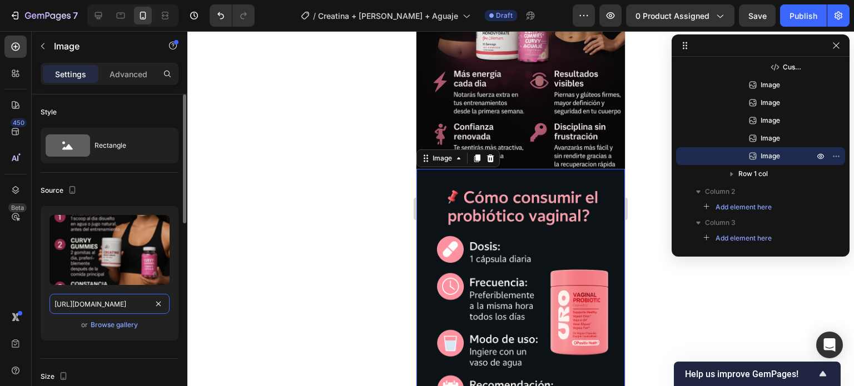
scroll to position [0, 154]
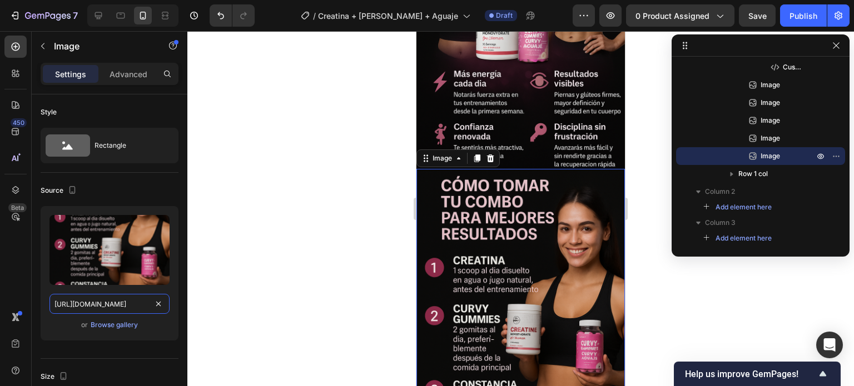
type input "[URL][DOMAIN_NAME]"
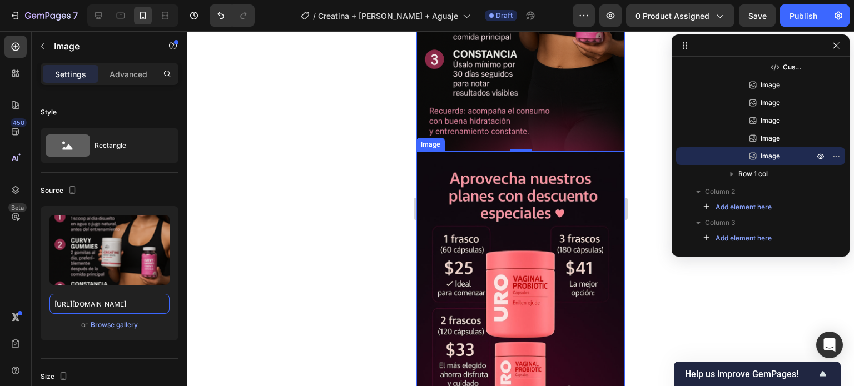
scroll to position [2891, 0]
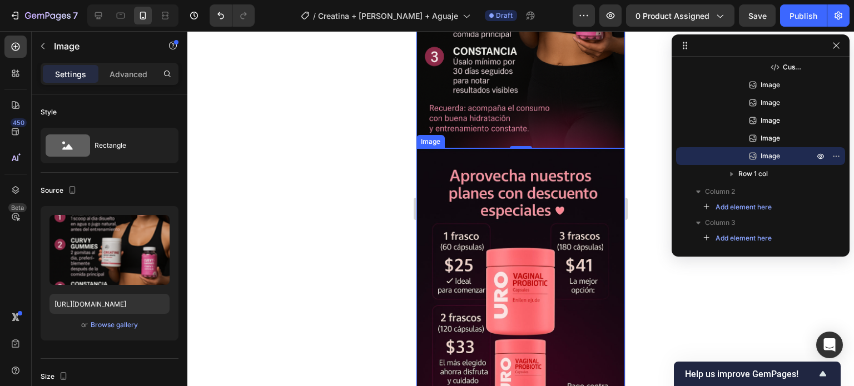
click at [541, 168] on img at bounding box center [520, 304] width 209 height 313
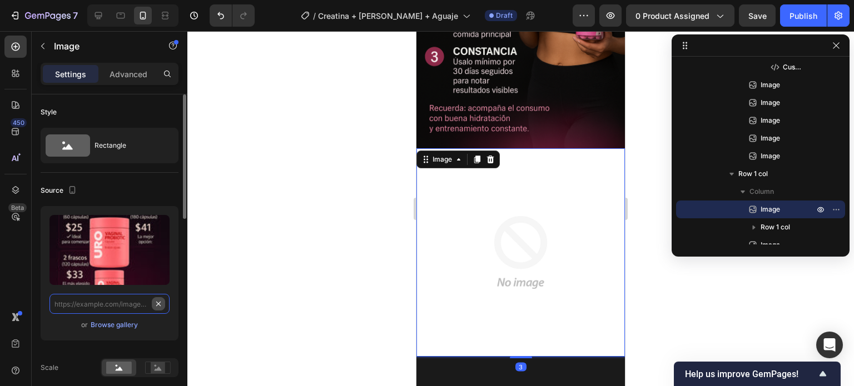
scroll to position [0, 0]
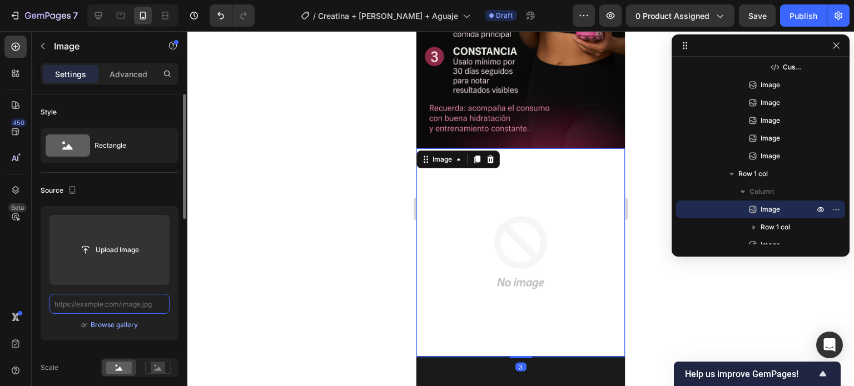
paste input "[URL][DOMAIN_NAME]"
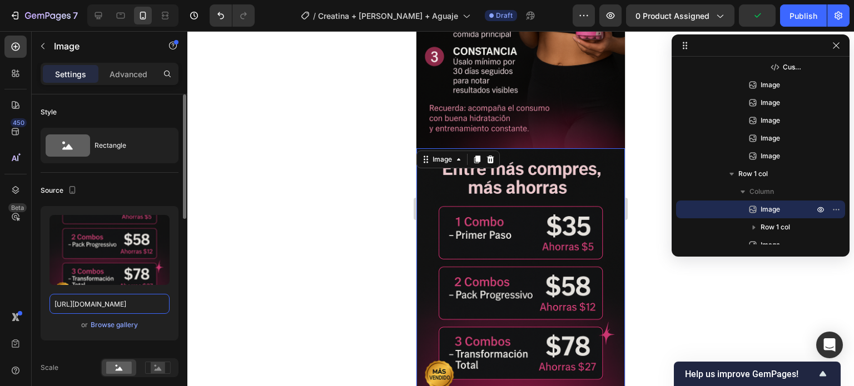
type input "[URL][DOMAIN_NAME]"
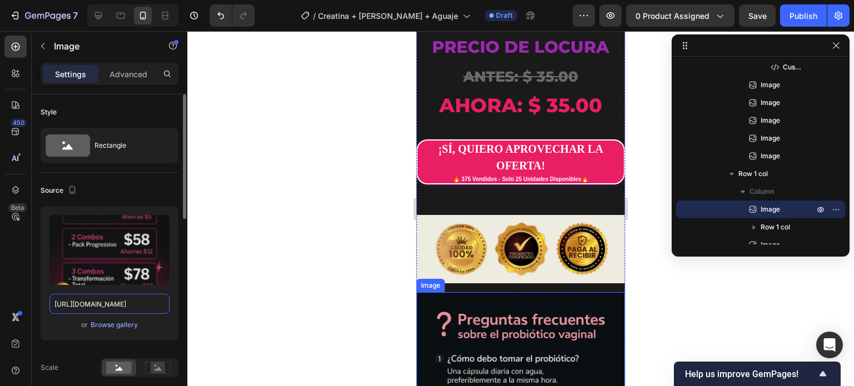
scroll to position [3503, 0]
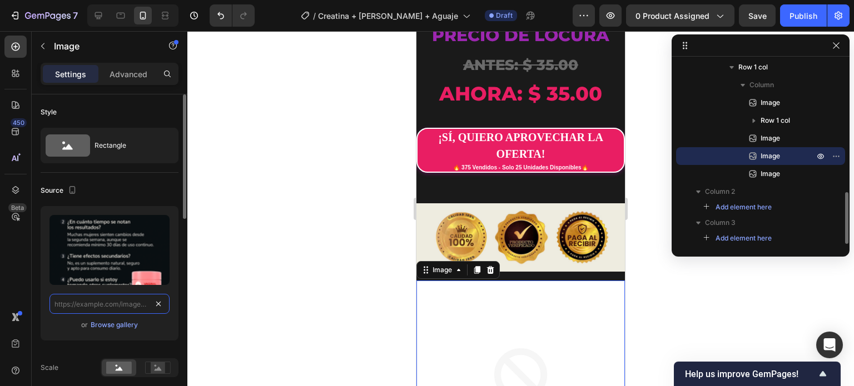
scroll to position [0, 0]
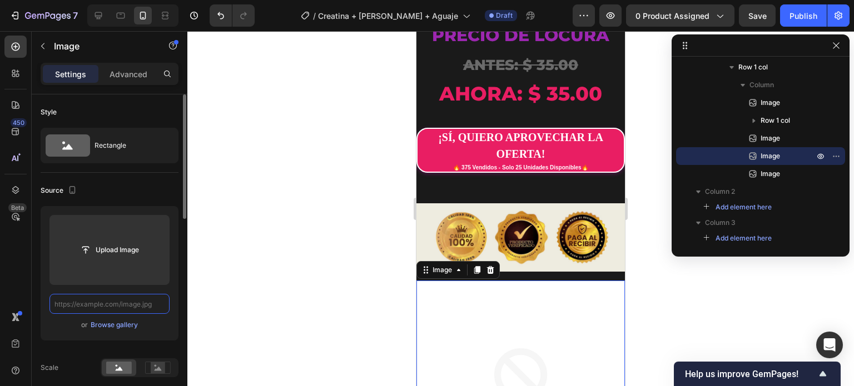
paste input "[URL][DOMAIN_NAME]"
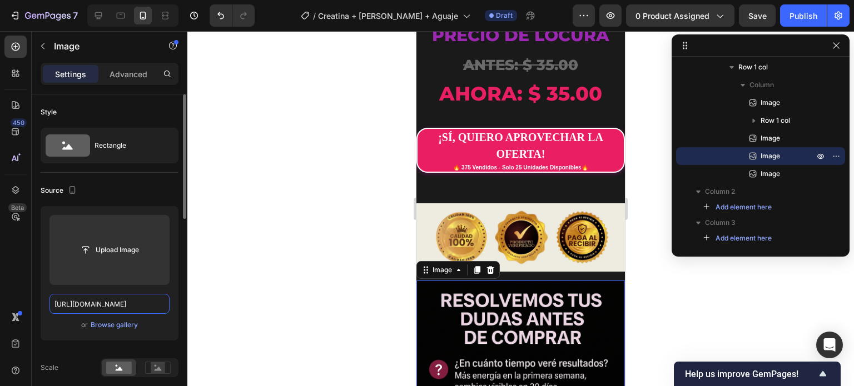
scroll to position [0, 157]
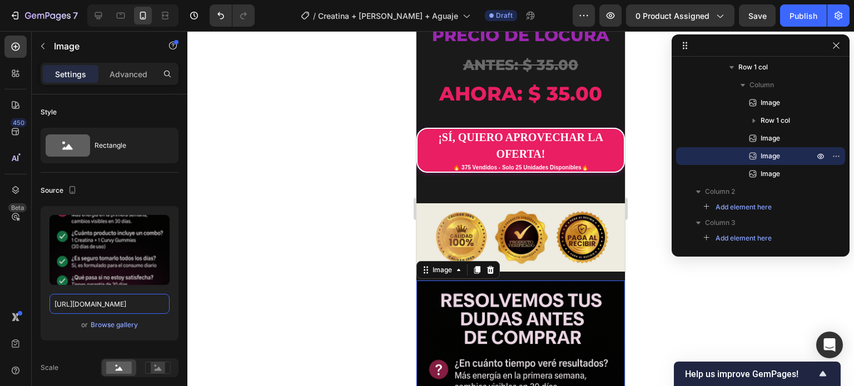
type input "[URL][DOMAIN_NAME]"
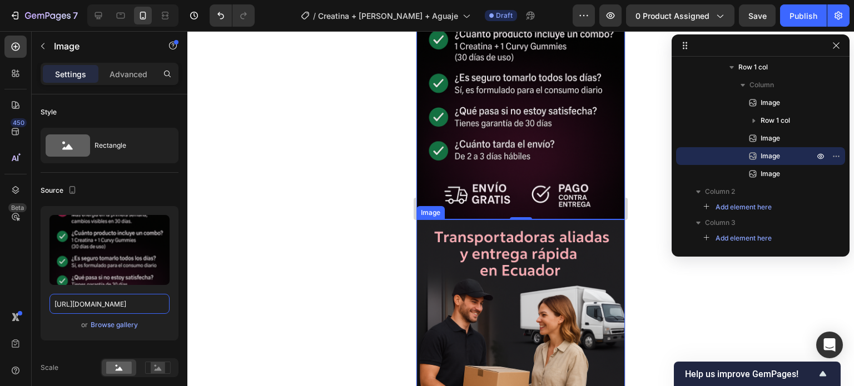
scroll to position [3892, 0]
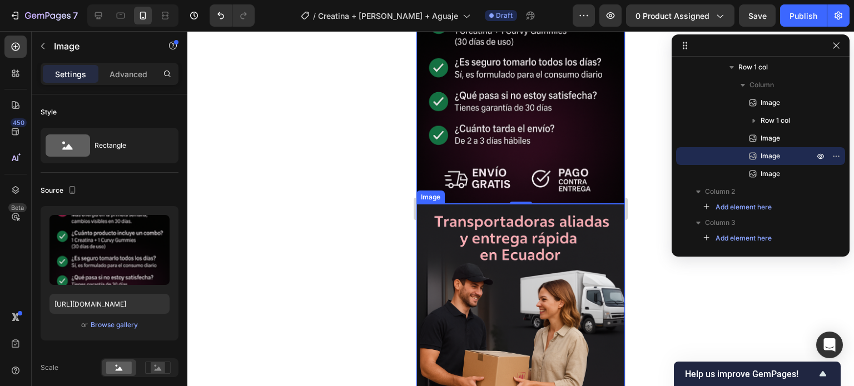
click at [516, 218] on img at bounding box center [520, 360] width 209 height 313
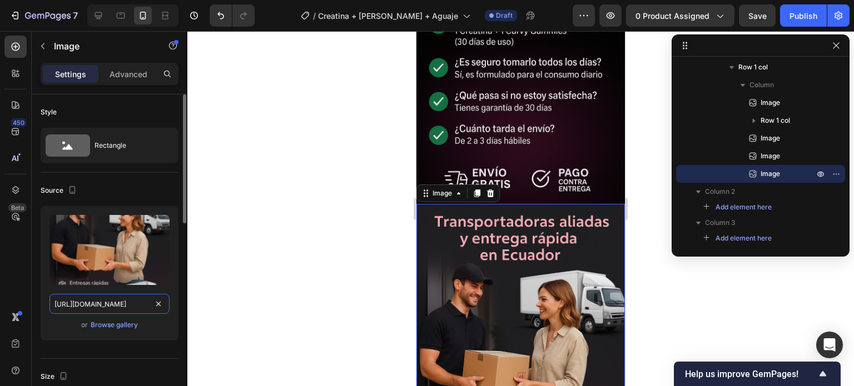
click at [135, 299] on input "[URL][DOMAIN_NAME]" at bounding box center [109, 304] width 120 height 20
paste input "C11.png?v=1758953129"
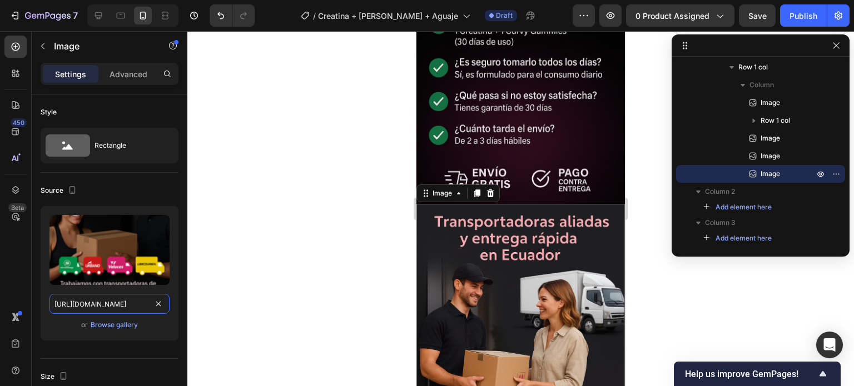
type input "[URL][DOMAIN_NAME]"
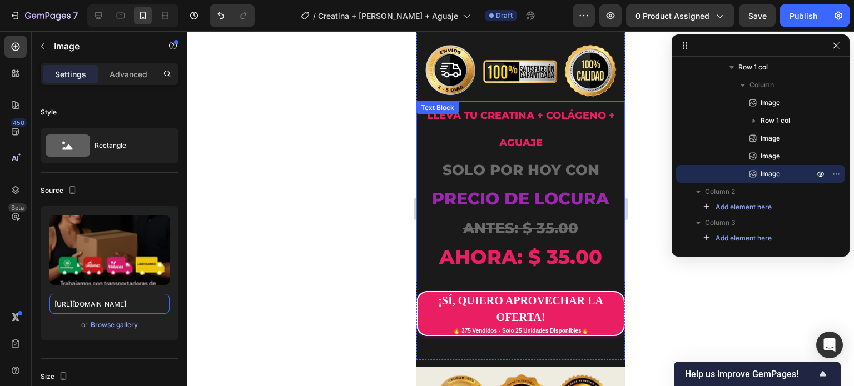
scroll to position [3336, 0]
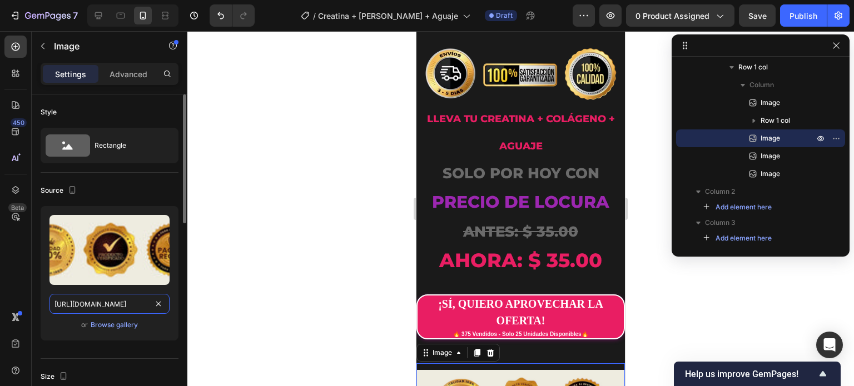
click at [92, 304] on input "[URL][DOMAIN_NAME]" at bounding box center [109, 304] width 120 height 20
paste input "ec0.webp?v=1758953494"
type input "[URL][DOMAIN_NAME]"
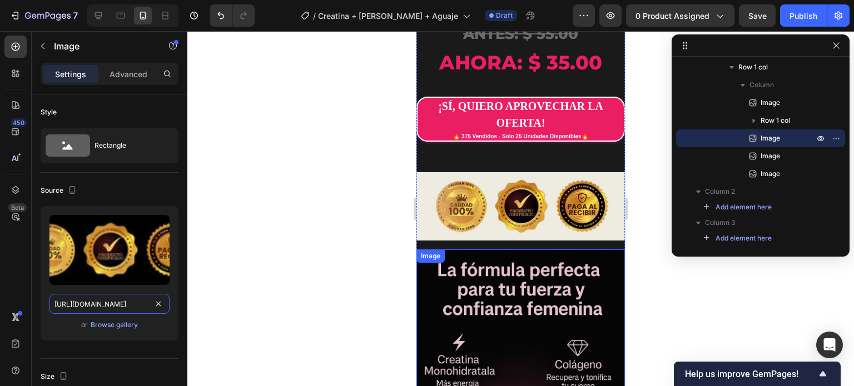
scroll to position [1501, 0]
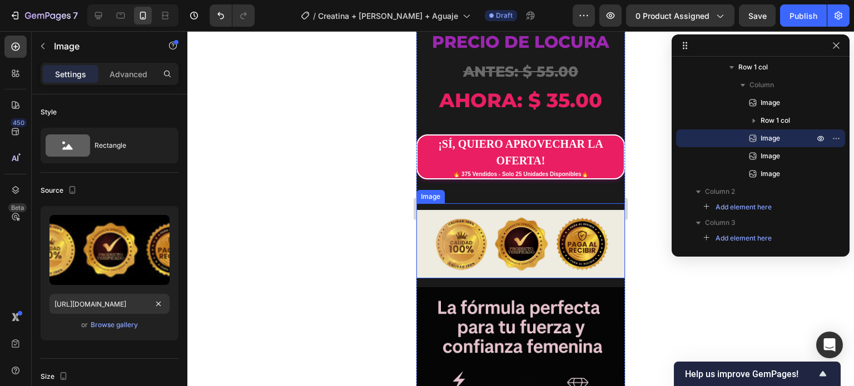
click at [469, 210] on img at bounding box center [520, 244] width 209 height 68
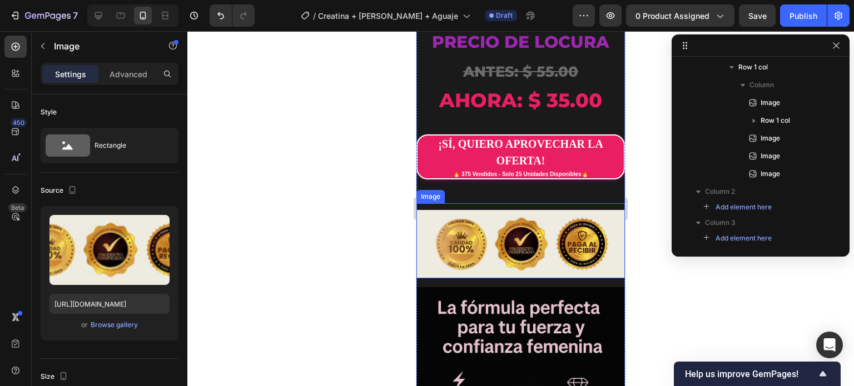
scroll to position [299, 0]
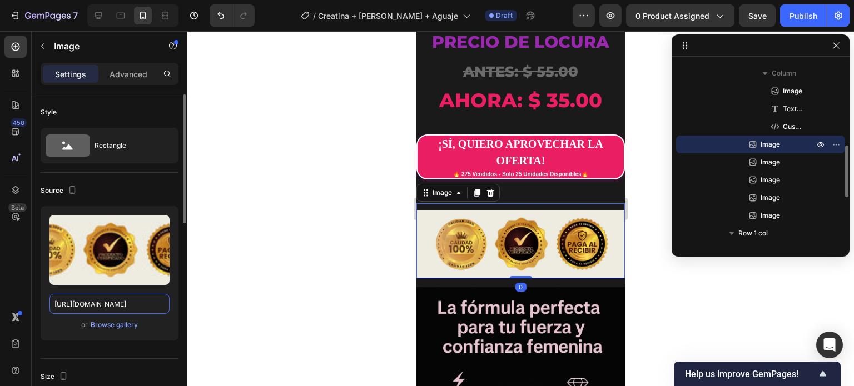
click at [114, 301] on input "[URL][DOMAIN_NAME]" at bounding box center [109, 304] width 120 height 20
paste input "ec0.webp?v=1758953494"
type input "[URL][DOMAIN_NAME]"
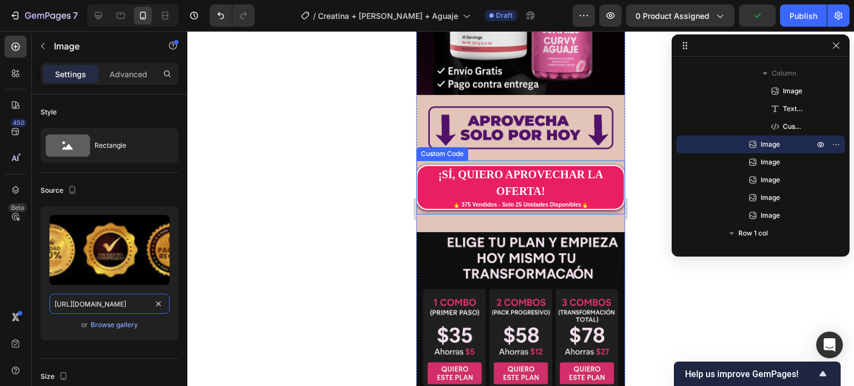
scroll to position [389, 0]
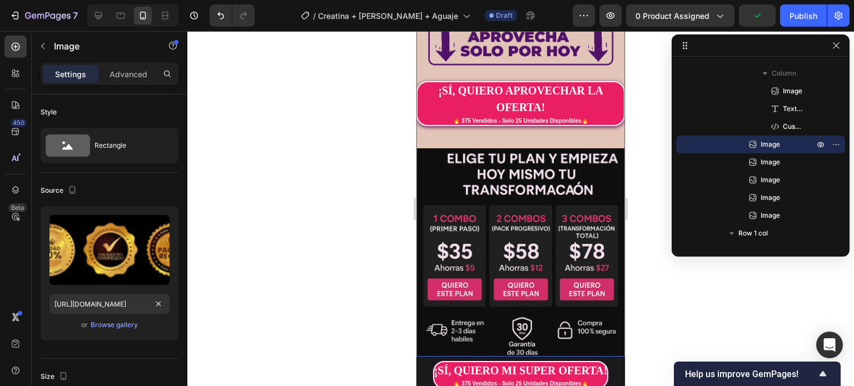
click at [607, 126] on div "Image Image ¡SÍ, QUIERO APROVECHAR LA OFERTA! 🔥 375 Vendidos - Solo 25 Unidades…" at bounding box center [520, 27] width 209 height 659
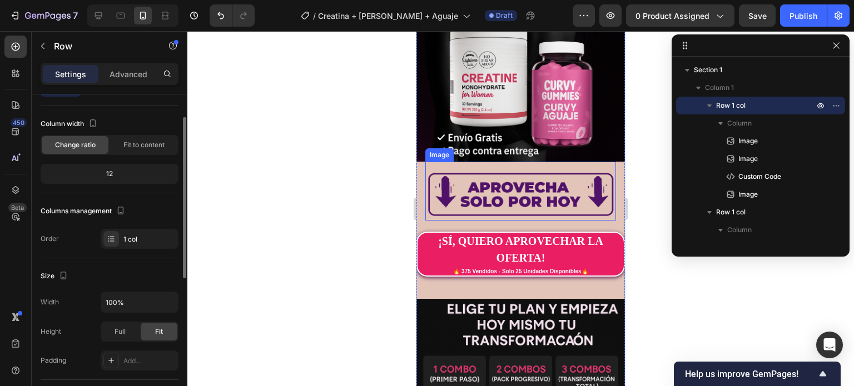
scroll to position [222, 0]
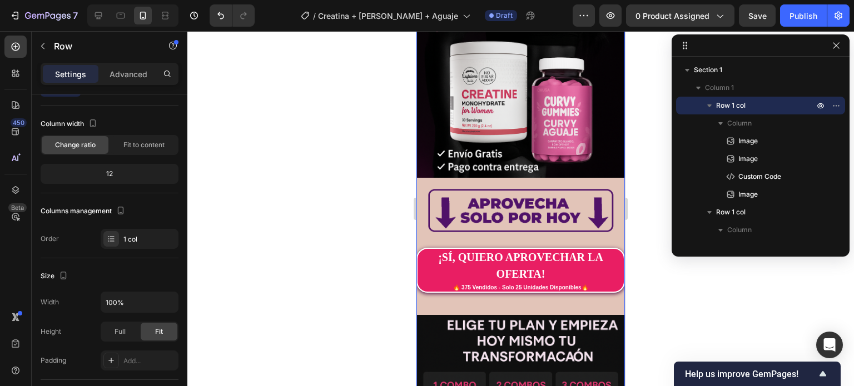
click at [418, 293] on div "Image Image ¡SÍ, QUIERO APROVECHAR LA OFERTA! 🔥 375 Vendidos - Solo 25 Unidades…" at bounding box center [520, 194] width 209 height 659
click at [609, 224] on div "Image Image ¡SÍ, QUIERO APROVECHAR LA OFERTA! 🔥 375 Vendidos - Solo 25 Unidades…" at bounding box center [520, 194] width 209 height 659
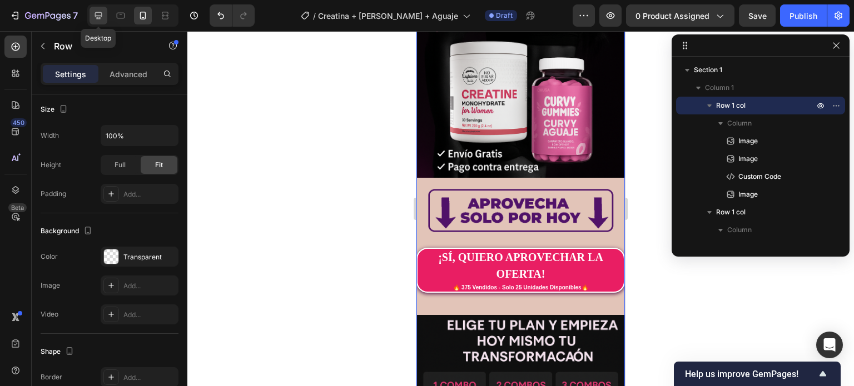
click at [102, 18] on icon at bounding box center [98, 15] width 11 height 11
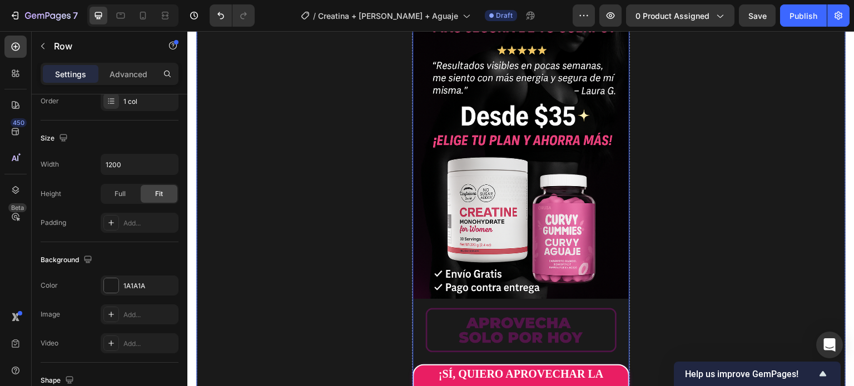
scroll to position [167, 0]
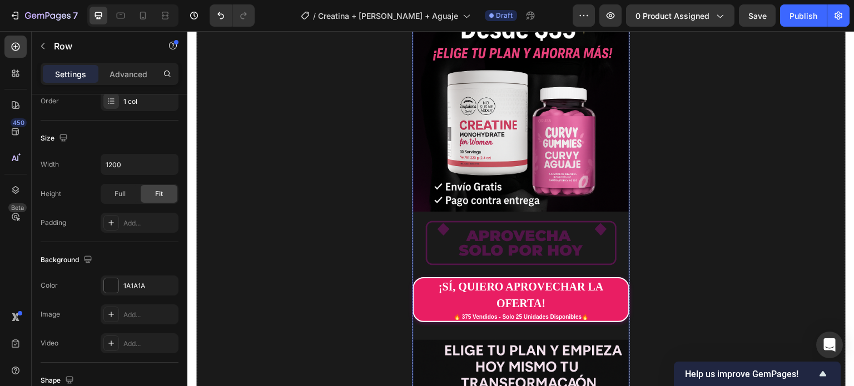
click at [414, 265] on div "Image Image ¡SÍ, QUIERO APROVECHAR LA OFERTA! 🔥 375 Vendidos - Solo 25 Unidades…" at bounding box center [521, 221] width 216 height 669
click at [145, 18] on icon at bounding box center [142, 15] width 11 height 11
type input "100%"
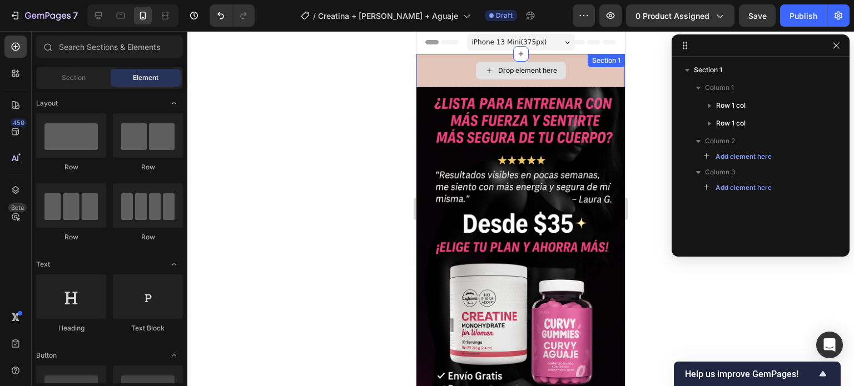
click at [436, 54] on div "Drop element here" at bounding box center [520, 70] width 209 height 33
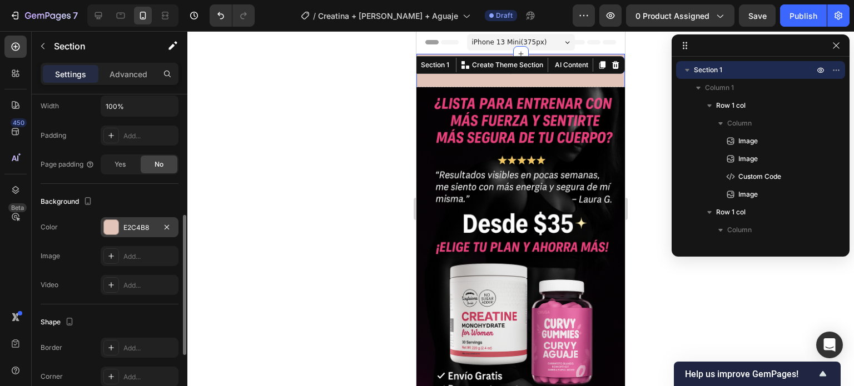
scroll to position [334, 0]
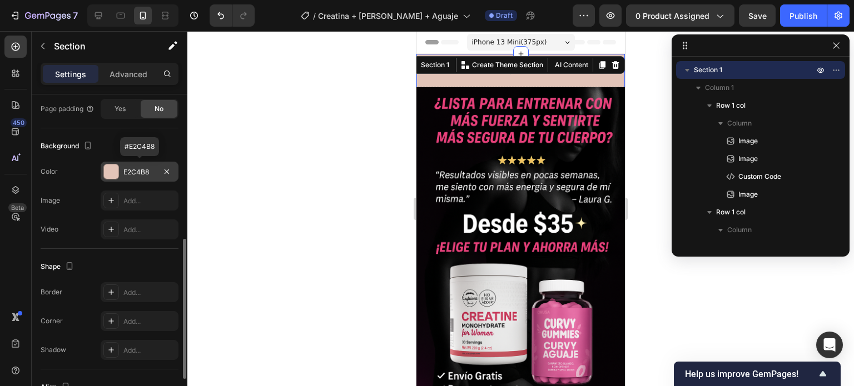
click at [122, 170] on div "E2C4B8" at bounding box center [140, 172] width 78 height 20
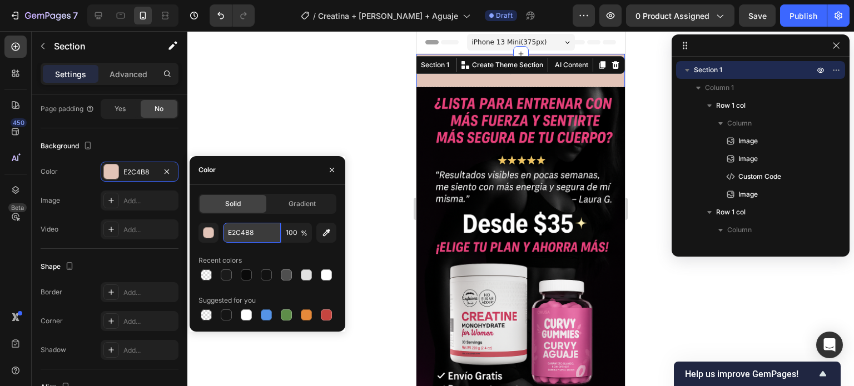
click at [250, 240] on input "E2C4B8" at bounding box center [252, 233] width 58 height 20
paste input "1A1A1A"
type input "1A1A1A"
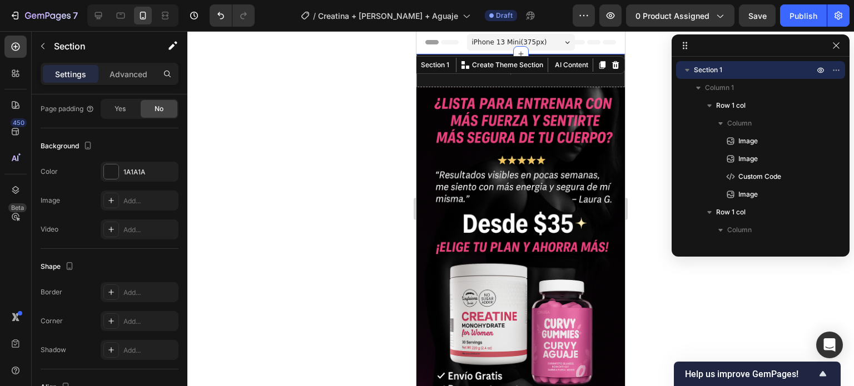
click at [632, 140] on div at bounding box center [520, 208] width 667 height 355
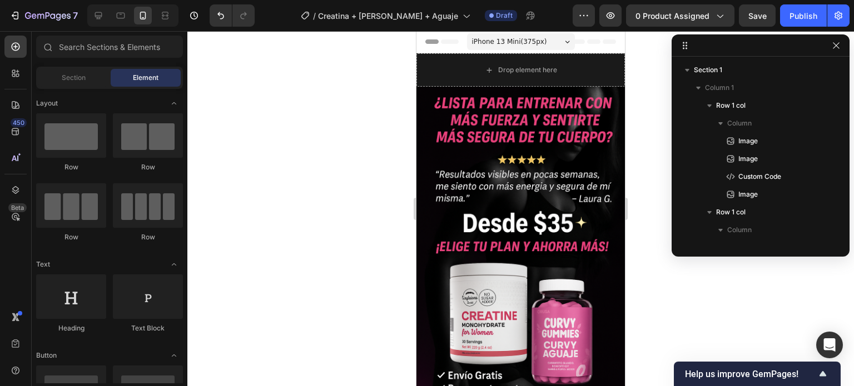
scroll to position [0, 0]
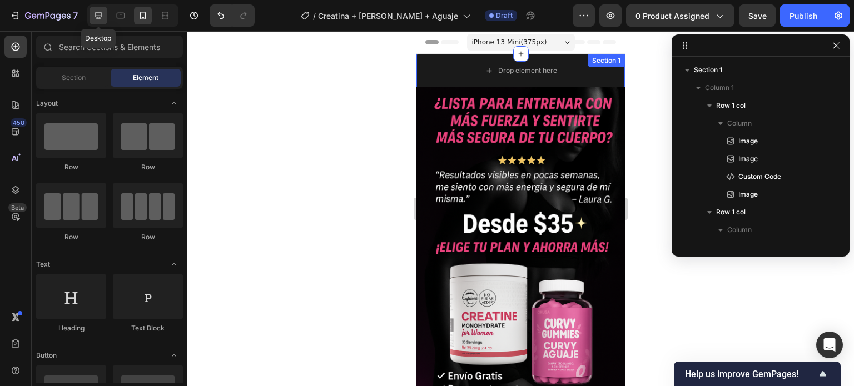
click at [98, 17] on icon at bounding box center [98, 15] width 7 height 7
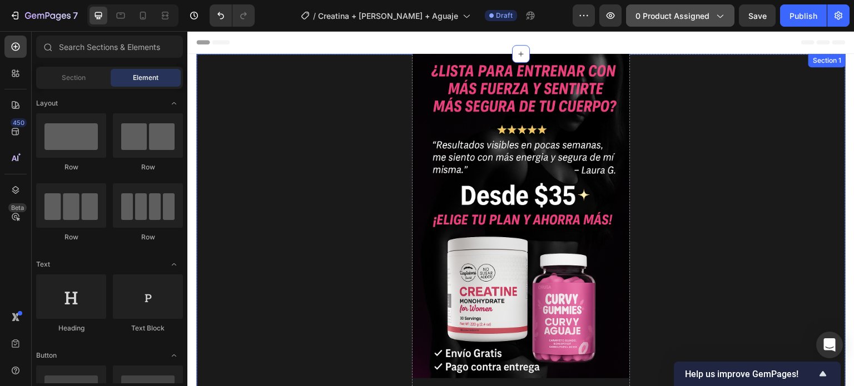
click at [693, 17] on span "0 product assigned" at bounding box center [673, 16] width 74 height 12
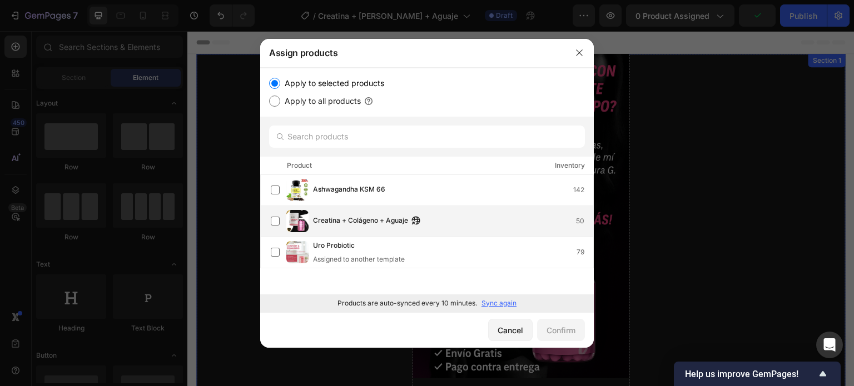
click at [347, 220] on span "Creatina + Colágeno + Aguaje" at bounding box center [360, 221] width 95 height 12
click at [566, 334] on div "Confirm" at bounding box center [561, 331] width 29 height 12
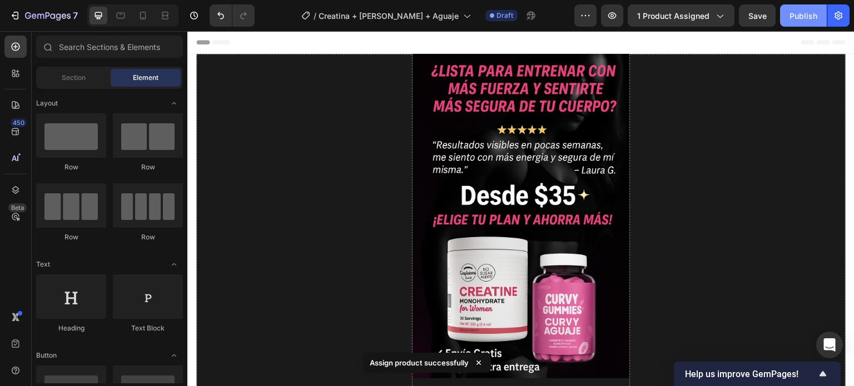
click at [803, 17] on div "Publish" at bounding box center [804, 16] width 28 height 12
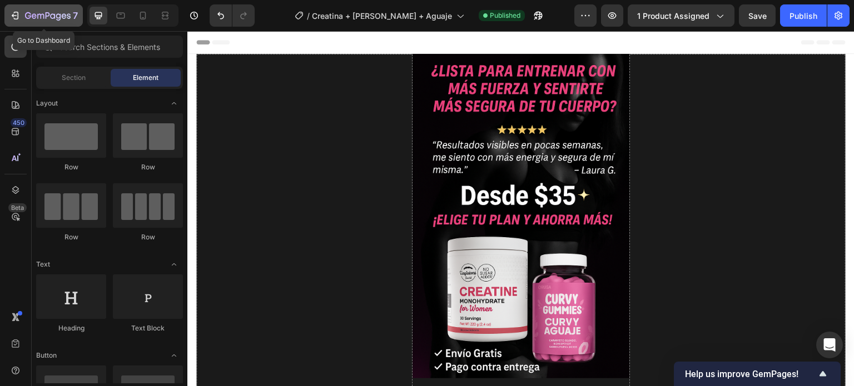
click at [7, 14] on button "7" at bounding box center [43, 15] width 78 height 22
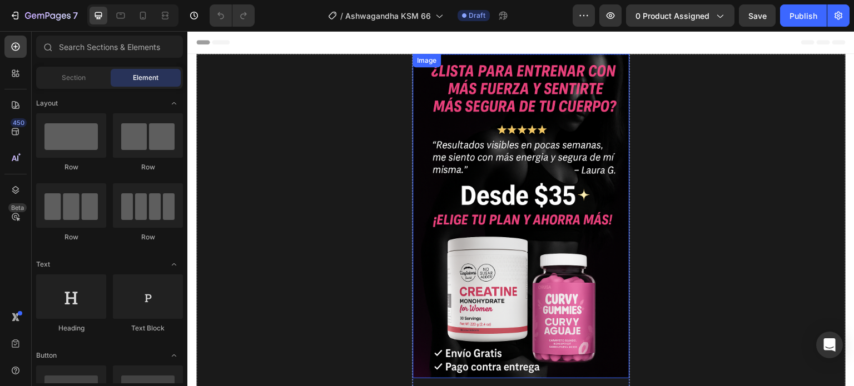
click at [570, 135] on img at bounding box center [521, 216] width 216 height 325
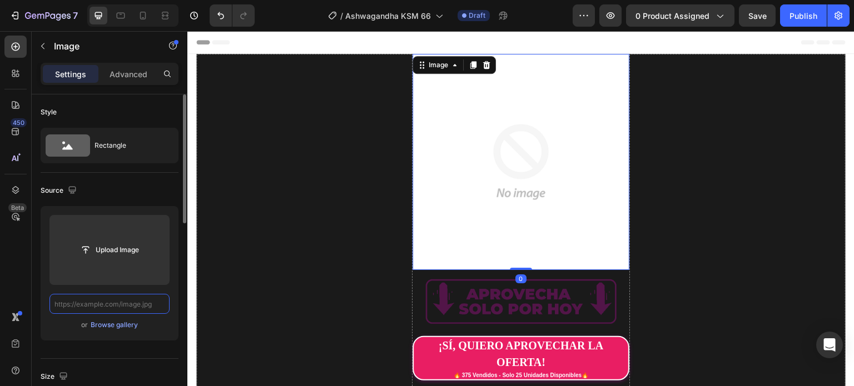
paste input "https://cdn.shopify.com/s/files/1/0672/4350/7873/files/ASH1.png?v=1758954475"
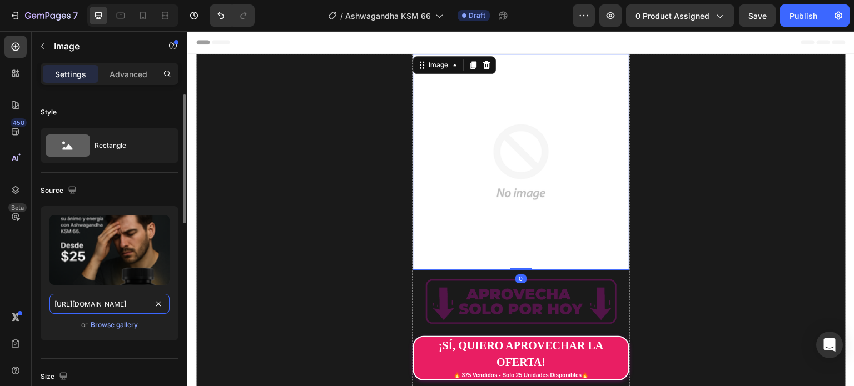
type input "https://cdn.shopify.com/s/files/1/0672/4350/7873/files/ASH1.png?v=1758954475"
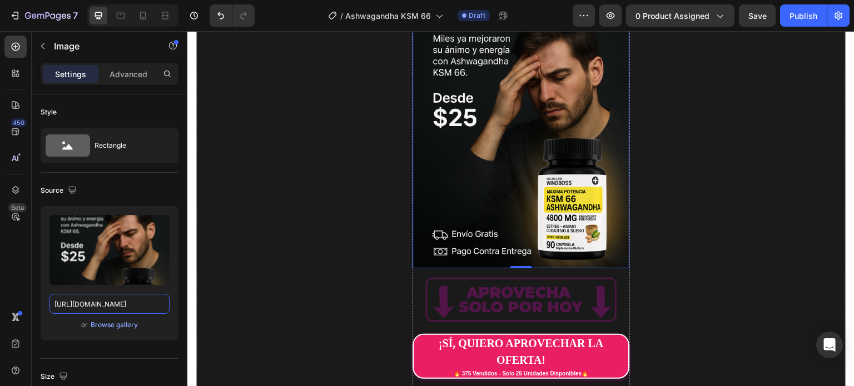
scroll to position [111, 0]
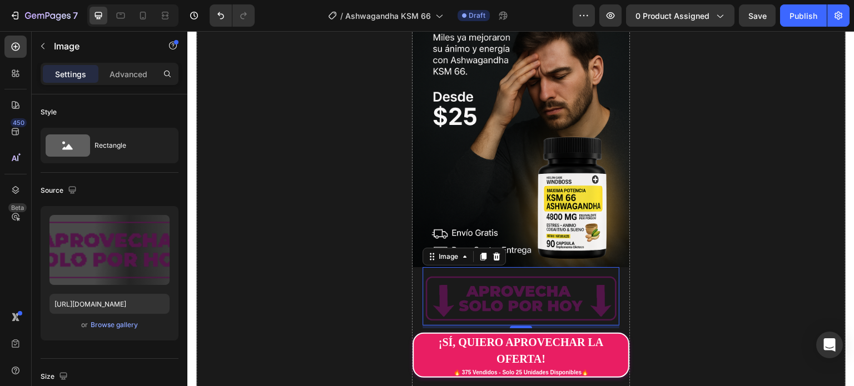
click at [529, 283] on img at bounding box center [521, 299] width 196 height 54
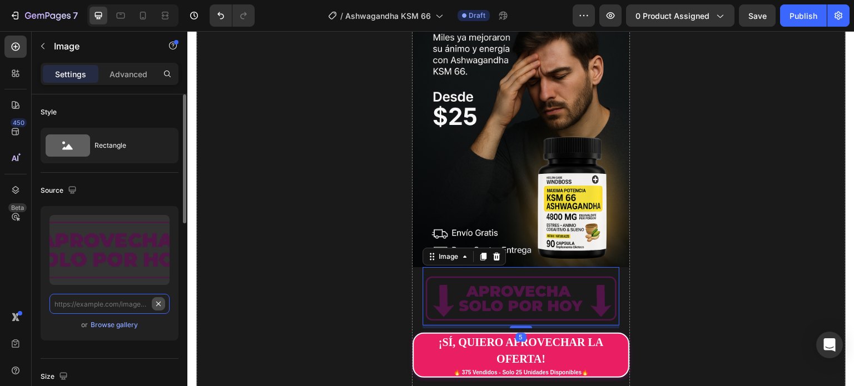
scroll to position [0, 0]
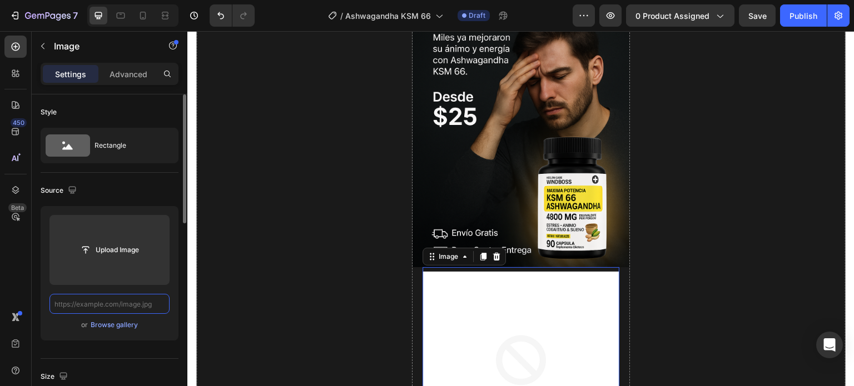
paste input "https://cdn.shopify.com/s/files/1/0672/4350/7873/files/ec01.webp?v=1758954535"
type input "https://cdn.shopify.com/s/files/1/0672/4350/7873/files/ec01.webp?v=1758954535"
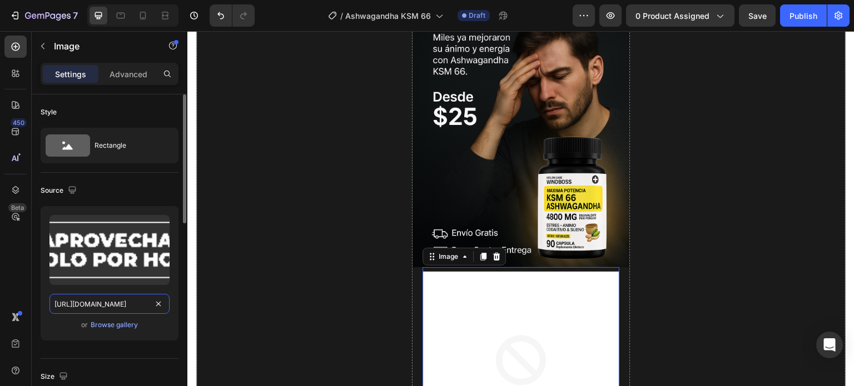
scroll to position [0, 167]
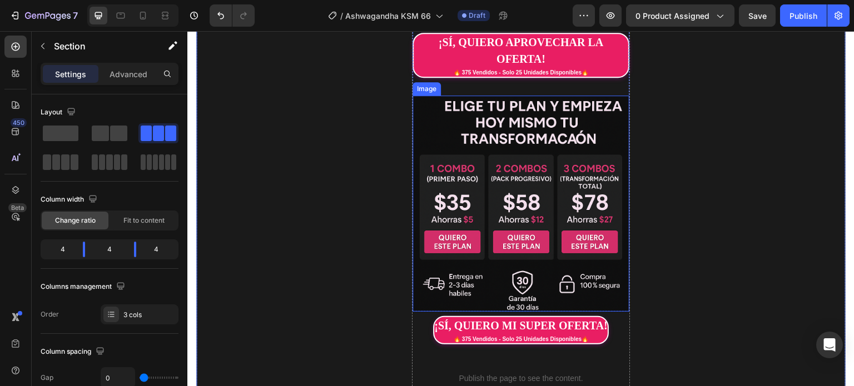
scroll to position [389, 0]
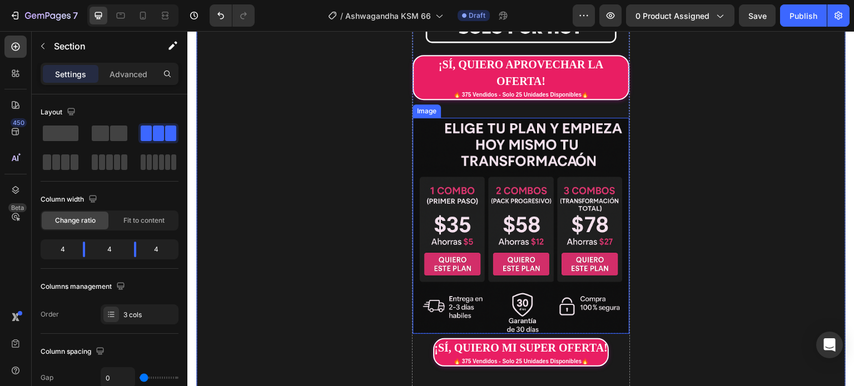
click at [443, 119] on img at bounding box center [521, 226] width 216 height 216
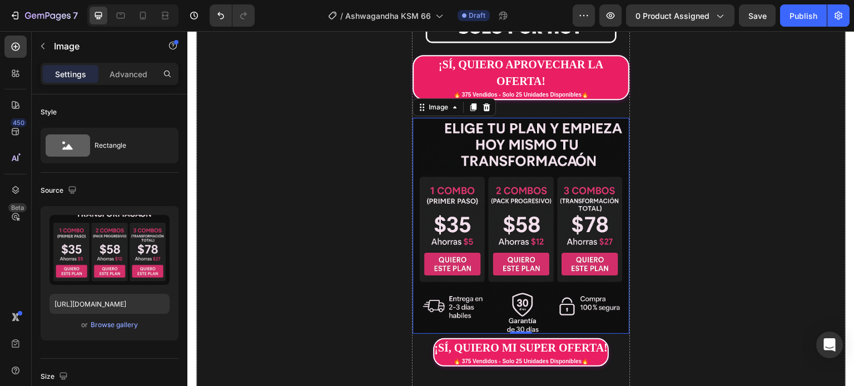
click at [515, 180] on img at bounding box center [521, 226] width 216 height 216
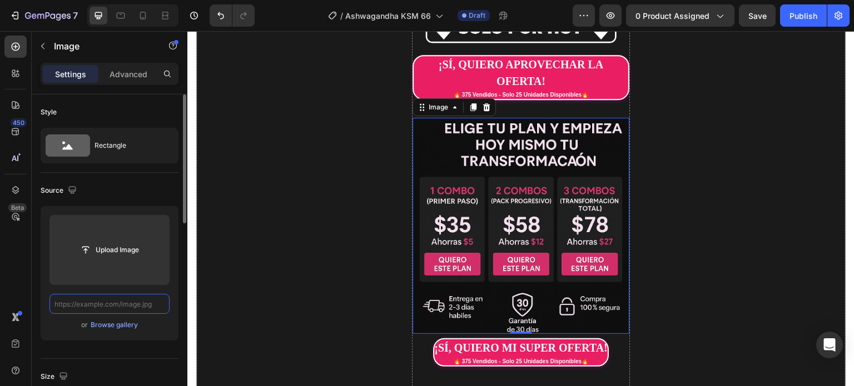
scroll to position [0, 0]
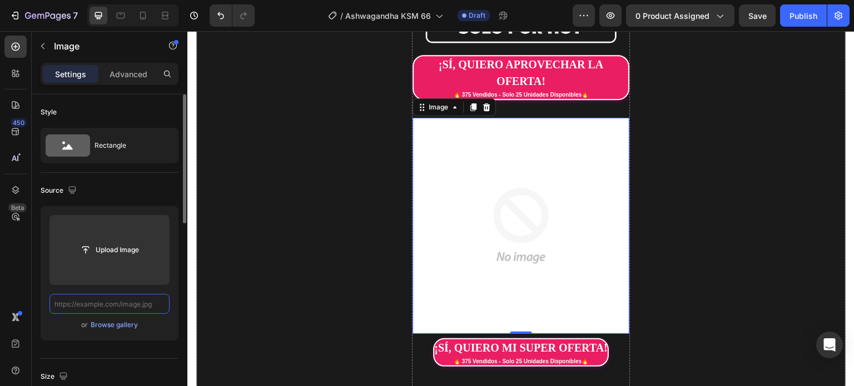
paste input "https://cdn.shopify.com/s/files/1/0672/4350/7873/files/ASH2.png?v=1758954475"
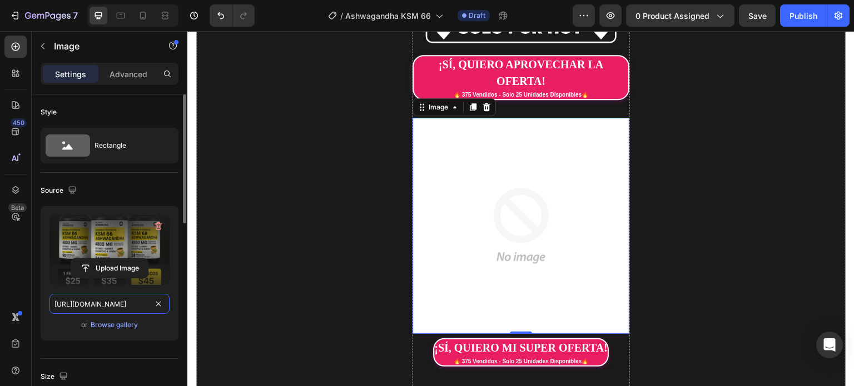
scroll to position [0, 165]
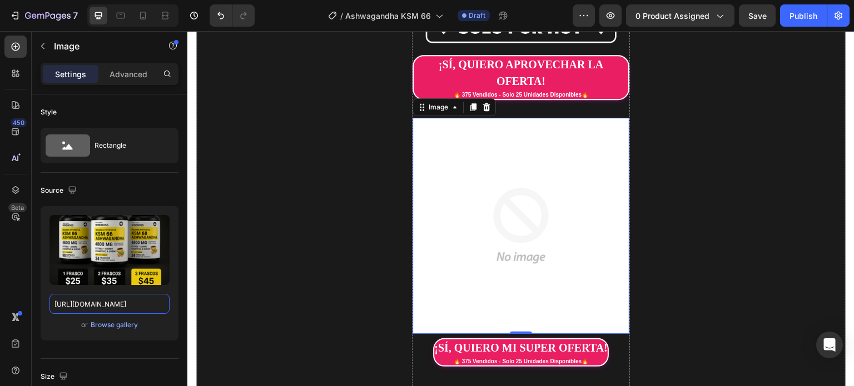
type input "https://cdn.shopify.com/s/files/1/0672/4350/7873/files/ASH2.png?v=1758954475"
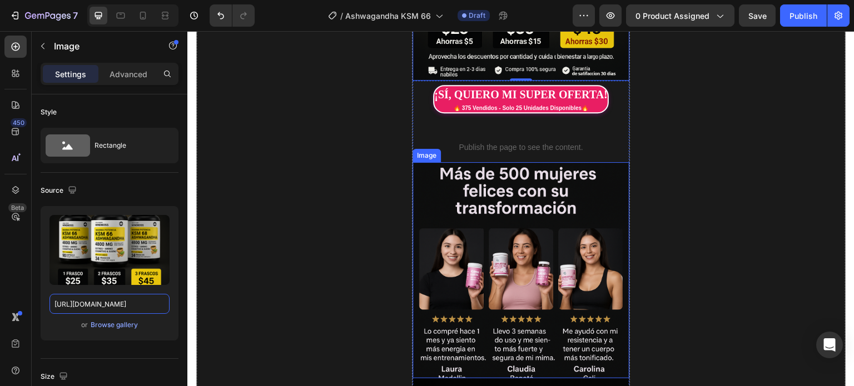
scroll to position [667, 0]
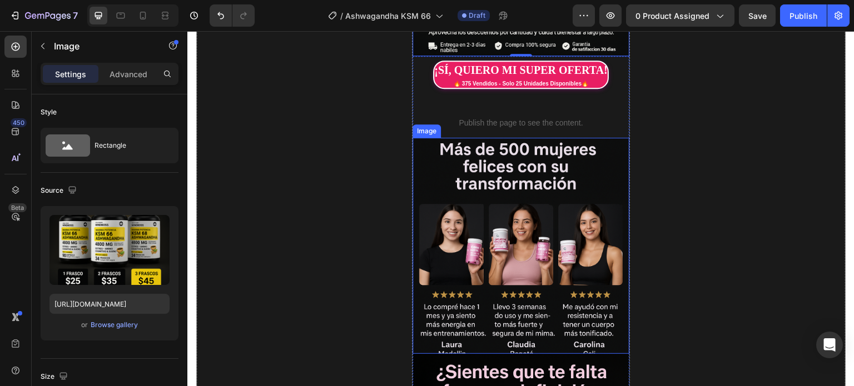
click at [530, 226] on img at bounding box center [521, 246] width 216 height 216
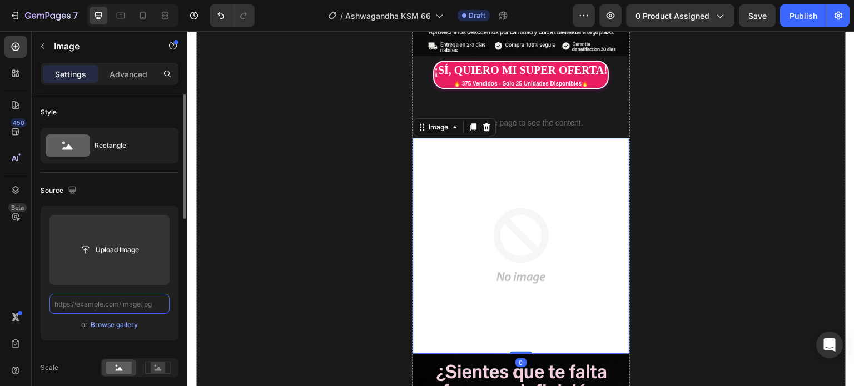
scroll to position [0, 0]
paste input "https://cdn.shopify.com/s/files/1/0672/4350/7873/files/ASH3.png?v=1758954476"
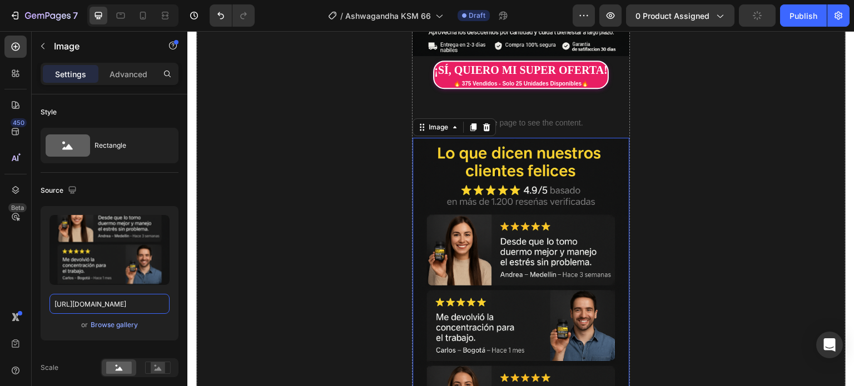
type input "https://cdn.shopify.com/s/files/1/0672/4350/7873/files/ASH3.png?v=1758954476"
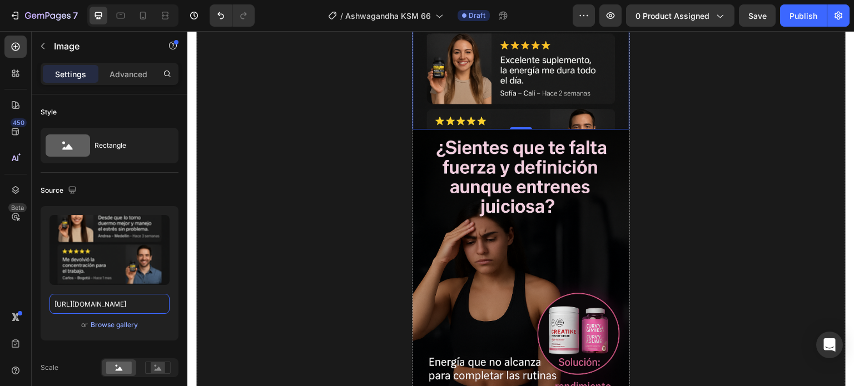
scroll to position [1001, 0]
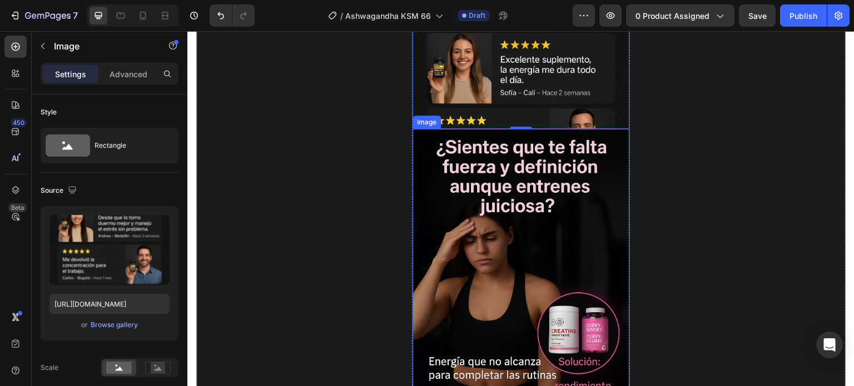
click at [517, 227] on img at bounding box center [521, 291] width 216 height 325
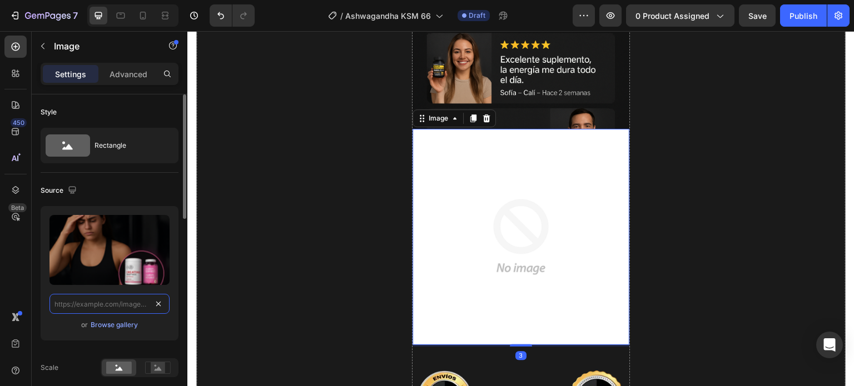
scroll to position [0, 0]
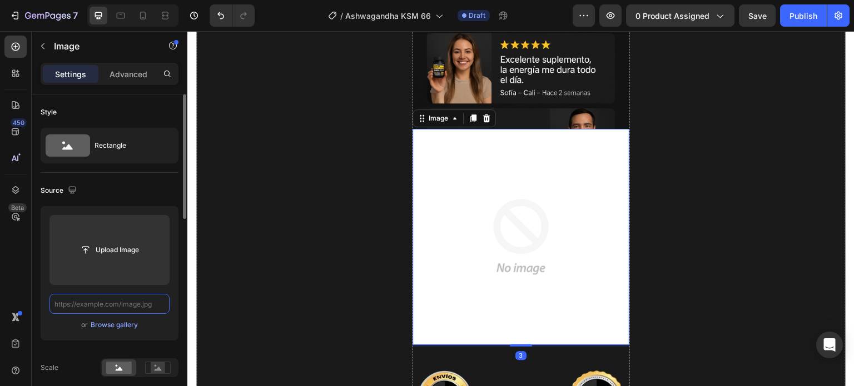
paste input "https://cdn.shopify.com/s/files/1/0672/4350/7873/files/ASH4.png?v=1758954474"
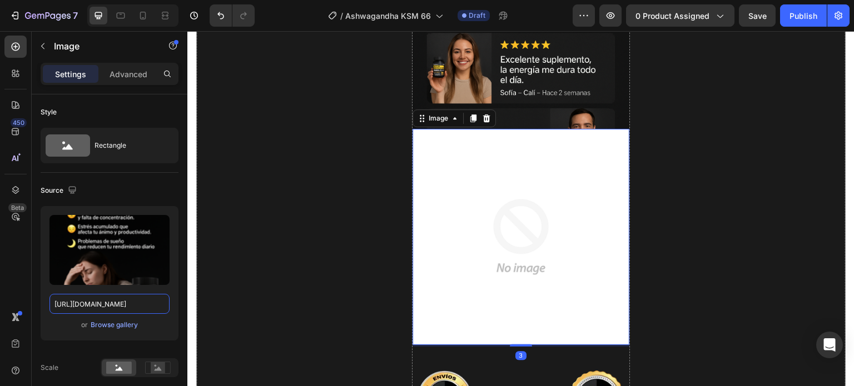
type input "https://cdn.shopify.com/s/files/1/0672/4350/7873/files/ASH4.png?v=1758954474"
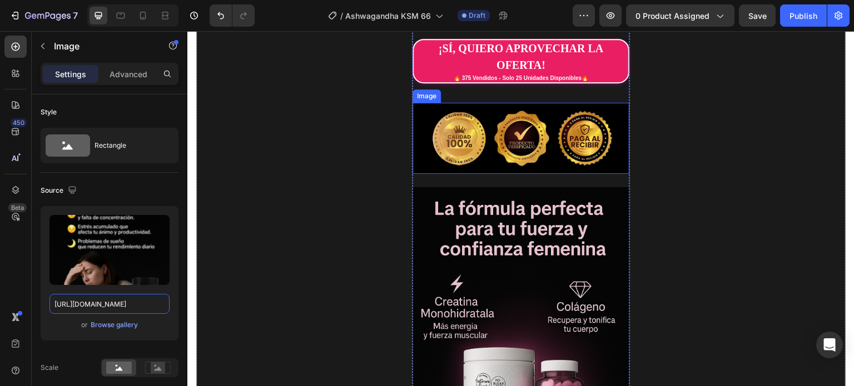
scroll to position [1779, 0]
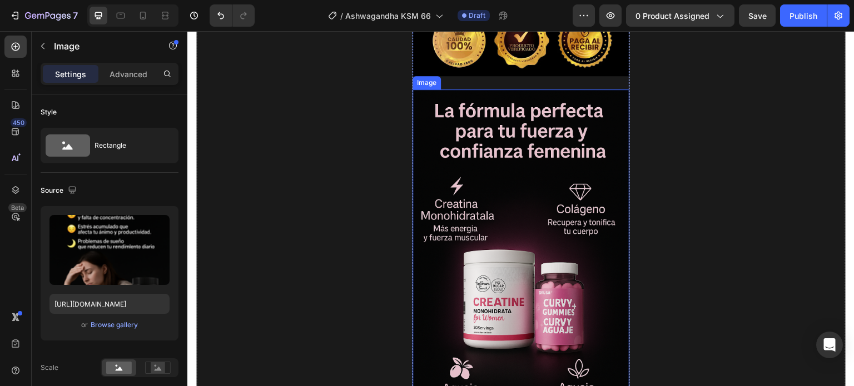
click at [525, 202] on img at bounding box center [521, 252] width 216 height 325
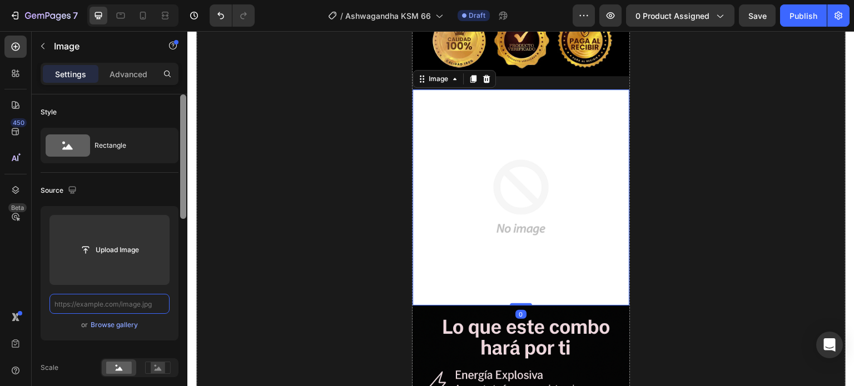
scroll to position [0, 0]
paste input "https://cdn.shopify.com/s/files/1/0672/4350/7873/files/ASH5.png?v=1758954476"
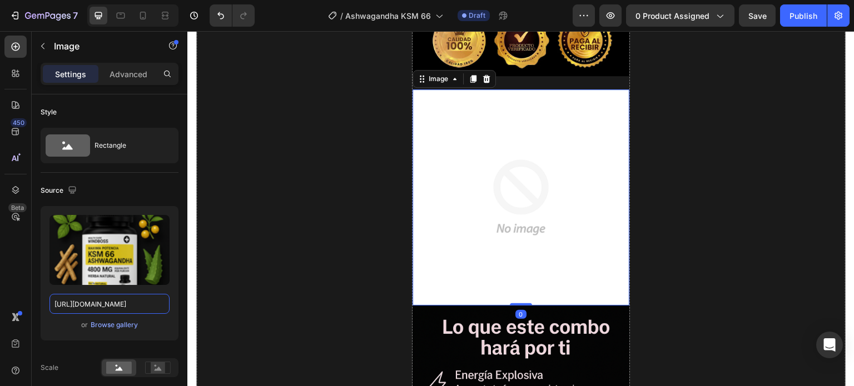
scroll to position [0, 165]
type input "https://cdn.shopify.com/s/files/1/0672/4350/7873/files/ASH5.png?v=1758954476"
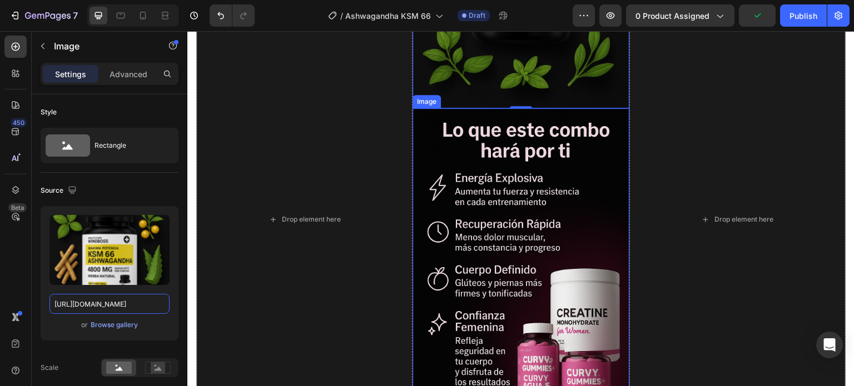
scroll to position [2113, 0]
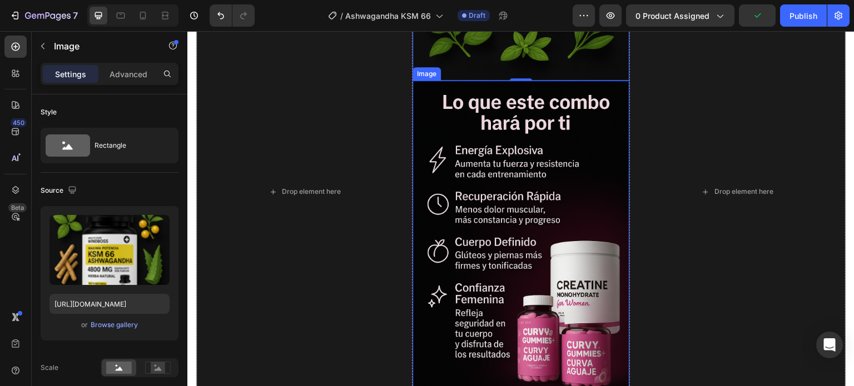
click at [513, 188] on img at bounding box center [521, 243] width 216 height 325
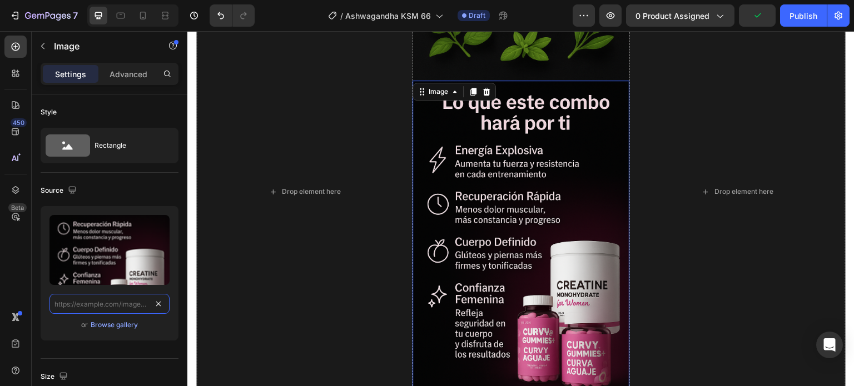
scroll to position [0, 0]
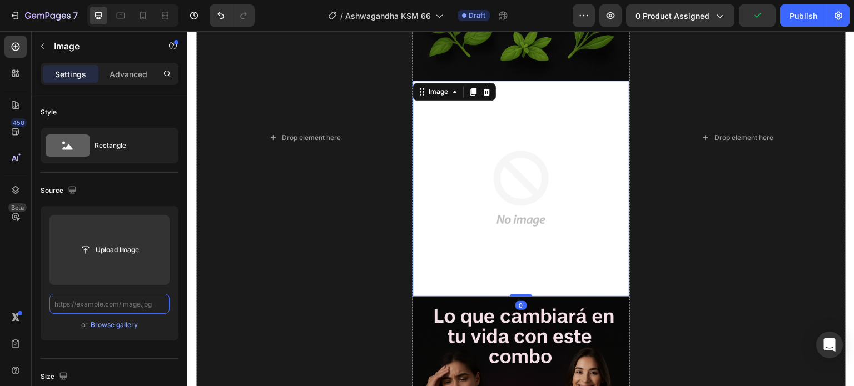
paste input "https://cdn.shopify.com/s/files/1/0672/4350/7873/files/ASH6.png?v=1758954475"
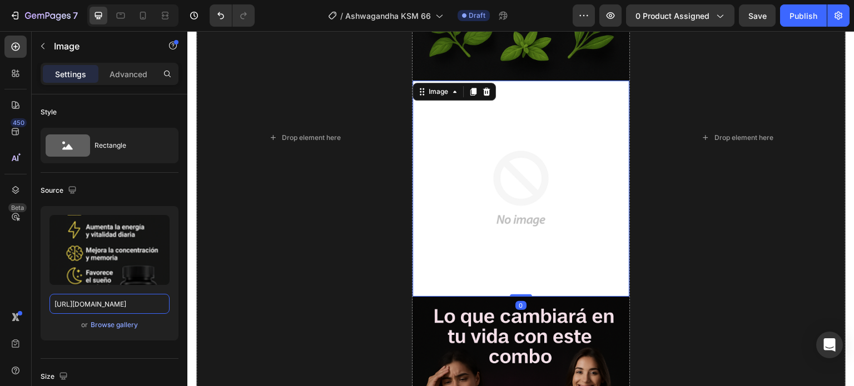
type input "https://cdn.shopify.com/s/files/1/0672/4350/7873/files/ASH6.png?v=1758954475"
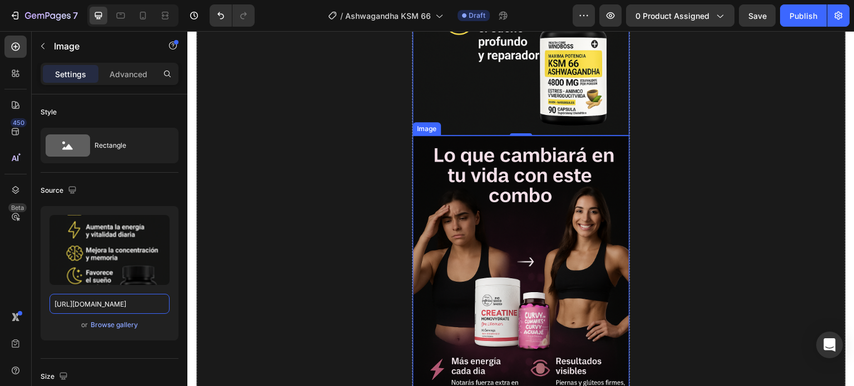
scroll to position [2447, 0]
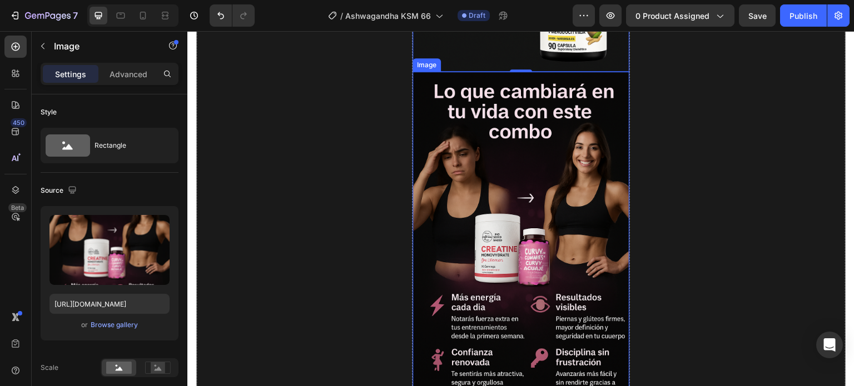
drag, startPoint x: 512, startPoint y: 180, endPoint x: 506, endPoint y: 182, distance: 5.8
click at [512, 180] on img at bounding box center [521, 234] width 216 height 325
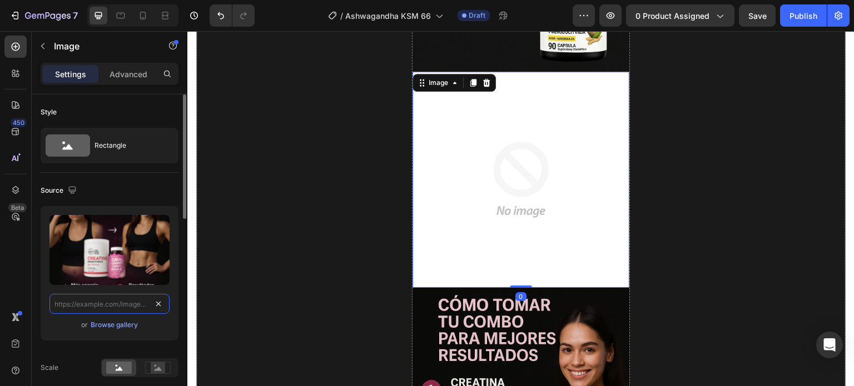
scroll to position [0, 0]
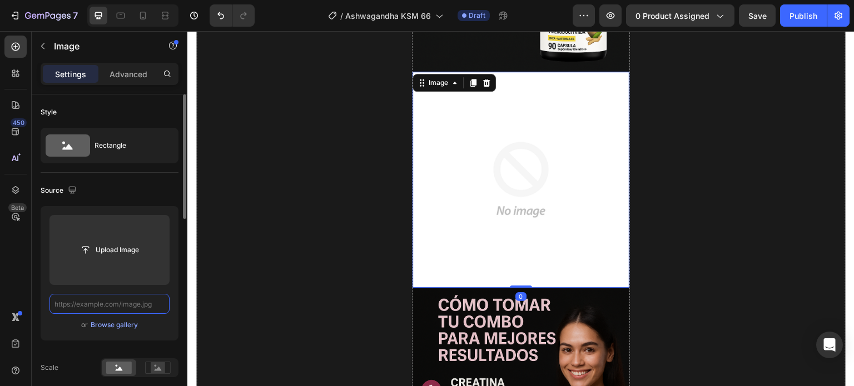
paste input "https://cdn.shopify.com/s/files/1/0672/4350/7873/files/ASH7.png?v=1758954475"
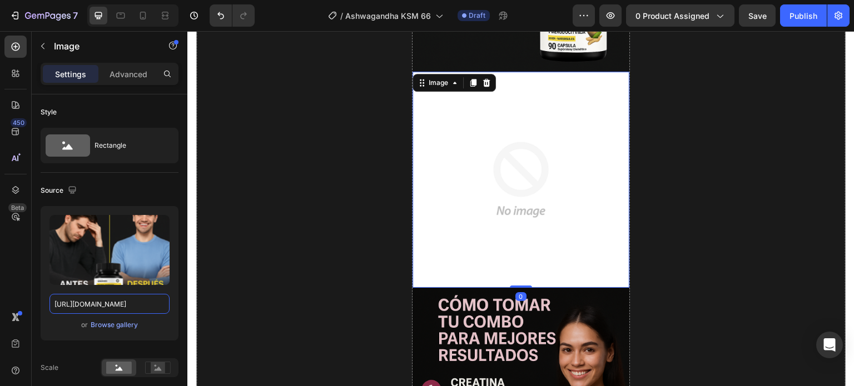
type input "https://cdn.shopify.com/s/files/1/0672/4350/7873/files/ASH7.png?v=1758954475"
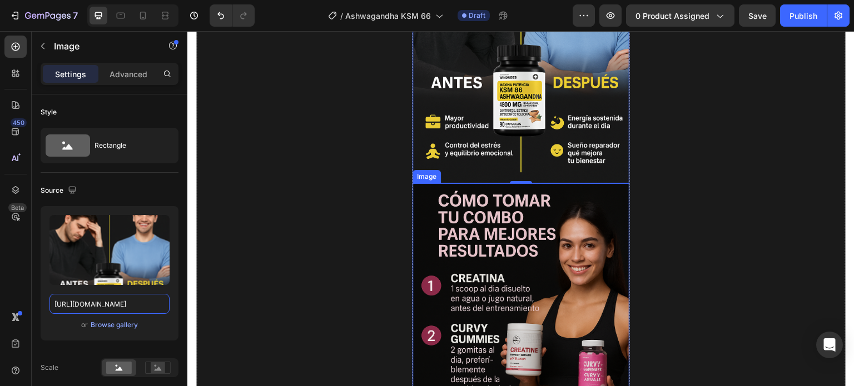
scroll to position [2725, 0]
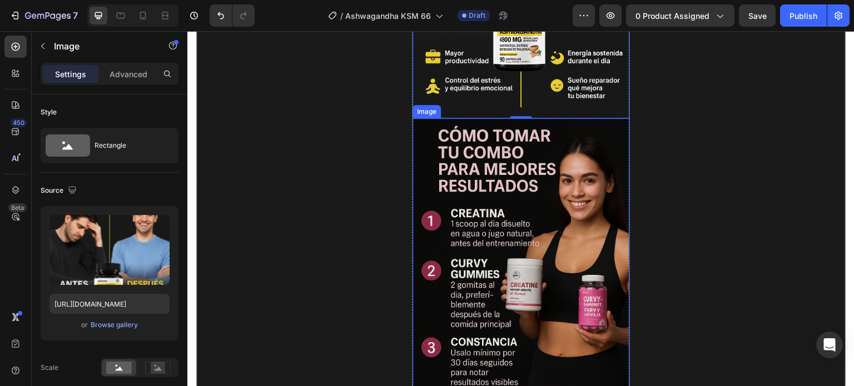
click at [529, 218] on img at bounding box center [521, 280] width 216 height 325
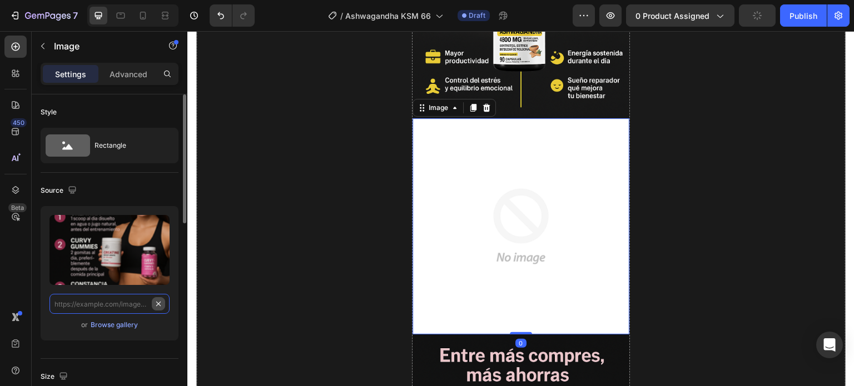
scroll to position [0, 0]
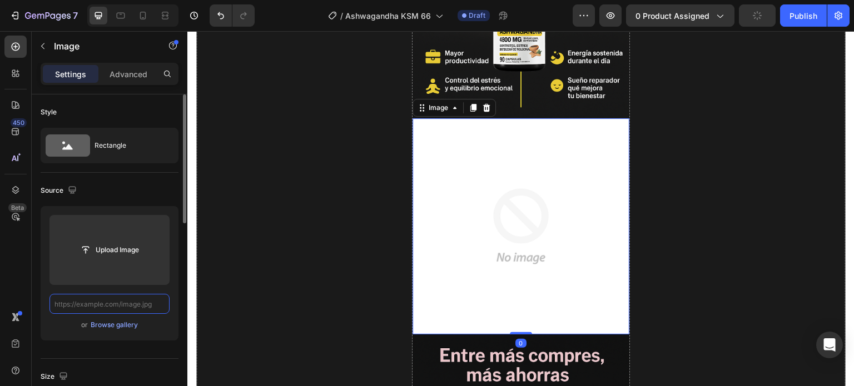
paste input "https://cdn.shopify.com/s/files/1/0672/4350/7873/files/ASH8.png?v=1758954475"
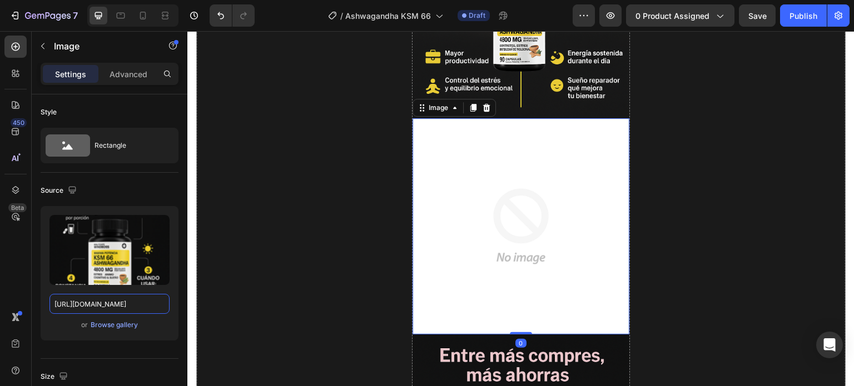
type input "https://cdn.shopify.com/s/files/1/0672/4350/7873/files/ASH8.png?v=1758954475"
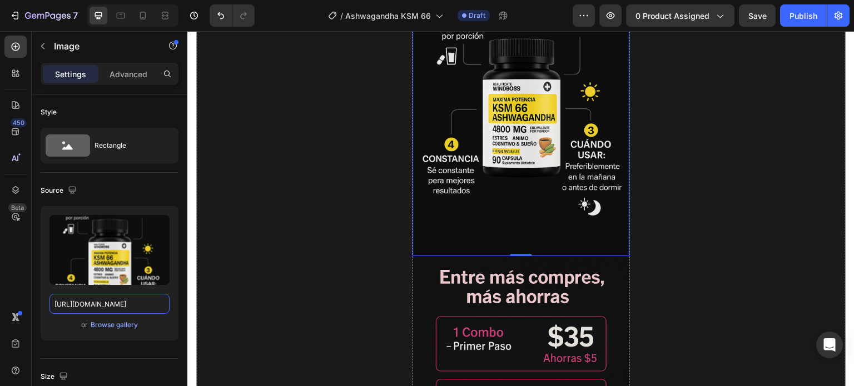
scroll to position [3058, 0]
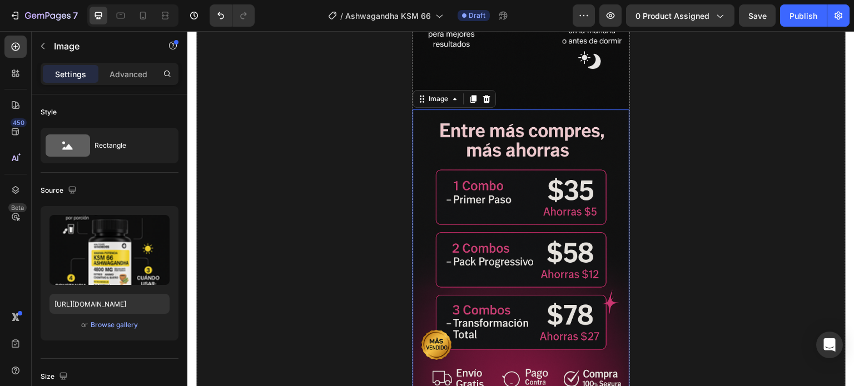
click at [544, 229] on img at bounding box center [521, 272] width 216 height 325
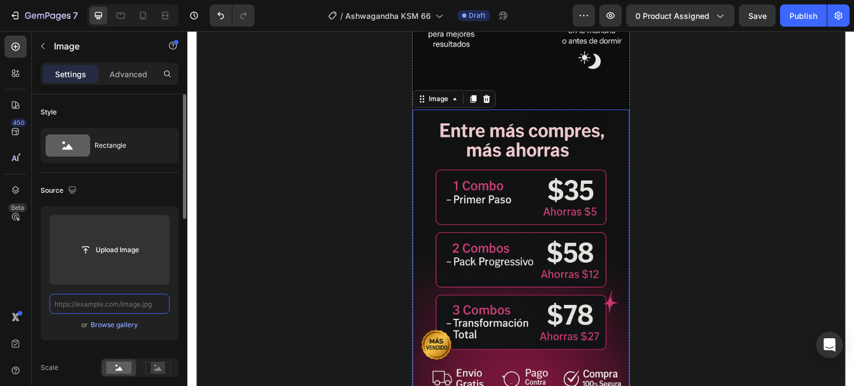
scroll to position [0, 0]
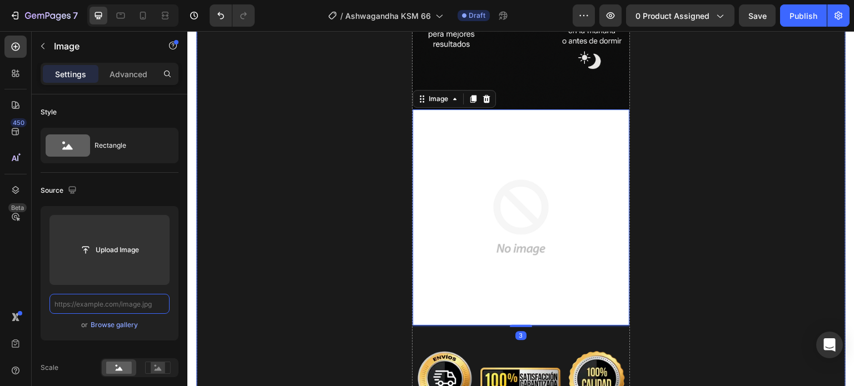
paste input "https://cdn.shopify.com/s/files/1/0672/4350/7873/files/ASH9.png?v=1758954475"
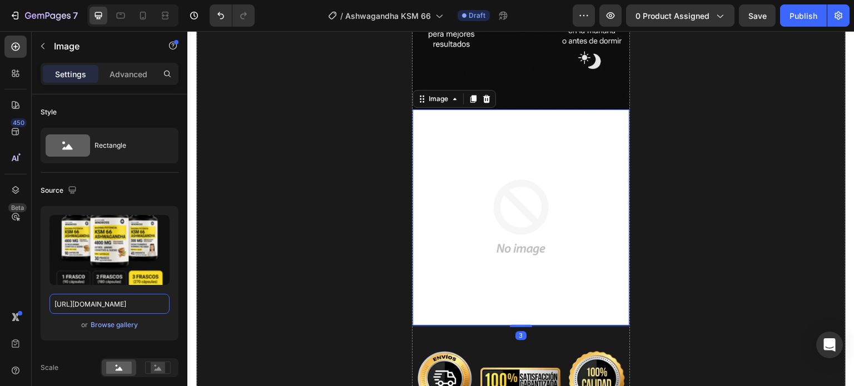
type input "https://cdn.shopify.com/s/files/1/0672/4350/7873/files/ASH9.png?v=1758954475"
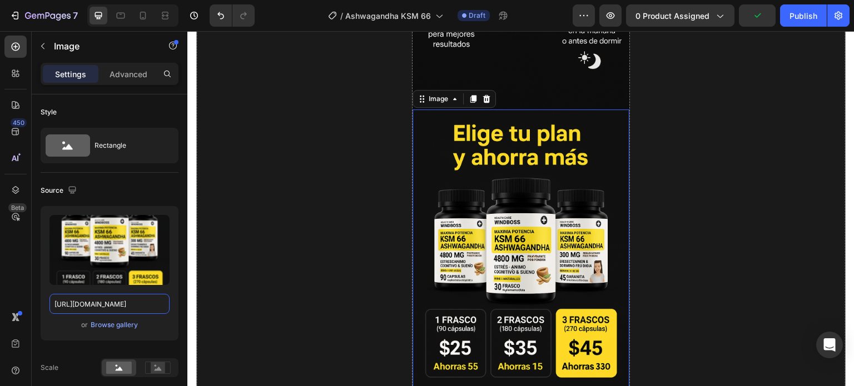
scroll to position [0, 0]
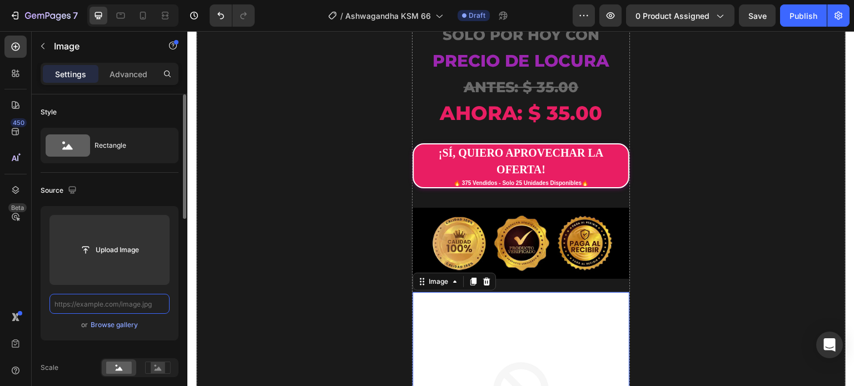
paste input "https://cdn.shopify.com/s/files/1/0672/4350/7873/files/ASH10.png?v=1758954475"
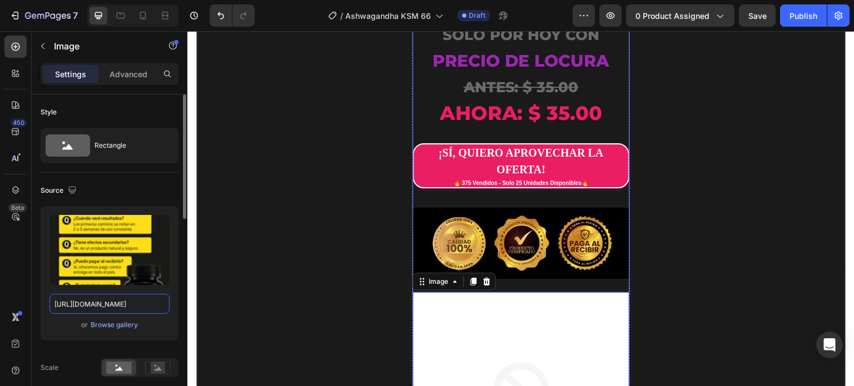
type input "https://cdn.shopify.com/s/files/1/0672/4350/7873/files/ASH10.png?v=1758954475"
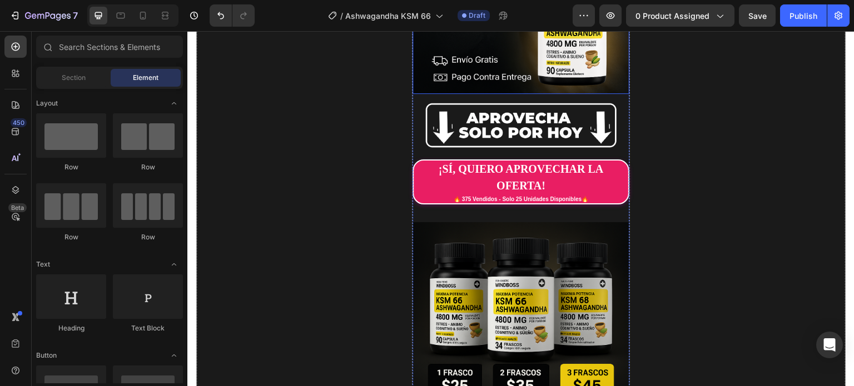
scroll to position [334, 0]
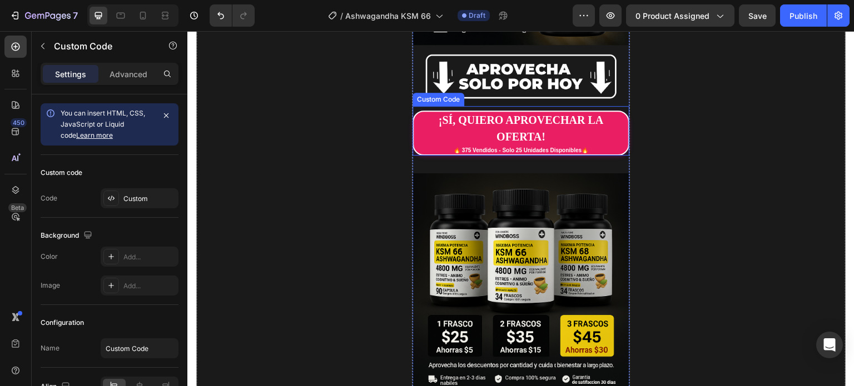
click at [419, 120] on div "¡SÍ, QUIERO APROVECHAR LA OFERTA!" at bounding box center [521, 128] width 214 height 33
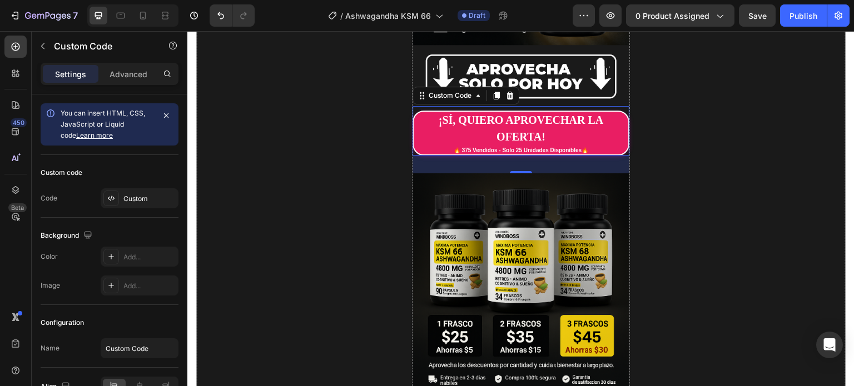
click at [428, 127] on div "¡SÍ, QUIERO APROVECHAR LA OFERTA!" at bounding box center [521, 128] width 214 height 33
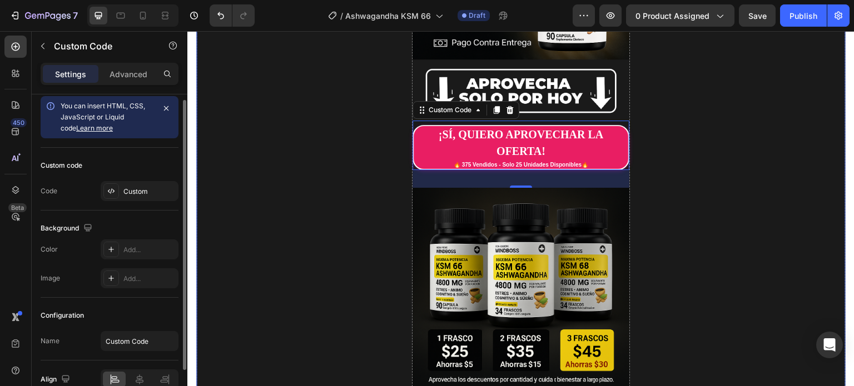
scroll to position [278, 0]
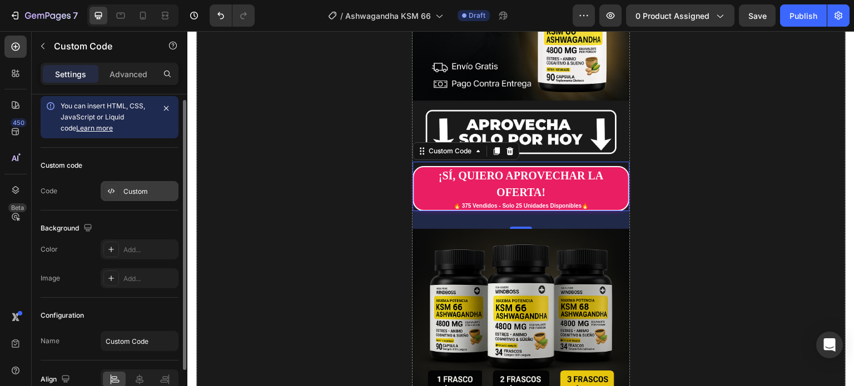
click at [127, 190] on div "Custom" at bounding box center [149, 192] width 52 height 10
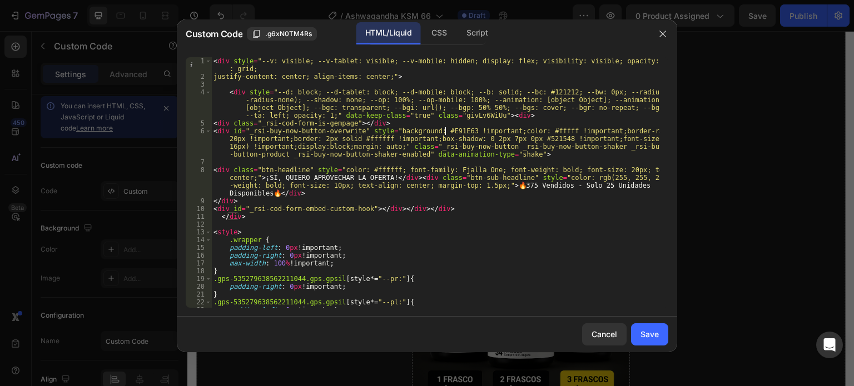
click at [444, 129] on div "< div style = "--v: visible; --v-tablet: visible; --v-mobile: hidden; display: …" at bounding box center [435, 194] width 449 height 274
paste textarea "FFD60A"
type textarea "<div id="_rsi-buy-now-button-overwrite" style="background: #FFD60A !important;c…"
click at [663, 333] on button "Save" at bounding box center [649, 335] width 37 height 22
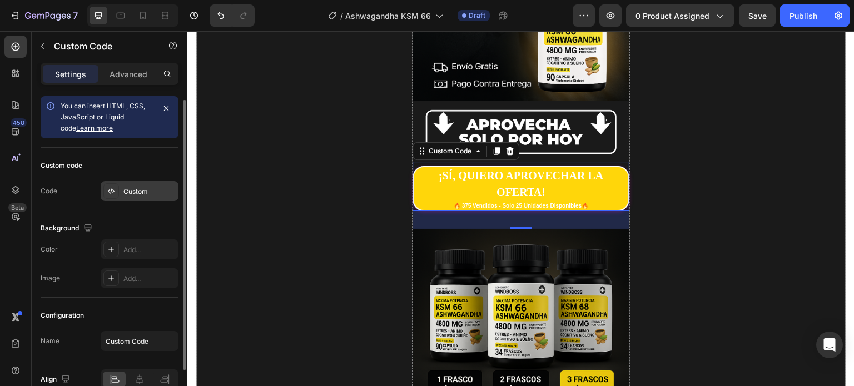
click at [133, 187] on div "Custom" at bounding box center [149, 192] width 52 height 10
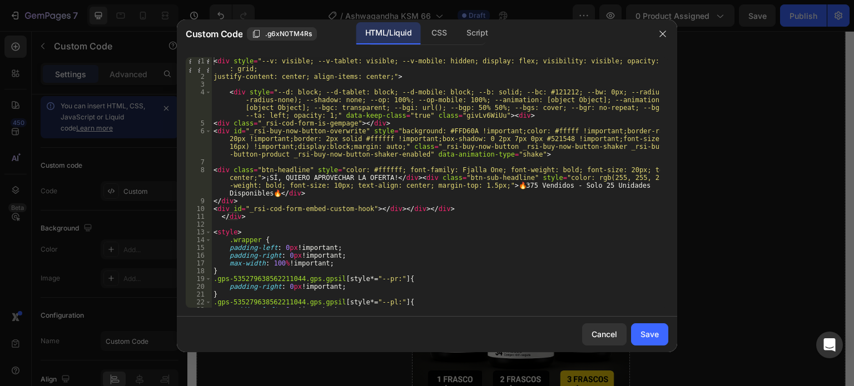
click at [443, 131] on div "< div style = "--v: visible; --v-tablet: visible; --v-mobile: hidden; display: …" at bounding box center [435, 194] width 449 height 274
paste textarea "CC00"
type textarea "<div id="_rsi-buy-now-button-overwrite" style="background: #FFCC00 !important;c…"
click at [649, 333] on div "Save" at bounding box center [650, 335] width 18 height 12
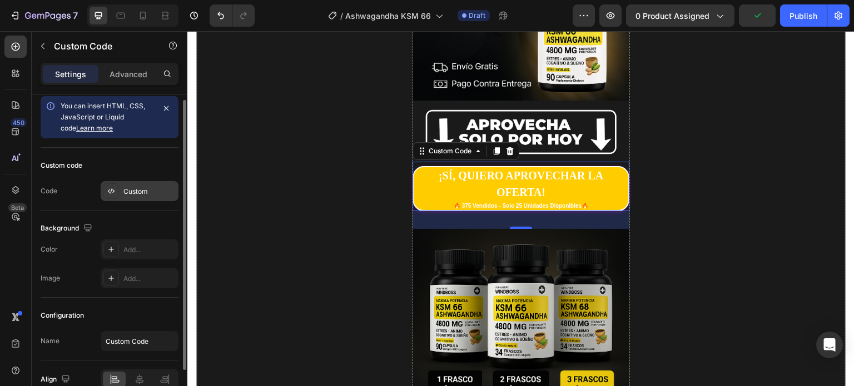
click at [137, 194] on div "Custom" at bounding box center [149, 192] width 52 height 10
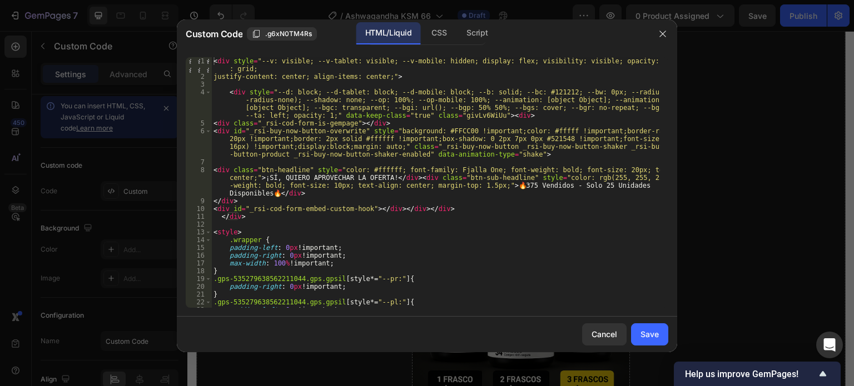
click at [445, 131] on div "< div style = "--v: visible; --v-tablet: visible; --v-mobile: hidden; display: …" at bounding box center [435, 194] width 449 height 274
paste textarea "1A1A1A"
type textarea "<div id="_rsi-buy-now-button-overwrite" style="background: #1A1A1A !important;c…"
click at [649, 332] on div "Save" at bounding box center [650, 335] width 18 height 12
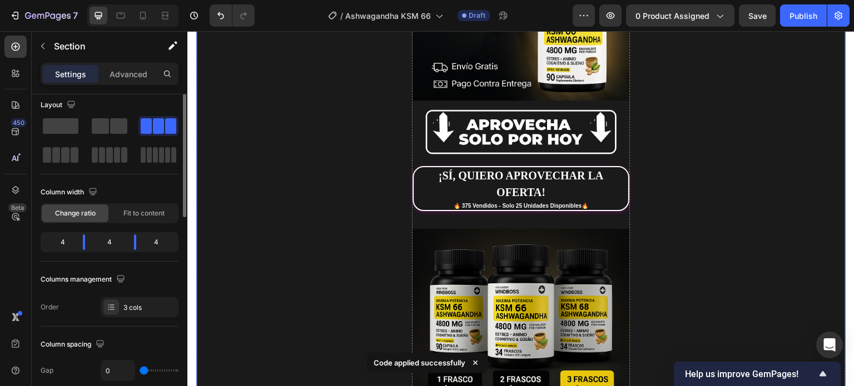
scroll to position [0, 0]
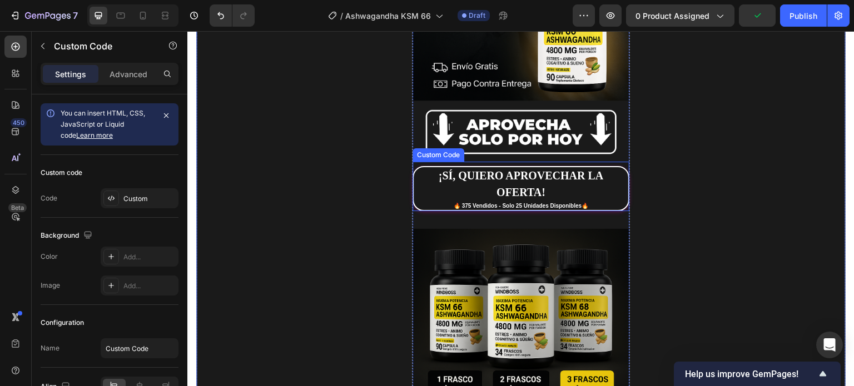
click at [445, 186] on div "¡SÍ, QUIERO APROVECHAR LA OFERTA!" at bounding box center [521, 183] width 214 height 33
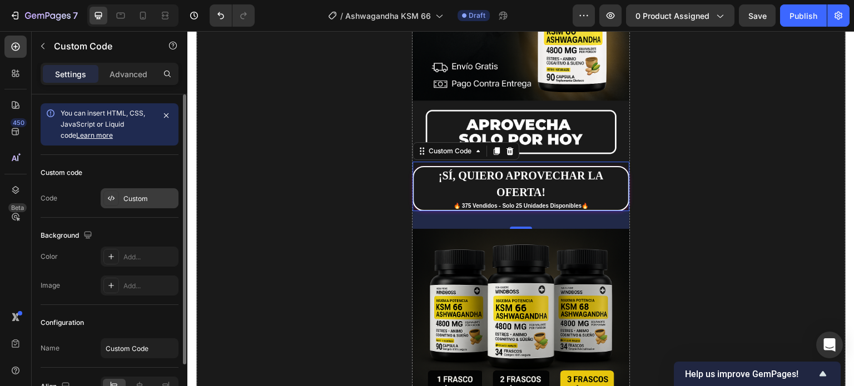
click at [132, 204] on div "Custom" at bounding box center [140, 199] width 78 height 20
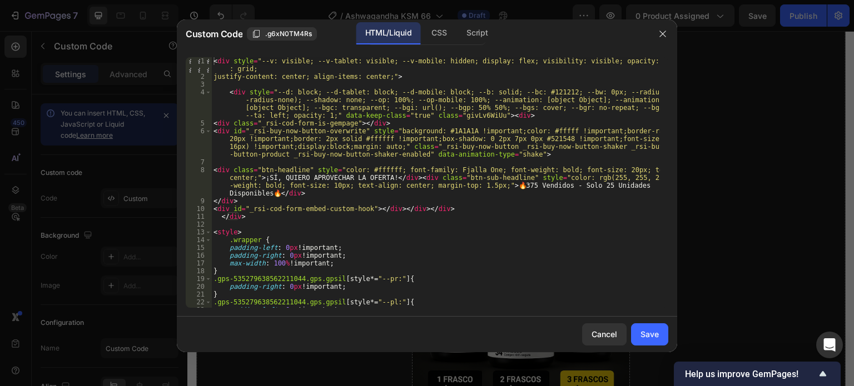
click at [442, 128] on div "< div style = "--v: visible; --v-tablet: visible; --v-mobile: hidden; display: …" at bounding box center [435, 194] width 449 height 274
paste textarea "FFFFFF"
type textarea "<div id="_rsi-buy-now-button-overwrite" style="background: #FFFFFF !important;c…"
click at [650, 334] on div "Save" at bounding box center [650, 335] width 18 height 12
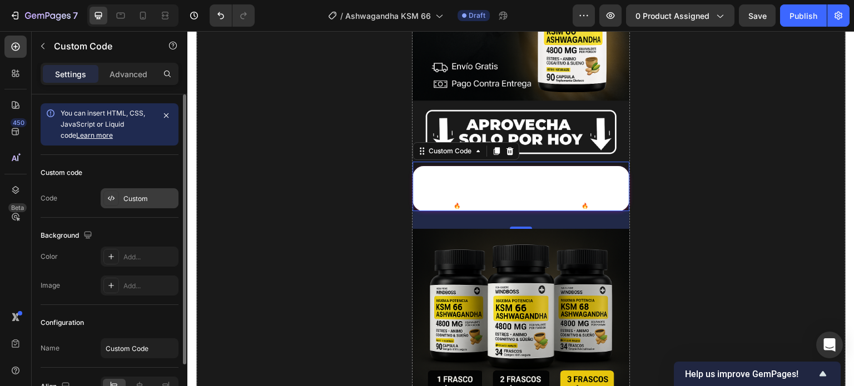
click at [139, 197] on div "Custom" at bounding box center [149, 199] width 52 height 10
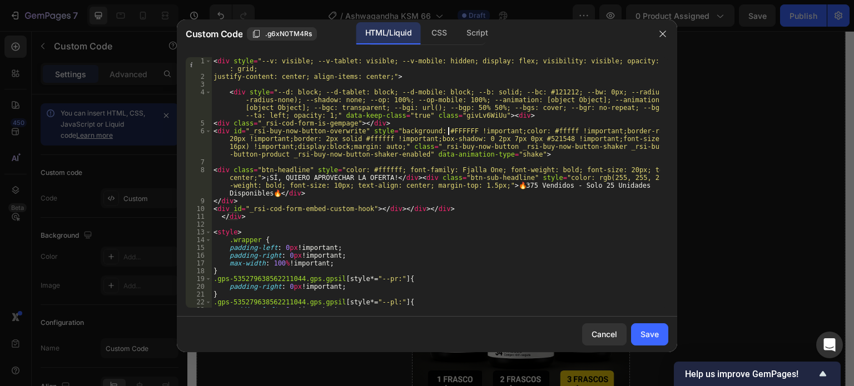
click at [447, 128] on div "< div style = "--v: visible; --v-tablet: visible; --v-mobile: hidden; display: …" at bounding box center [435, 194] width 449 height 274
paste textarea "D60A"
type textarea "<div id="_rsi-buy-now-button-overwrite" style="background: #FFD60A !important;c…"
click at [649, 336] on div "Save" at bounding box center [650, 335] width 18 height 12
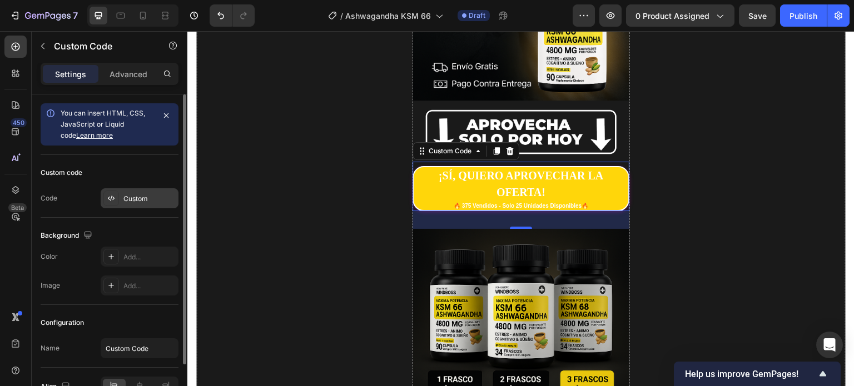
click at [133, 196] on div "Custom" at bounding box center [149, 199] width 52 height 10
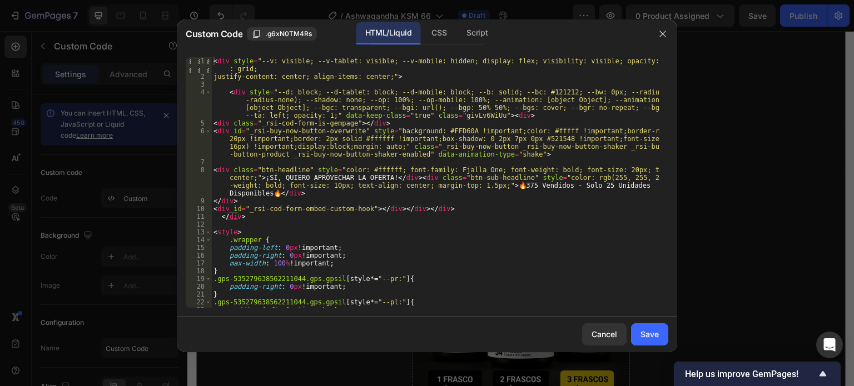
click at [537, 131] on div "< div style = "--v: visible; --v-tablet: visible; --v-mobile: hidden; display: …" at bounding box center [435, 194] width 449 height 274
click at [446, 129] on div "< div style = "--v: visible; --v-tablet: visible; --v-mobile: hidden; display: …" at bounding box center [435, 194] width 449 height 274
paste textarea "1A1A1"
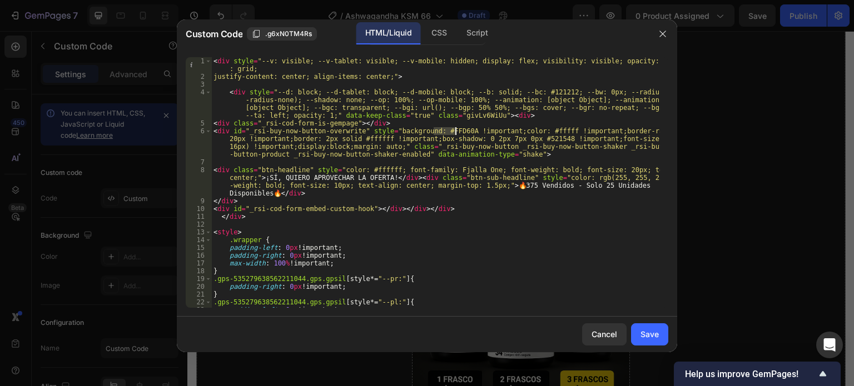
type textarea "<div id="_rsi-buy-now-button-overwrite" style="background: #1A1A1A !important;c…"
click at [649, 330] on div "Save" at bounding box center [650, 335] width 18 height 12
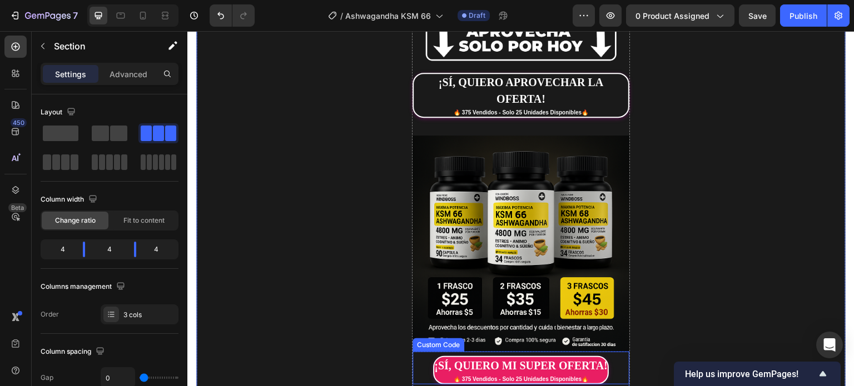
scroll to position [556, 0]
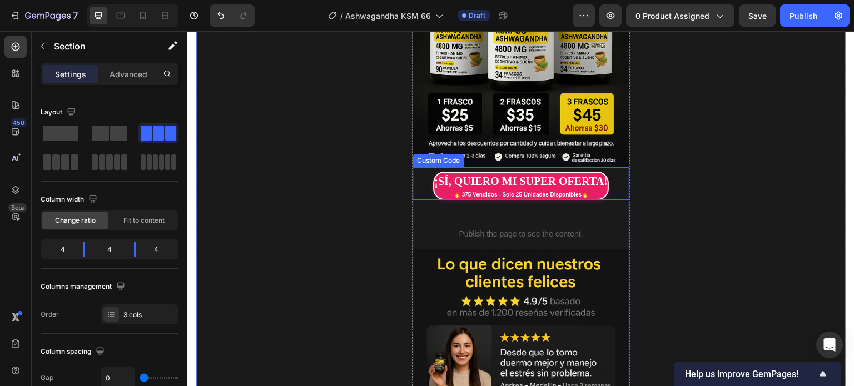
click at [433, 181] on div "¡SÍ, QUIERO MI SUPER OFERTA! 🔥 375 Vendidos - Solo 25 Unidades Disponibles🔥" at bounding box center [521, 186] width 176 height 28
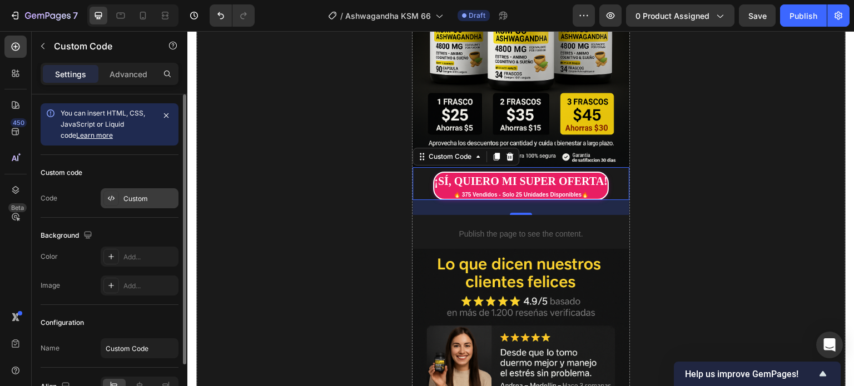
click at [148, 201] on div "Custom" at bounding box center [149, 199] width 52 height 10
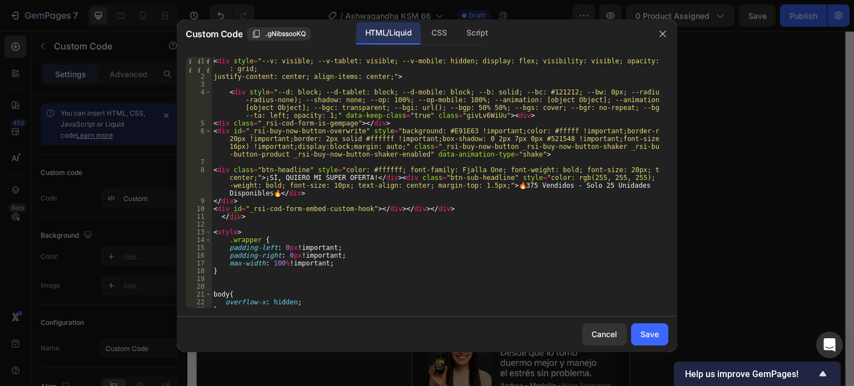
click at [447, 131] on div "< div style = "--v: visible; --v-tablet: visible; --v-mobile: hidden; display: …" at bounding box center [435, 194] width 449 height 274
paste textarea "1A1A1A"
type textarea "<div id="_rsi-buy-now-button-overwrite" style="background: #1A1A1A !important;c…"
click at [654, 329] on div "Save" at bounding box center [650, 335] width 18 height 12
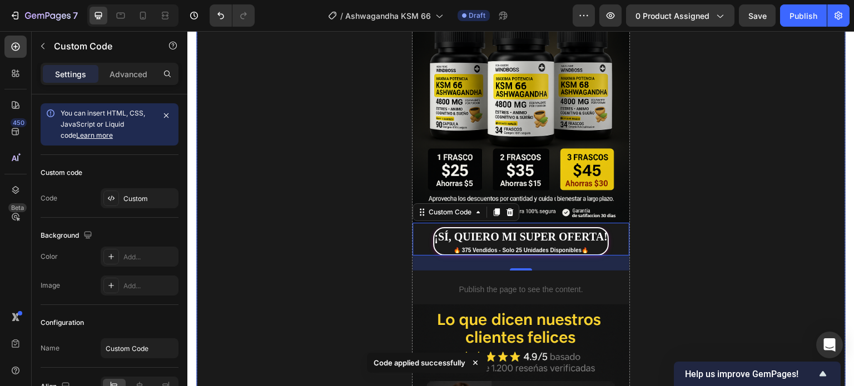
scroll to position [500, 0]
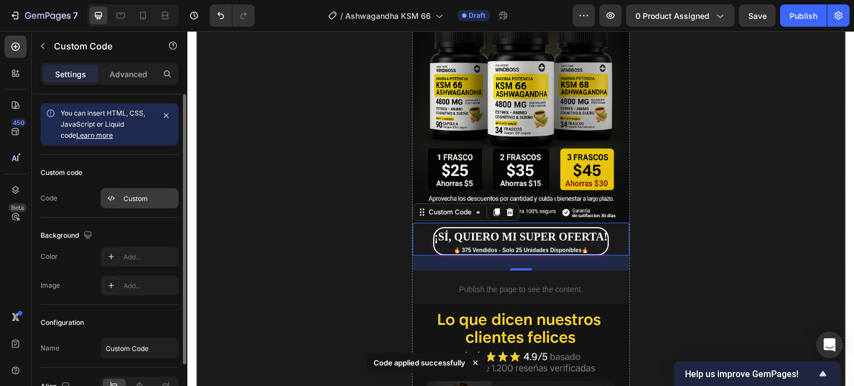
click at [146, 200] on div "Custom" at bounding box center [149, 199] width 52 height 10
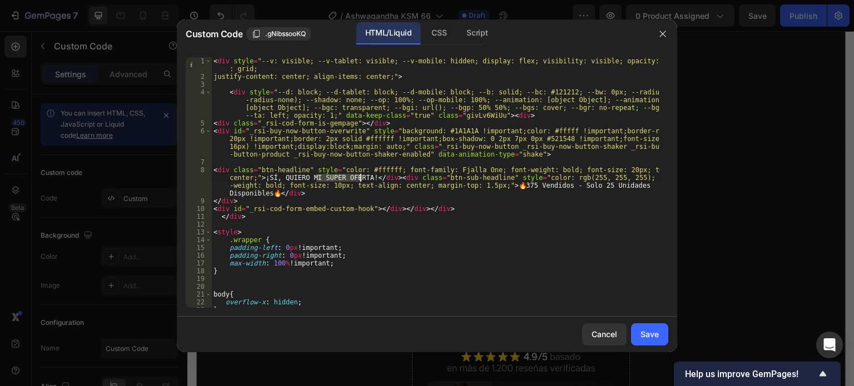
drag, startPoint x: 321, startPoint y: 179, endPoint x: 359, endPoint y: 180, distance: 37.8
click at [359, 180] on div "< div style = "--v: visible; --v-tablet: visible; --v-mobile: hidden; display: …" at bounding box center [435, 194] width 449 height 274
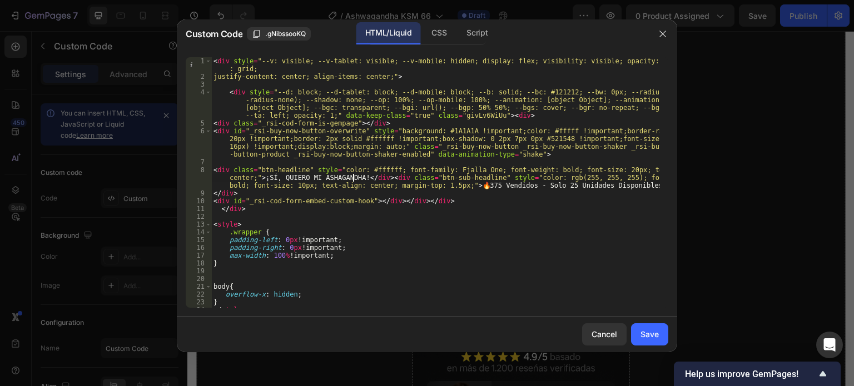
scroll to position [0, 48]
type textarea "<div class="btn-headline" style="color: #ffffff; font-family: Fjalla One; font-…"
click at [655, 333] on div "Save" at bounding box center [650, 335] width 18 height 12
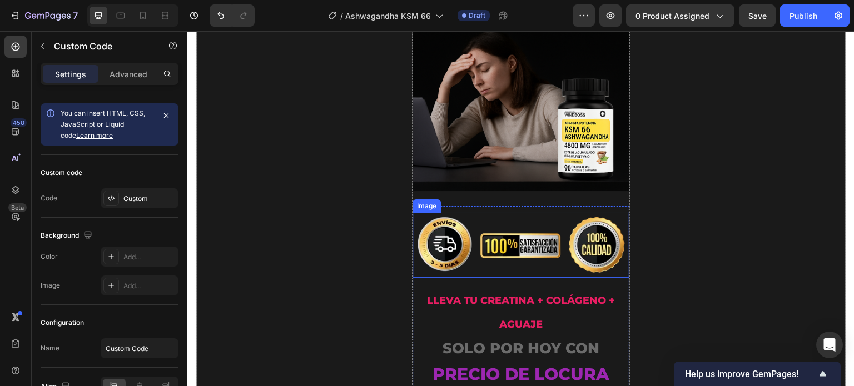
scroll to position [1335, 0]
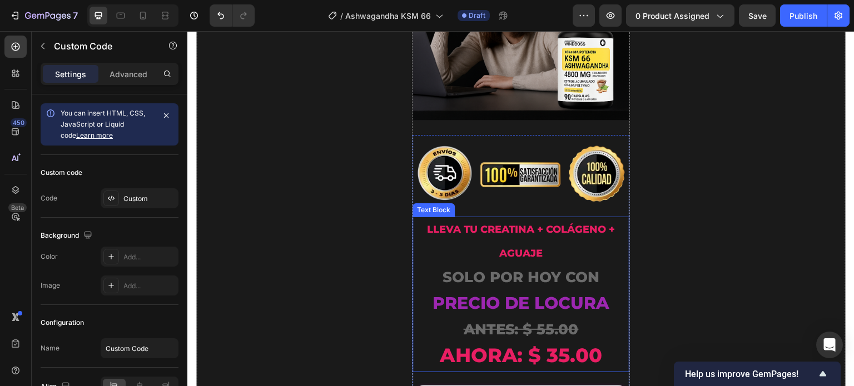
click at [547, 232] on p "LLEVA TU Creatina + Colágeno + Aguaje SOLO POR HOY CON" at bounding box center [521, 254] width 214 height 73
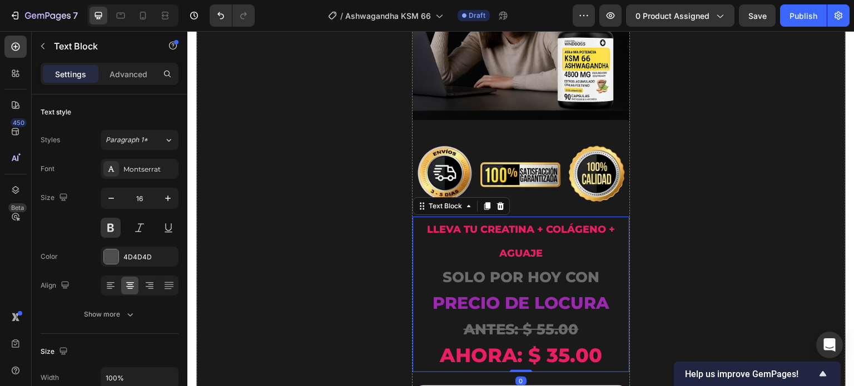
click at [548, 236] on p "LLEVA TU Creatina + Colágeno + Aguaje SOLO POR HOY CON" at bounding box center [521, 254] width 214 height 73
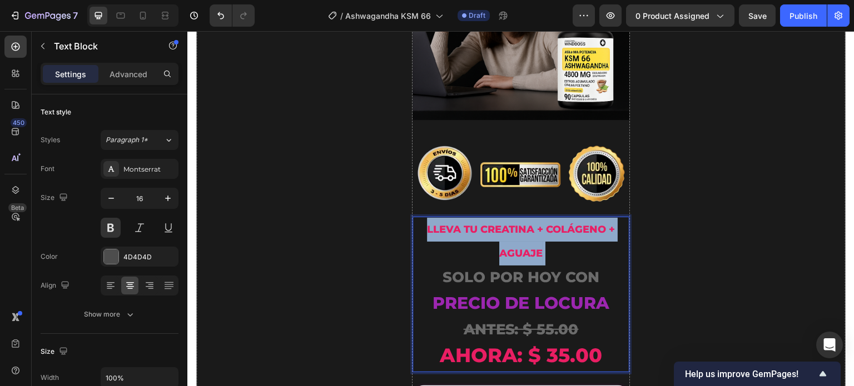
click at [548, 236] on p "LLEVA TU Creatina + Colágeno + Aguaje SOLO POR HOY CON" at bounding box center [521, 254] width 214 height 73
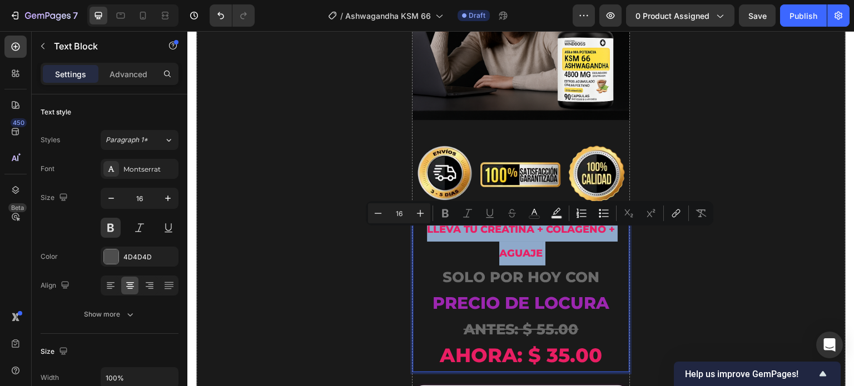
click at [555, 236] on p "LLEVA TU Creatina + Colágeno + Aguaje SOLO POR HOY CON" at bounding box center [521, 254] width 214 height 73
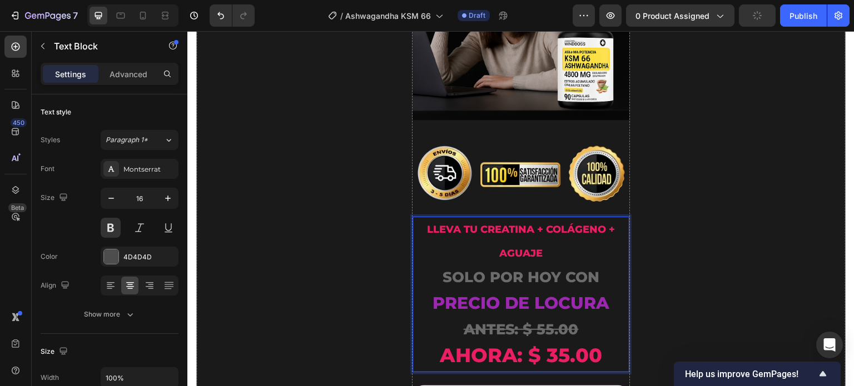
click at [546, 236] on p "LLEVA TU Creatina + Colágeno + Aguaje SOLO POR HOY CON" at bounding box center [521, 254] width 214 height 73
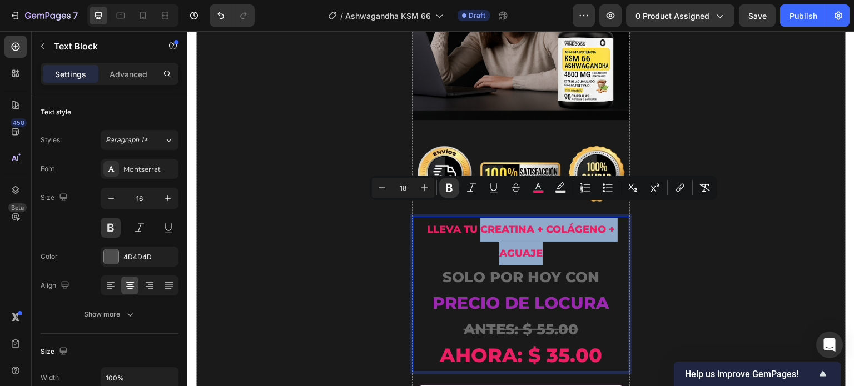
drag, startPoint x: 546, startPoint y: 236, endPoint x: 478, endPoint y: 220, distance: 69.7
click at [478, 220] on p "LLEVA TU Creatina + Colágeno + Aguaje SOLO POR HOY CON" at bounding box center [521, 254] width 214 height 73
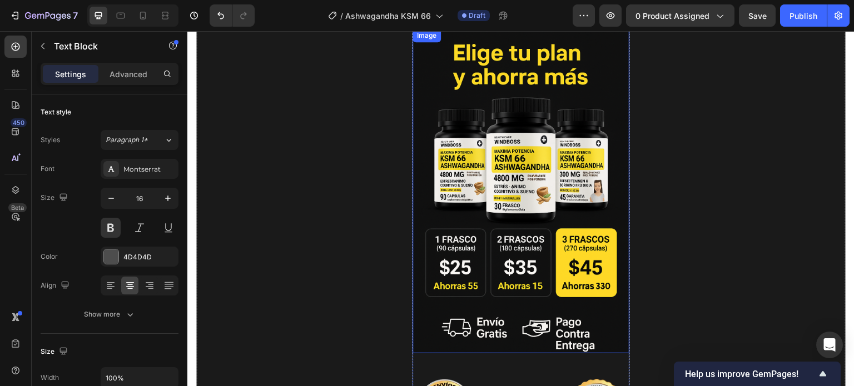
scroll to position [3336, 0]
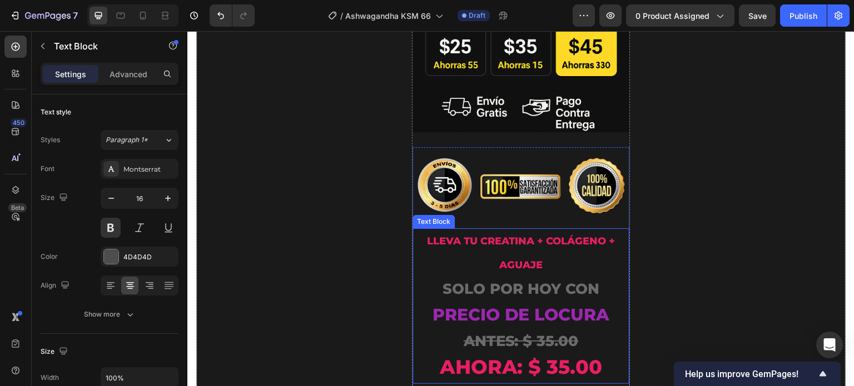
click at [542, 230] on p "LLEVA TU Creatina + Colágeno + Aguaje SOLO POR HOY CON" at bounding box center [521, 266] width 214 height 73
click at [544, 230] on p "LLEVA TU Creatina + Colágeno + Aguaje SOLO POR HOY CON" at bounding box center [521, 266] width 214 height 73
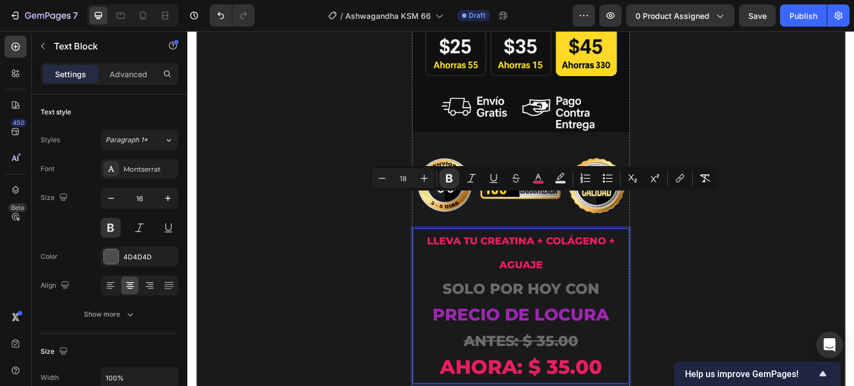
drag, startPoint x: 544, startPoint y: 225, endPoint x: 478, endPoint y: 208, distance: 68.2
click at [478, 230] on p "LLEVA TU Creatina + Colágeno + Aguaje SOLO POR HOY CON" at bounding box center [521, 266] width 214 height 73
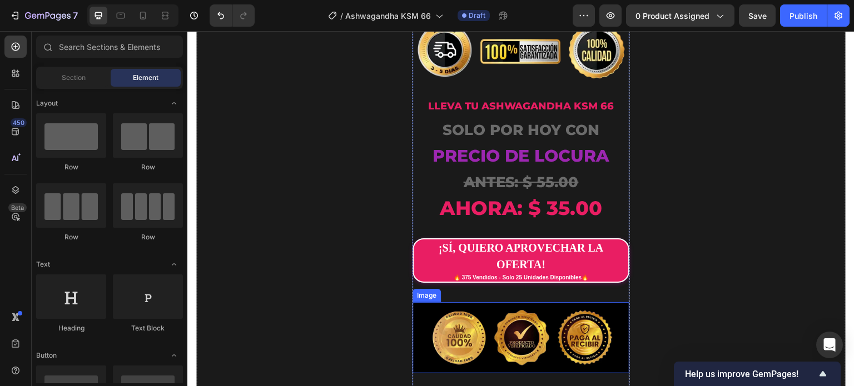
scroll to position [1613, 0]
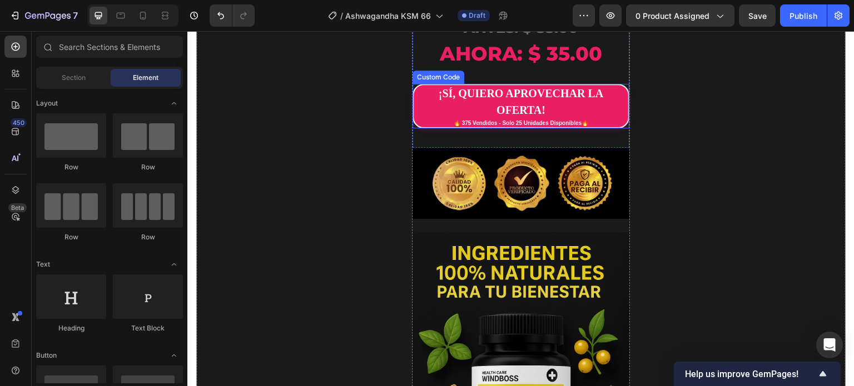
click at [594, 119] on div "🔥 375 Vendidos - Solo 25 Unidades Disponibles🔥" at bounding box center [521, 123] width 214 height 8
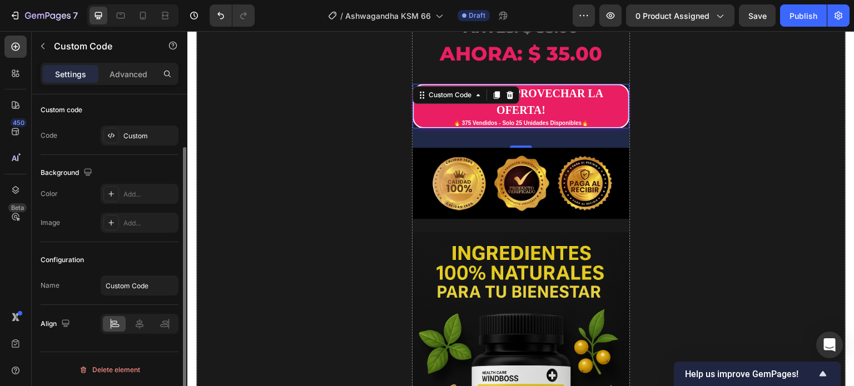
scroll to position [0, 0]
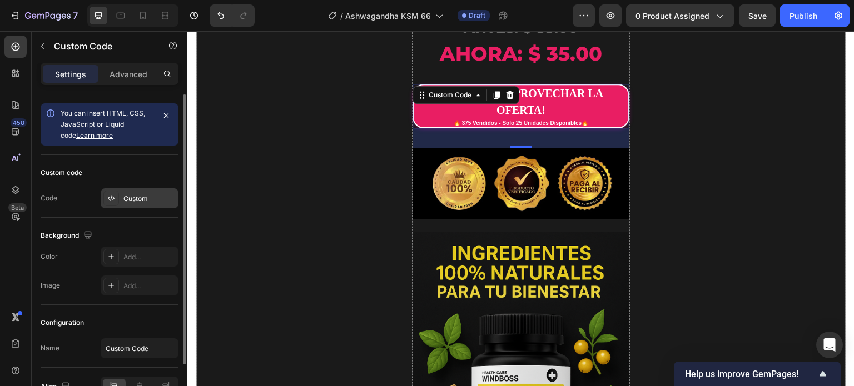
click at [140, 201] on div "Custom" at bounding box center [149, 199] width 52 height 10
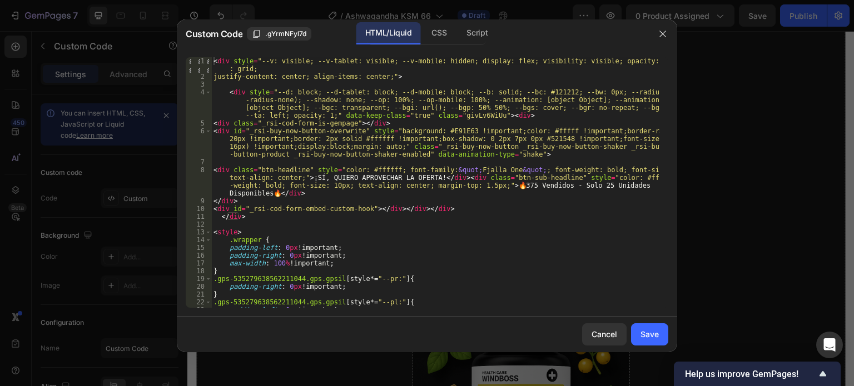
click at [442, 130] on div "< div style = "--v: visible; --v-tablet: visible; --v-mobile: hidden; display: …" at bounding box center [435, 194] width 449 height 274
paste textarea "1A1A1A"
type textarea "<div id="_rsi-buy-now-button-overwrite" style="background: #1A1A1A !important;c…"
click at [654, 332] on div "Save" at bounding box center [650, 335] width 18 height 12
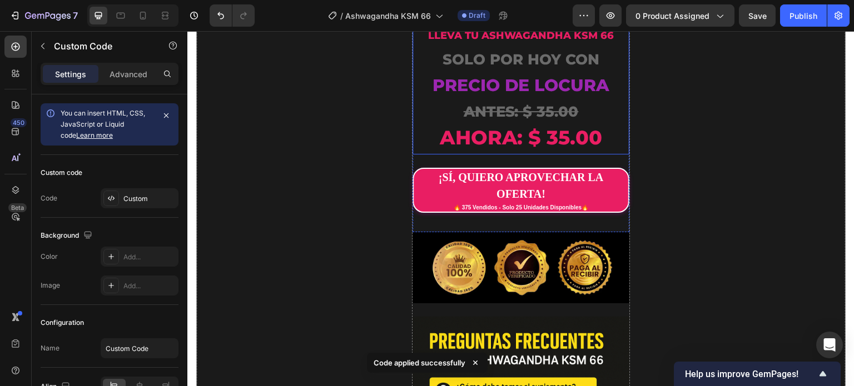
scroll to position [3448, 0]
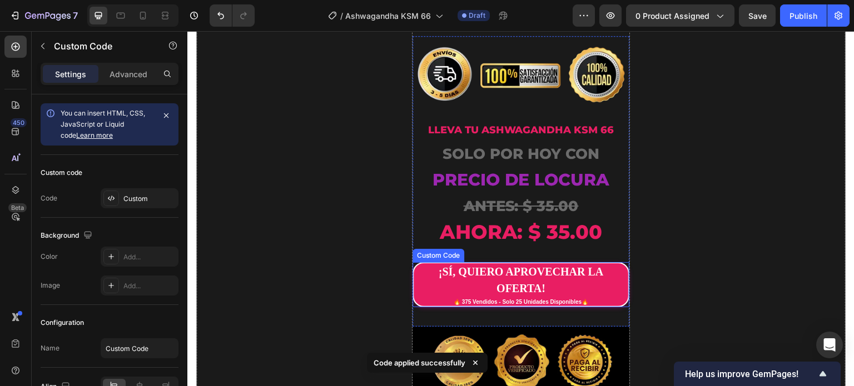
click at [571, 264] on div "¡SÍ, QUIERO APROVECHAR LA OFERTA!" at bounding box center [521, 280] width 214 height 33
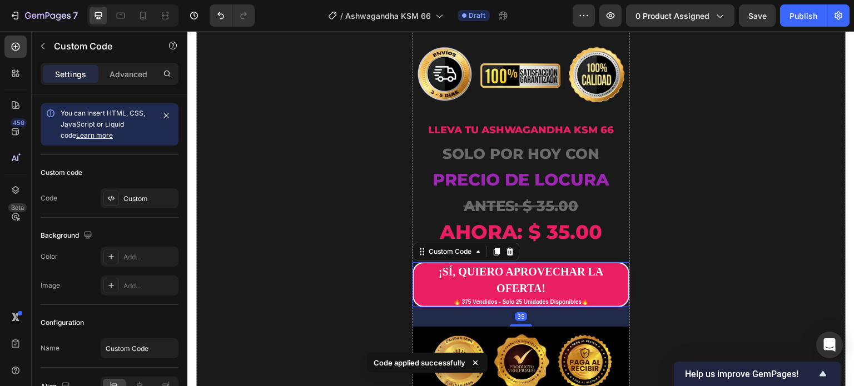
click at [509, 264] on div "¡SÍ, QUIERO APROVECHAR LA OFERTA!" at bounding box center [521, 280] width 214 height 33
click at [148, 197] on div "Custom" at bounding box center [149, 199] width 52 height 10
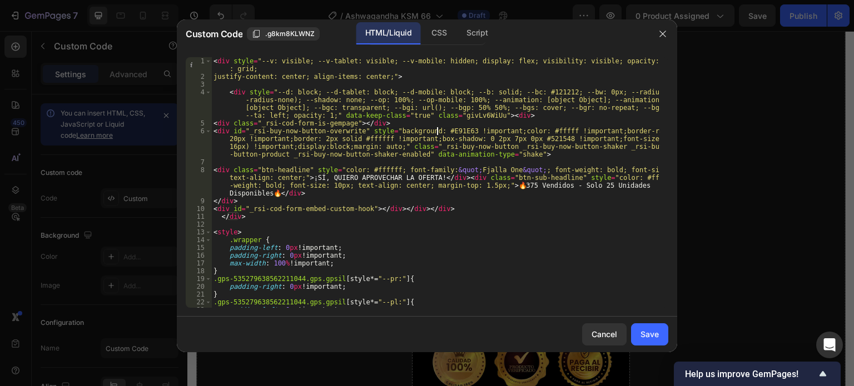
click at [436, 130] on div "< div style = "--v: visible; --v-tablet: visible; --v-mobile: hidden; display: …" at bounding box center [435, 194] width 449 height 274
paste textarea "1A1A1A"
type textarea "<div id="_rsi-buy-now-button-overwrite" style="background: #1A1A1A !important;c…"
click at [653, 335] on div "Save" at bounding box center [650, 335] width 18 height 12
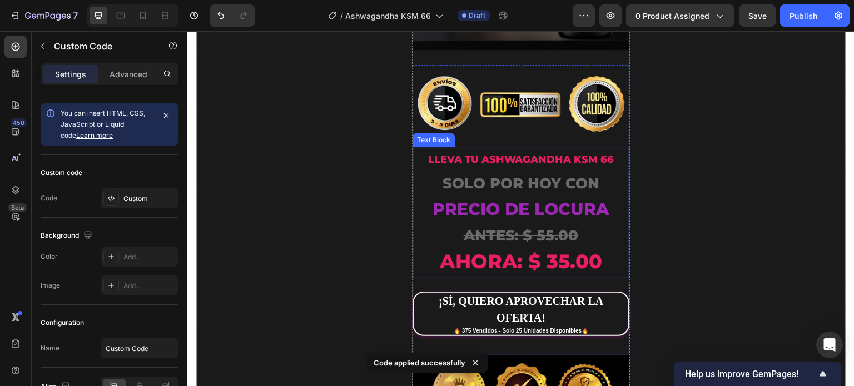
scroll to position [1427, 0]
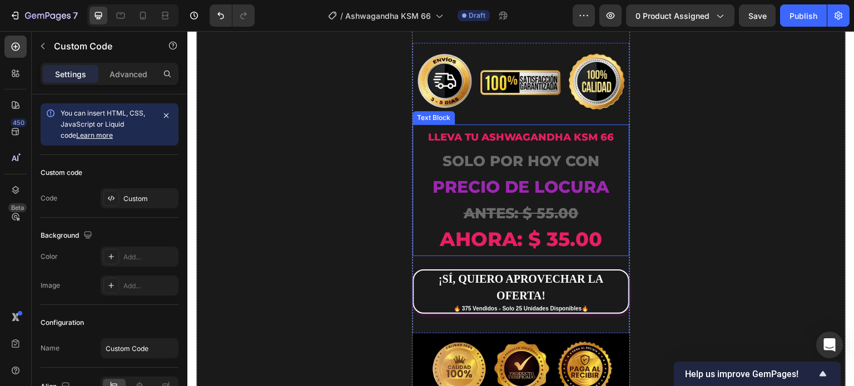
click at [490, 131] on strong "LLEVA TU Ashwagandha KSM 66" at bounding box center [521, 137] width 186 height 12
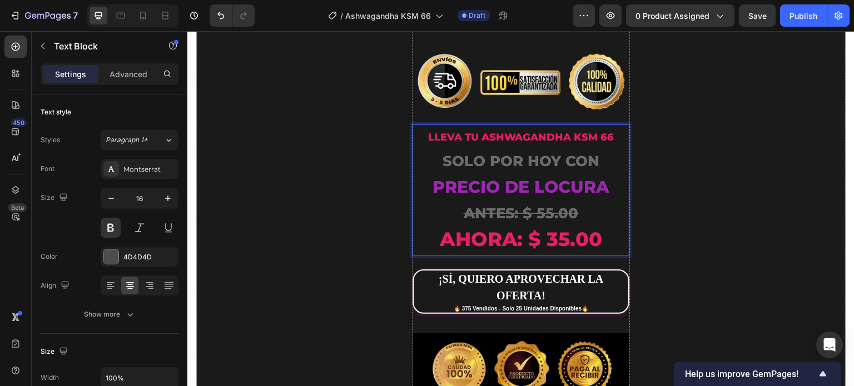
click at [508, 131] on strong "LLEVA TU Ashwagandha KSM 66" at bounding box center [521, 137] width 186 height 12
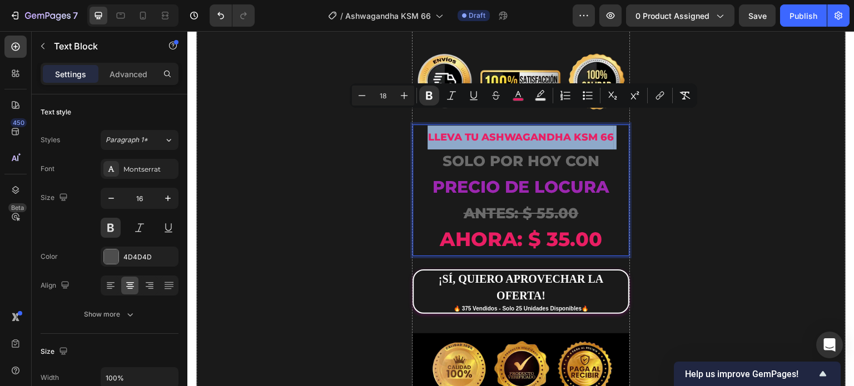
click at [508, 131] on strong "LLEVA TU Ashwagandha KSM 66" at bounding box center [521, 137] width 186 height 12
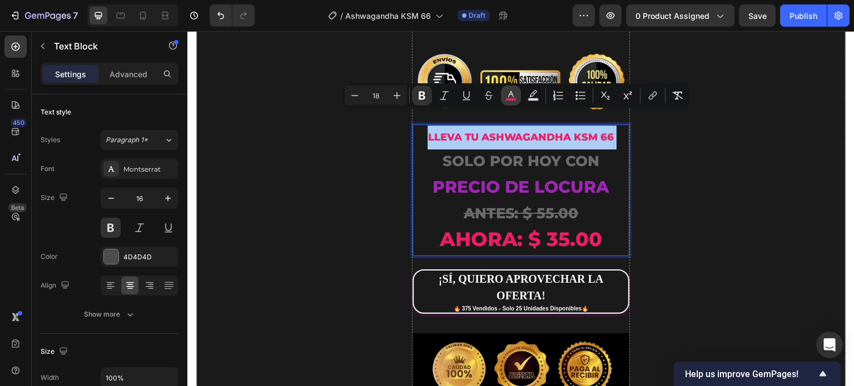
click at [510, 93] on icon "Editor contextual toolbar" at bounding box center [511, 94] width 6 height 6
type input "E91E63"
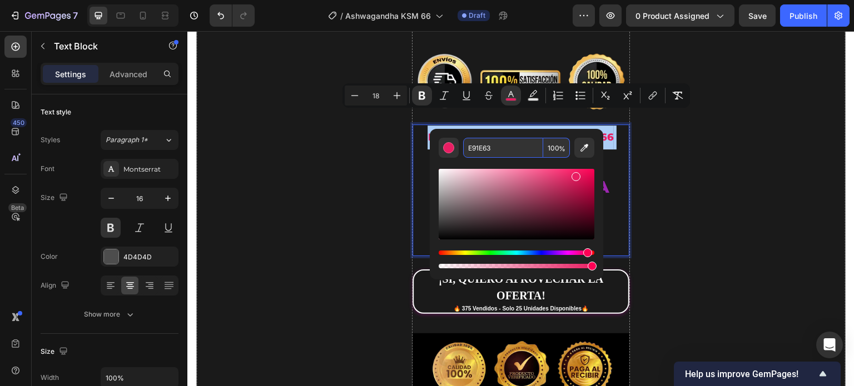
click at [490, 152] on input "E91E63" at bounding box center [503, 148] width 80 height 20
paste input "FFCC00"
type input "FFCC00"
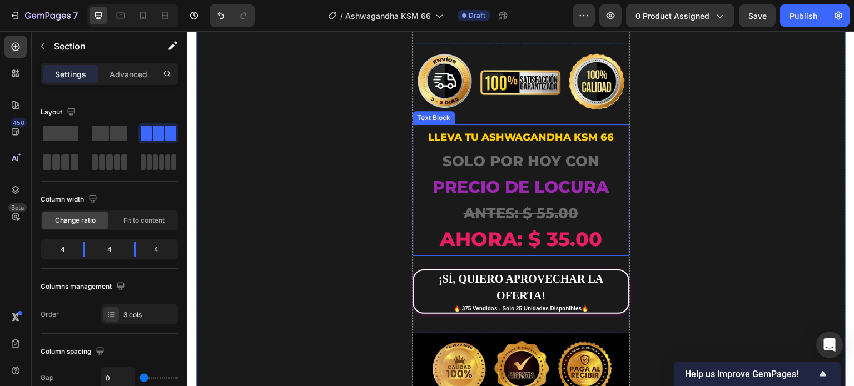
click at [524, 227] on strong "AHORA: $ 35.00" at bounding box center [520, 239] width 163 height 24
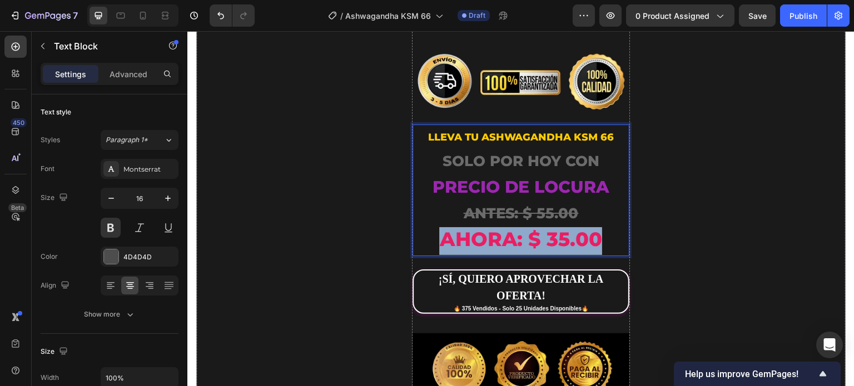
click at [524, 227] on strong "AHORA: $ 35.00" at bounding box center [520, 239] width 163 height 24
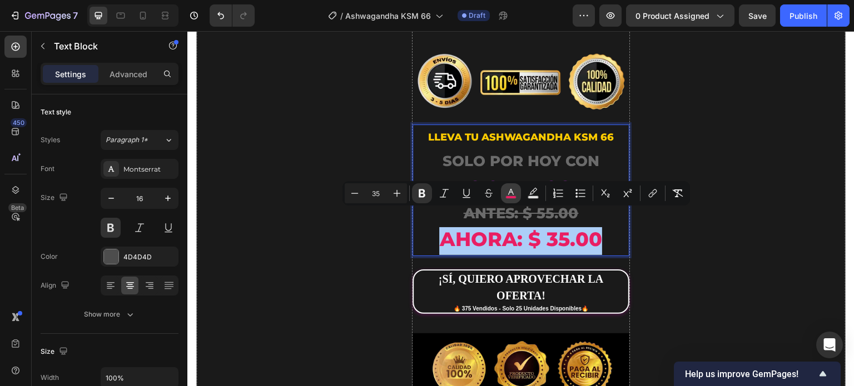
click at [508, 195] on icon "Editor contextual toolbar" at bounding box center [511, 192] width 6 height 6
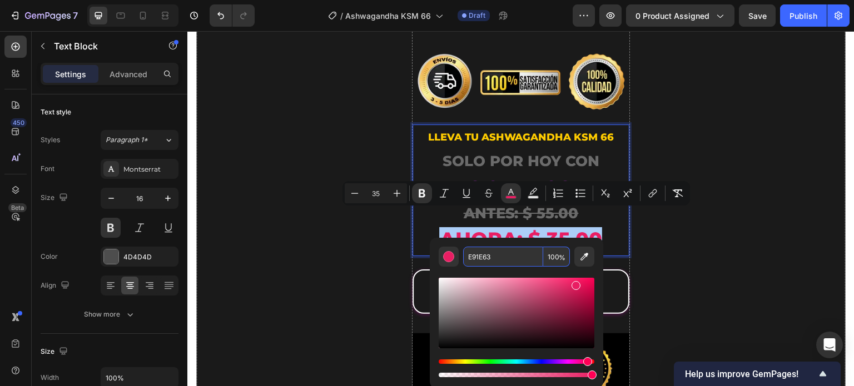
click at [493, 250] on input "E91E63" at bounding box center [503, 257] width 80 height 20
paste input "FFCC00"
type input "FFCC00"
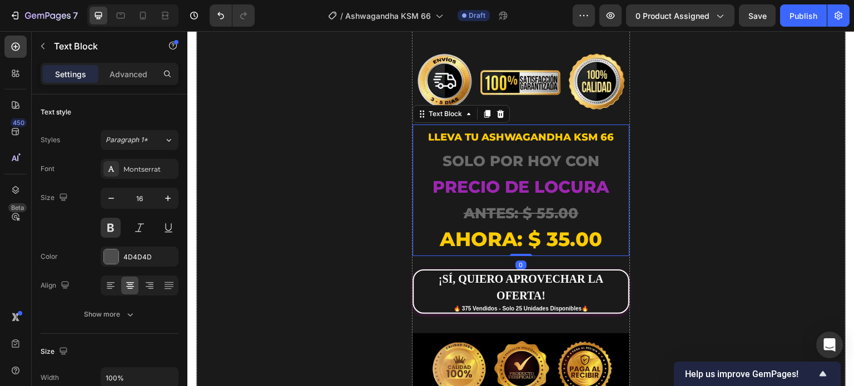
click at [560, 227] on strong "AHORA: $ 35.00" at bounding box center [520, 239] width 163 height 24
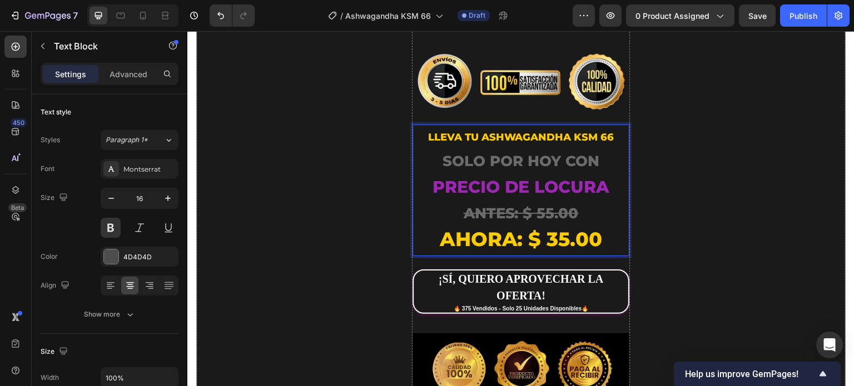
click at [556, 227] on strong "AHORA: $ 35.00" at bounding box center [520, 239] width 163 height 24
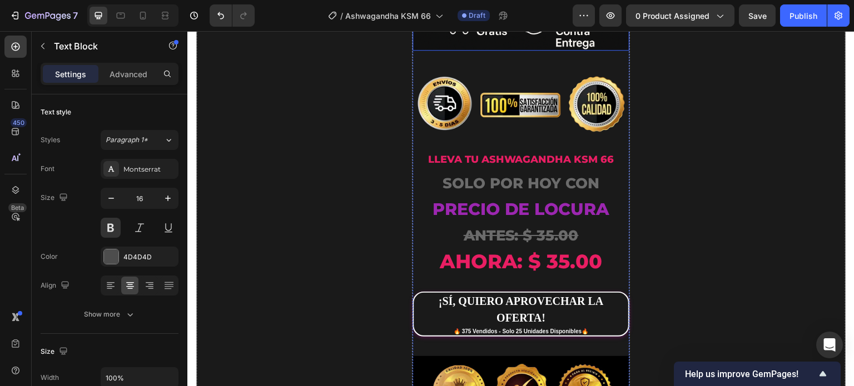
scroll to position [3429, 0]
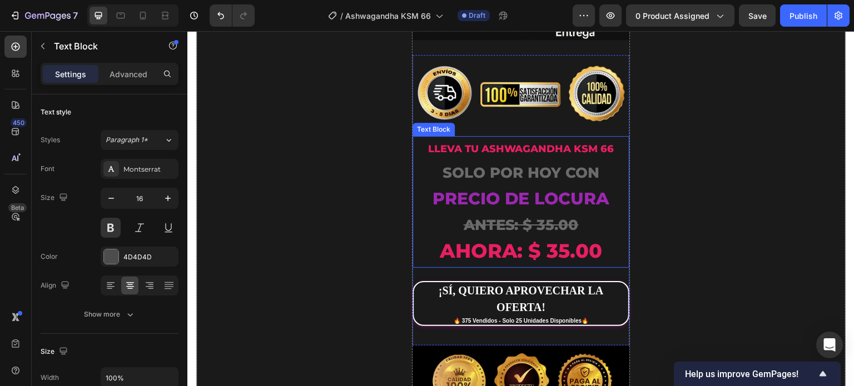
click at [511, 143] on strong "LLEVA TU Ashwagandha KSM 66" at bounding box center [521, 149] width 186 height 12
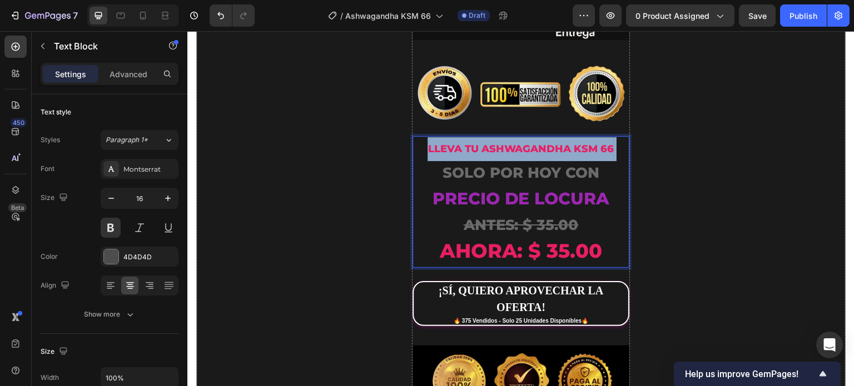
click at [511, 143] on strong "LLEVA TU Ashwagandha KSM 66" at bounding box center [521, 149] width 186 height 12
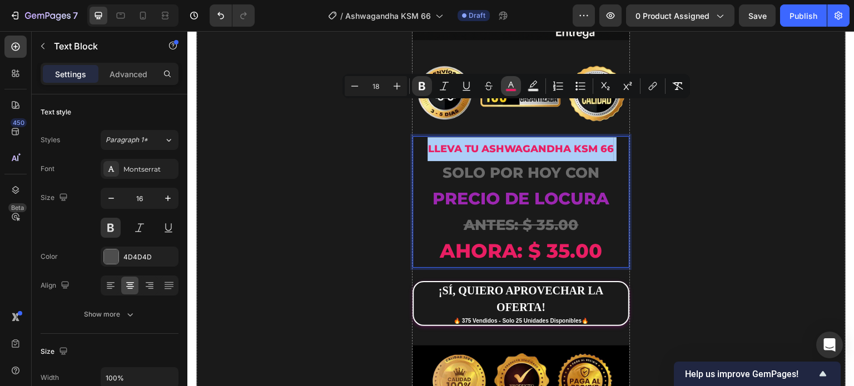
click at [515, 87] on icon "Editor contextual toolbar" at bounding box center [510, 86] width 11 height 11
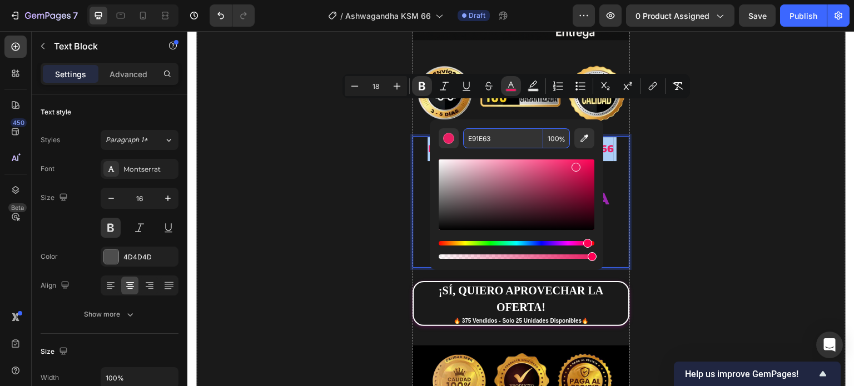
click at [512, 140] on input "E91E63" at bounding box center [503, 138] width 80 height 20
paste input "FFCC00"
type input "FFCC00"
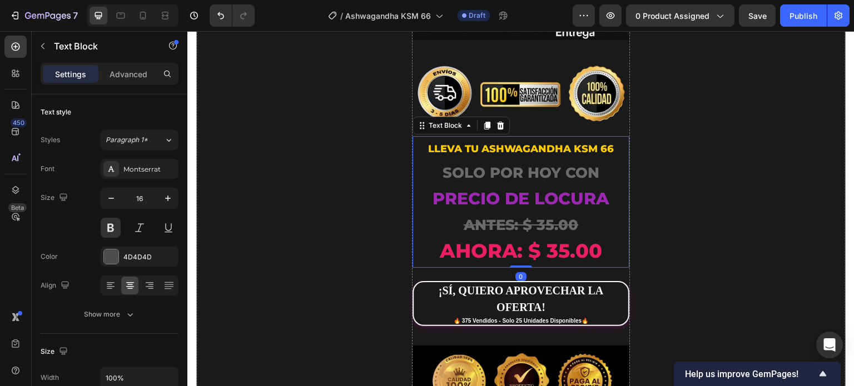
click at [564, 239] on strong "AHORA: $ 35.00" at bounding box center [520, 251] width 163 height 24
click at [553, 239] on strong "AHORA: $ 35.00" at bounding box center [520, 251] width 163 height 24
click at [553, 239] on strong "AHORA: $ 25.00" at bounding box center [520, 251] width 163 height 24
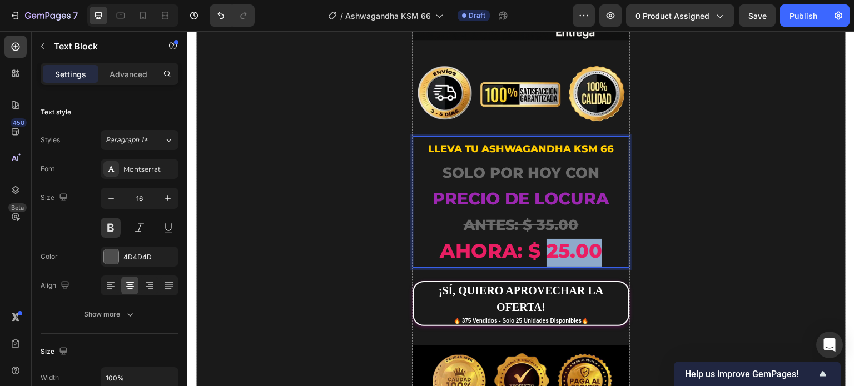
click at [553, 239] on strong "AHORA: $ 25.00" at bounding box center [520, 251] width 163 height 24
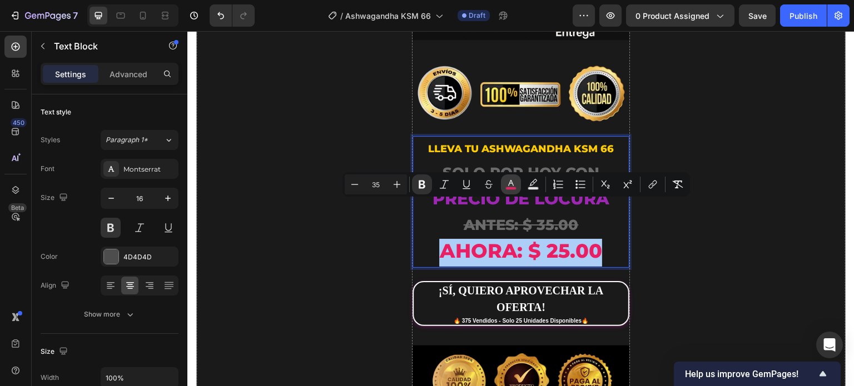
drag, startPoint x: 514, startPoint y: 183, endPoint x: 327, endPoint y: 182, distance: 186.8
click at [514, 183] on icon "Editor contextual toolbar" at bounding box center [510, 184] width 11 height 11
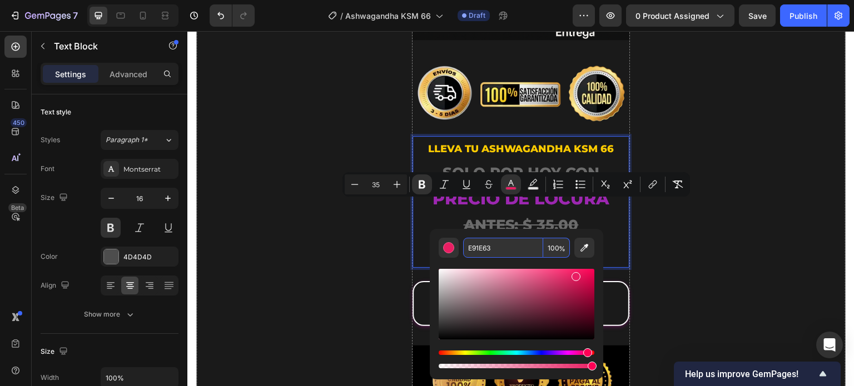
click at [492, 244] on input "E91E63" at bounding box center [503, 248] width 80 height 20
paste input "FFCC00"
type input "FFCC00"
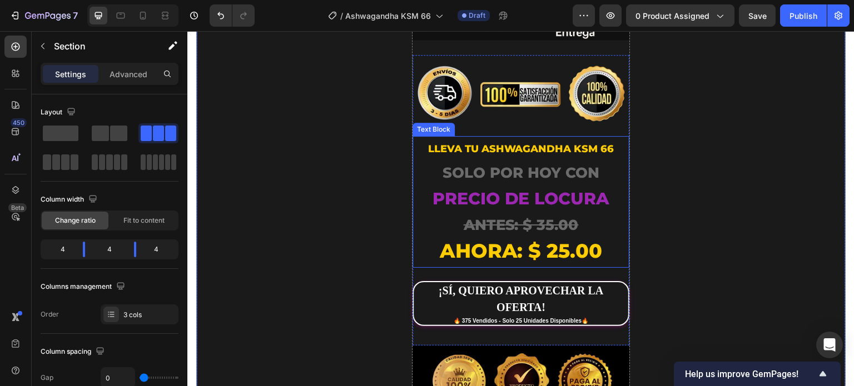
click at [504, 189] on strong "precio de locura" at bounding box center [520, 199] width 177 height 21
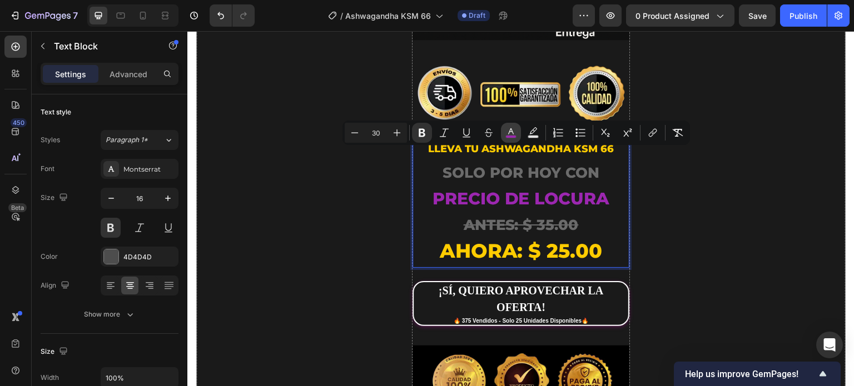
drag, startPoint x: 514, startPoint y: 136, endPoint x: 322, endPoint y: 142, distance: 192.5
click at [514, 136] on rect "Editor contextual toolbar" at bounding box center [511, 137] width 11 height 3
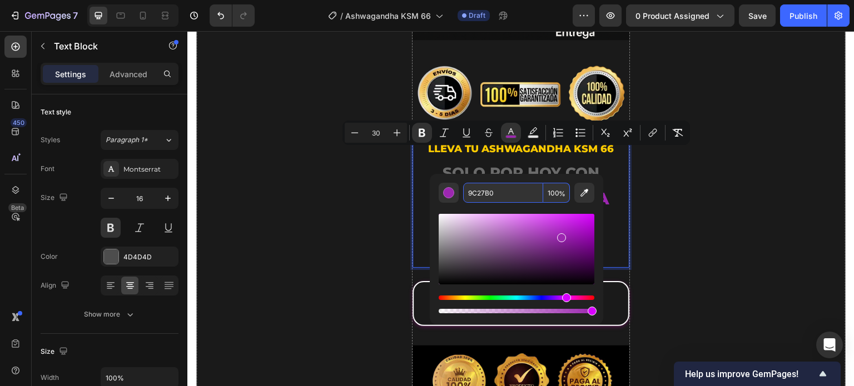
click at [503, 196] on input "9C27B0" at bounding box center [503, 193] width 80 height 20
paste input "FFD60A"
type input "FFD60A"
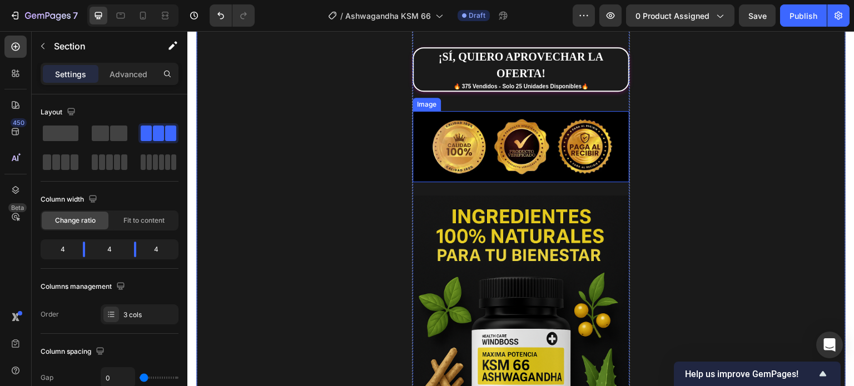
scroll to position [1427, 0]
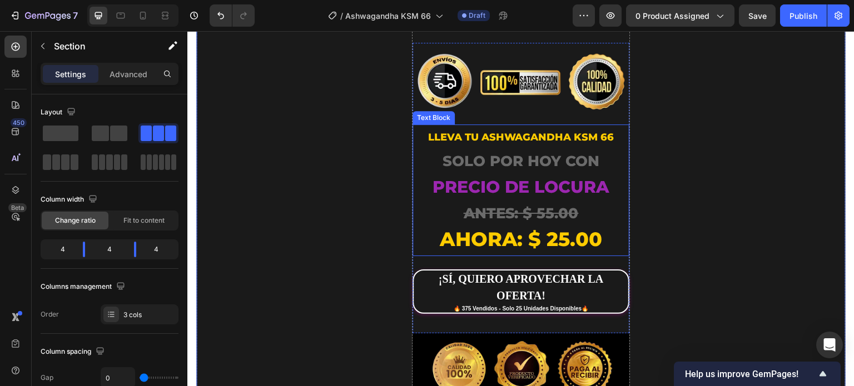
click at [516, 177] on strong "precio de locura" at bounding box center [520, 187] width 177 height 21
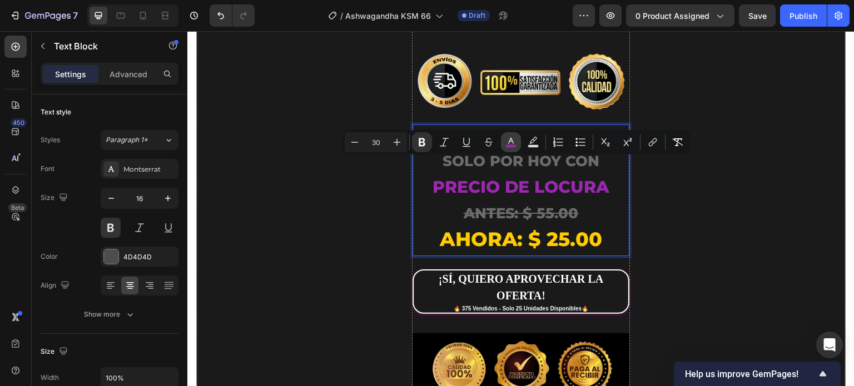
click at [512, 144] on icon "Editor contextual toolbar" at bounding box center [510, 142] width 11 height 11
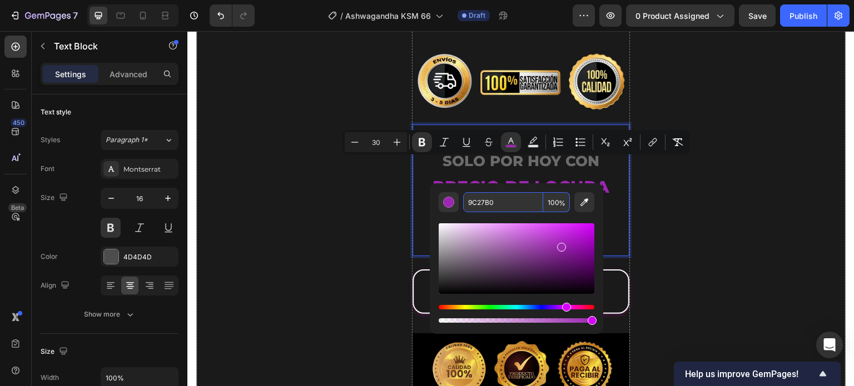
click at [495, 202] on input "9C27B0" at bounding box center [503, 202] width 80 height 20
paste input "FFD60A"
type input "FFD60A"
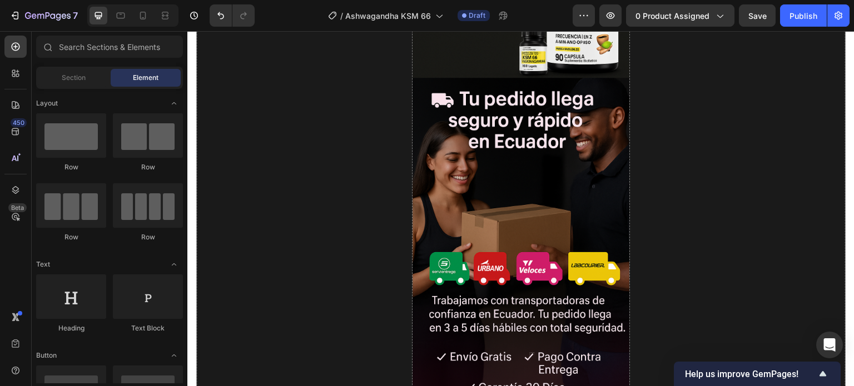
scroll to position [4124, 0]
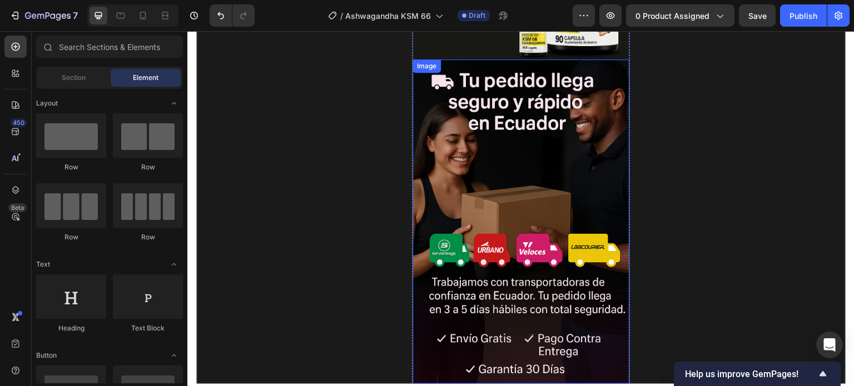
click at [545, 143] on img at bounding box center [521, 221] width 216 height 325
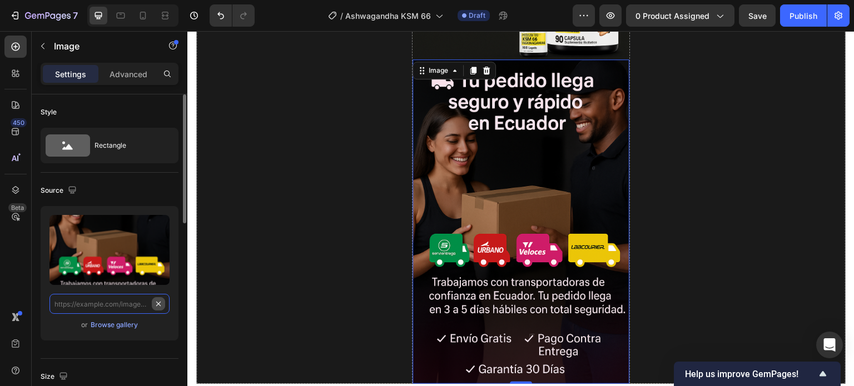
scroll to position [4100, 0]
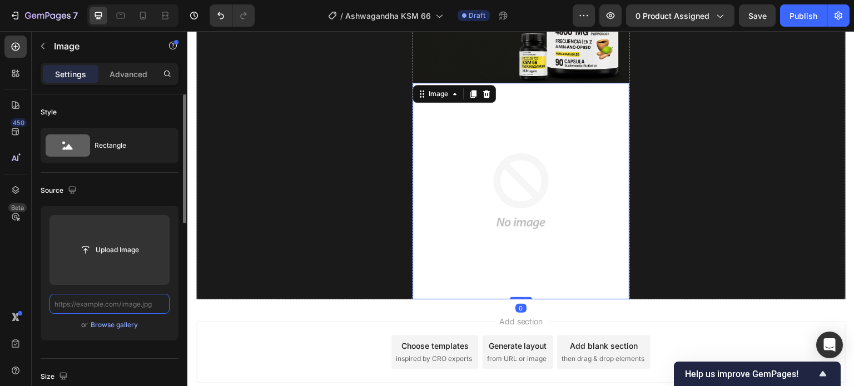
paste input "https://cdn.shopify.com/s/files/1/0672/4350/7873/files/ASH11.png?v=1758955027"
type input "https://cdn.shopify.com/s/files/1/0672/4350/7873/files/ASH11.png?v=1758955027"
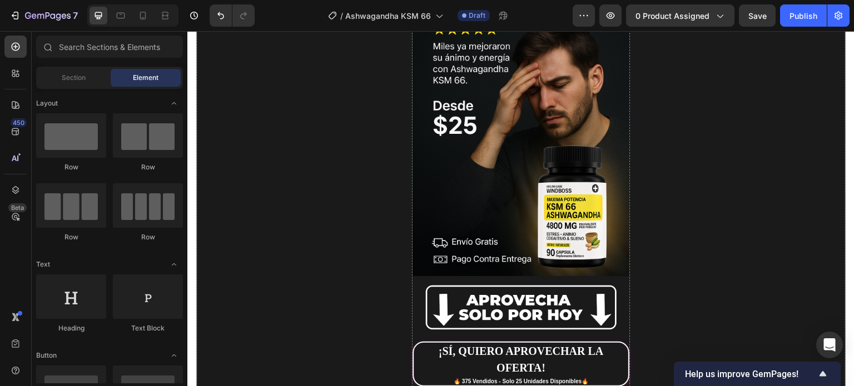
scroll to position [0, 0]
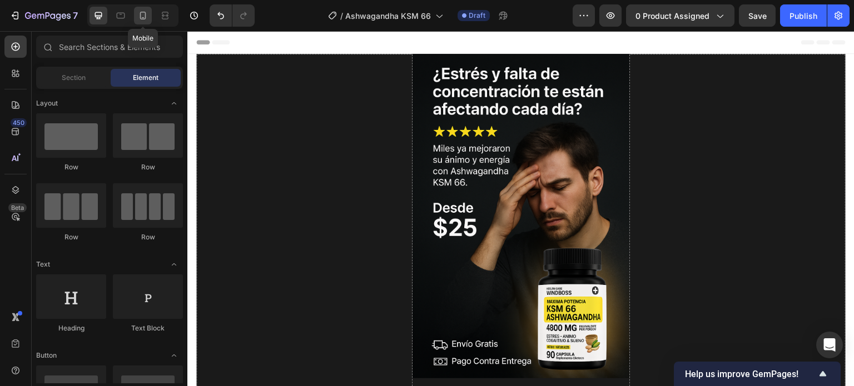
click at [143, 20] on icon at bounding box center [142, 15] width 11 height 11
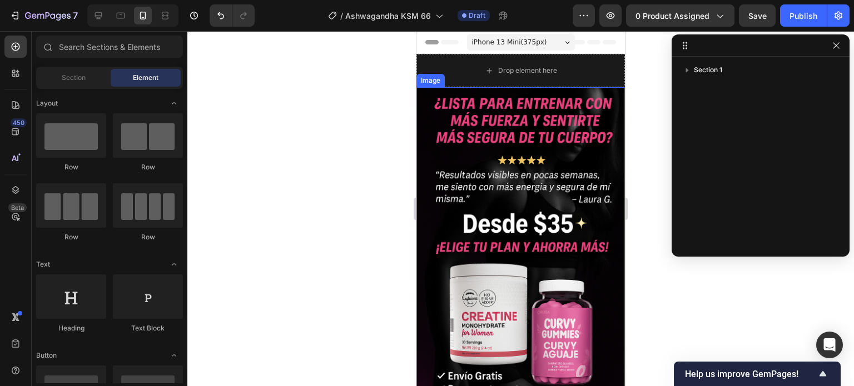
click at [497, 210] on img at bounding box center [520, 243] width 209 height 313
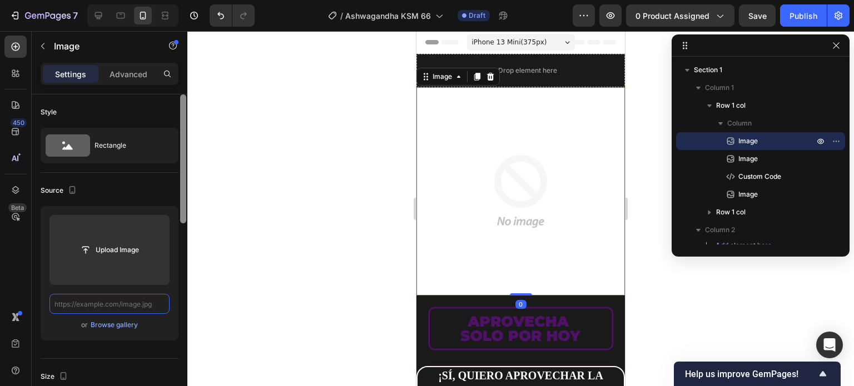
paste input "https://cdn.shopify.com/s/files/1/0672/4350/7873/files/ASH1.png?v=1758954475"
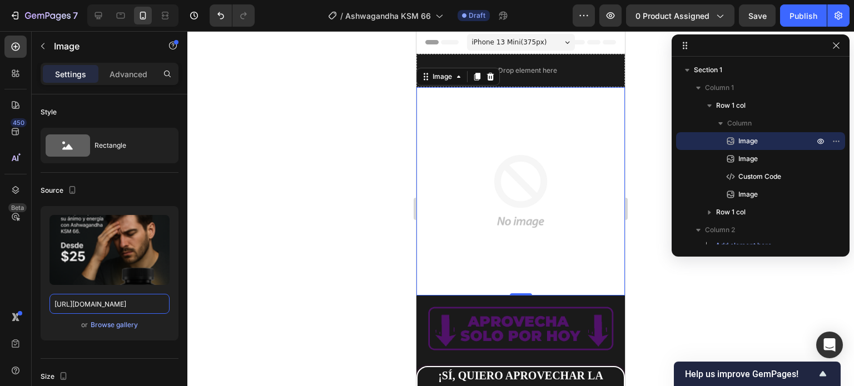
type input "https://cdn.shopify.com/s/files/1/0672/4350/7873/files/ASH1.png?v=1758954475"
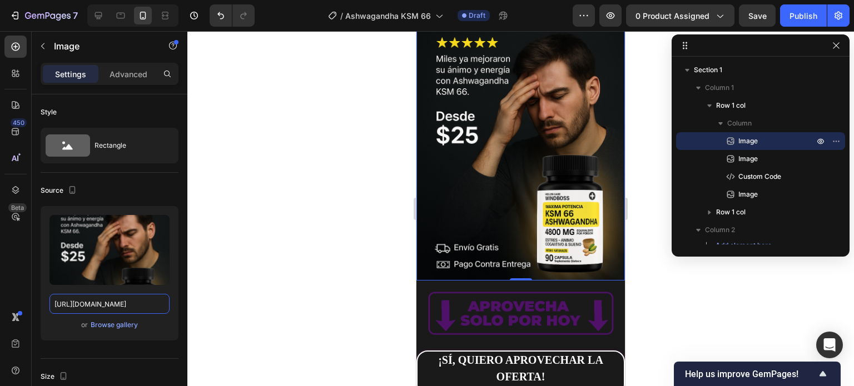
scroll to position [167, 0]
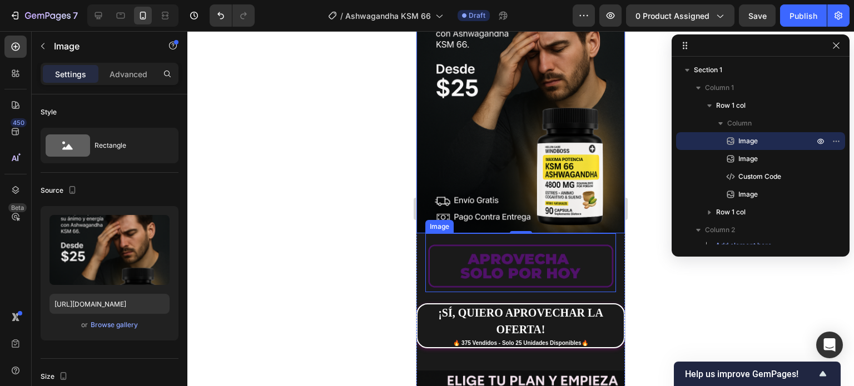
click at [516, 244] on img at bounding box center [520, 266] width 191 height 53
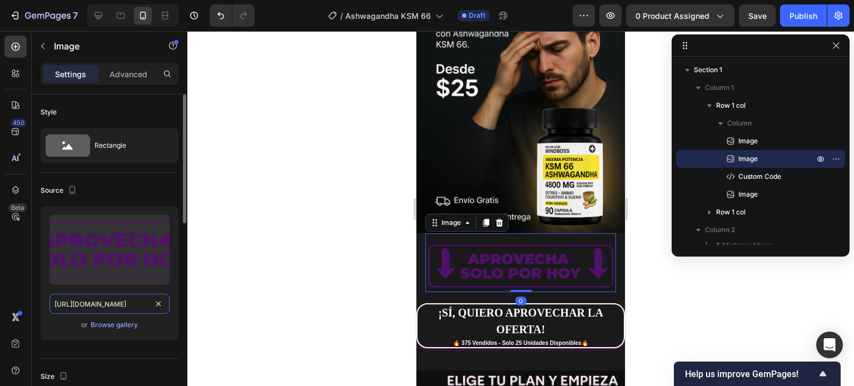
click at [130, 310] on input "https://cdn.shopify.com/s/files/1/0672/4350/7873/files/gempages_586232673337344…" at bounding box center [109, 304] width 120 height 20
paste input "ec01.webp?v=1758954535"
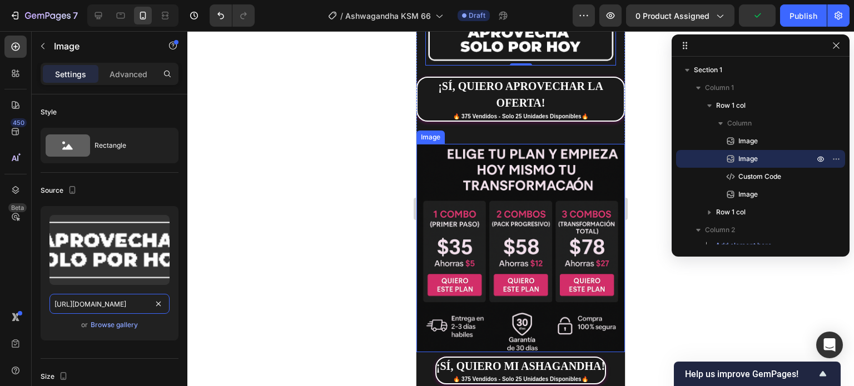
scroll to position [389, 0]
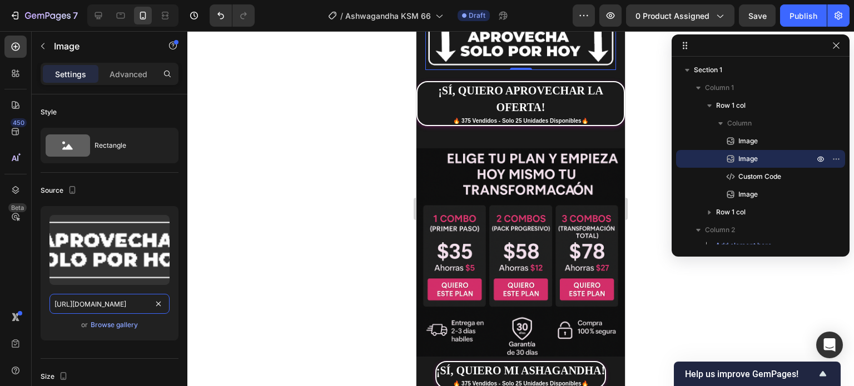
type input "https://cdn.shopify.com/s/files/1/0672/4350/7873/files/ec01.webp?v=1758954535"
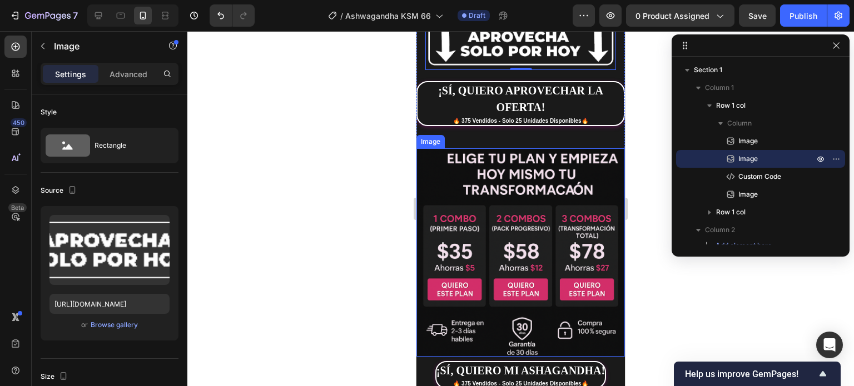
click at [555, 186] on img at bounding box center [520, 252] width 209 height 209
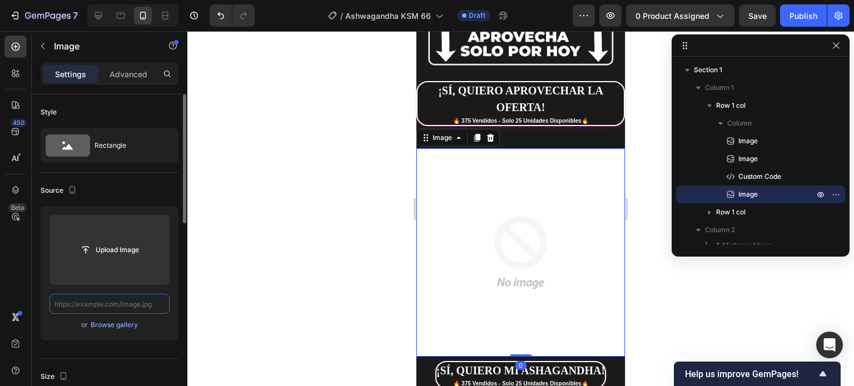
paste input "https://cdn.shopify.com/s/files/1/0672/4350/7873/files/ASH2.png?v=1758954475"
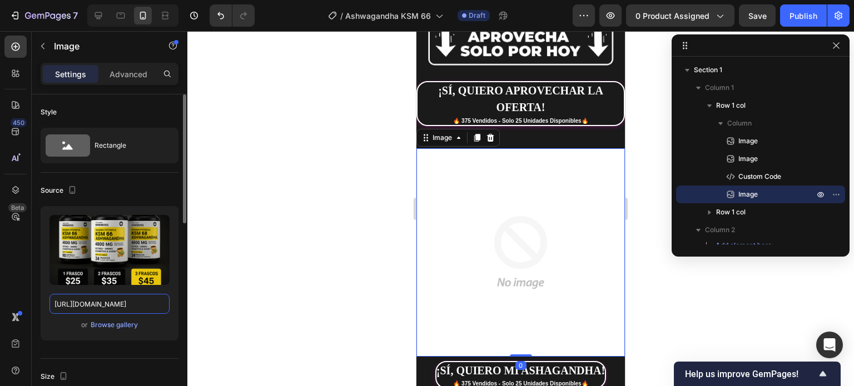
type input "https://cdn.shopify.com/s/files/1/0672/4350/7873/files/ASH2.png?v=1758954475"
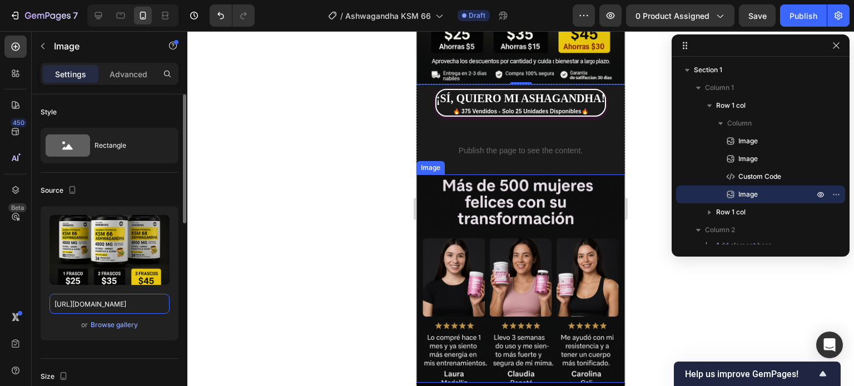
scroll to position [667, 0]
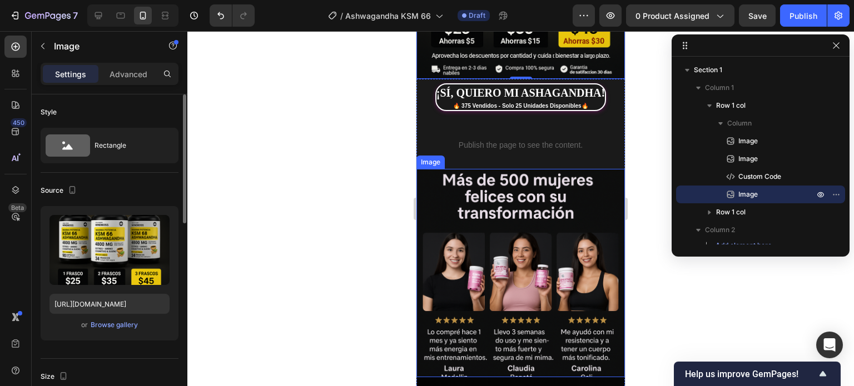
click at [518, 205] on img at bounding box center [520, 273] width 209 height 209
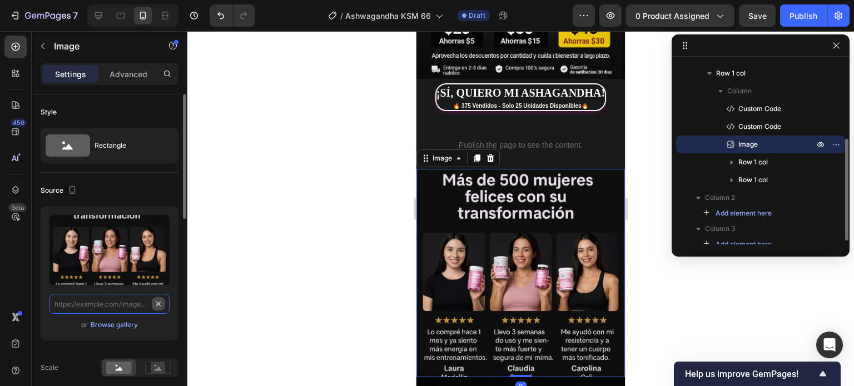
scroll to position [0, 0]
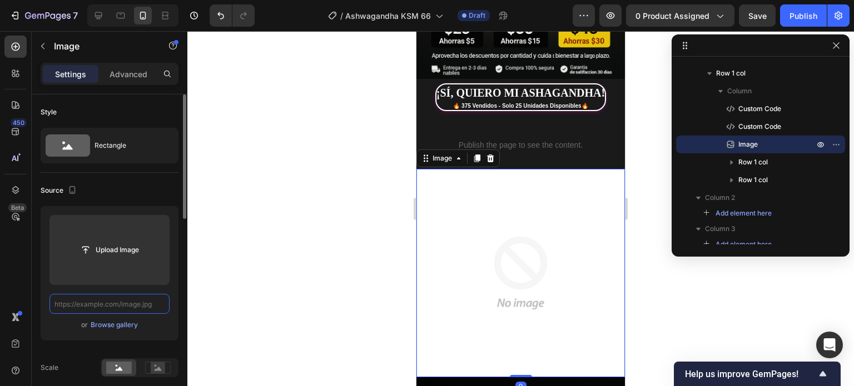
paste input "https://cdn.shopify.com/s/files/1/0672/4350/7873/files/ASH3.png?v=1758954476"
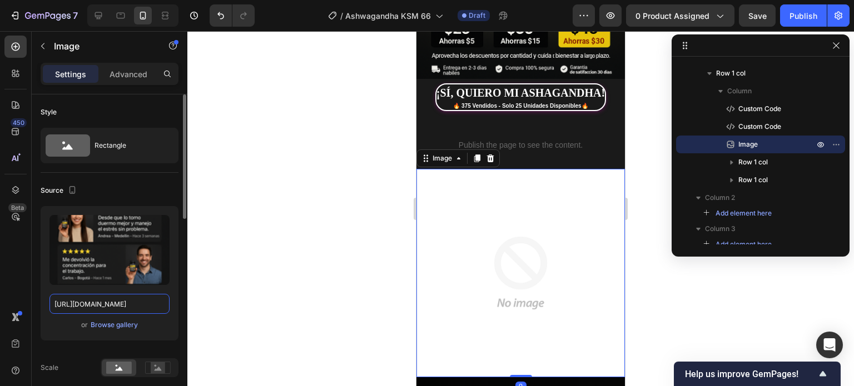
scroll to position [0, 165]
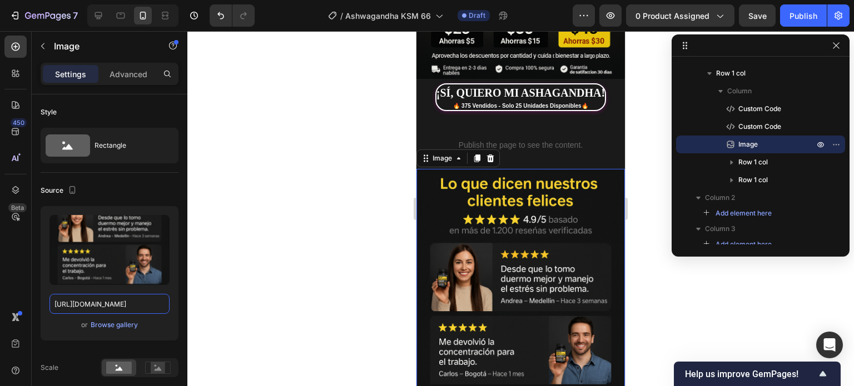
type input "https://cdn.shopify.com/s/files/1/0672/4350/7873/files/ASH3.png?v=1758954476"
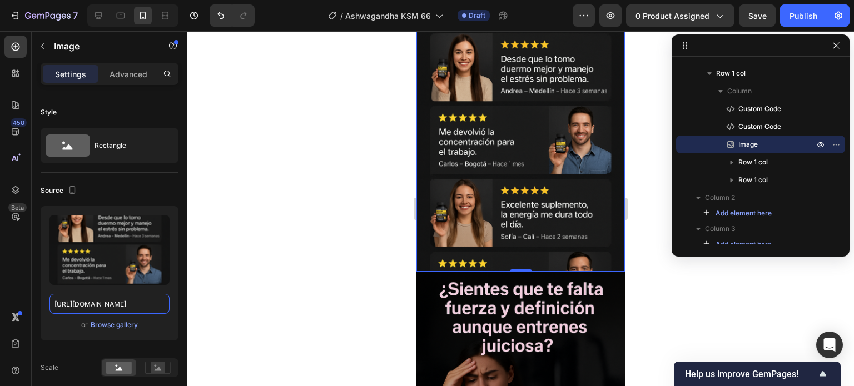
scroll to position [890, 0]
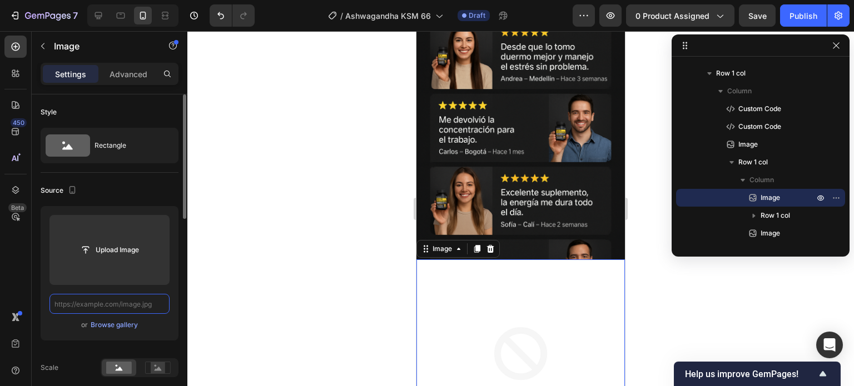
scroll to position [0, 0]
paste input "https://cdn.shopify.com/s/files/1/0672/4350/7873/files/ASH4.png?v=1758954474"
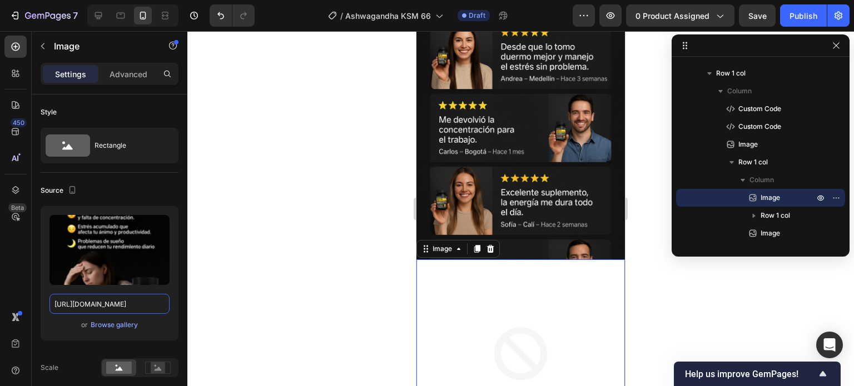
type input "https://cdn.shopify.com/s/files/1/0672/4350/7873/files/ASH4.png?v=1758954474"
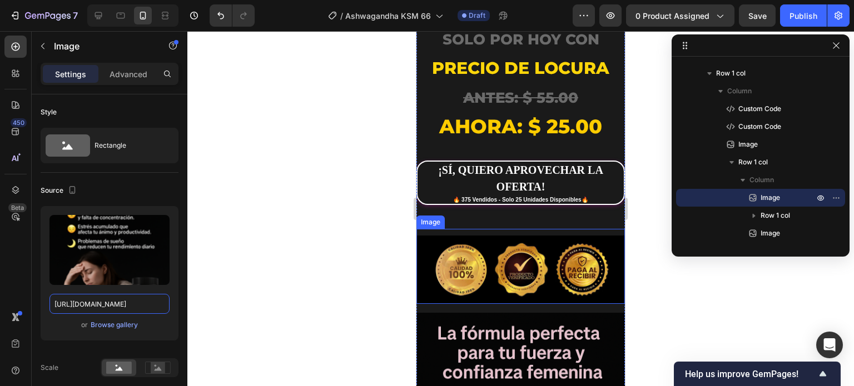
scroll to position [1557, 0]
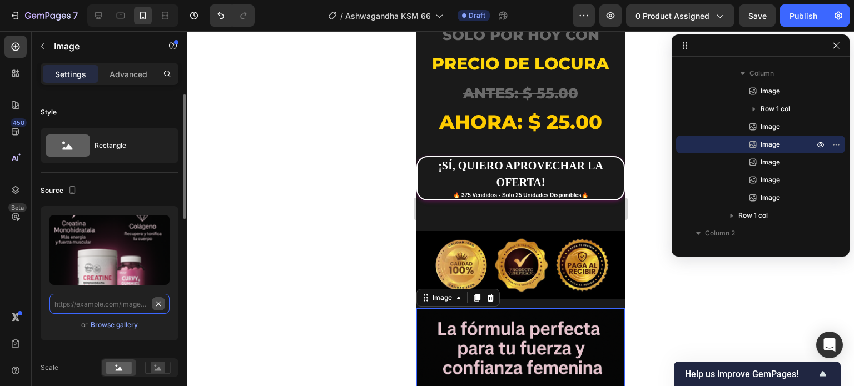
scroll to position [0, 0]
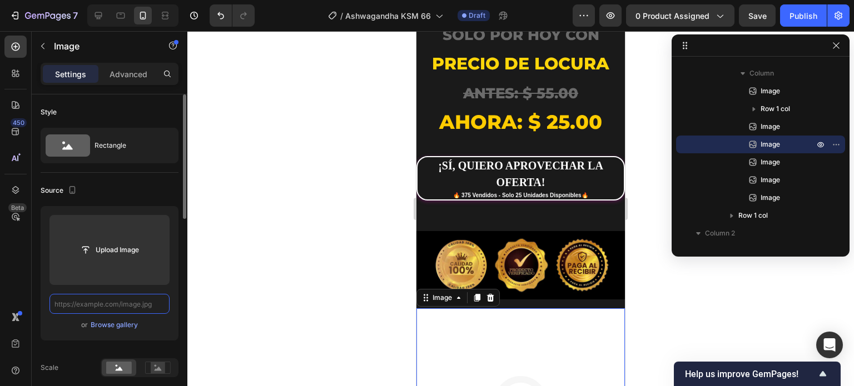
paste input "https://cdn.shopify.com/s/files/1/0672/4350/7873/files/ASH5.png?v=1758954476"
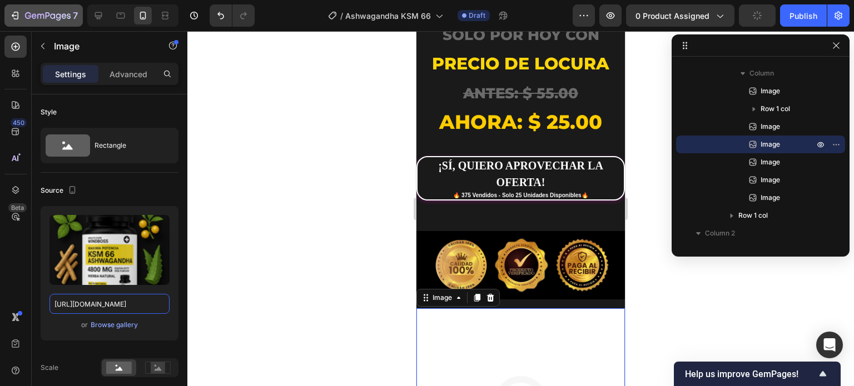
type input "https://cdn.shopify.com/s/files/1/0672/4350/7873/files/ASH5.png?v=1758954476"
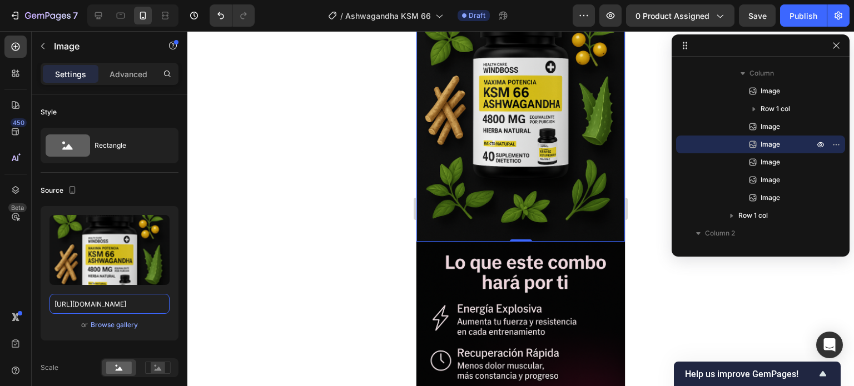
scroll to position [1946, 0]
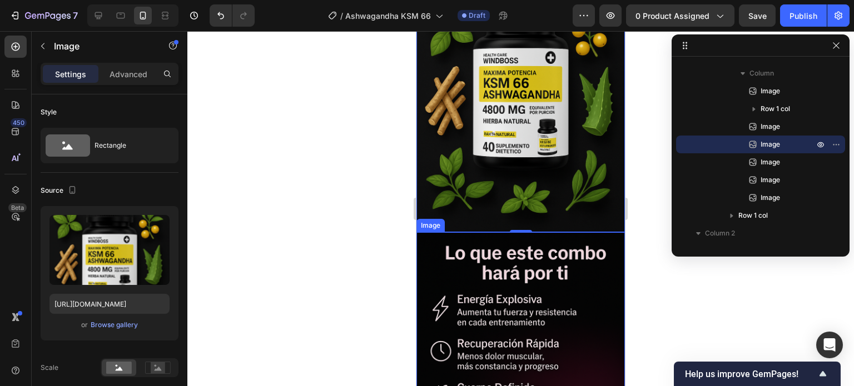
click at [515, 232] on img at bounding box center [520, 388] width 209 height 313
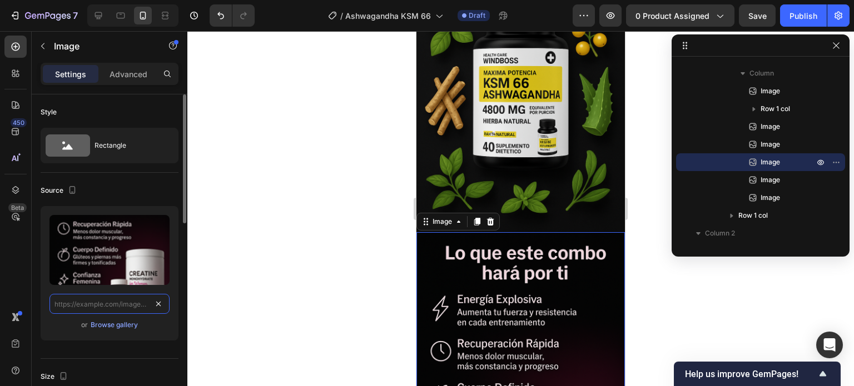
scroll to position [0, 0]
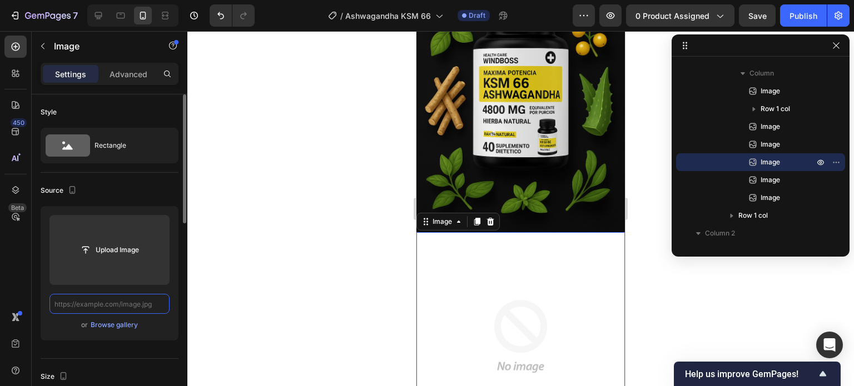
paste input "https://cdn.shopify.com/s/files/1/0672/4350/7873/files/ASH6.png?v=1758954475"
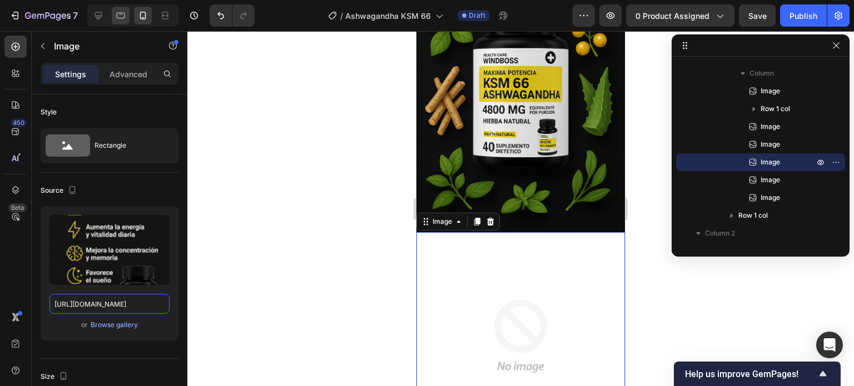
type input "https://cdn.shopify.com/s/files/1/0672/4350/7873/files/ASH6.png?v=1758954475"
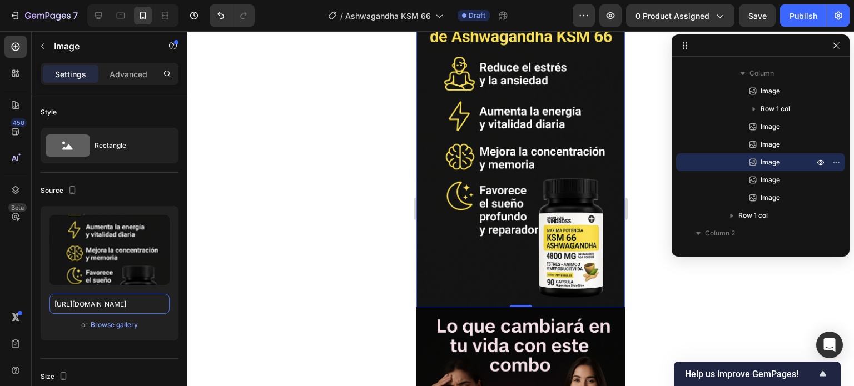
scroll to position [2280, 0]
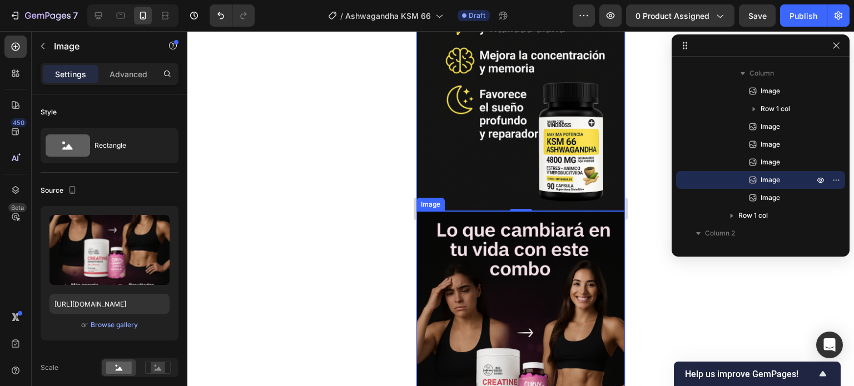
click at [532, 211] on img at bounding box center [520, 367] width 209 height 313
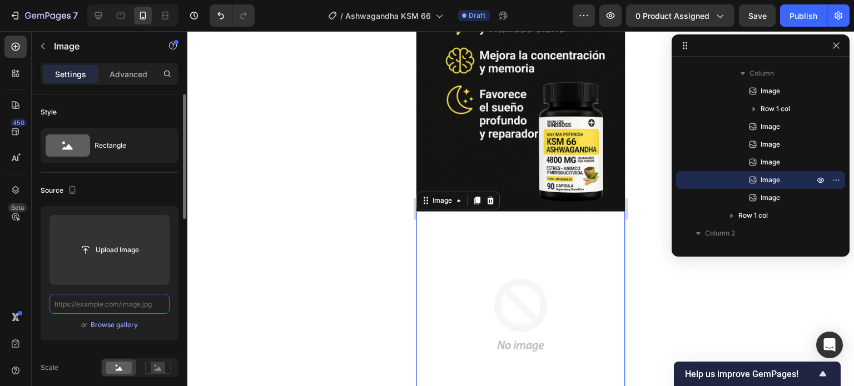
scroll to position [0, 0]
paste input "https://cdn.shopify.com/s/files/1/0672/4350/7873/files/ASH7.png?v=1758954475"
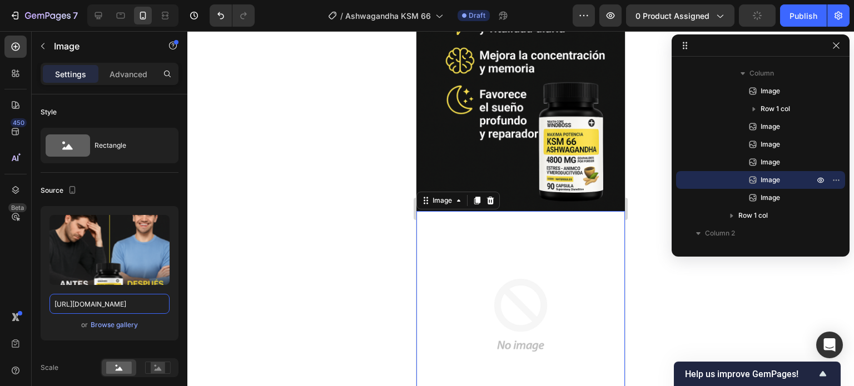
type input "https://cdn.shopify.com/s/files/1/0672/4350/7873/files/ASH7.png?v=1758954475"
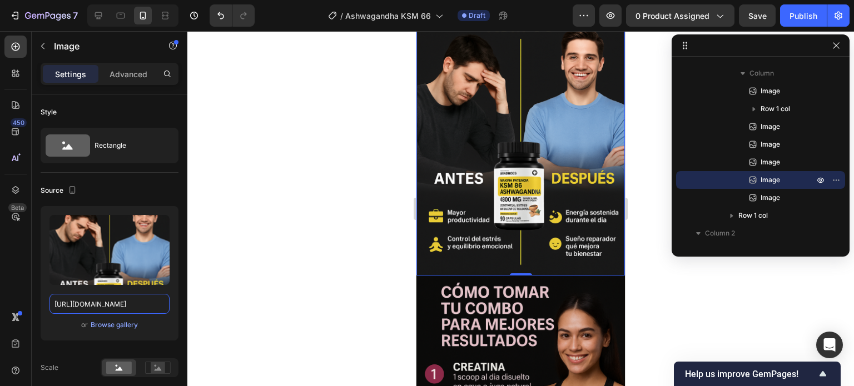
scroll to position [2613, 0]
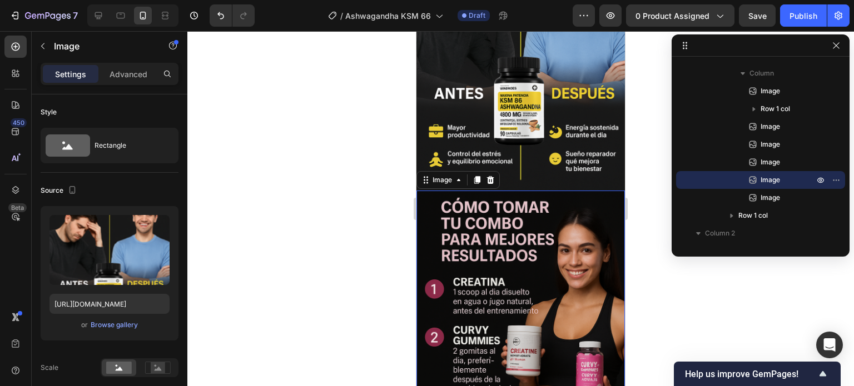
click at [554, 191] on img at bounding box center [520, 347] width 209 height 313
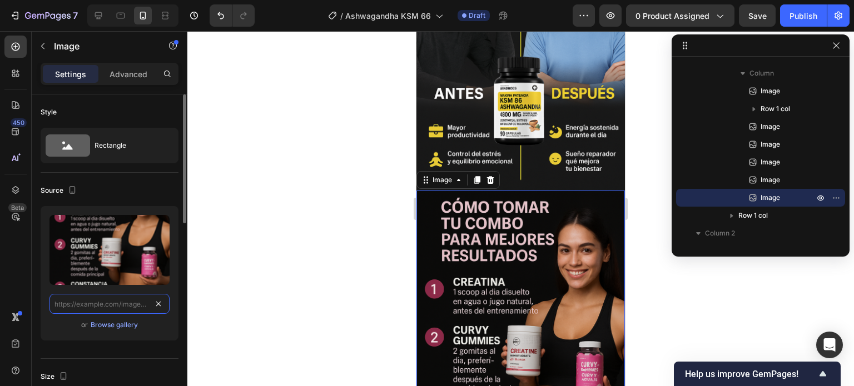
scroll to position [0, 0]
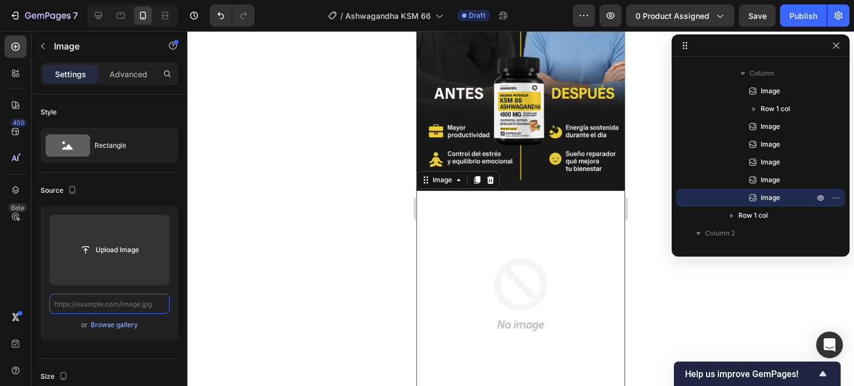
paste input "https://cdn.shopify.com/s/files/1/0672/4350/7873/files/ASH8.png?v=1758954475"
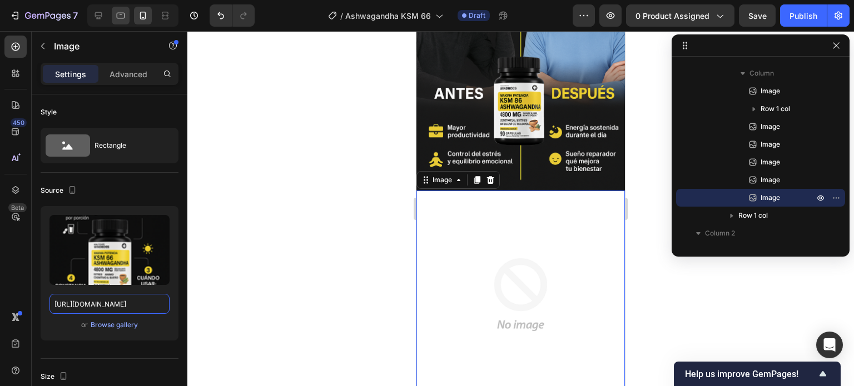
type input "https://cdn.shopify.com/s/files/1/0672/4350/7873/files/ASH8.png?v=1758954475"
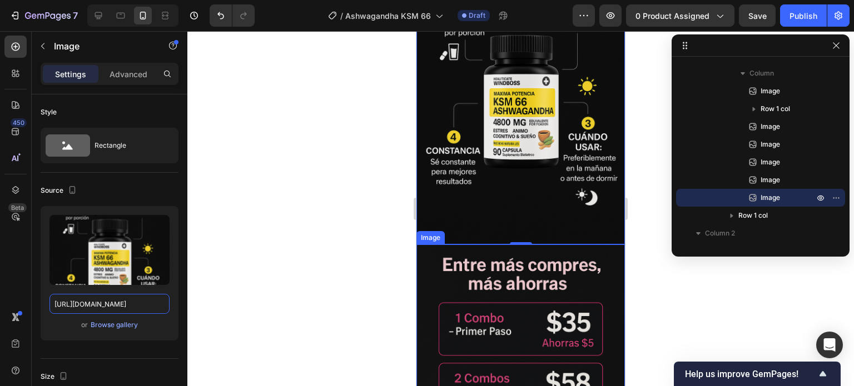
scroll to position [2891, 0]
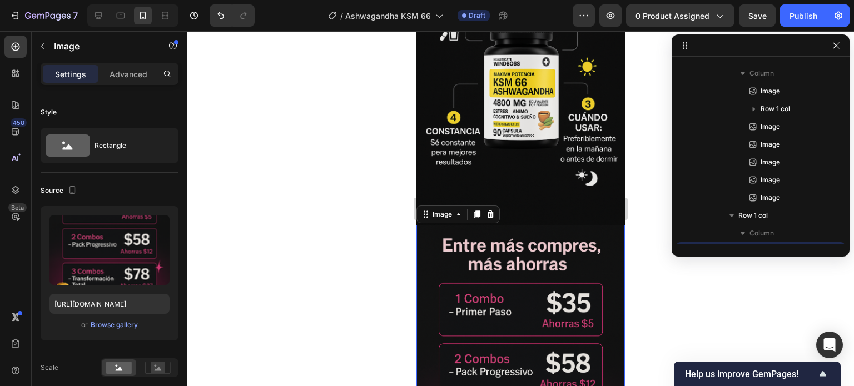
drag, startPoint x: 532, startPoint y: 157, endPoint x: 652, endPoint y: 270, distance: 164.9
click at [532, 225] on img at bounding box center [520, 381] width 209 height 313
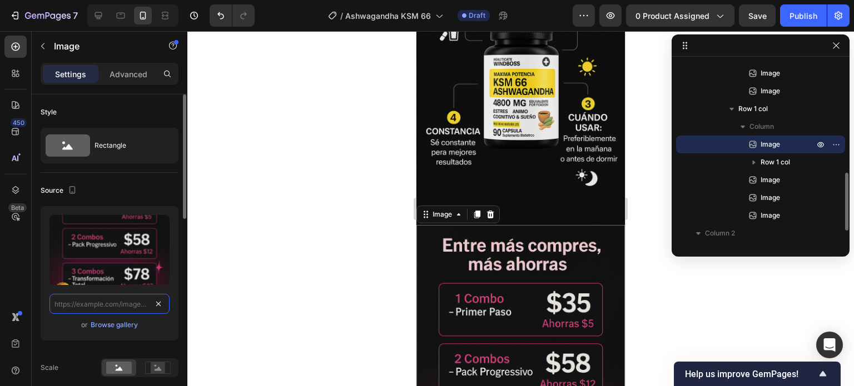
scroll to position [0, 0]
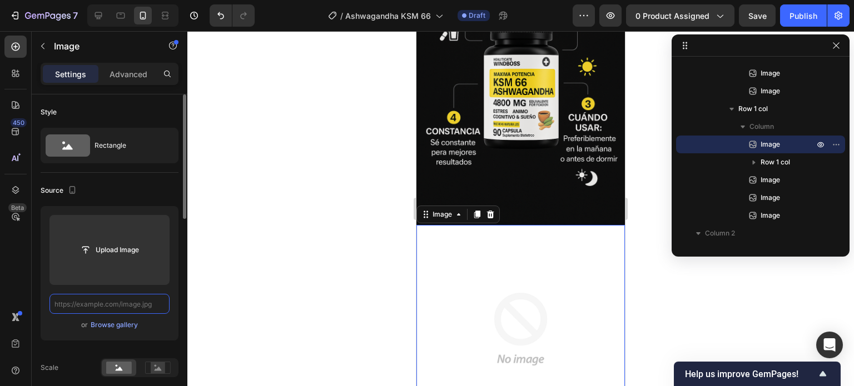
paste input "https://cdn.shopify.com/s/files/1/0672/4350/7873/files/ASH9.png?v=1758954475"
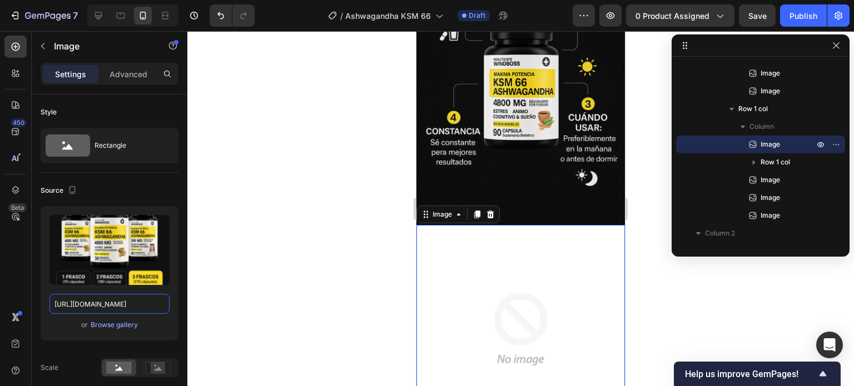
type input "https://cdn.shopify.com/s/files/1/0672/4350/7873/files/ASH9.png?v=1758954475"
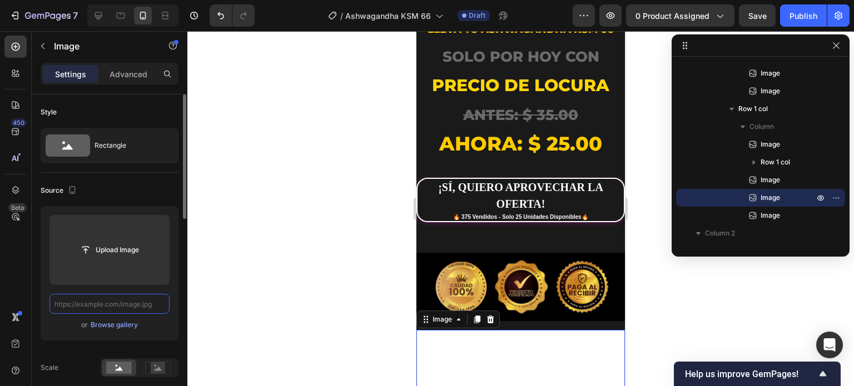
paste input "https://cdn.shopify.com/s/files/1/0672/4350/7873/files/ASH10.png?v=1758954475"
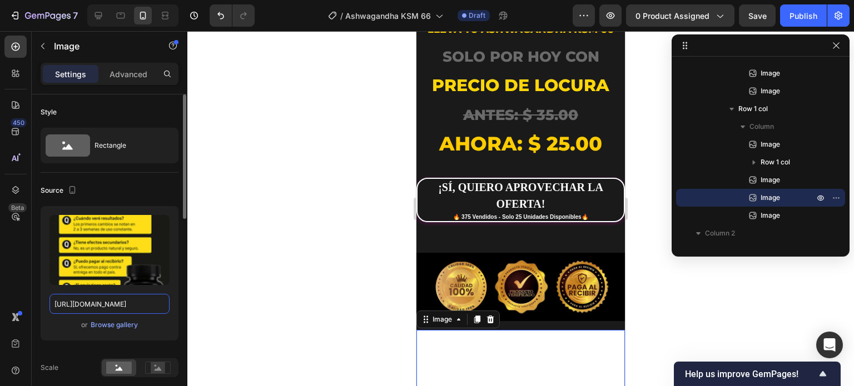
type input "https://cdn.shopify.com/s/files/1/0672/4350/7873/files/ASH10.png?v=1758954475"
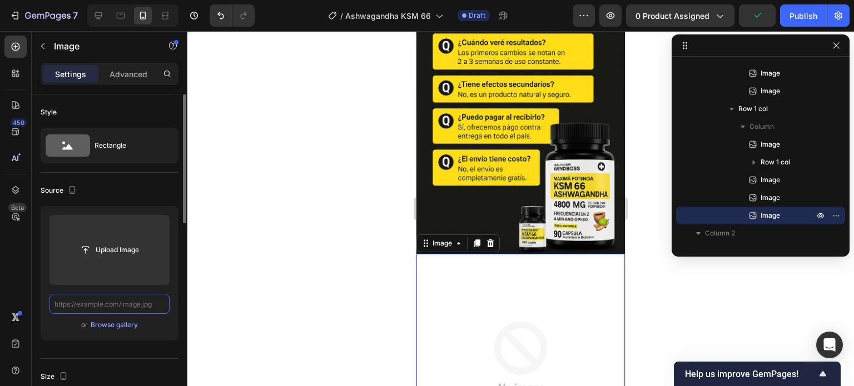
paste input "https://cdn.shopify.com/s/files/1/0672/4350/7873/files/ASH11.png?v=1758955027"
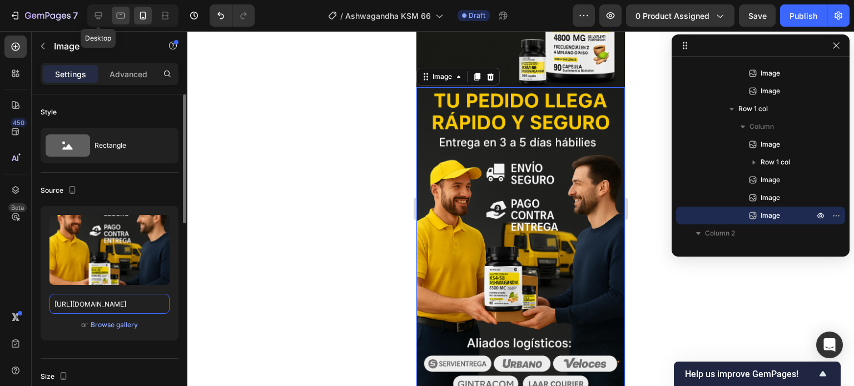
type input "https://cdn.shopify.com/s/files/1/0672/4350/7873/files/ASH11.png?v=1758955027"
click at [105, 18] on div at bounding box center [99, 16] width 18 height 18
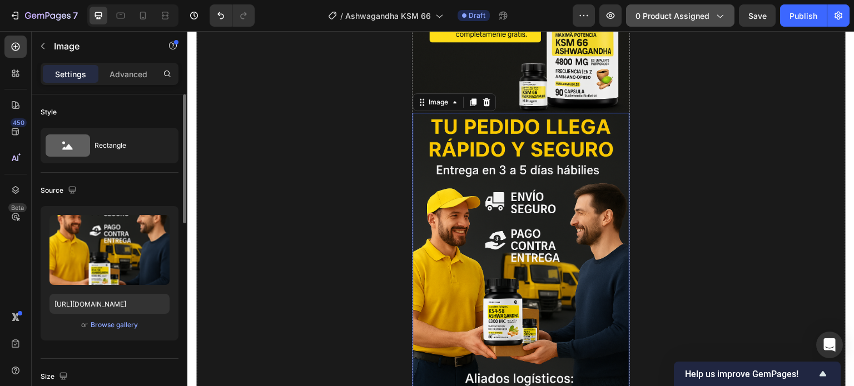
click at [687, 19] on span "0 product assigned" at bounding box center [673, 16] width 74 height 12
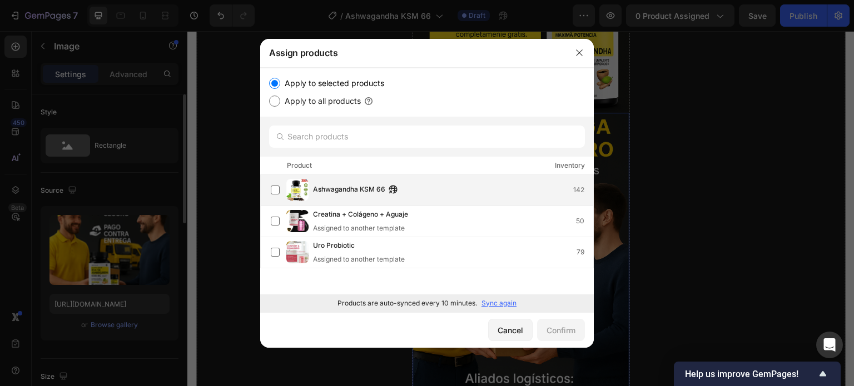
click at [376, 189] on span "Ashwagandha KSM 66" at bounding box center [349, 190] width 72 height 12
click at [562, 329] on div "Confirm" at bounding box center [561, 331] width 29 height 12
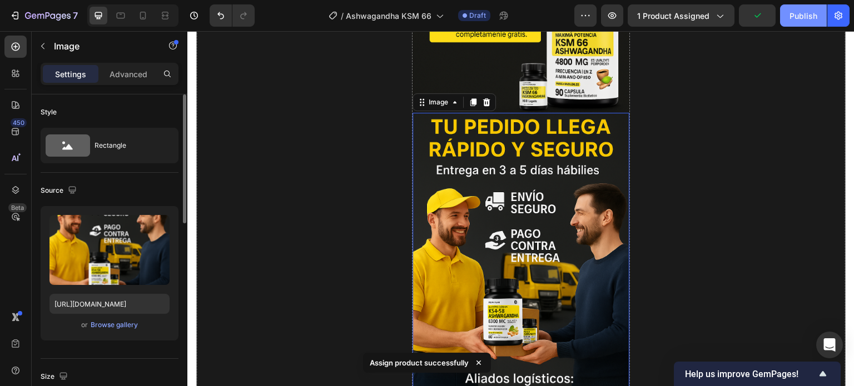
click at [812, 15] on div "Publish" at bounding box center [804, 16] width 28 height 12
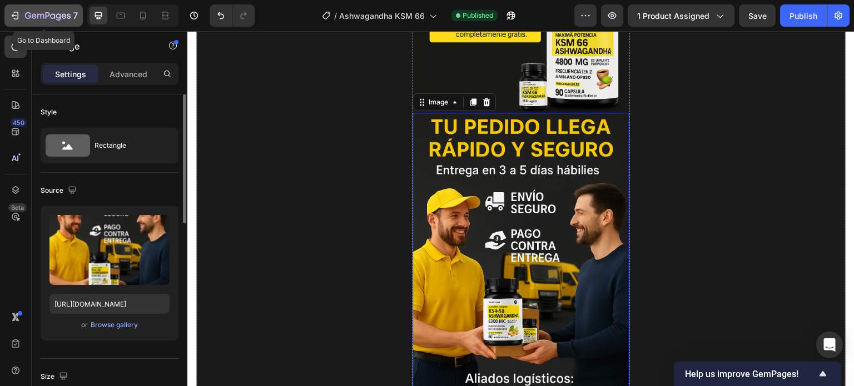
click at [12, 14] on icon "button" at bounding box center [14, 15] width 11 height 11
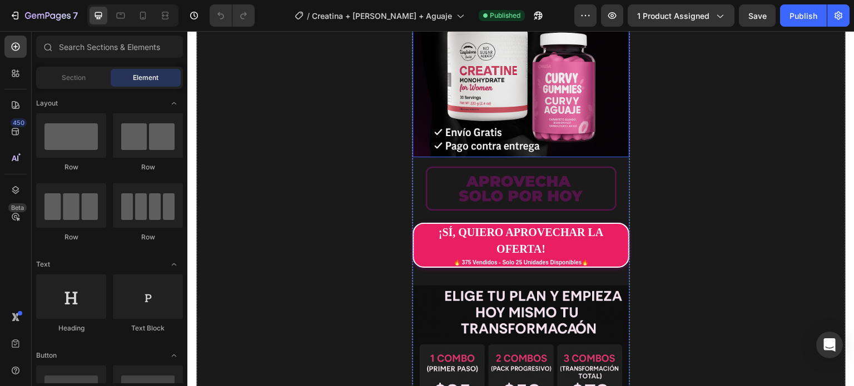
scroll to position [222, 0]
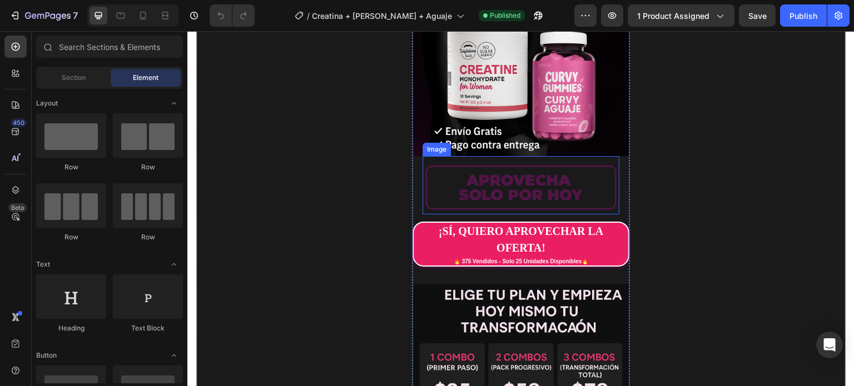
click at [564, 196] on img at bounding box center [521, 188] width 196 height 54
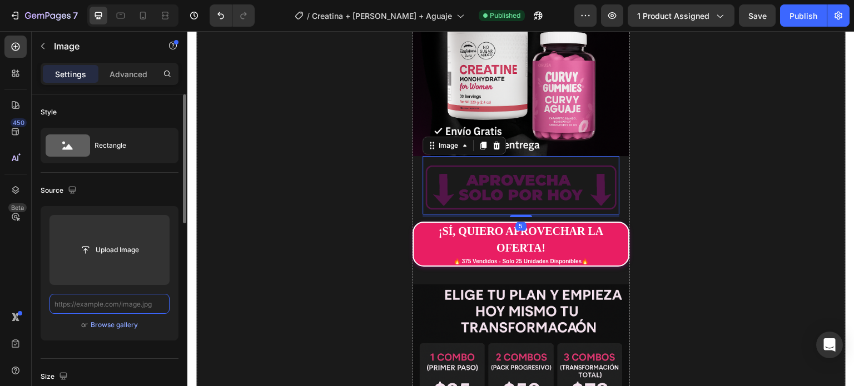
scroll to position [0, 0]
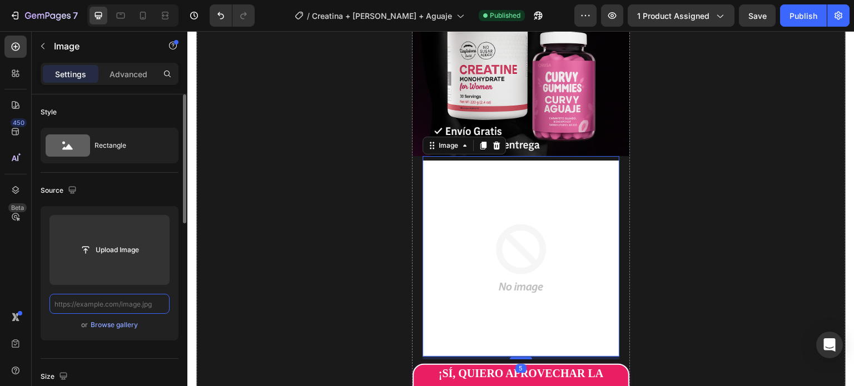
paste input "https://cdn.shopify.com/s/files/1/0672/4350/7873/files/ec01.webp?v=1758954535"
type input "https://cdn.shopify.com/s/files/1/0672/4350/7873/files/ec01.webp?v=1758954535"
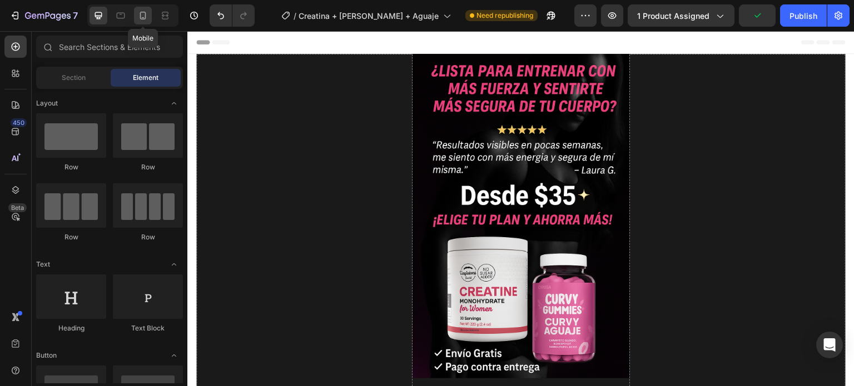
click at [142, 17] on icon at bounding box center [142, 15] width 11 height 11
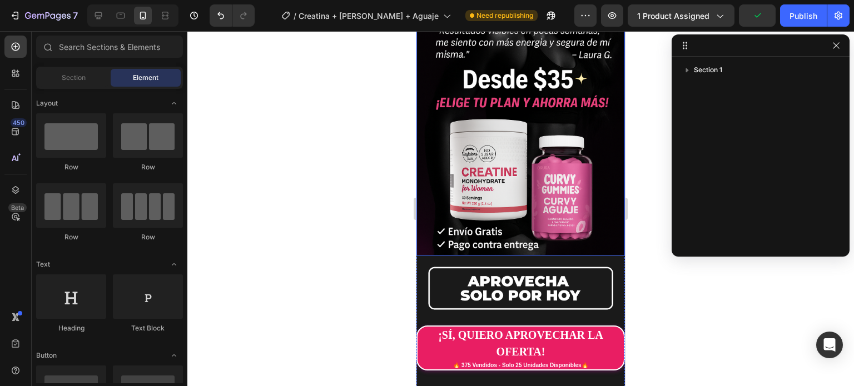
scroll to position [167, 0]
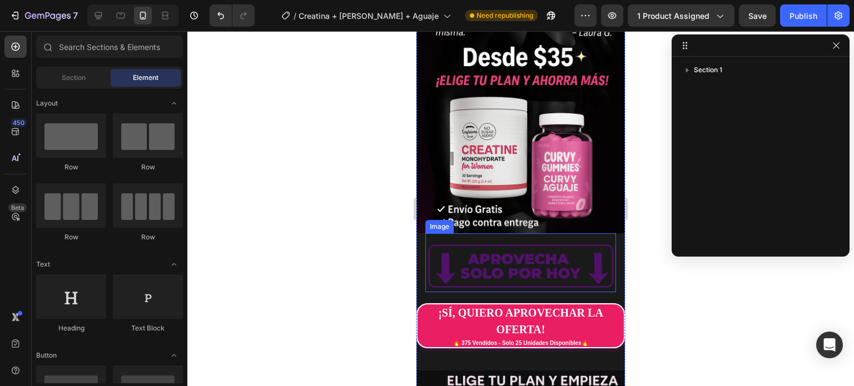
click at [528, 240] on img at bounding box center [520, 266] width 191 height 53
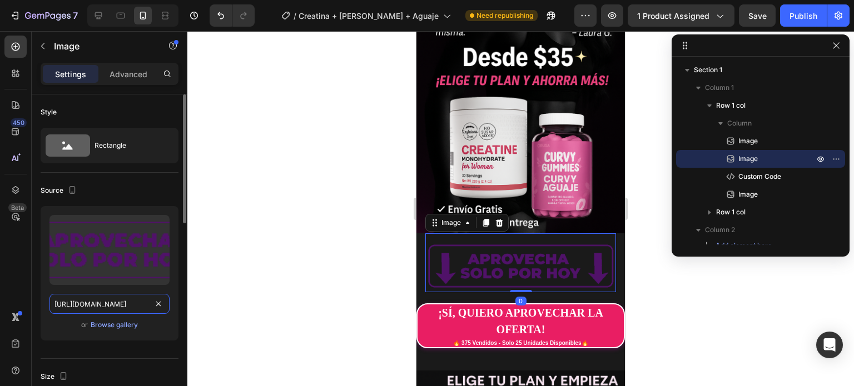
click at [105, 311] on input "https://cdn.shopify.com/s/files/1/0672/4350/7873/files/gempages_586232673337344…" at bounding box center [109, 304] width 120 height 20
paste input "ec01.webp?v=1758954535"
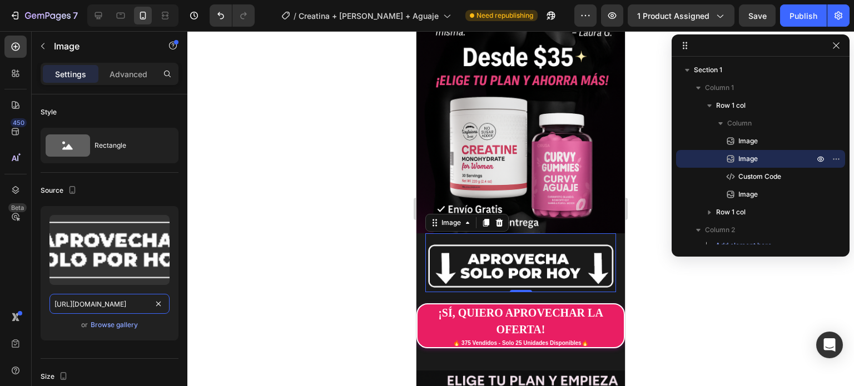
type input "https://cdn.shopify.com/s/files/1/0672/4350/7873/files/ec01.webp?v=1758954535"
click at [180, 88] on div "Settings Advanced" at bounding box center [110, 79] width 156 height 32
click at [805, 13] on div "Publish" at bounding box center [804, 16] width 28 height 12
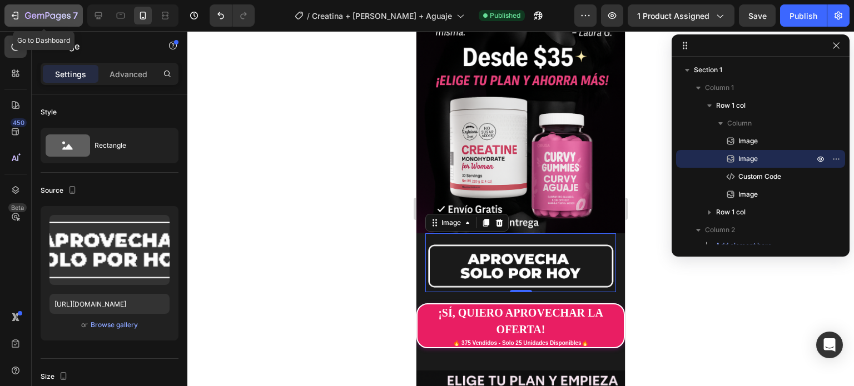
click at [19, 17] on icon "button" at bounding box center [14, 15] width 11 height 11
